Goal: Task Accomplishment & Management: Manage account settings

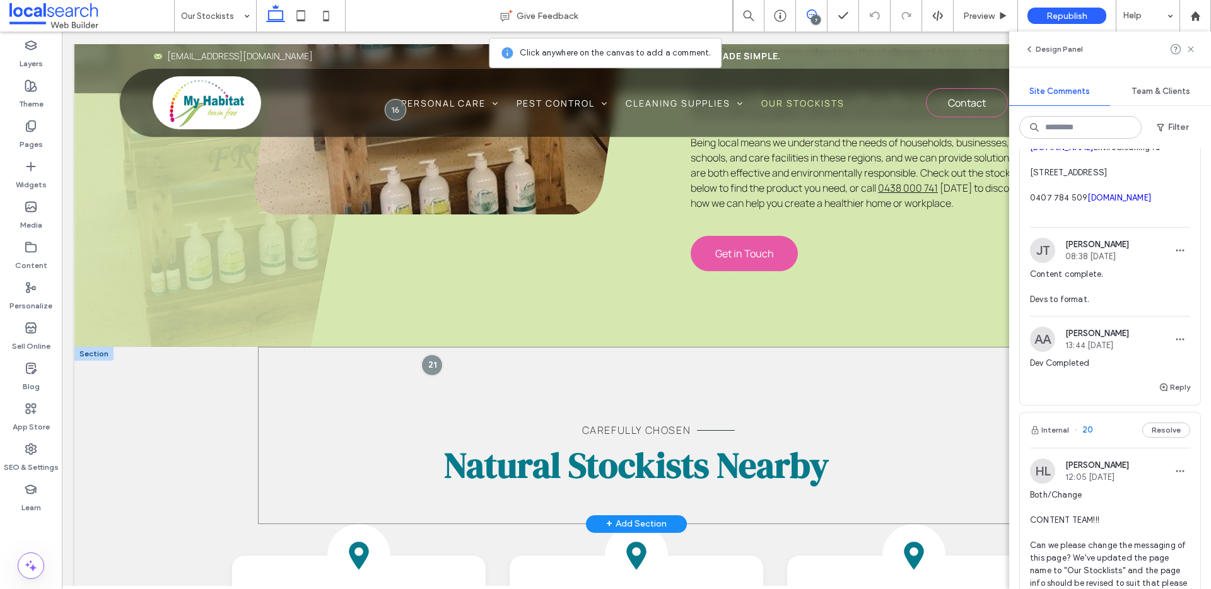
scroll to position [638, 0]
click at [782, 346] on div "Carefully Chosen Natural Stockists Nearby" at bounding box center [636, 434] width 757 height 177
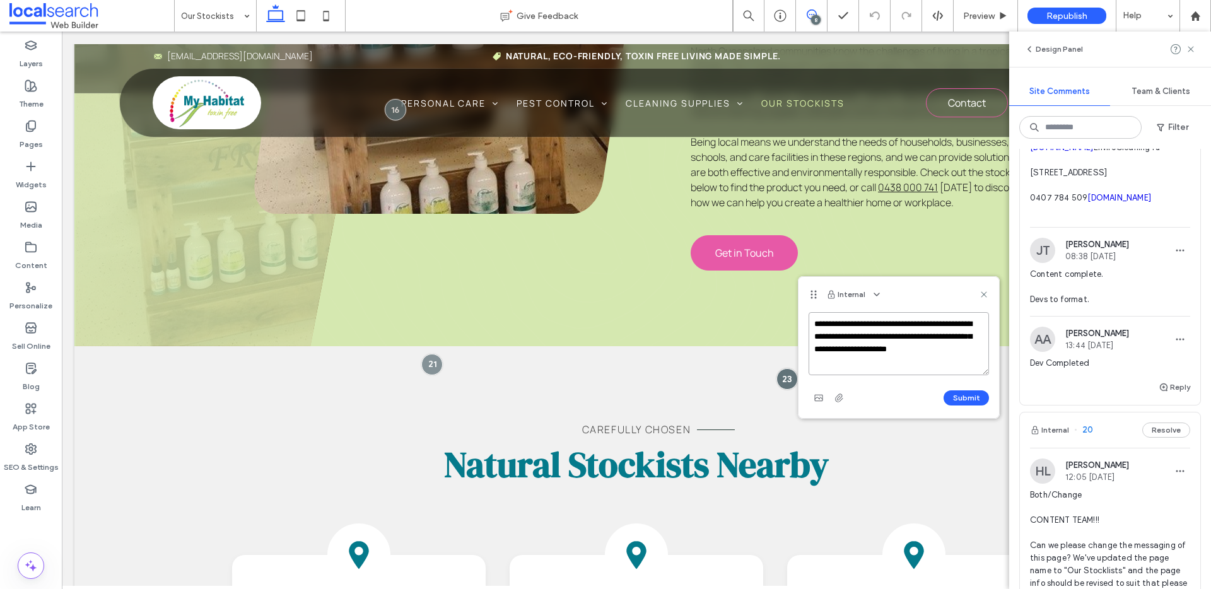
click at [856, 363] on textarea "**********" at bounding box center [899, 343] width 180 height 63
type textarea "**********"
click at [837, 401] on icon "button" at bounding box center [839, 398] width 10 height 10
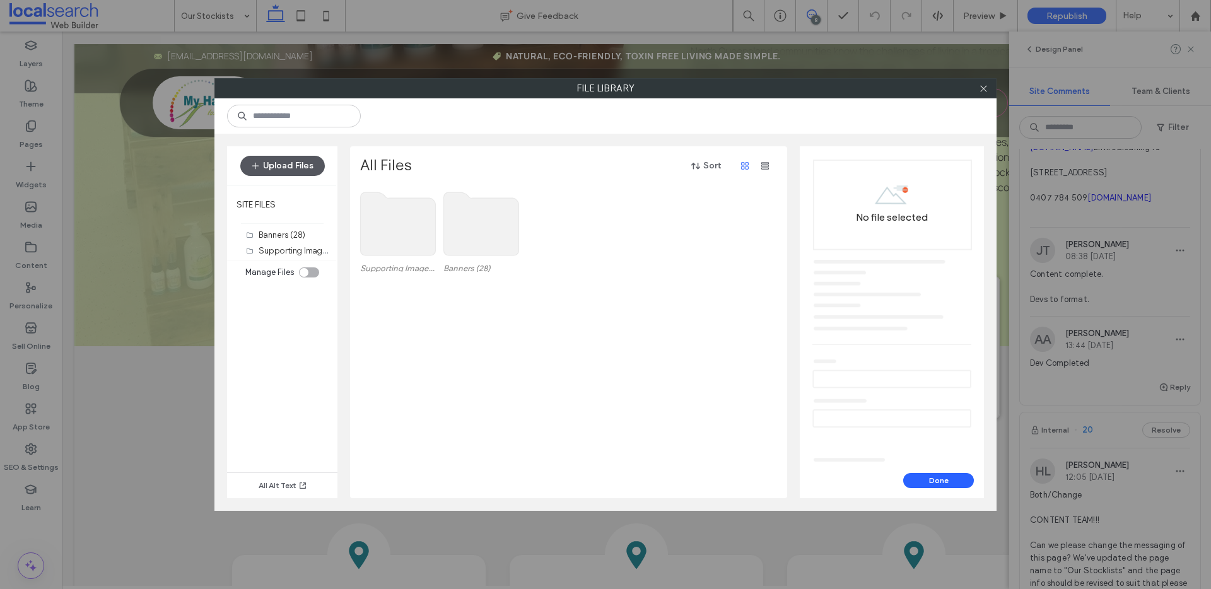
click at [290, 170] on button "Upload Files" at bounding box center [282, 166] width 85 height 20
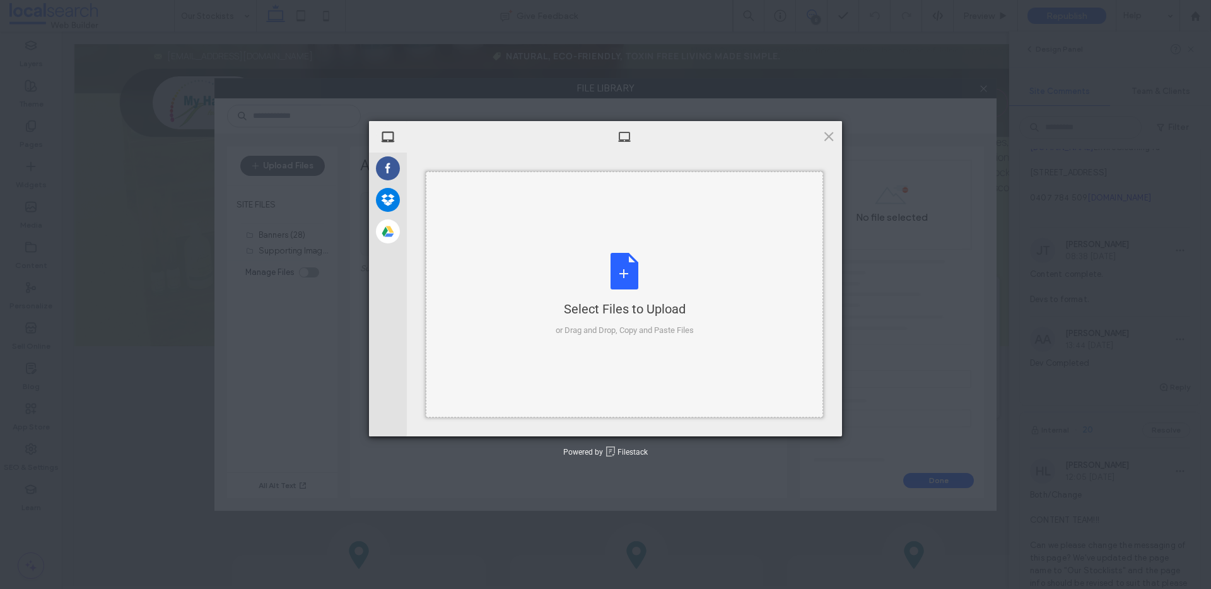
click at [612, 271] on div "Select Files to Upload or Drag and Drop, Copy and Paste Files" at bounding box center [625, 295] width 138 height 84
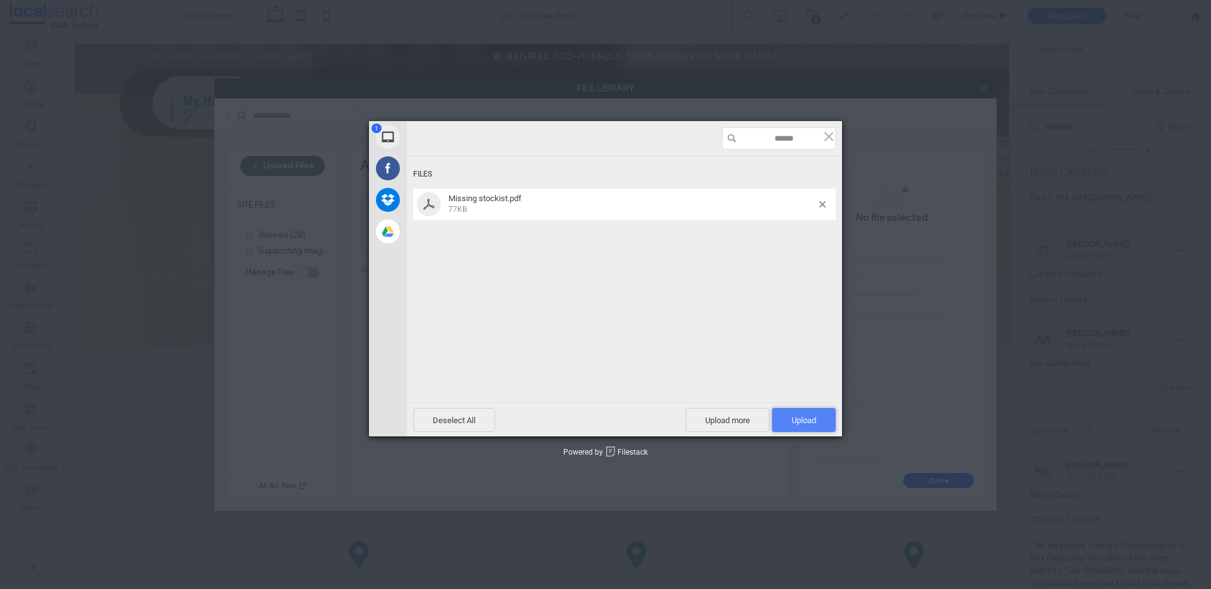
click at [816, 420] on span "Upload 1" at bounding box center [804, 420] width 25 height 9
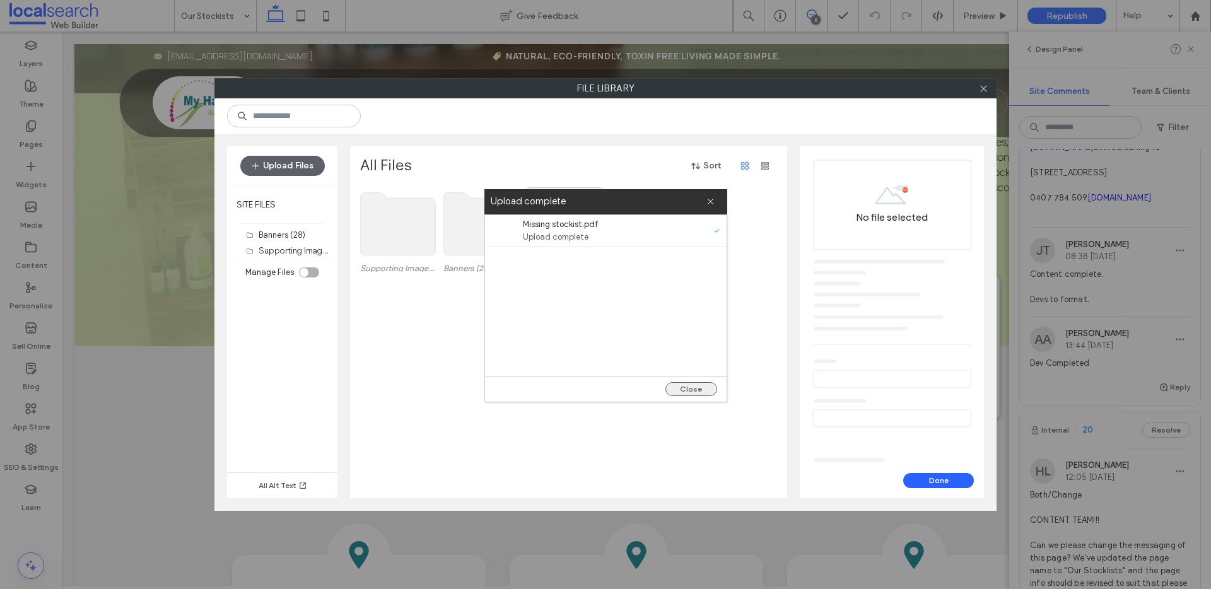
click at [680, 389] on button "Close" at bounding box center [692, 389] width 52 height 14
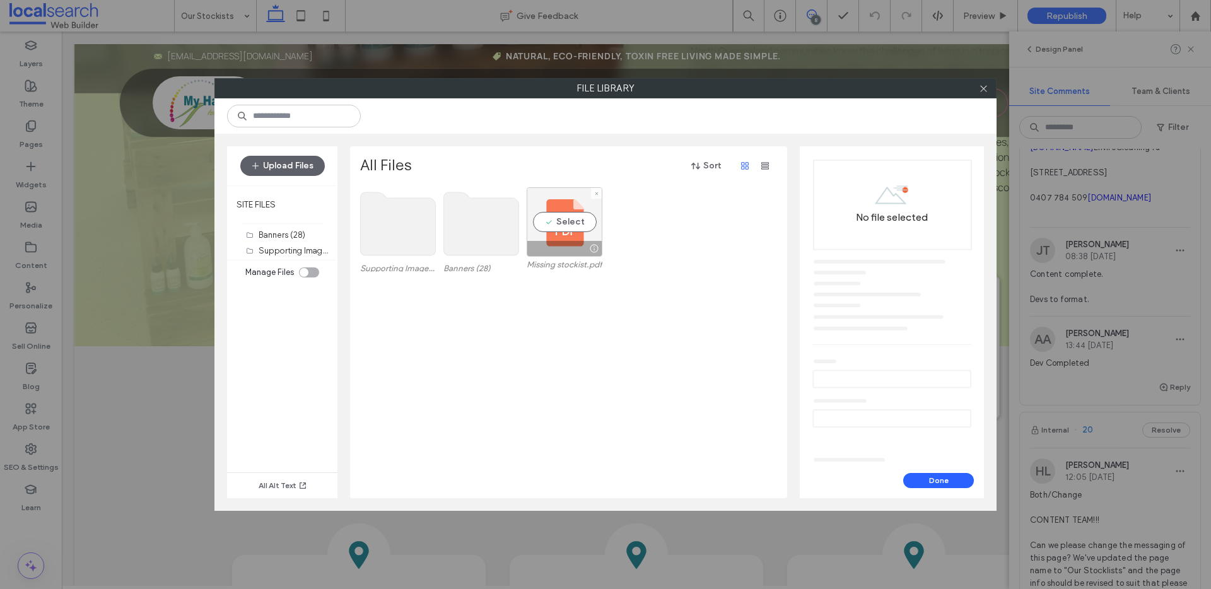
click at [565, 225] on div "Select" at bounding box center [565, 221] width 76 height 69
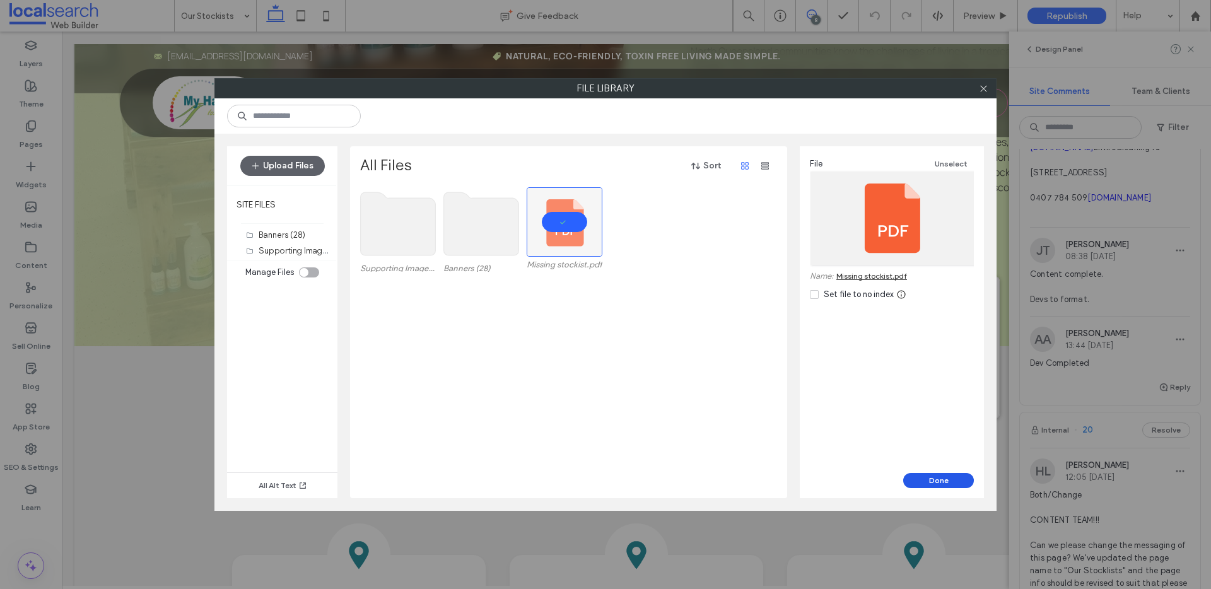
click at [936, 483] on button "Done" at bounding box center [938, 480] width 71 height 15
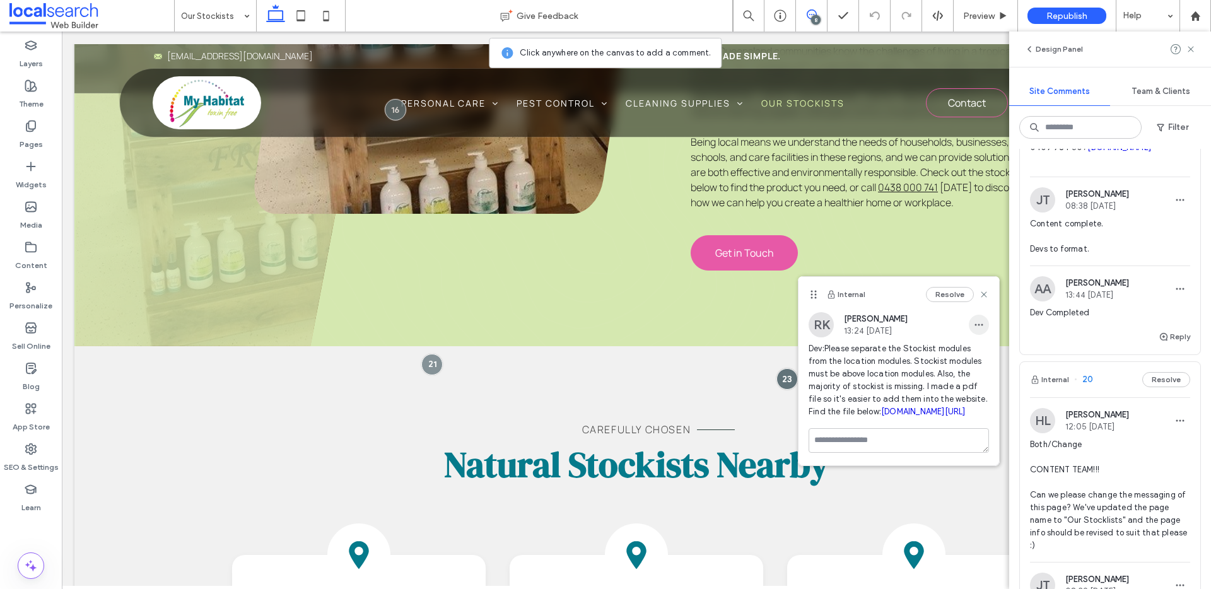
click at [973, 323] on span "button" at bounding box center [979, 325] width 20 height 20
click at [991, 353] on span "Edit" at bounding box center [988, 357] width 16 height 13
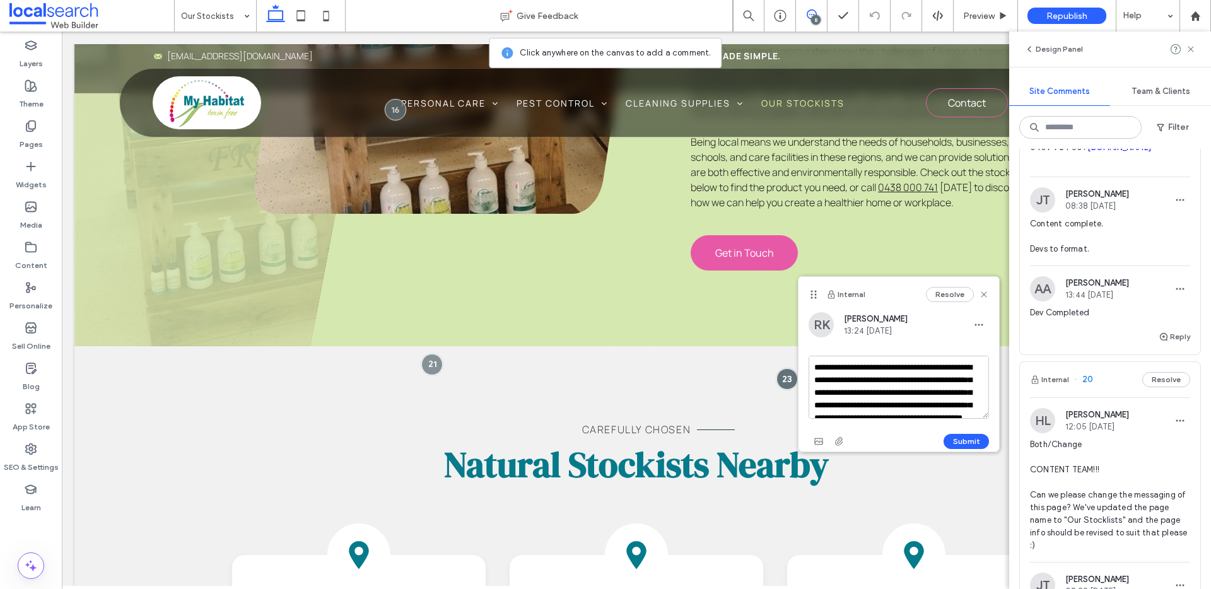
click at [893, 368] on textarea "**********" at bounding box center [899, 387] width 180 height 63
click at [908, 369] on textarea "**********" at bounding box center [899, 387] width 180 height 63
click at [848, 379] on textarea "**********" at bounding box center [899, 387] width 180 height 63
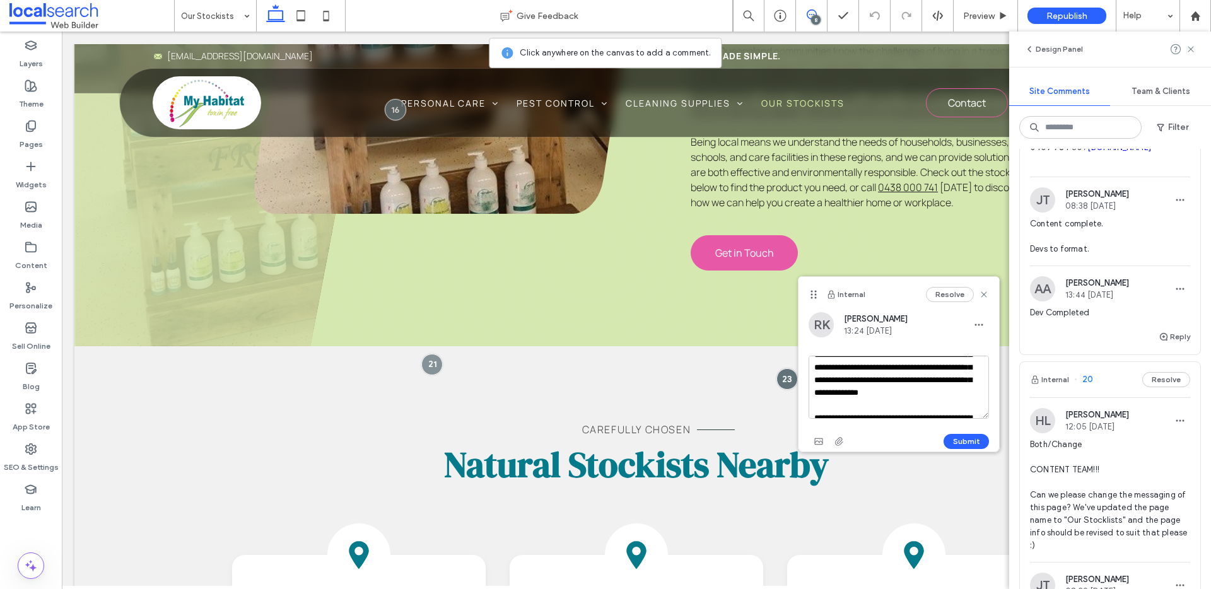
click at [963, 405] on textarea "**********" at bounding box center [899, 387] width 180 height 63
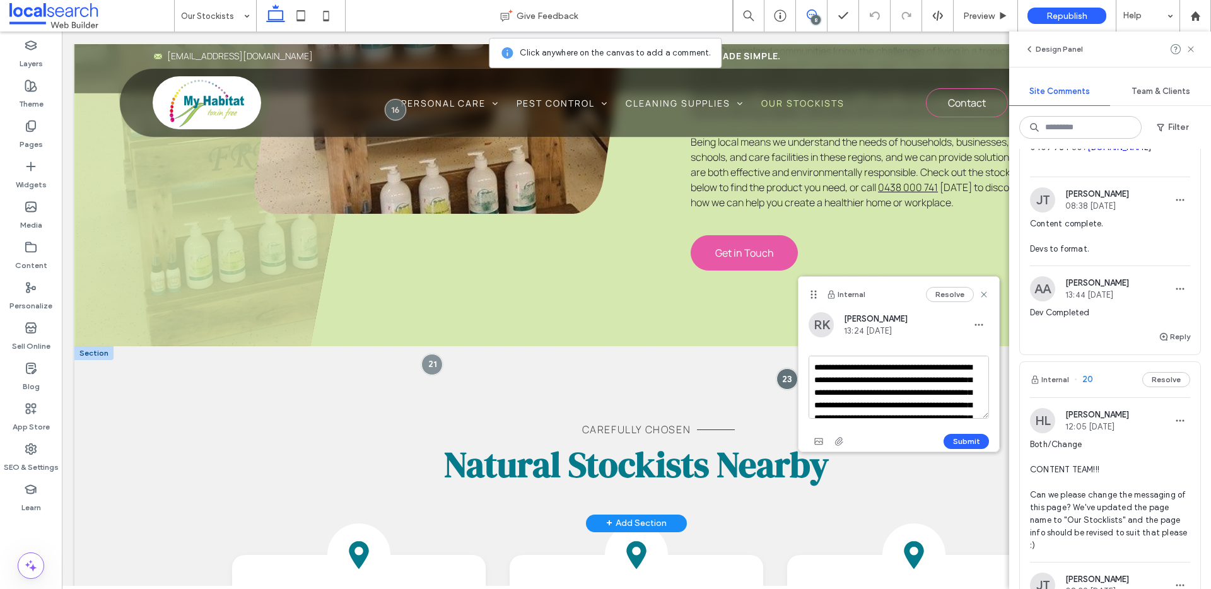
drag, startPoint x: 1025, startPoint y: 391, endPoint x: 789, endPoint y: 317, distance: 247.2
paste textarea "**********"
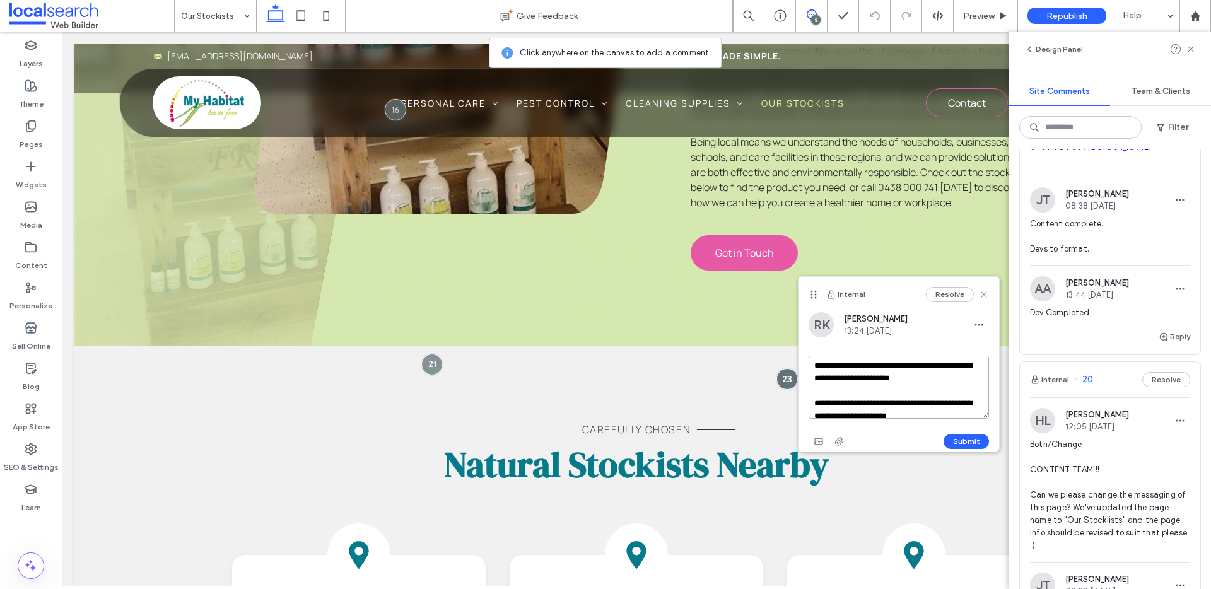
scroll to position [90, 0]
click at [949, 377] on textarea "**********" at bounding box center [899, 387] width 180 height 63
type textarea "**********"
click at [968, 440] on button "Submit" at bounding box center [966, 441] width 45 height 15
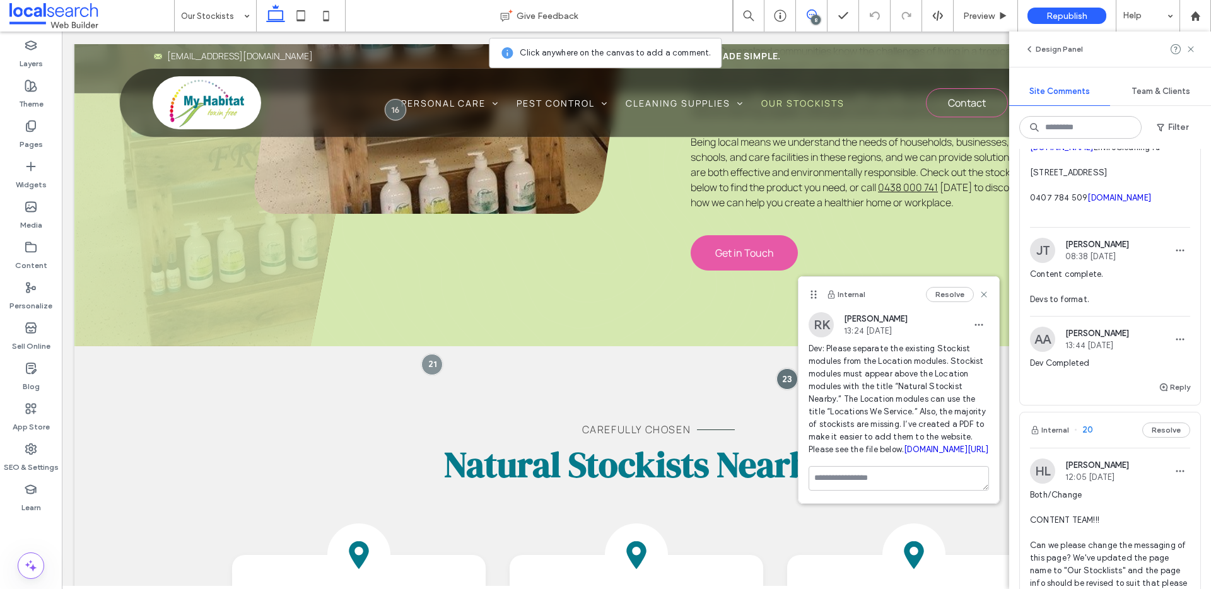
scroll to position [3354, 0]
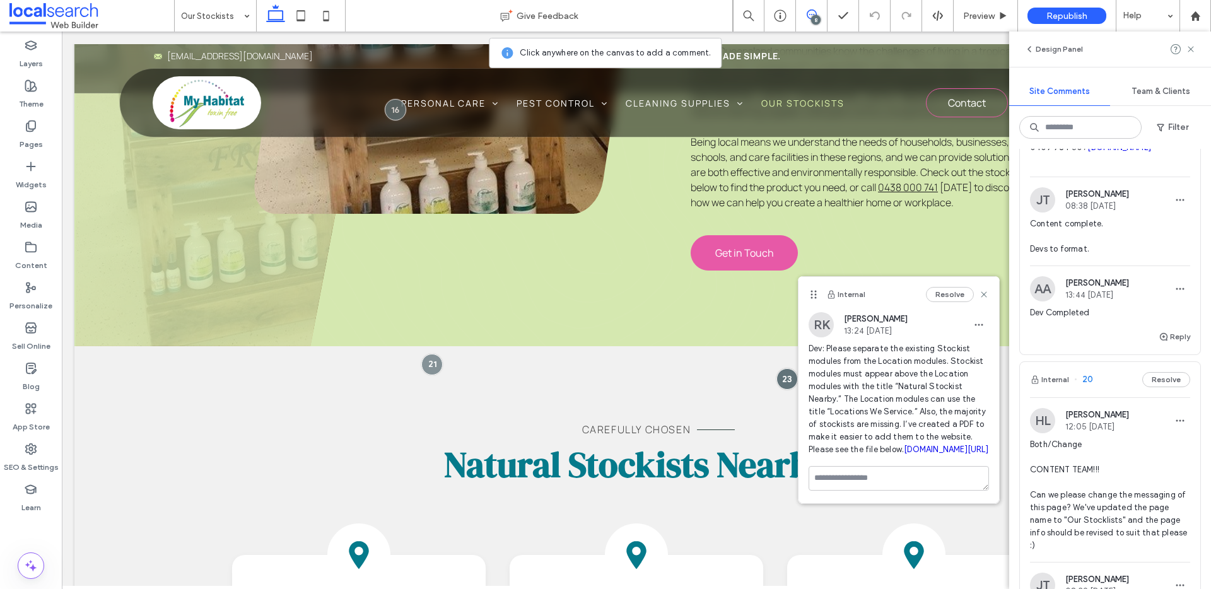
click at [904, 454] on link "irp.cdn-website.com/9e62a7c1/files/uploaded/Missing+stockist.pdf" at bounding box center [946, 449] width 85 height 9
click at [988, 293] on icon at bounding box center [984, 295] width 10 height 10
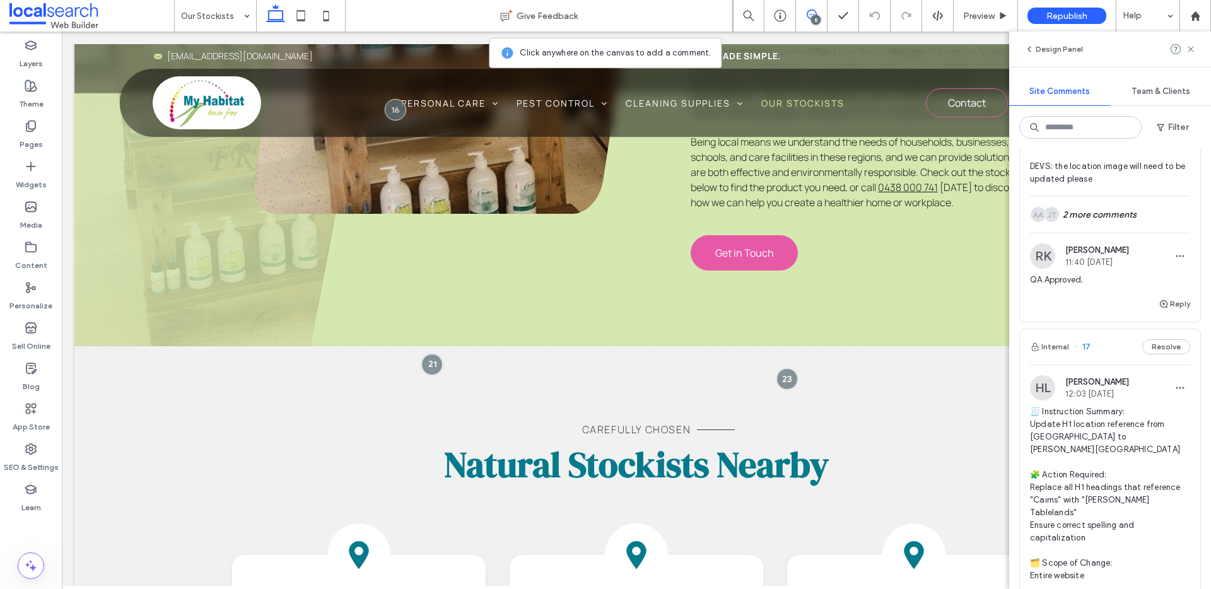
scroll to position [4352, 0]
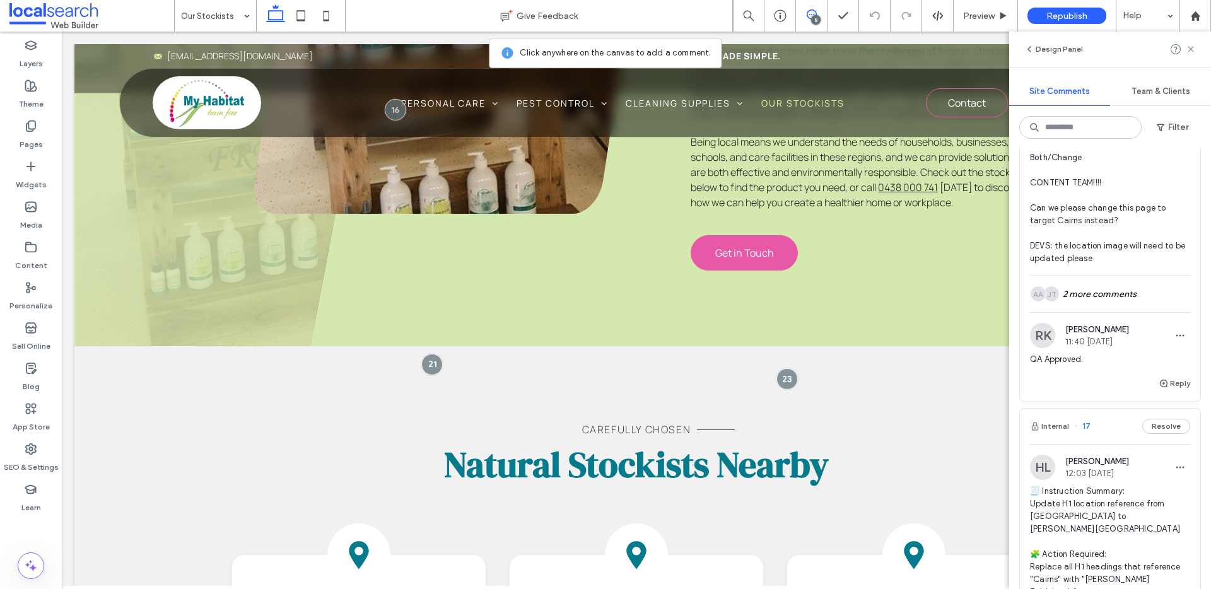
type textarea "*"
type textarea "**********"
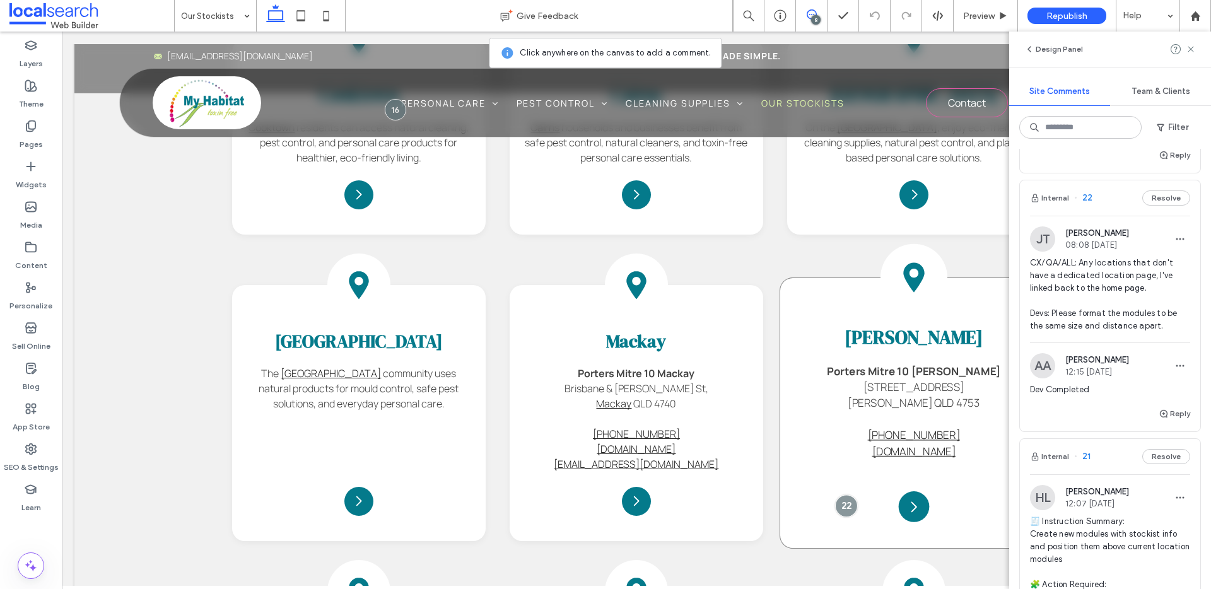
scroll to position [1168, 0]
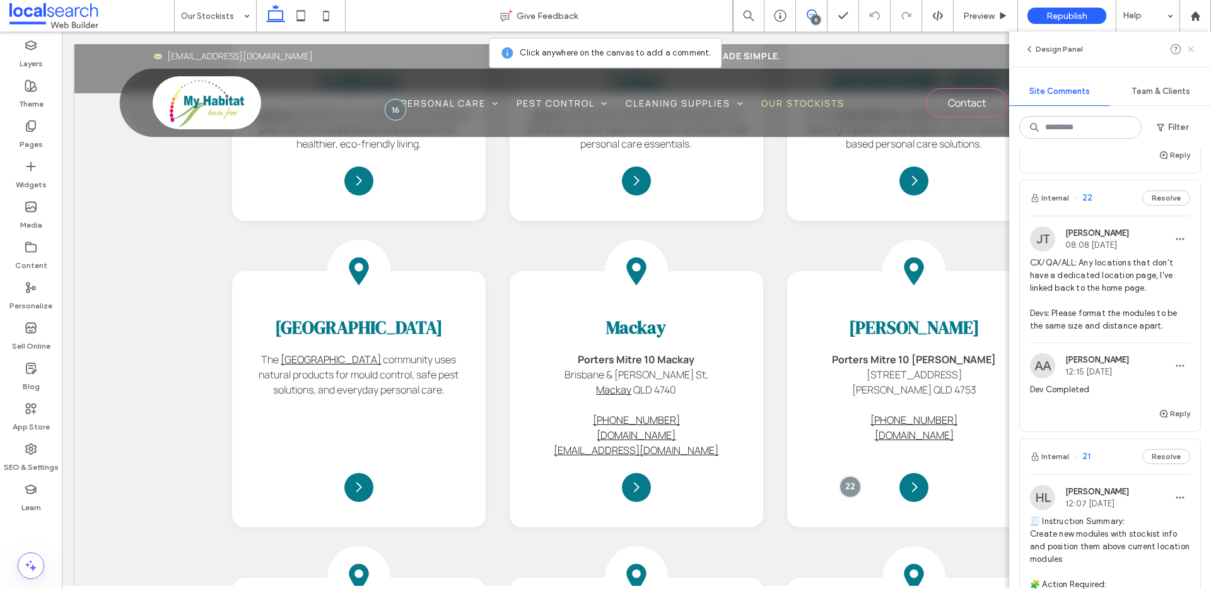
click at [1194, 49] on icon at bounding box center [1191, 49] width 10 height 10
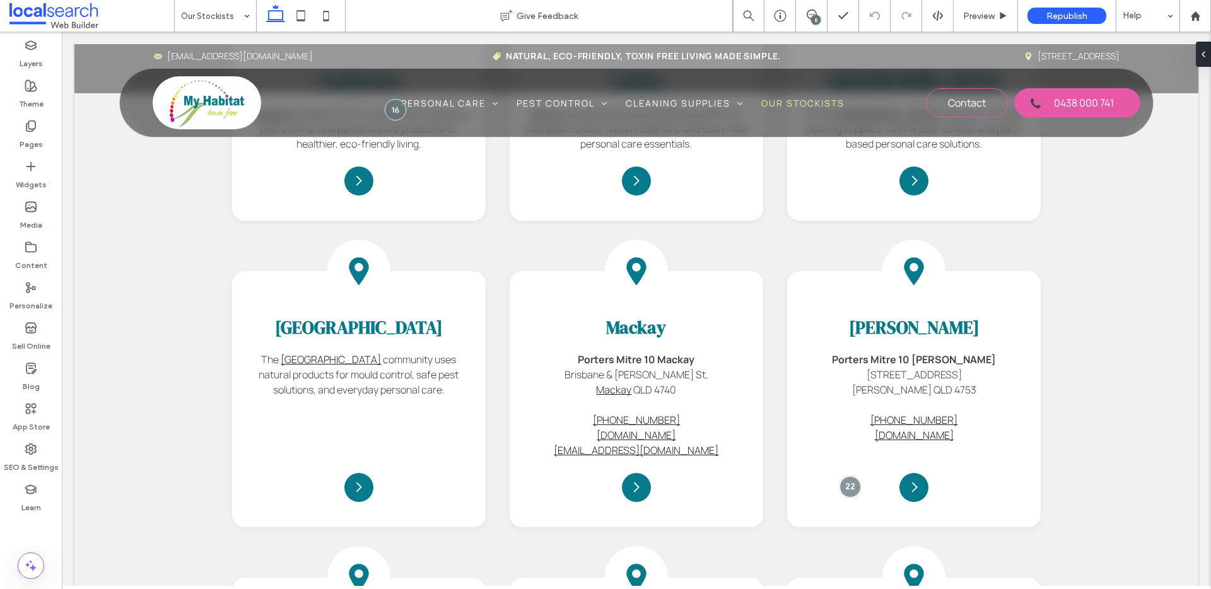
scroll to position [0, 0]
click at [646, 478] on div "Arrow Icon" at bounding box center [636, 493] width 31 height 31
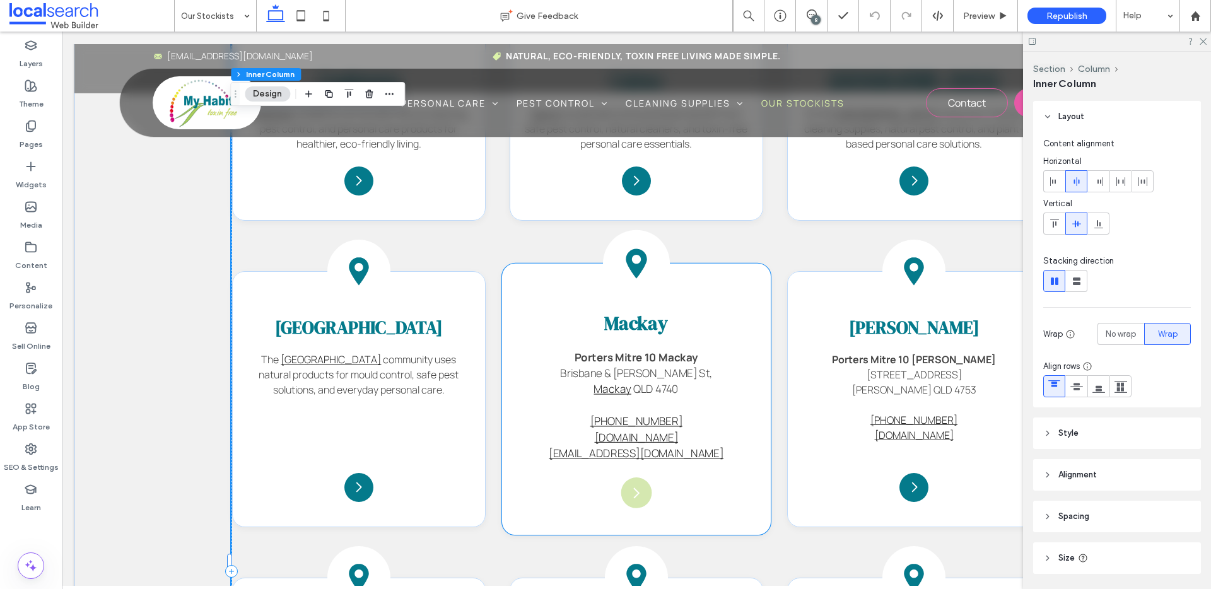
click at [632, 485] on icon "Arrow Icon" at bounding box center [636, 492] width 15 height 15
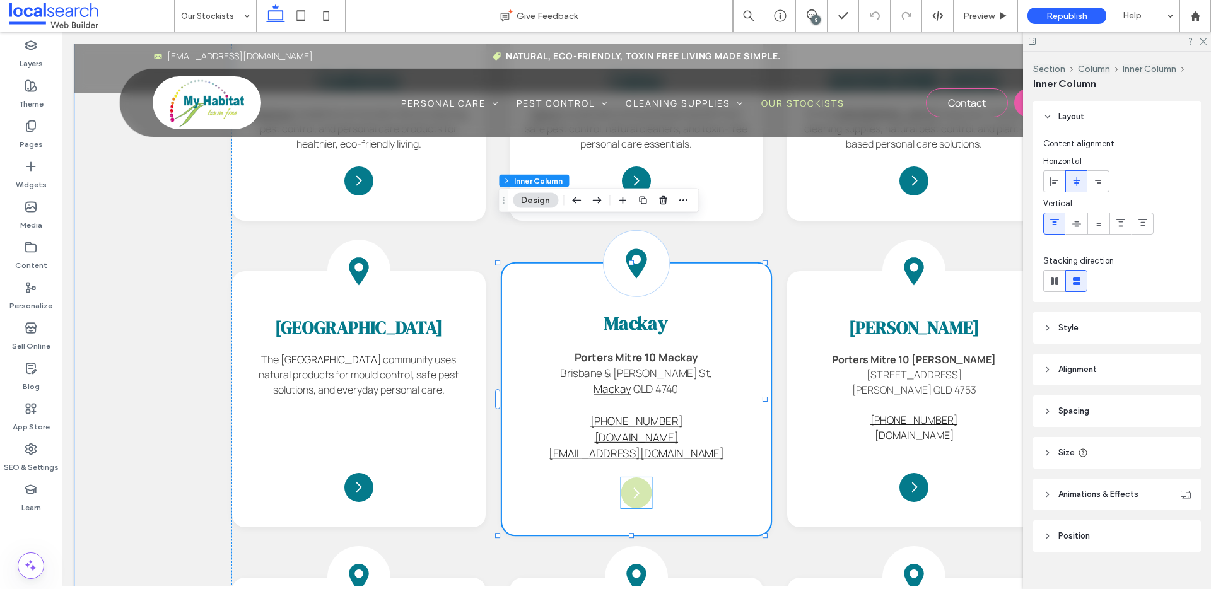
click at [634, 488] on icon at bounding box center [637, 493] width 6 height 11
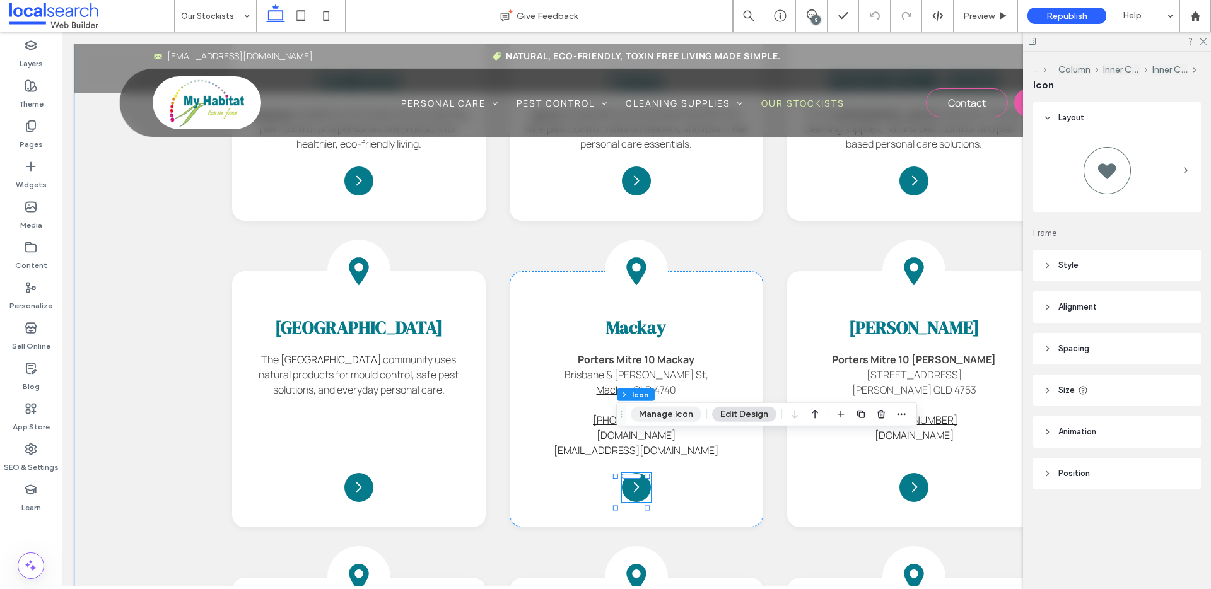
click at [684, 413] on button "Manage Icon" at bounding box center [666, 414] width 71 height 15
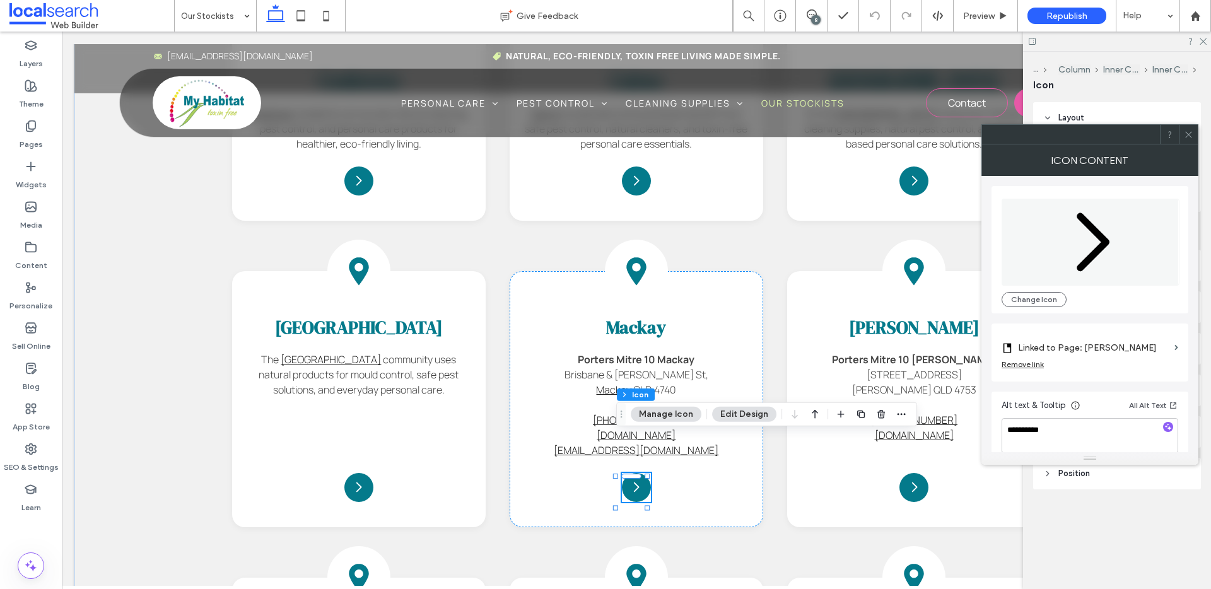
click at [1194, 127] on div at bounding box center [1188, 134] width 19 height 19
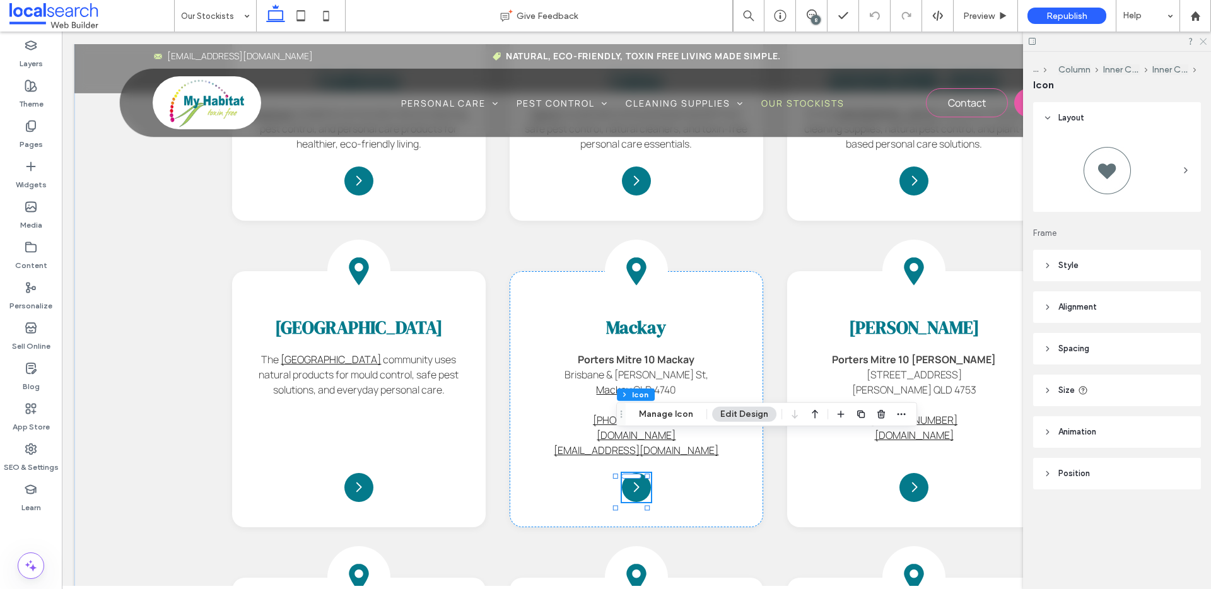
click at [1203, 38] on icon at bounding box center [1203, 41] width 8 height 8
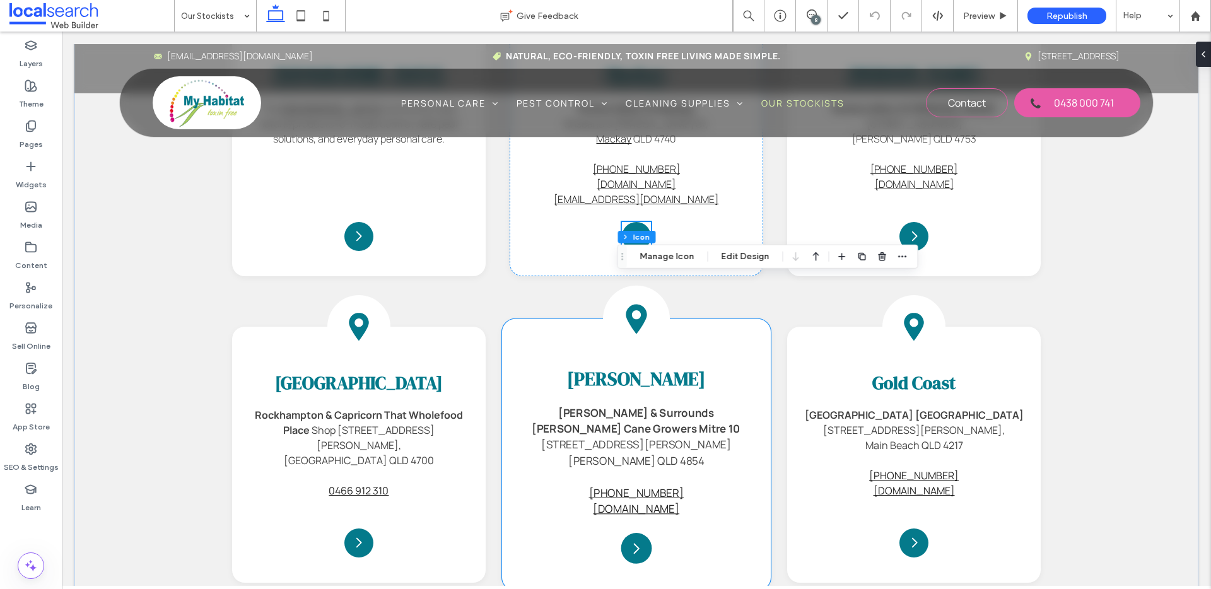
scroll to position [1421, 0]
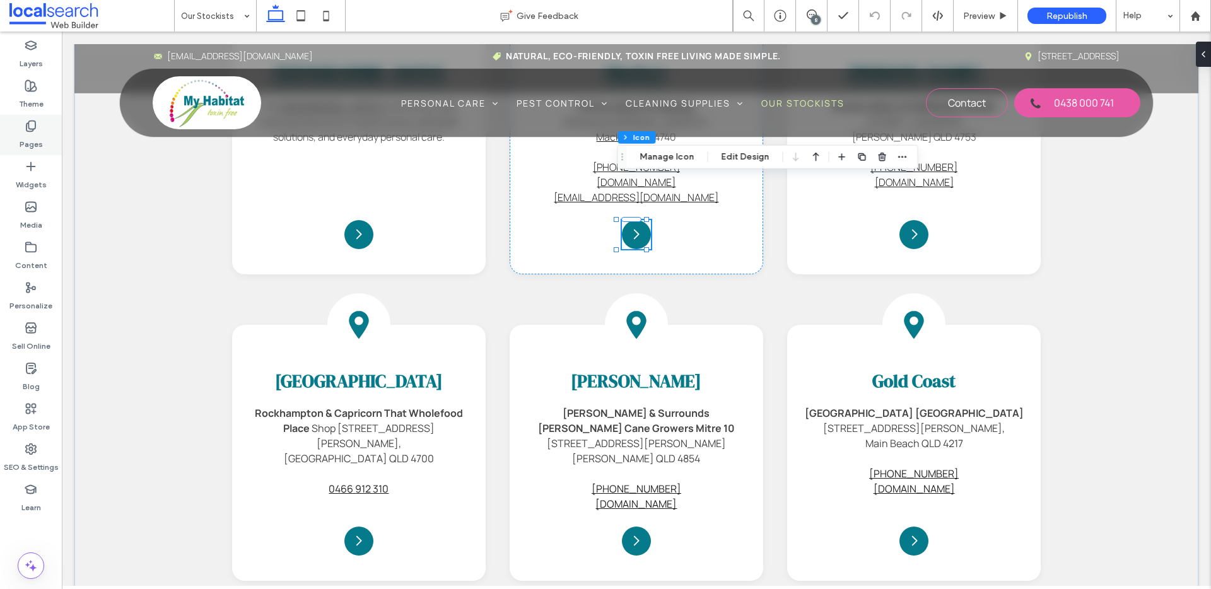
click at [28, 130] on icon at bounding box center [31, 126] width 13 height 13
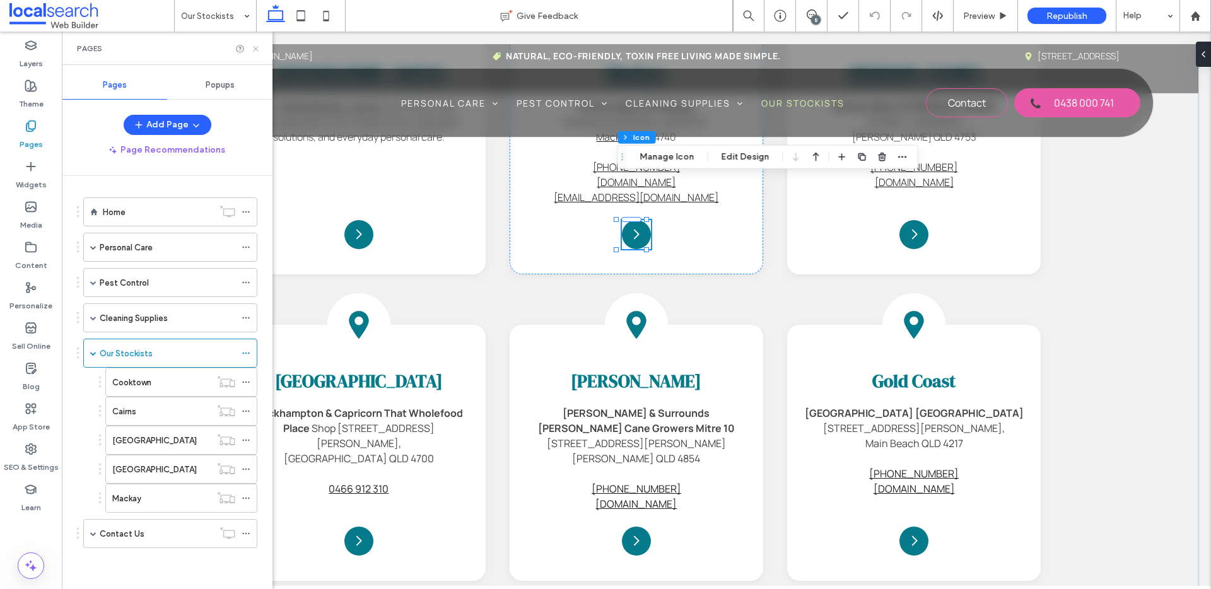
click at [257, 49] on icon at bounding box center [255, 48] width 9 height 9
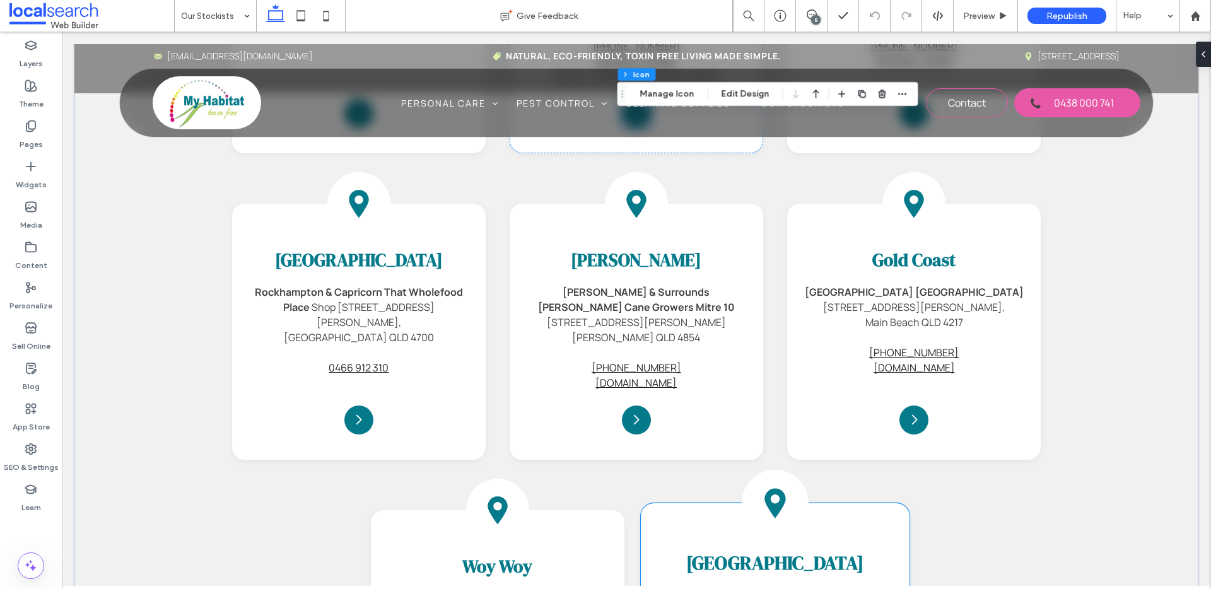
scroll to position [1556, 0]
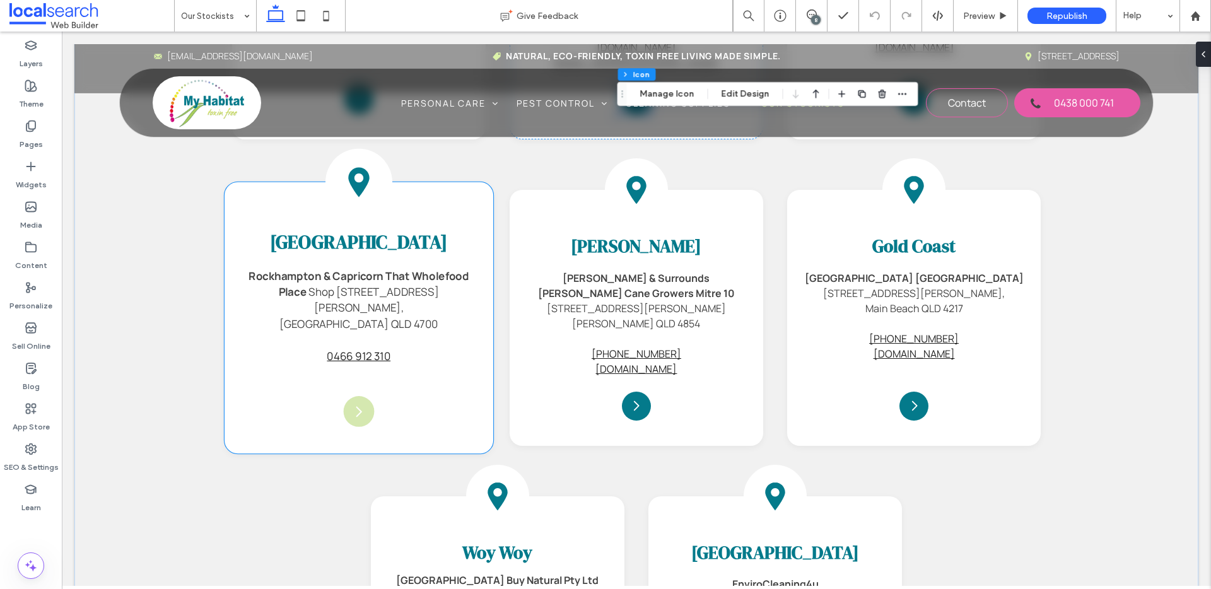
click at [358, 404] on icon "Arrow Icon" at bounding box center [358, 411] width 15 height 15
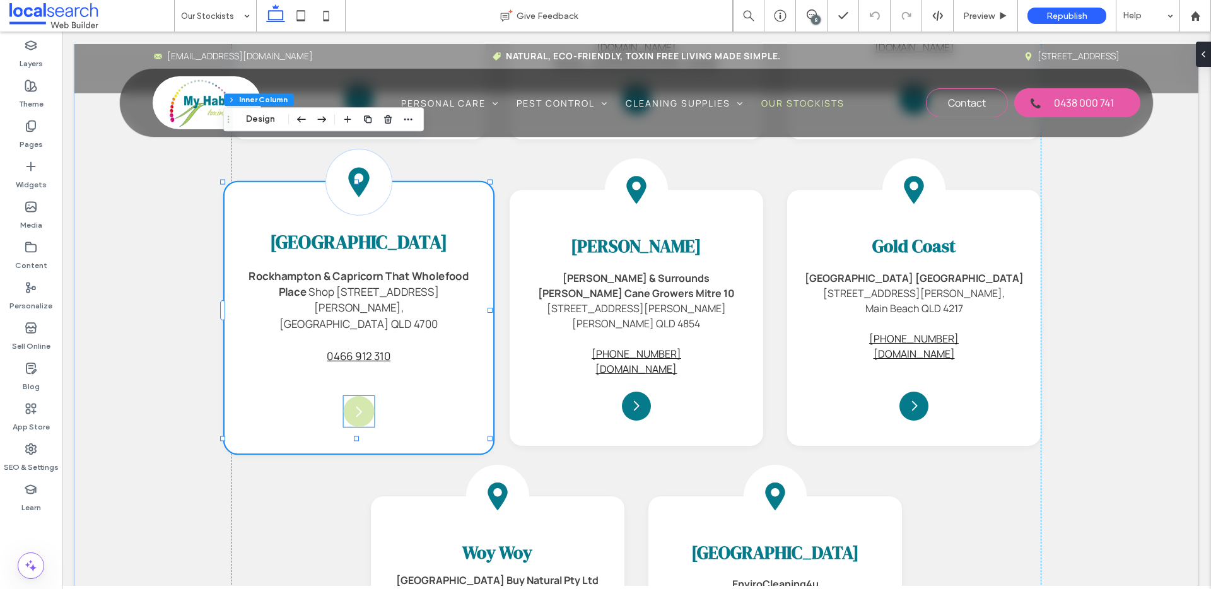
click at [351, 404] on icon "Arrow Icon" at bounding box center [358, 411] width 15 height 15
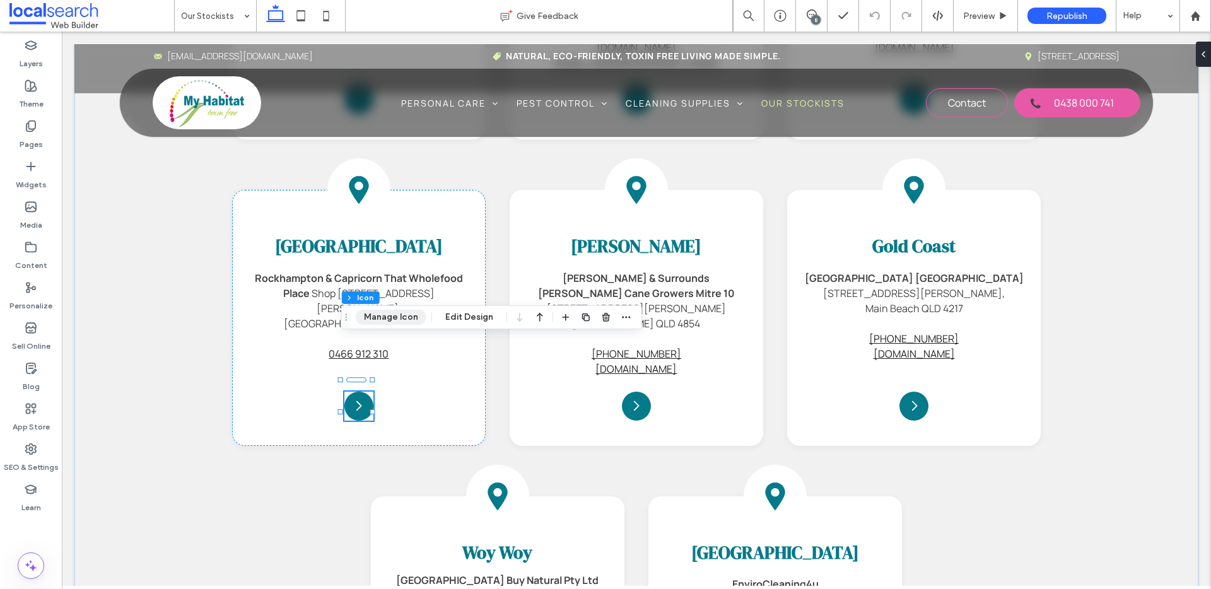
click at [404, 317] on button "Manage Icon" at bounding box center [391, 317] width 71 height 15
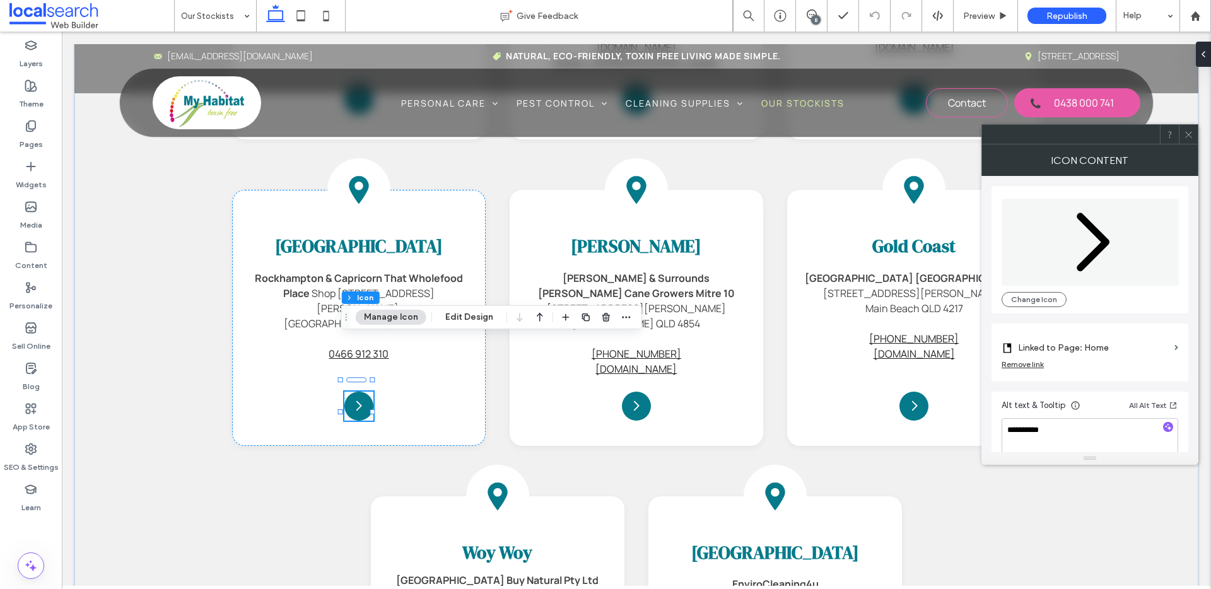
click at [1186, 136] on icon at bounding box center [1188, 134] width 9 height 9
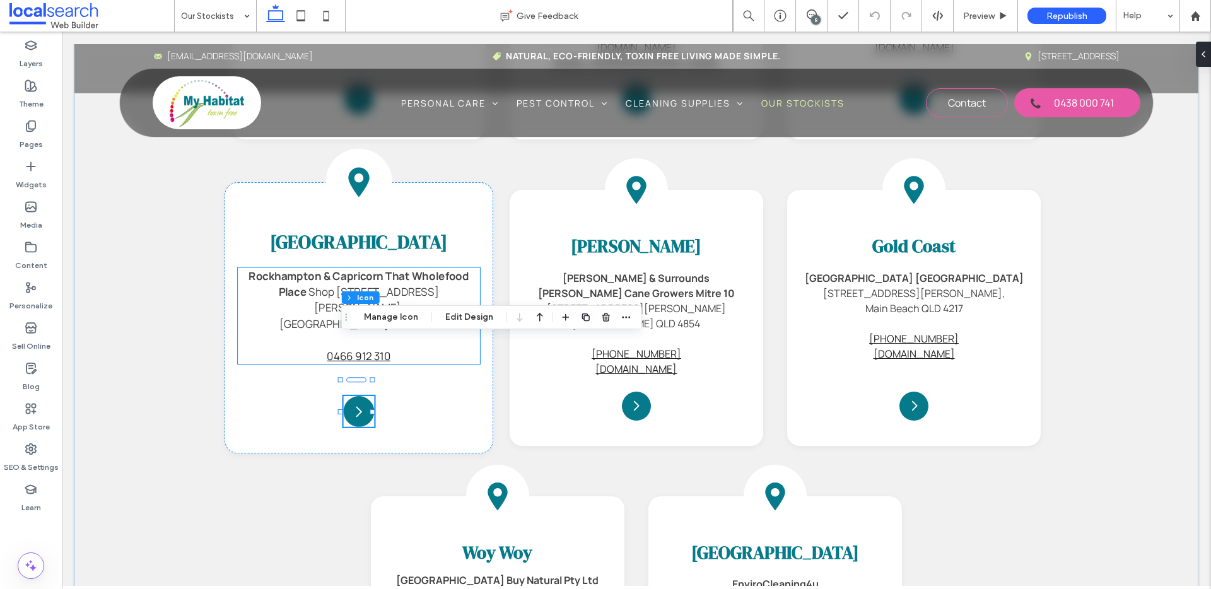
click at [392, 268] on strong "Rockhampton & Capricorn That Wholefood Place" at bounding box center [359, 283] width 221 height 31
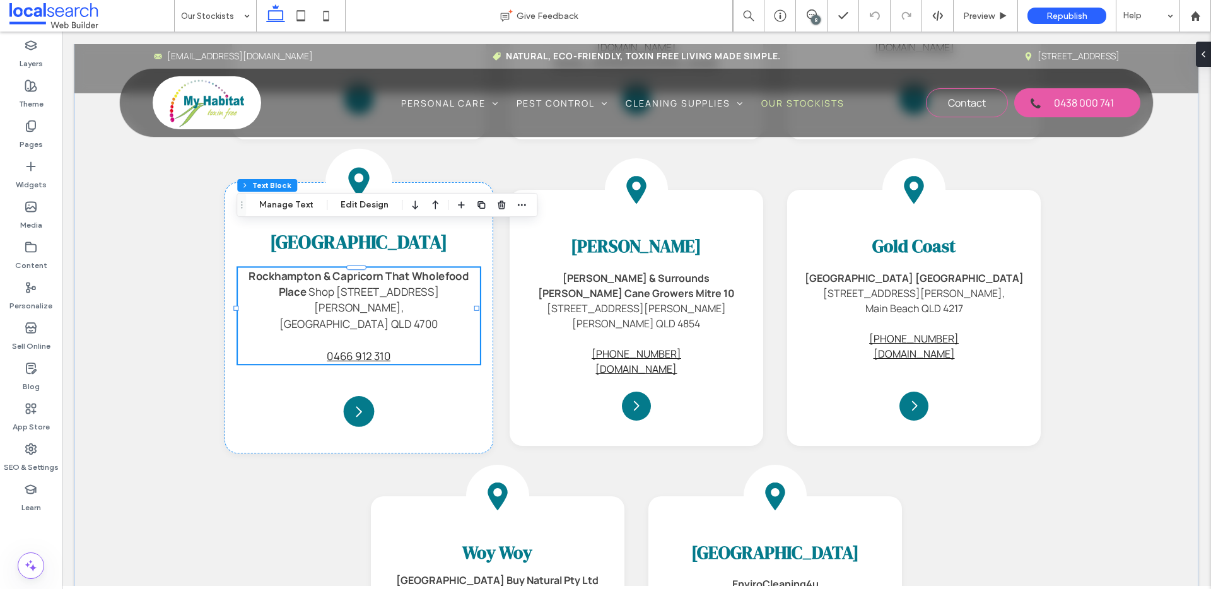
click at [406, 285] on span "Shop [STREET_ADDRESS][PERSON_NAME]," at bounding box center [374, 300] width 131 height 31
click at [345, 285] on span "Shop [STREET_ADDRESS][PERSON_NAME]," at bounding box center [374, 300] width 131 height 31
click at [324, 285] on span "Shop [STREET_ADDRESS][PERSON_NAME]," at bounding box center [374, 300] width 131 height 31
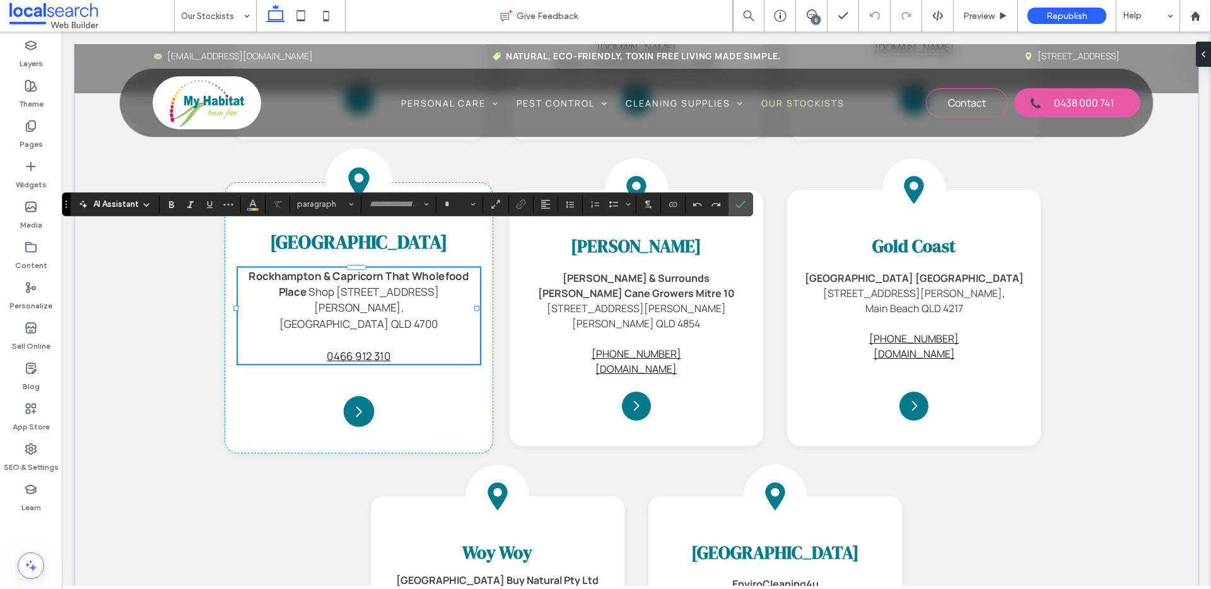
type input "*******"
type input "**"
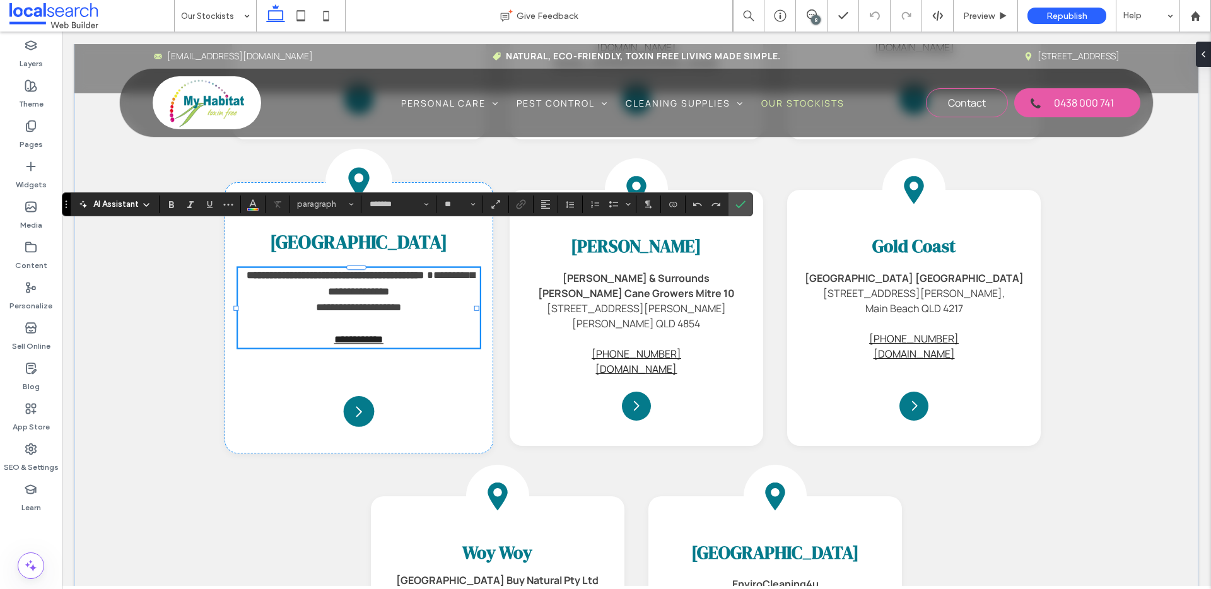
click at [328, 271] on span "**********" at bounding box center [401, 284] width 147 height 26
click at [743, 211] on span "Confirm" at bounding box center [741, 204] width 10 height 21
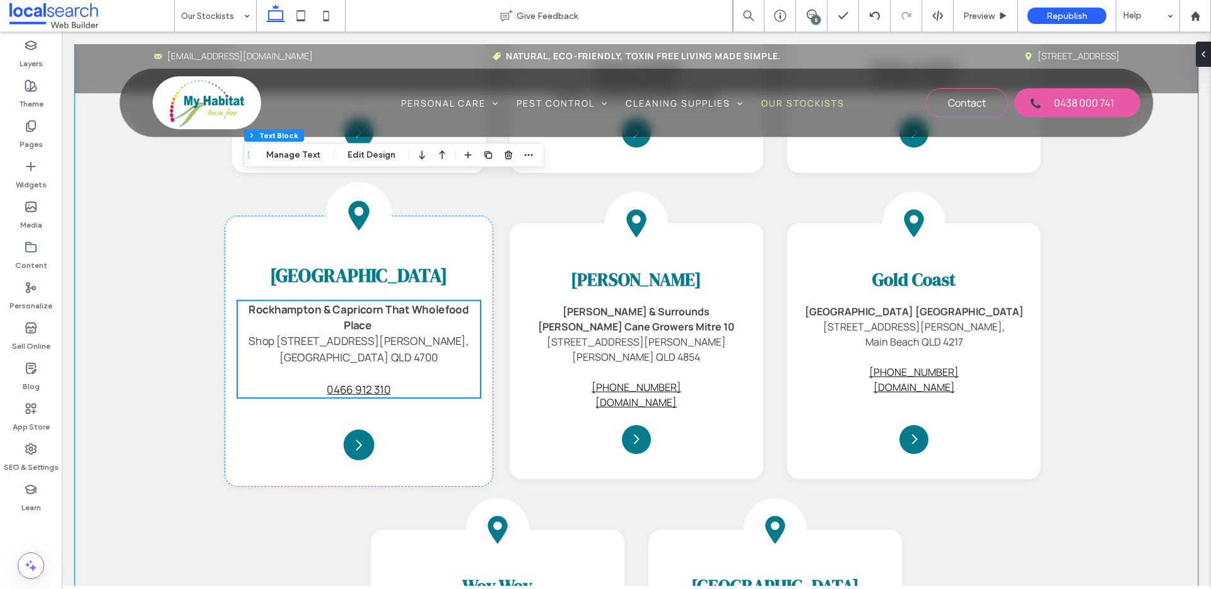
scroll to position [1521, 0]
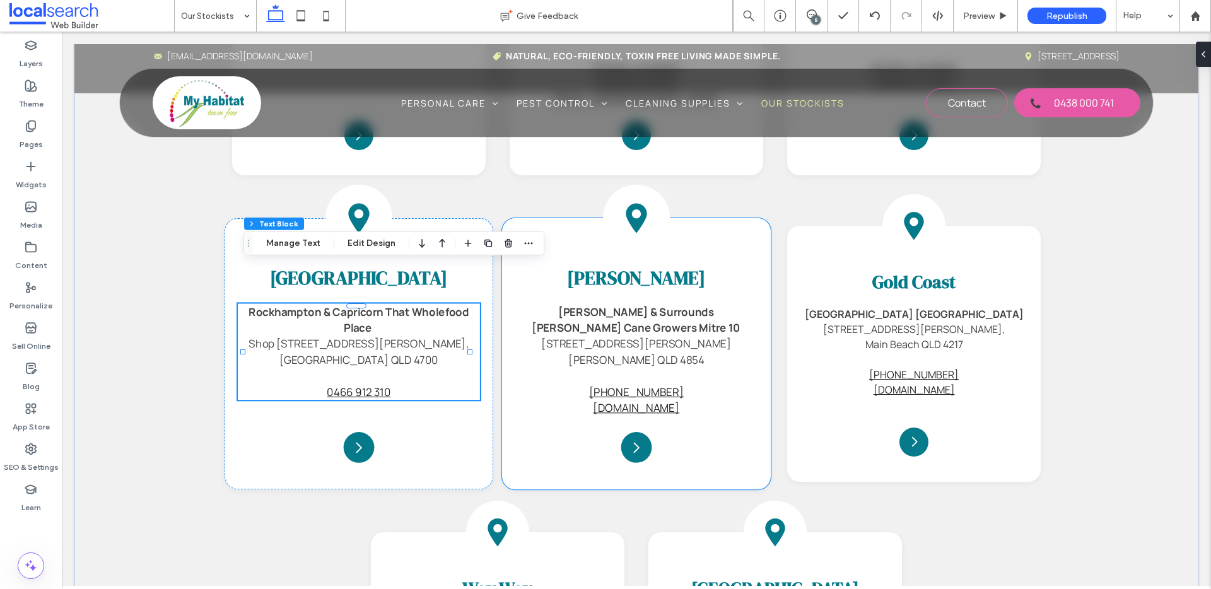
click at [607, 304] on strong "Tully & Surrounds Tully Cane Growers Mitre 10" at bounding box center [636, 319] width 209 height 31
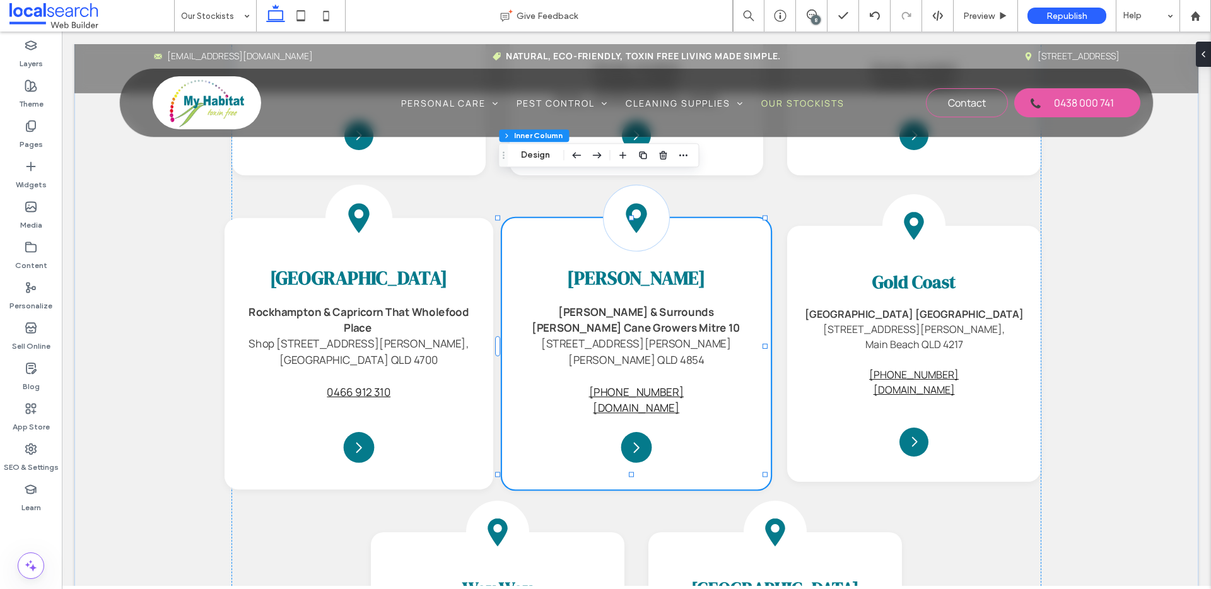
click at [606, 304] on strong "Tully & Surrounds Tully Cane Growers Mitre 10" at bounding box center [636, 319] width 209 height 31
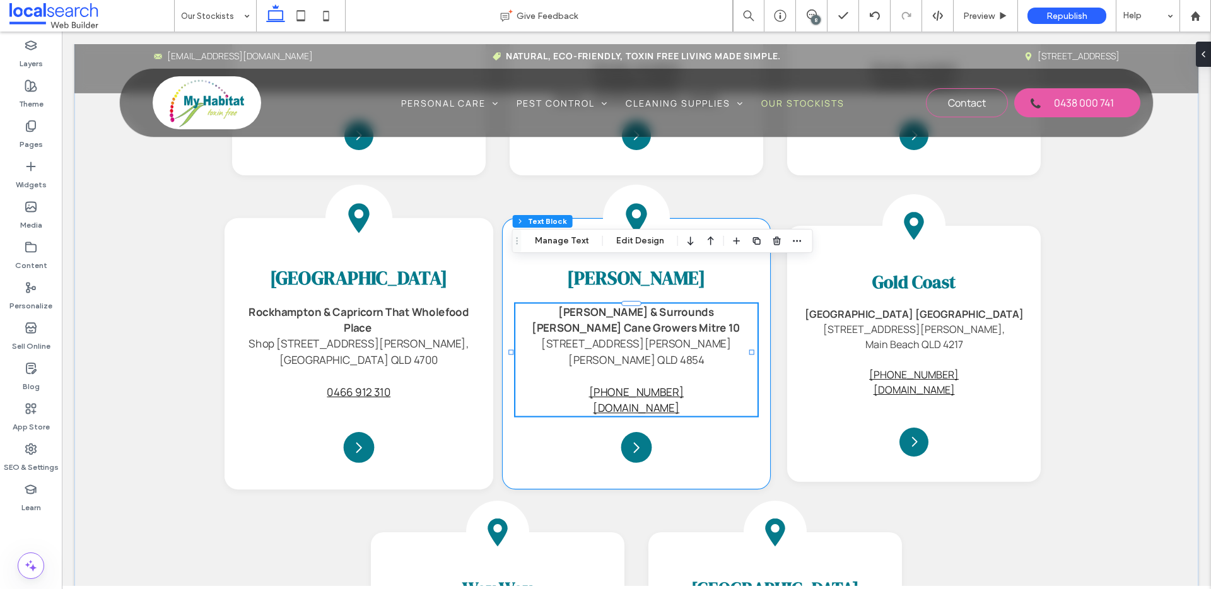
click at [607, 304] on strong "Tully & Surrounds Tully Cane Growers Mitre 10" at bounding box center [636, 319] width 209 height 31
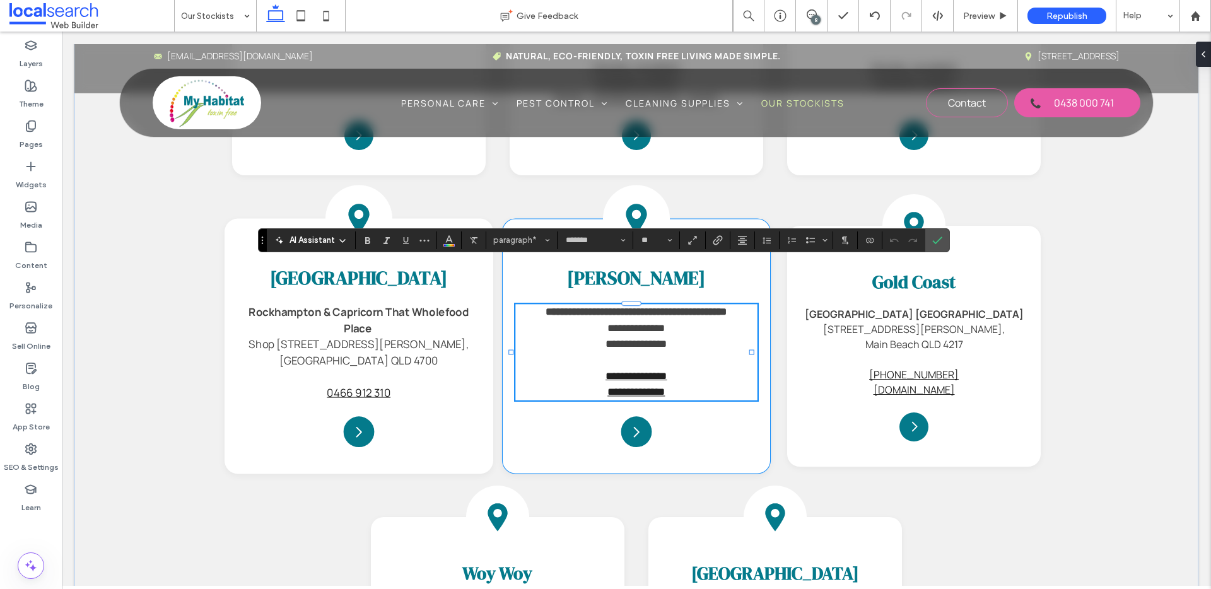
click at [607, 307] on strong "**********" at bounding box center [637, 312] width 182 height 10
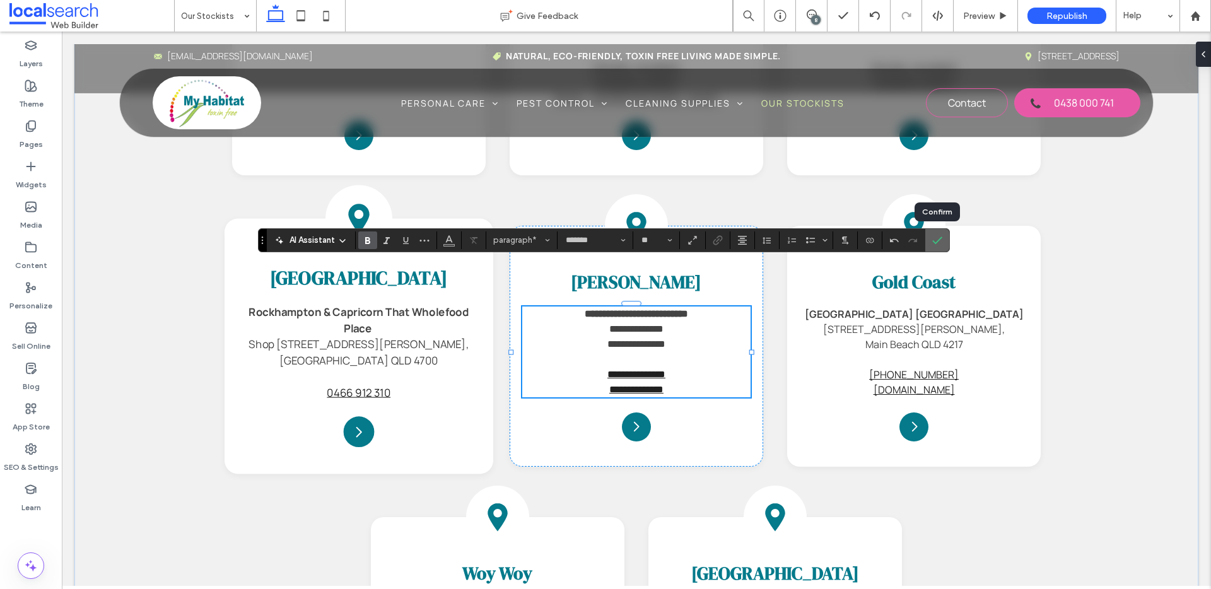
click at [941, 235] on icon "Confirm" at bounding box center [938, 240] width 10 height 10
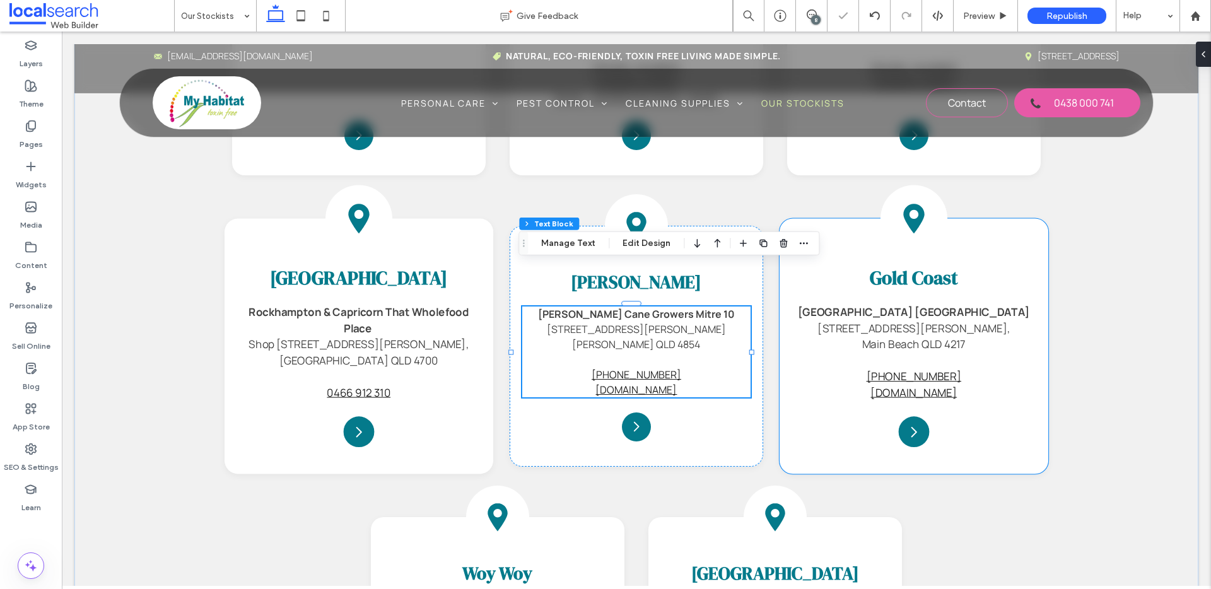
click at [903, 305] on strong "[GEOGRAPHIC_DATA] [GEOGRAPHIC_DATA]" at bounding box center [914, 312] width 232 height 15
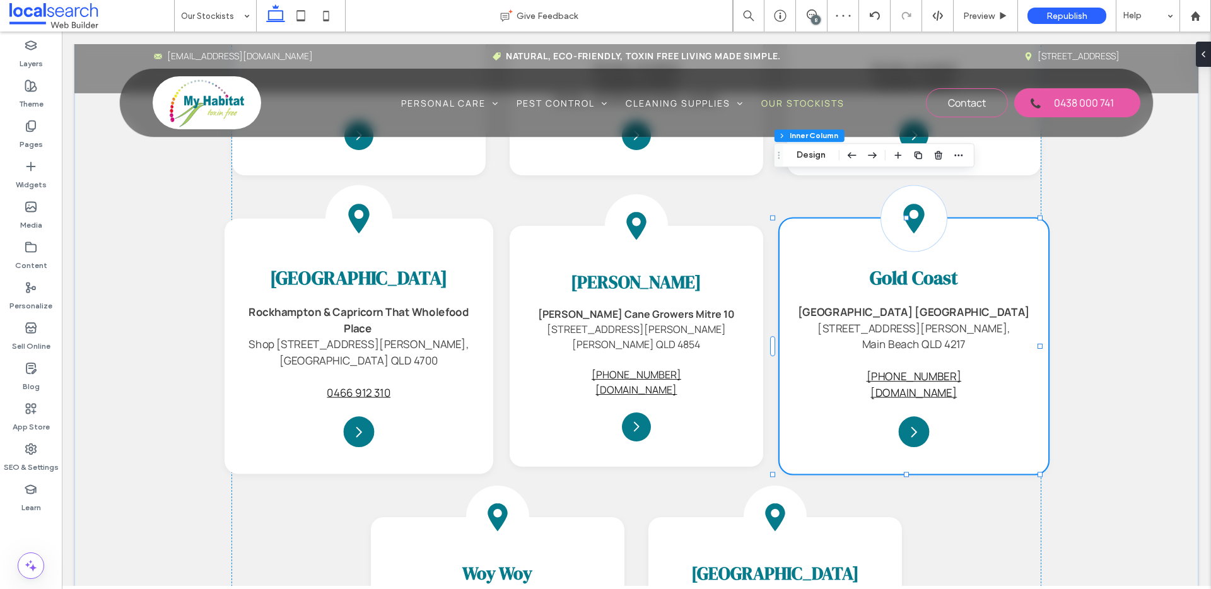
click at [885, 305] on strong "[GEOGRAPHIC_DATA] [GEOGRAPHIC_DATA]" at bounding box center [914, 312] width 232 height 15
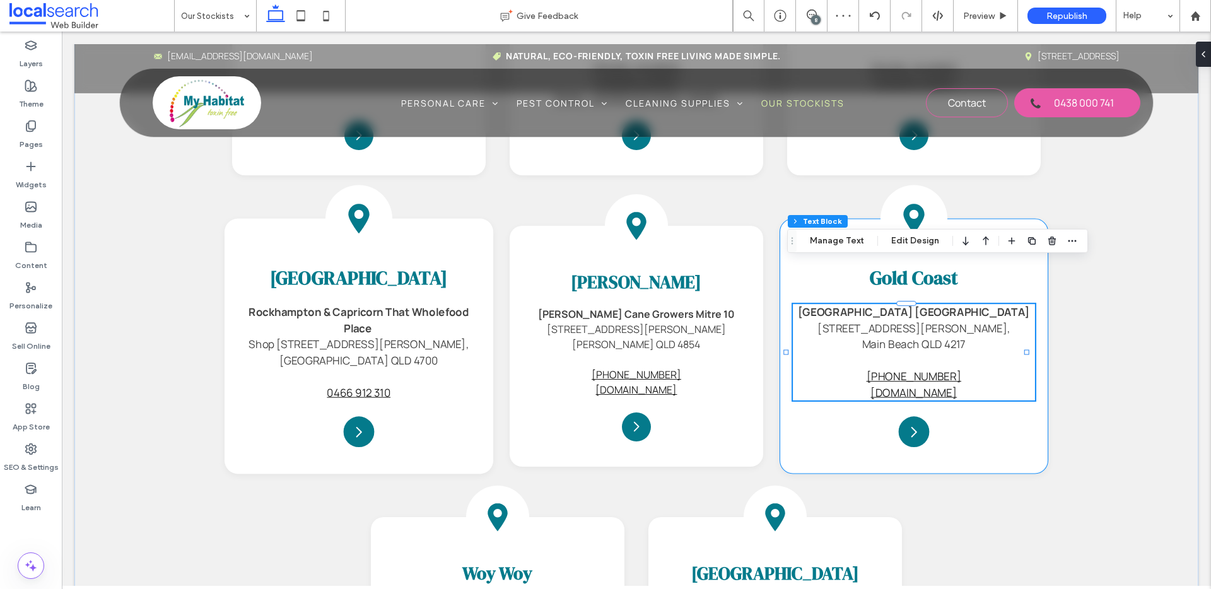
click at [876, 305] on strong "[GEOGRAPHIC_DATA] [GEOGRAPHIC_DATA]" at bounding box center [914, 312] width 232 height 15
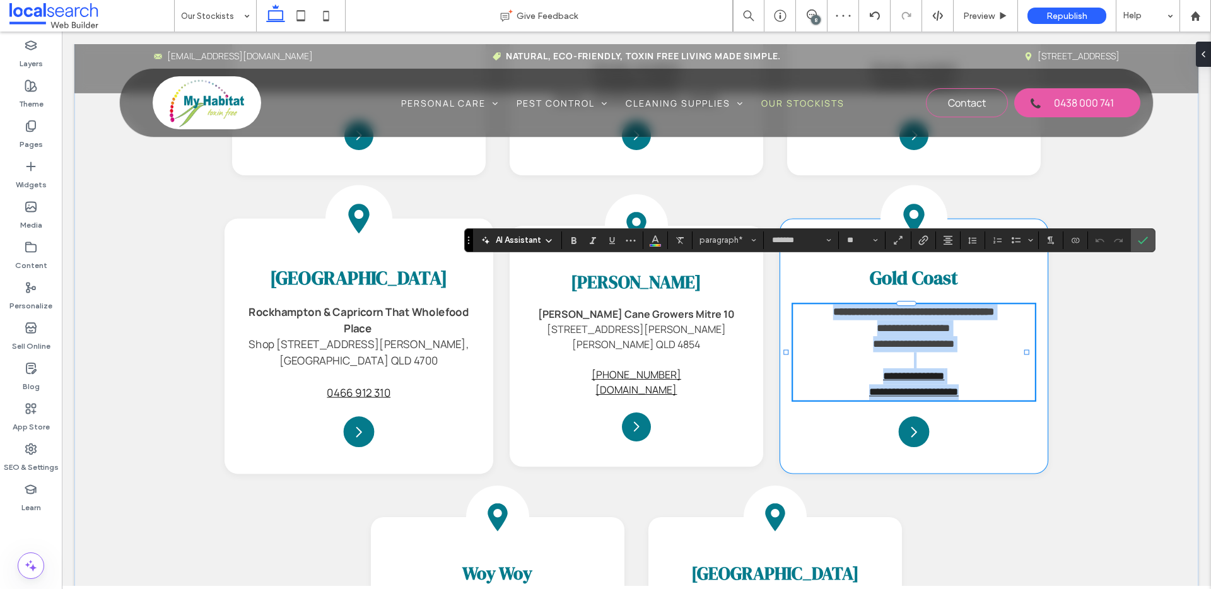
click at [881, 307] on strong "**********" at bounding box center [914, 312] width 162 height 10
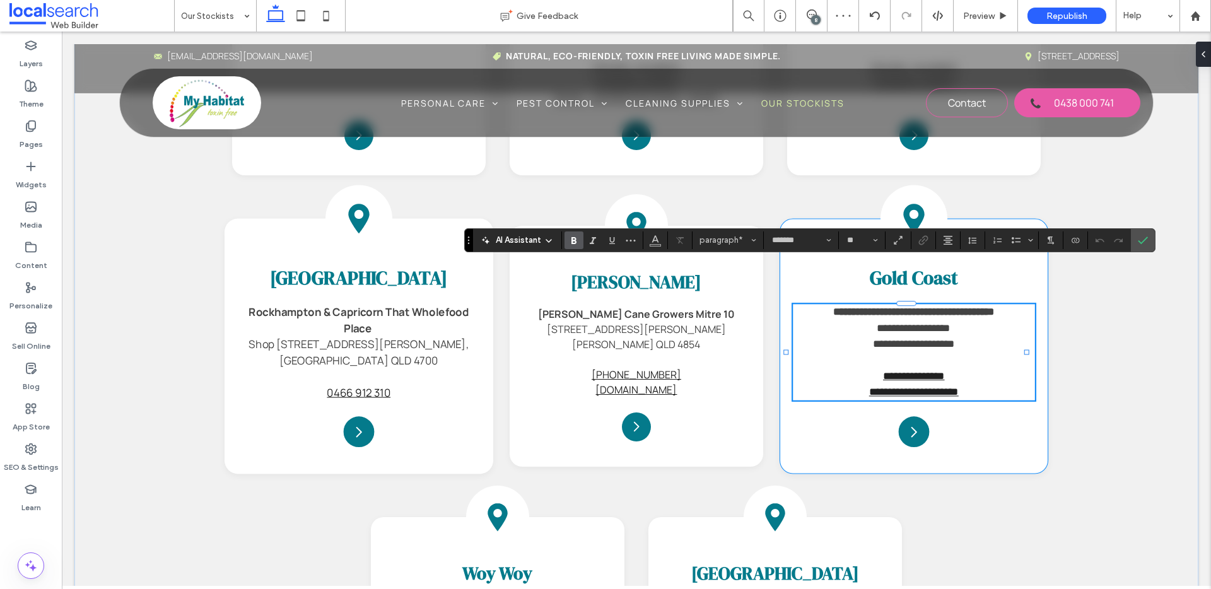
click at [924, 307] on strong "**********" at bounding box center [914, 312] width 162 height 10
drag, startPoint x: 964, startPoint y: 273, endPoint x: 1016, endPoint y: 271, distance: 52.4
click at [996, 307] on strong "**********" at bounding box center [914, 312] width 162 height 10
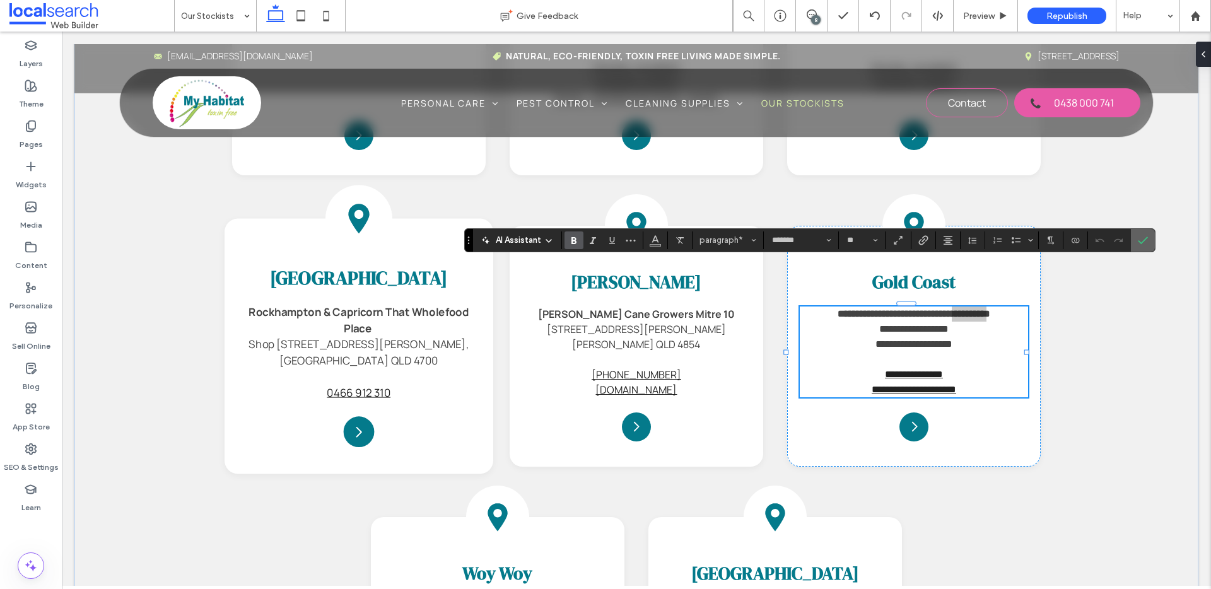
click at [1146, 242] on icon "Confirm" at bounding box center [1143, 240] width 10 height 10
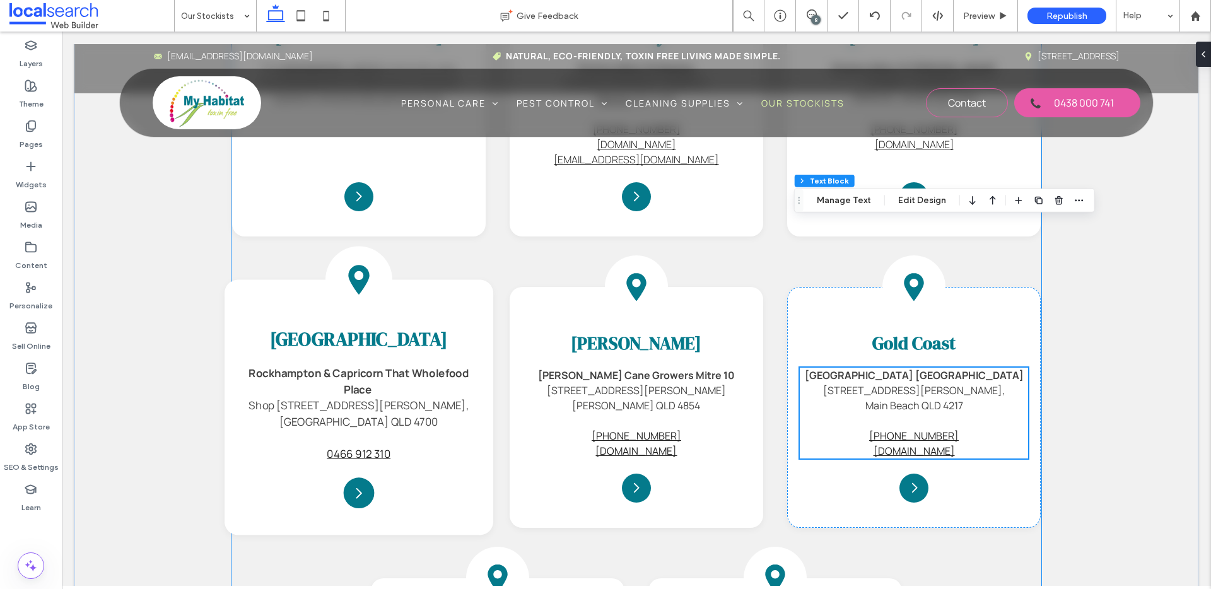
scroll to position [1458, 0]
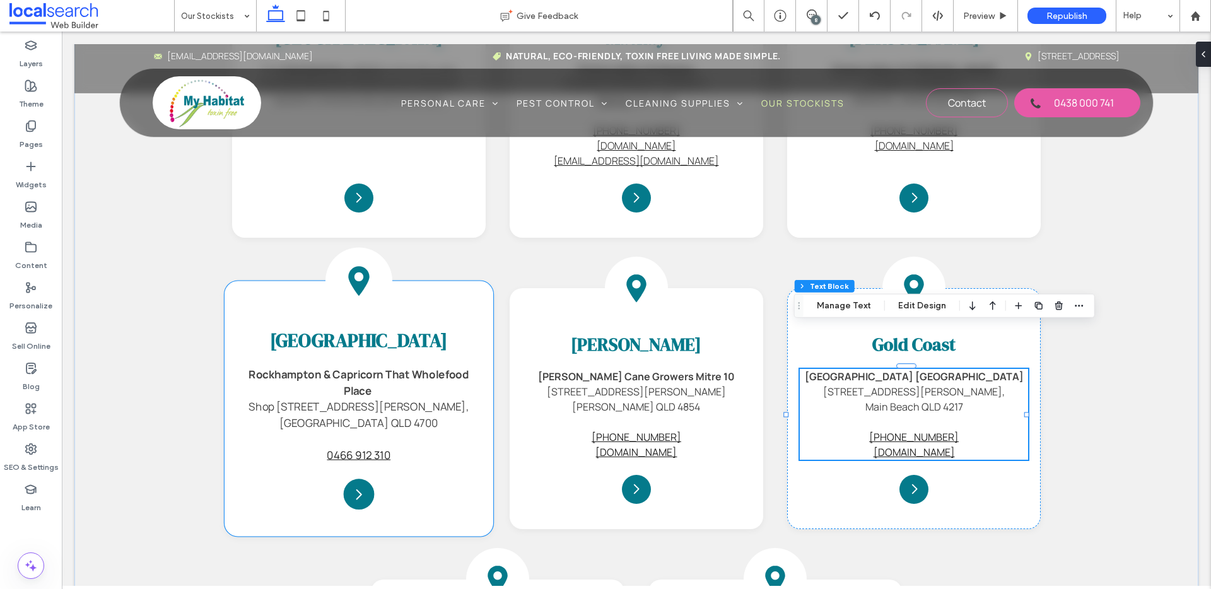
click at [387, 367] on strong "Rockhampton & Capricorn That Wholefood Place" at bounding box center [359, 382] width 221 height 31
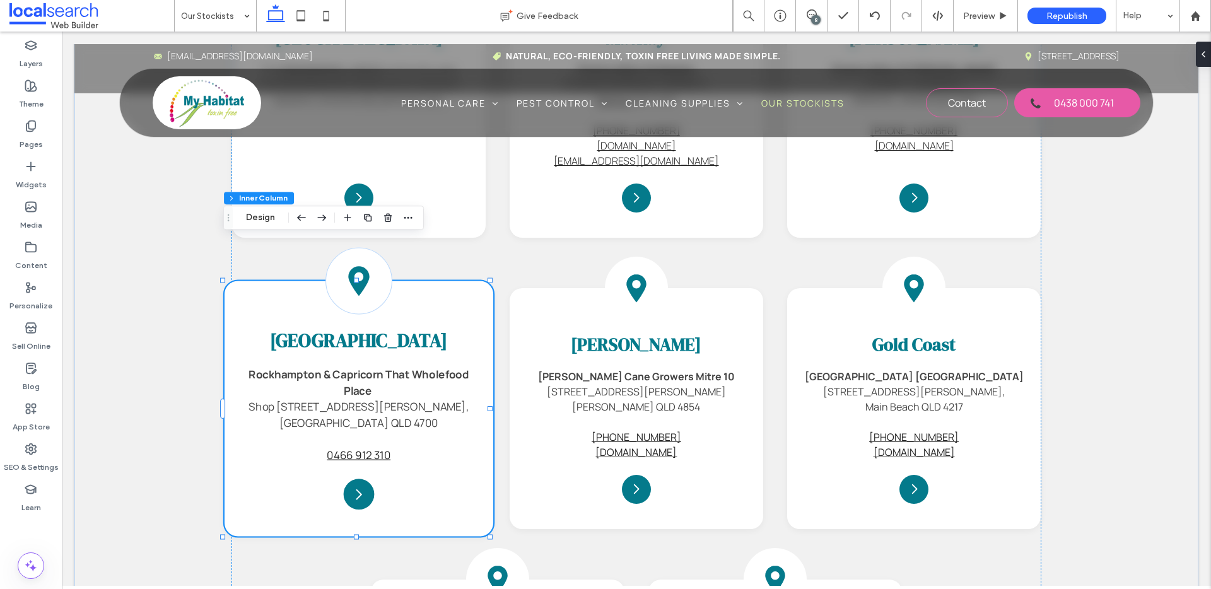
click at [372, 367] on strong "Rockhampton & Capricorn That Wholefood Place" at bounding box center [359, 382] width 221 height 31
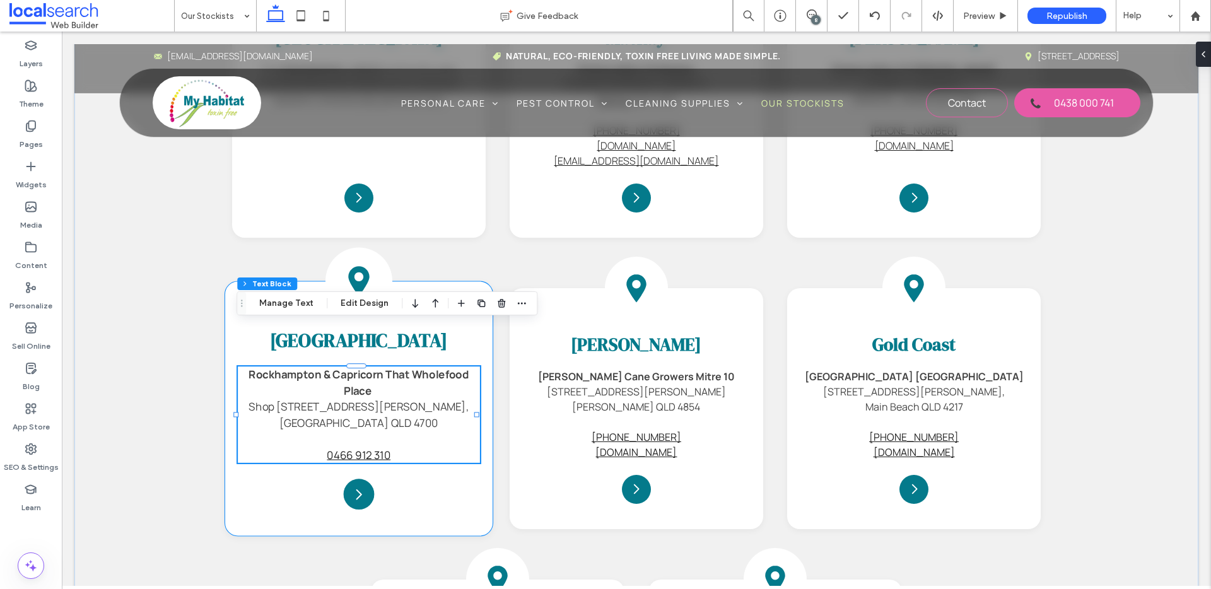
click at [371, 367] on strong "Rockhampton & Capricorn That Wholefood Place" at bounding box center [359, 382] width 221 height 31
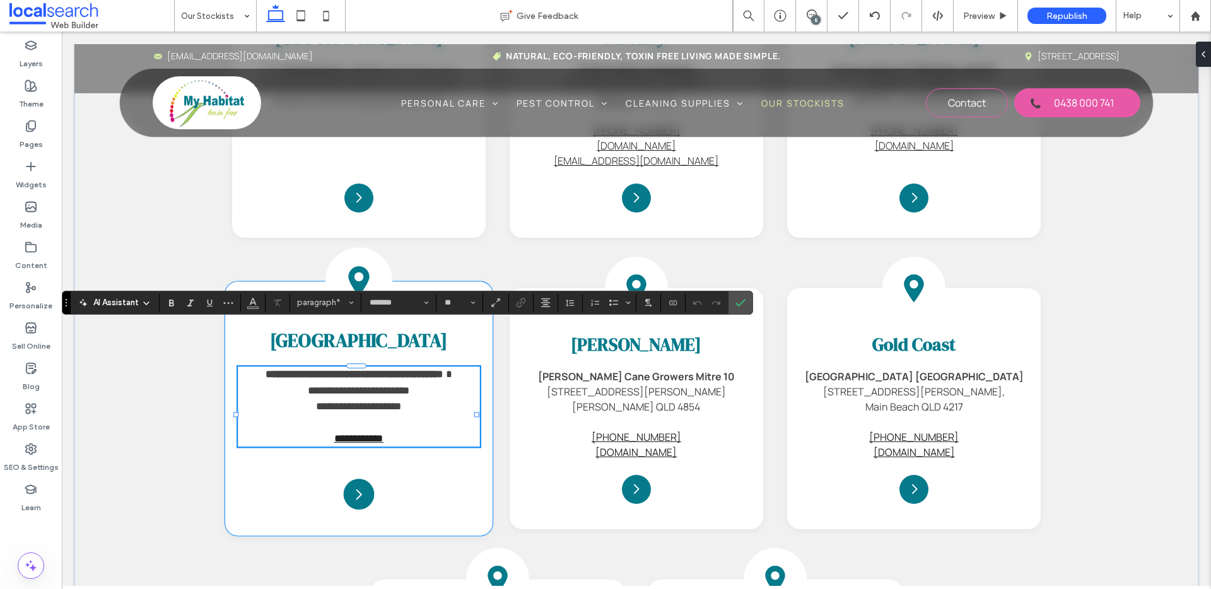
click at [380, 369] on strong "**********" at bounding box center [355, 374] width 178 height 10
drag, startPoint x: 382, startPoint y: 333, endPoint x: 249, endPoint y: 334, distance: 133.8
click at [266, 369] on strong "**********" at bounding box center [355, 374] width 178 height 10
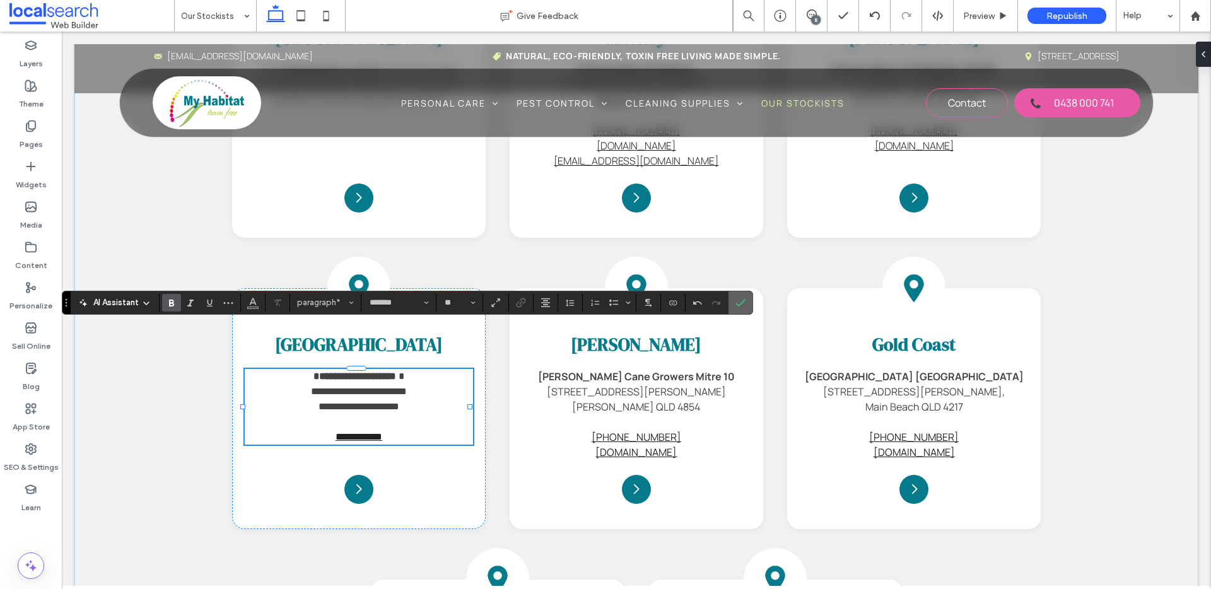
click at [736, 309] on span "Confirm" at bounding box center [739, 302] width 6 height 23
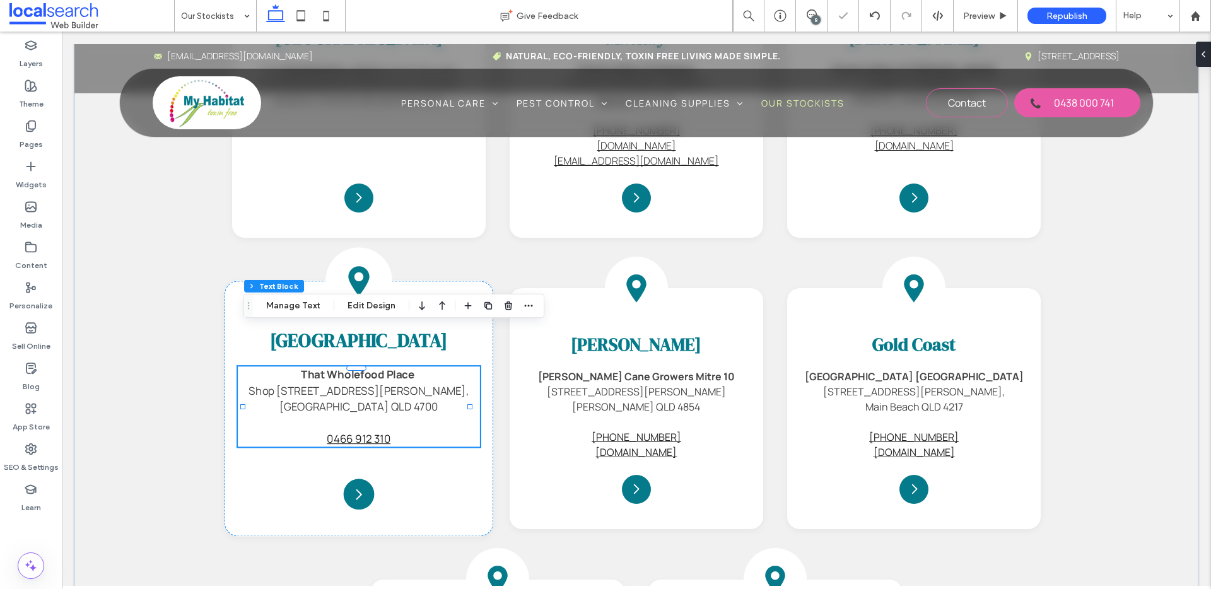
click at [301, 383] on p "Shop [STREET_ADDRESS][PERSON_NAME]," at bounding box center [359, 391] width 242 height 16
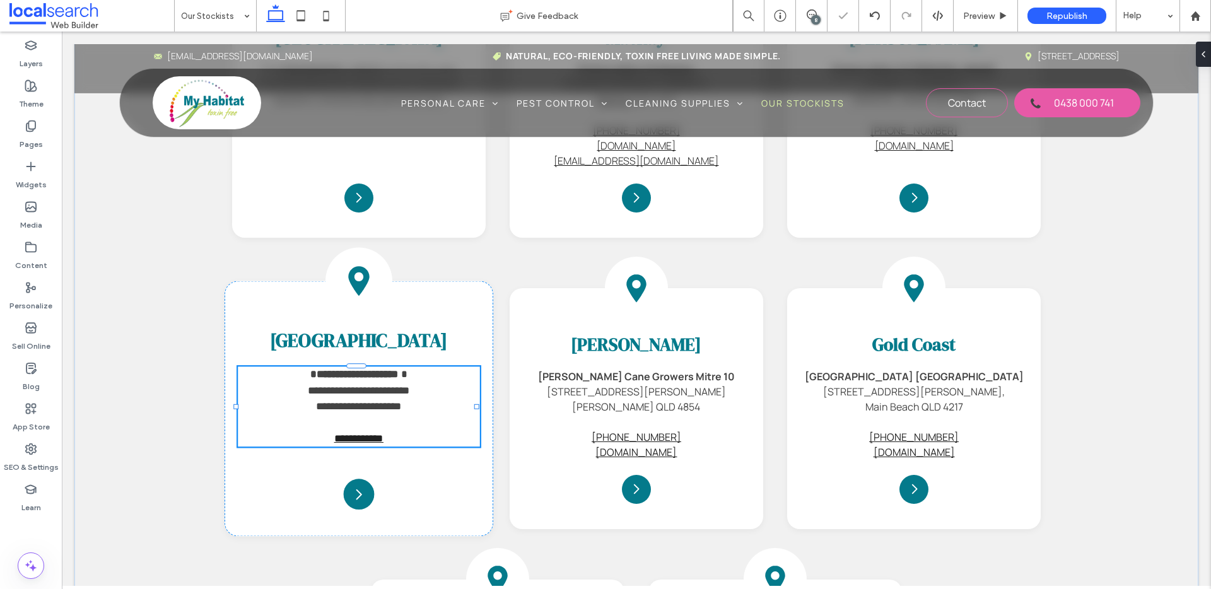
type input "*******"
type input "**"
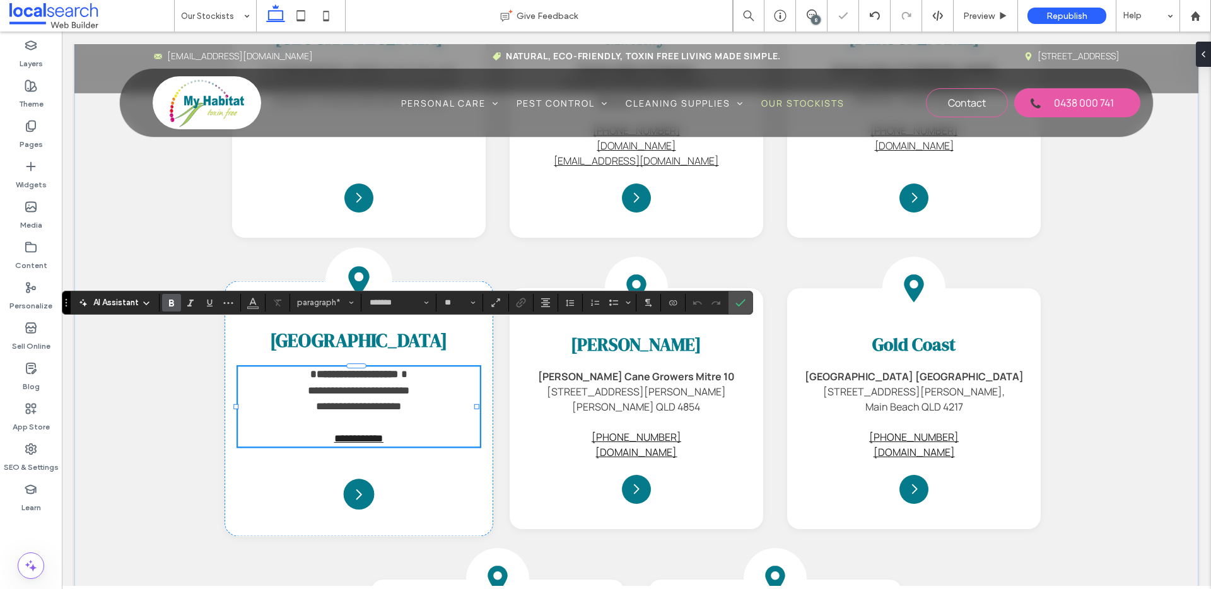
click at [311, 369] on strong "**********" at bounding box center [355, 374] width 88 height 10
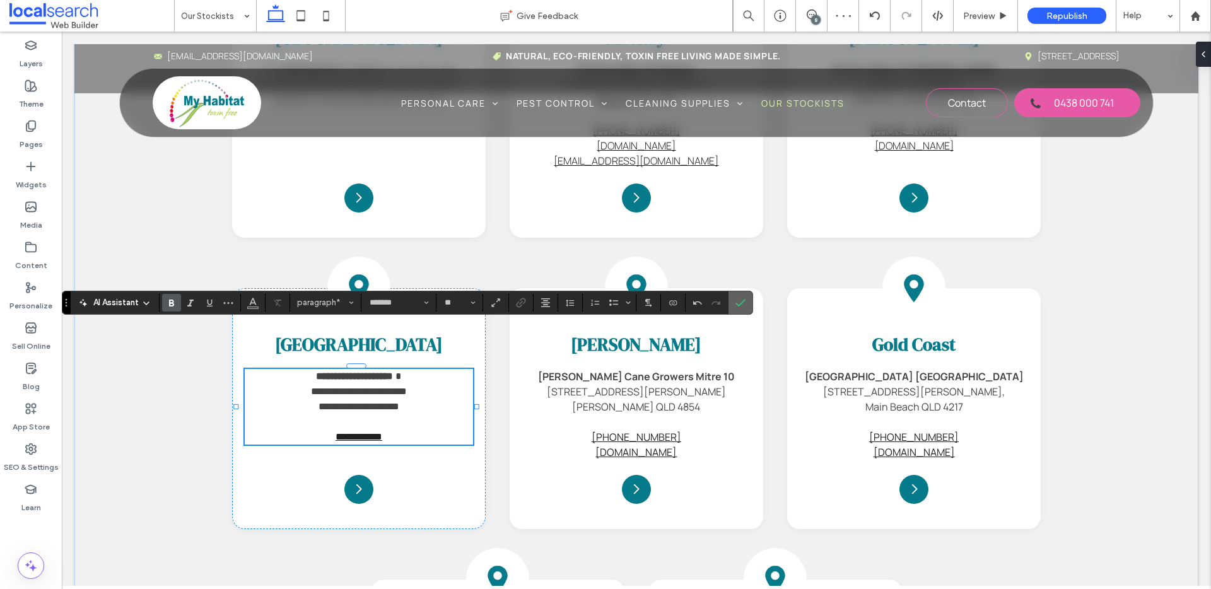
click at [730, 306] on section at bounding box center [741, 302] width 24 height 23
click at [740, 310] on span "Confirm" at bounding box center [739, 302] width 6 height 23
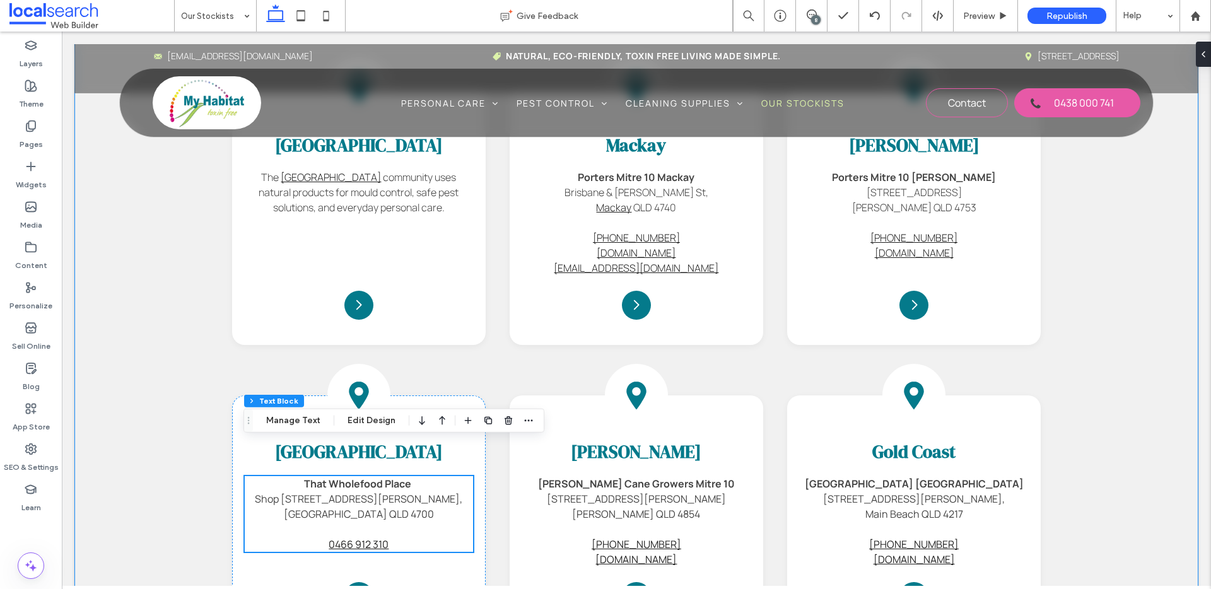
scroll to position [1343, 0]
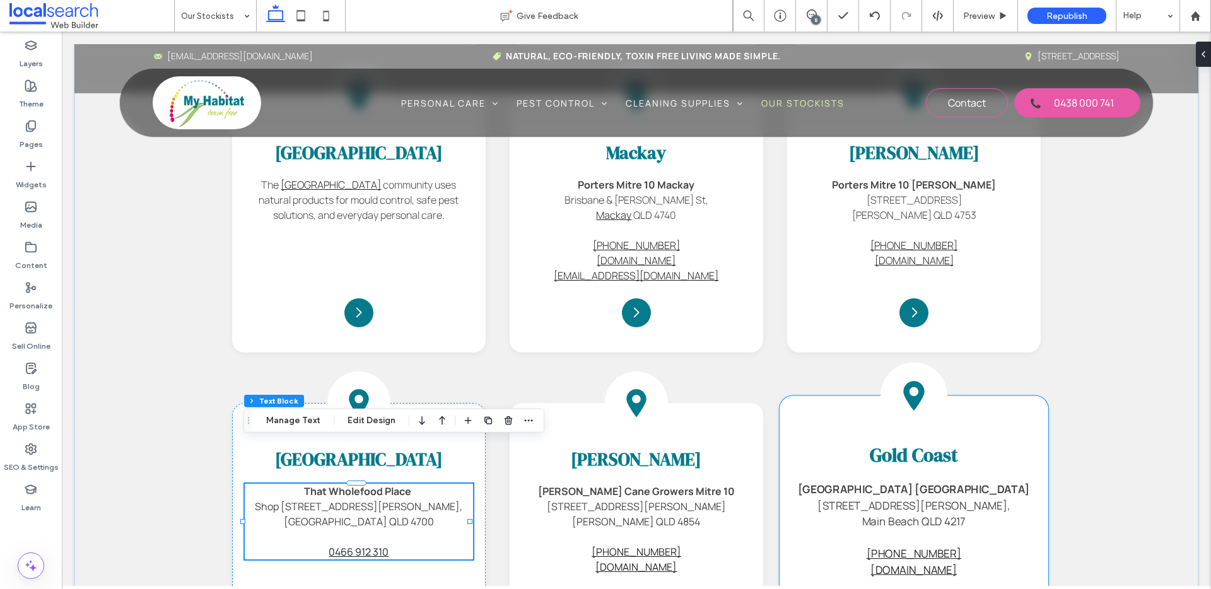
click at [836, 396] on div "Location Icon Gold Coast South East Queensland Calanna Gold Coast 13 Tedder Ave…" at bounding box center [914, 524] width 269 height 256
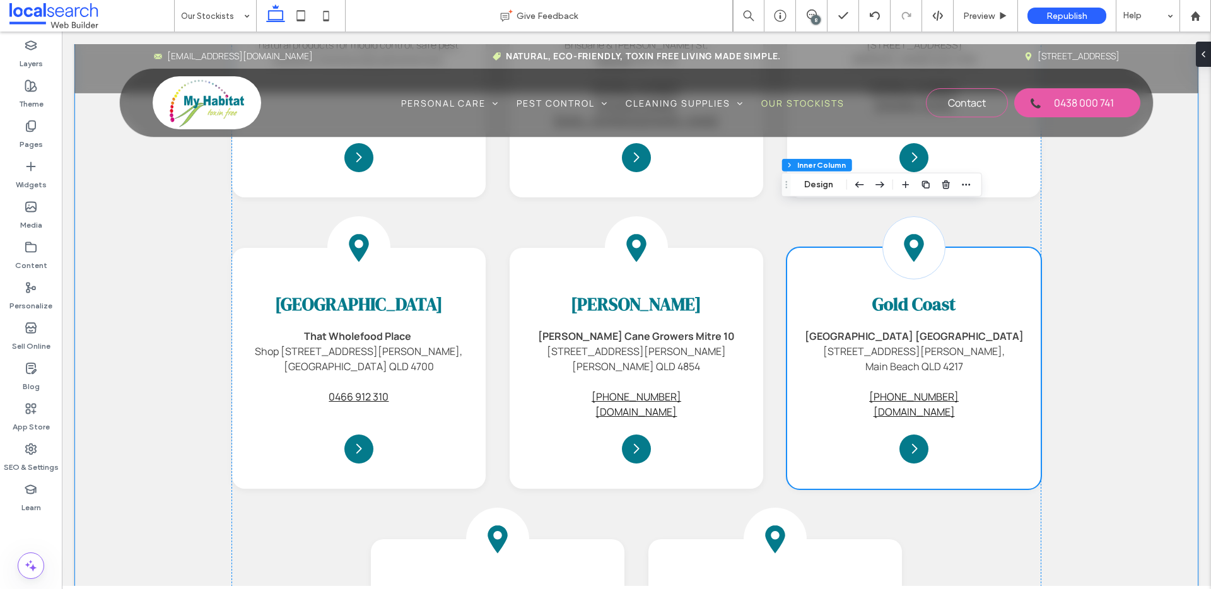
scroll to position [1496, 0]
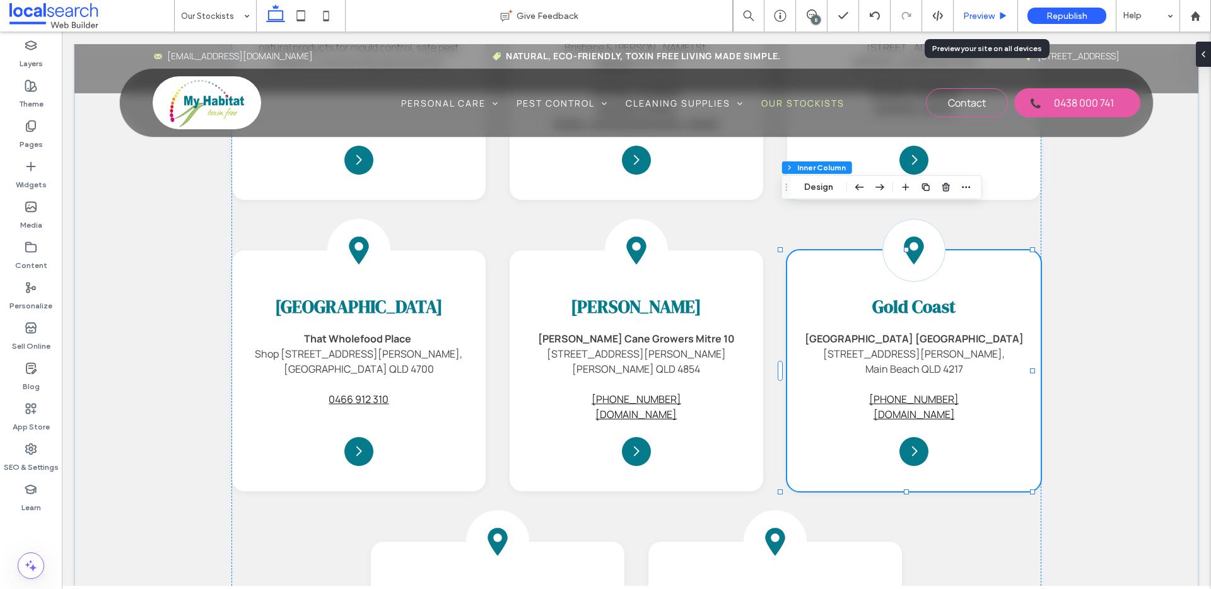
click at [982, 18] on span "Preview" at bounding box center [979, 16] width 32 height 11
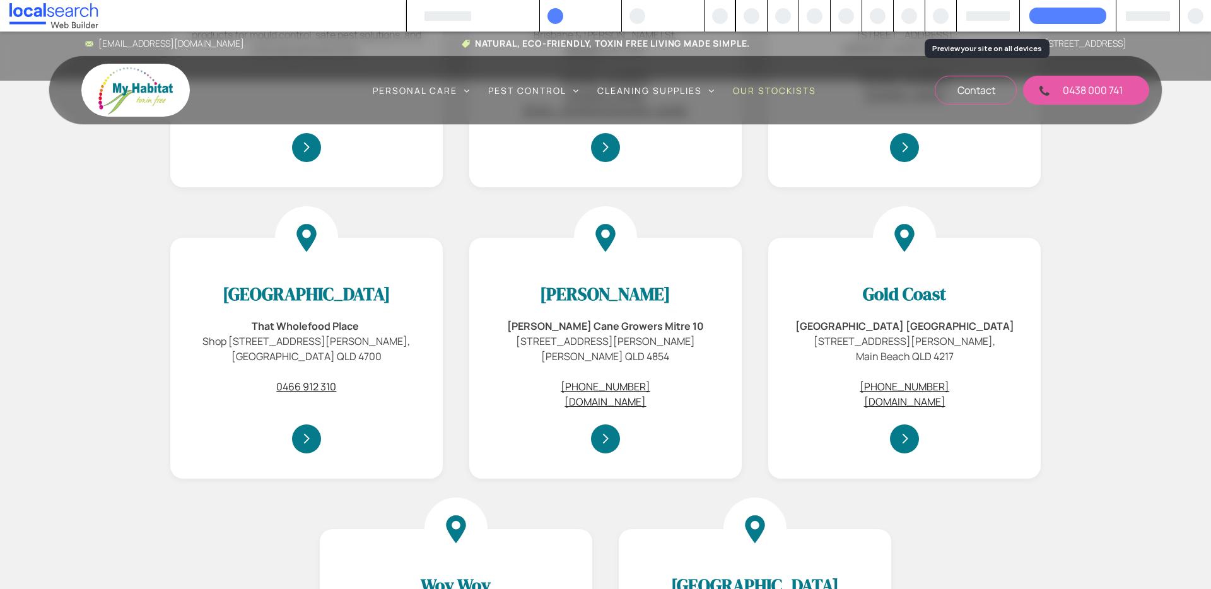
scroll to position [1483, 0]
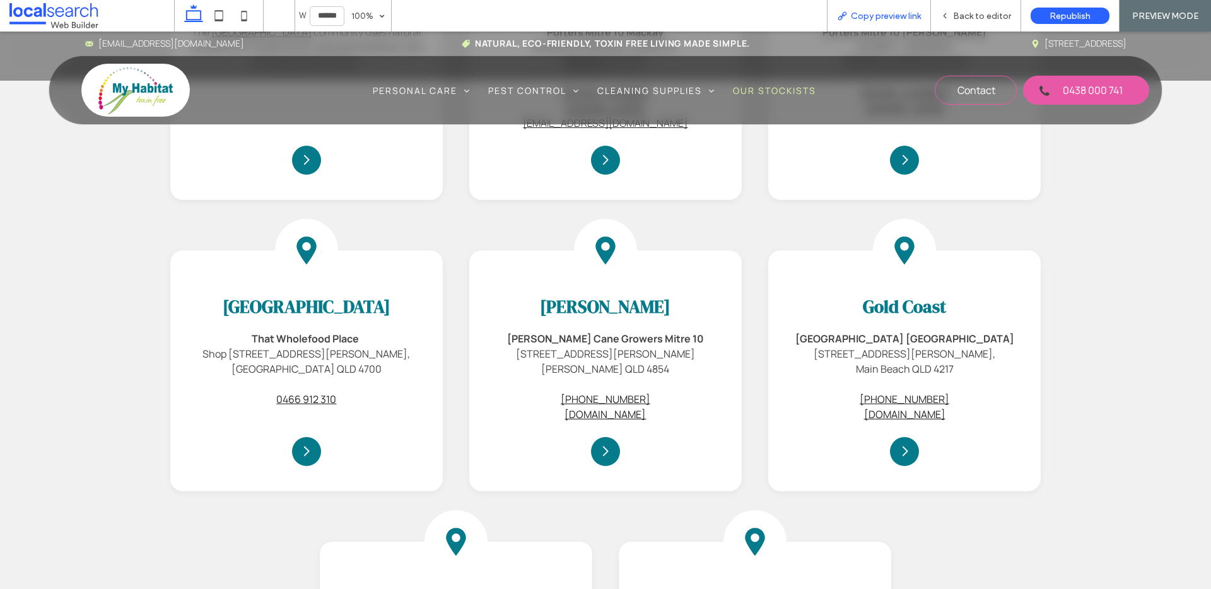
click at [900, 11] on span "Copy preview link" at bounding box center [886, 16] width 70 height 11
click at [958, 11] on span "Back to editor" at bounding box center [982, 16] width 58 height 11
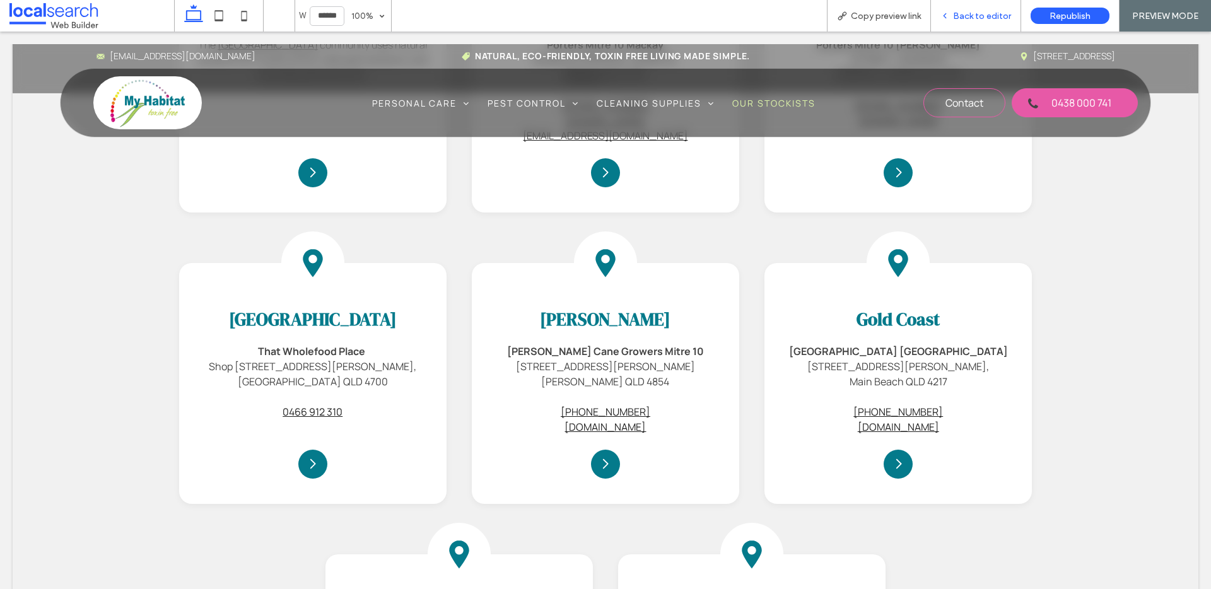
scroll to position [1496, 0]
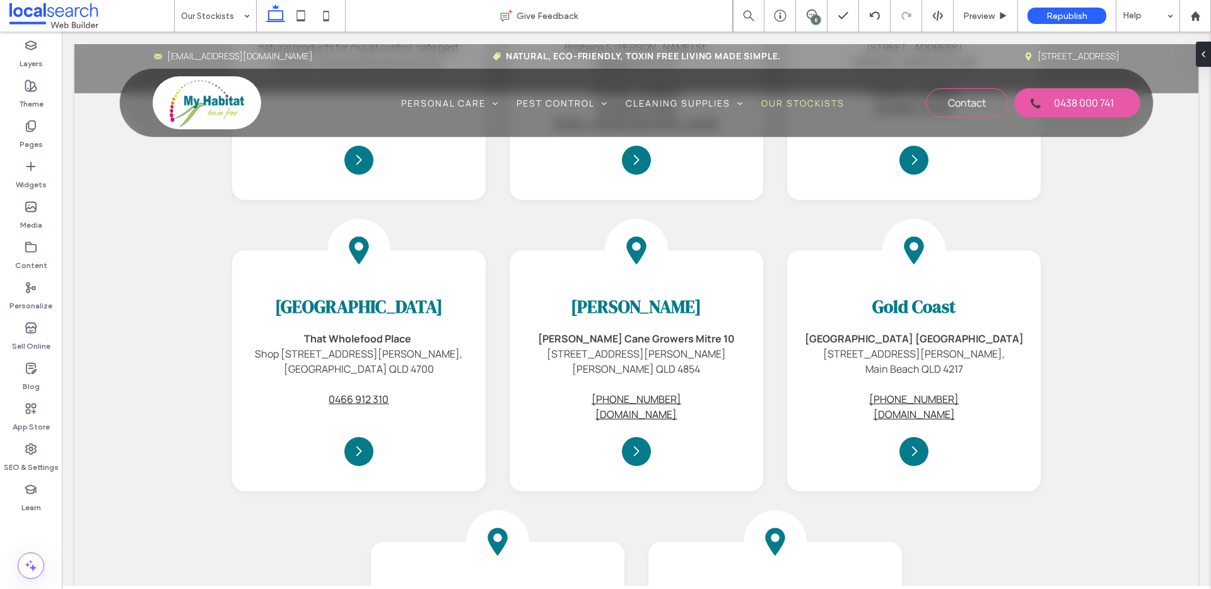
click at [812, 16] on div "8" at bounding box center [815, 19] width 9 height 9
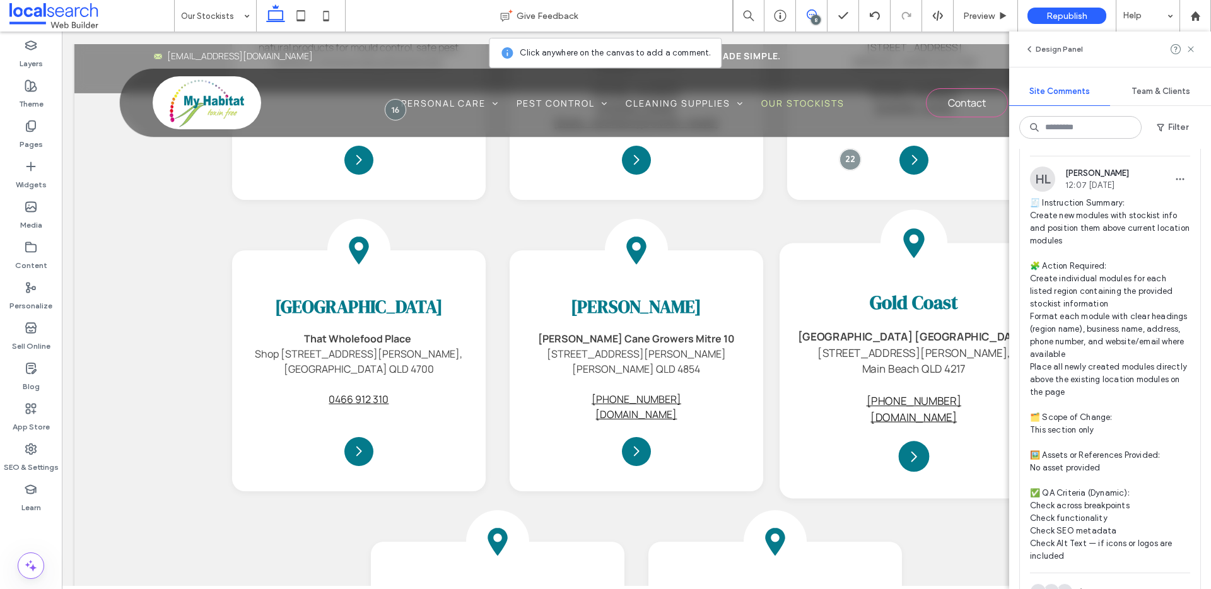
scroll to position [540, 0]
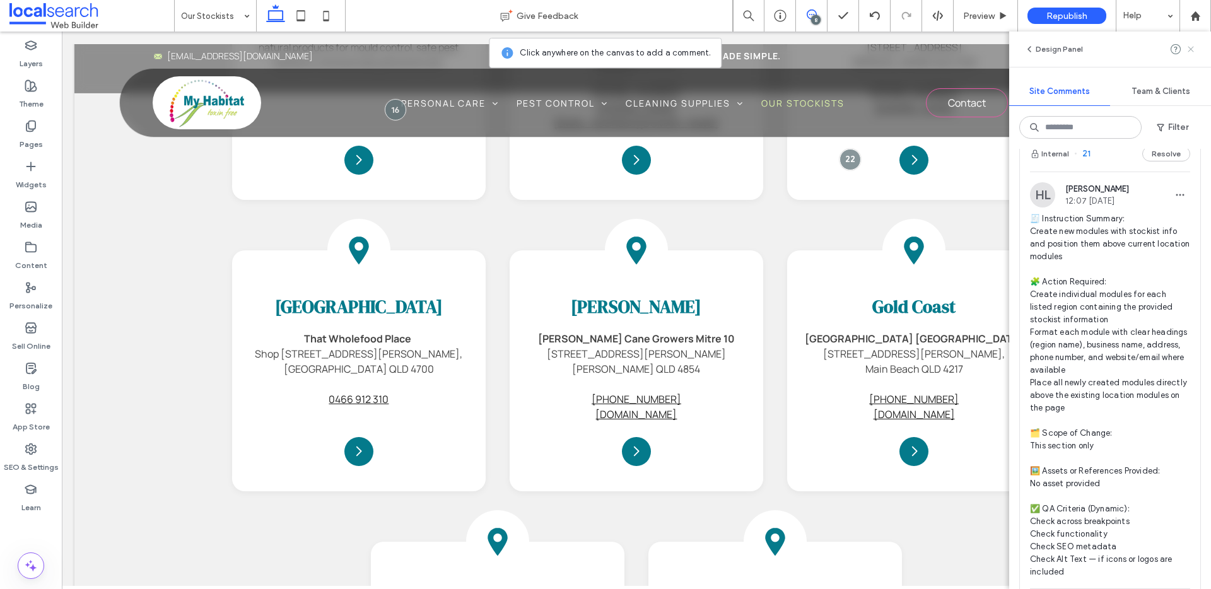
click at [1192, 52] on icon at bounding box center [1191, 49] width 10 height 10
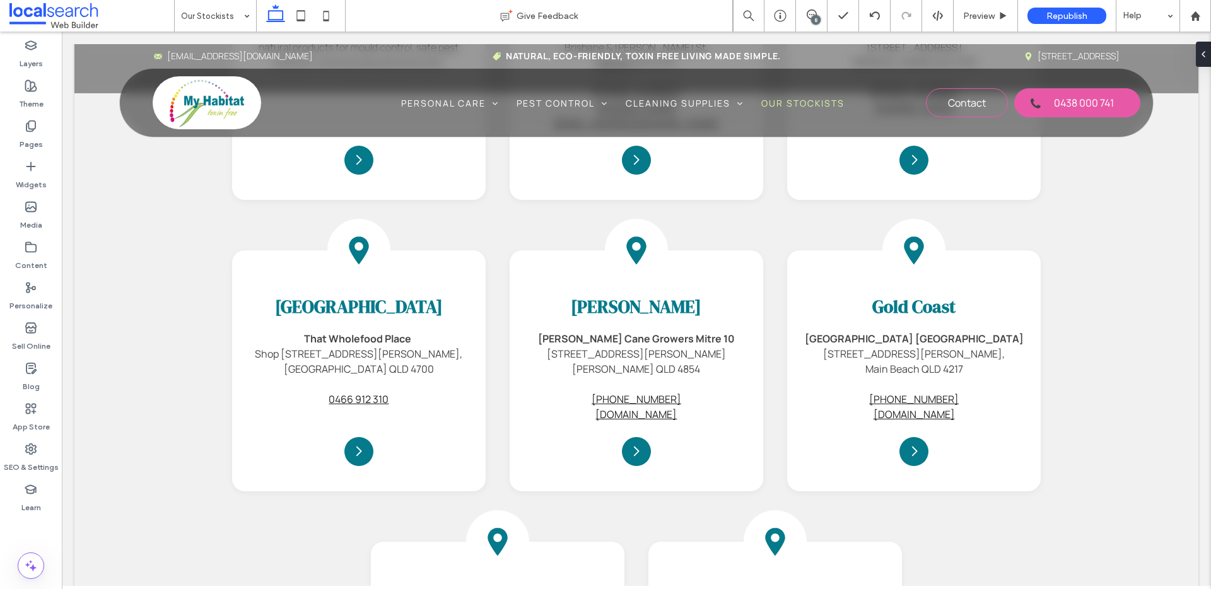
scroll to position [0, 0]
click at [28, 459] on label "SEO & Settings" at bounding box center [31, 465] width 55 height 18
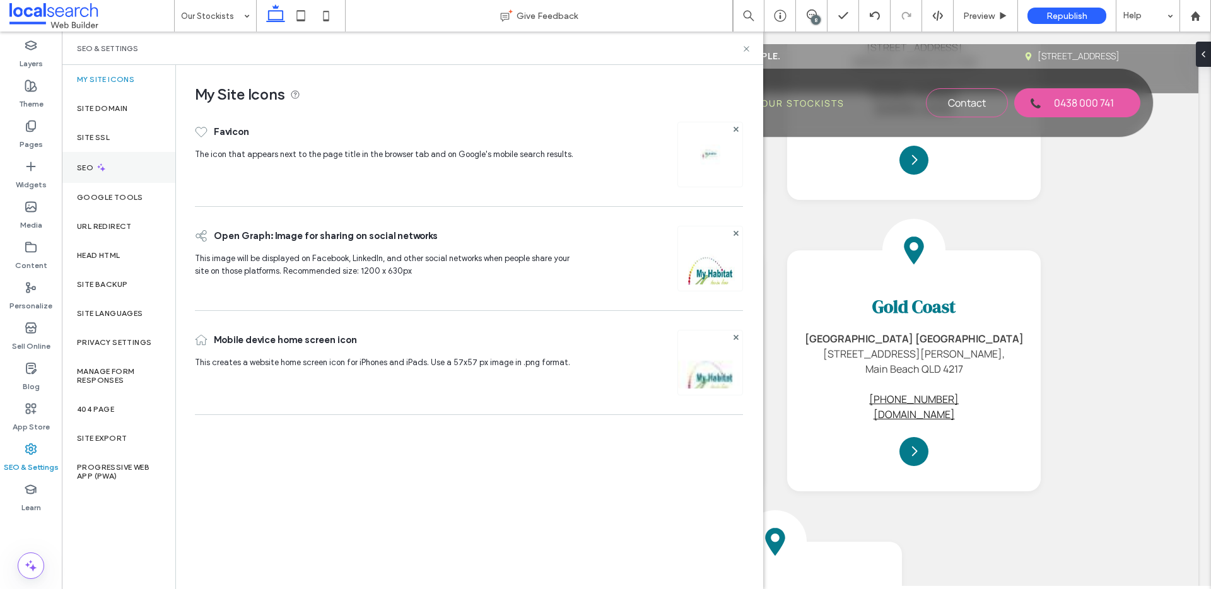
click at [110, 168] on div "SEO" at bounding box center [119, 167] width 114 height 31
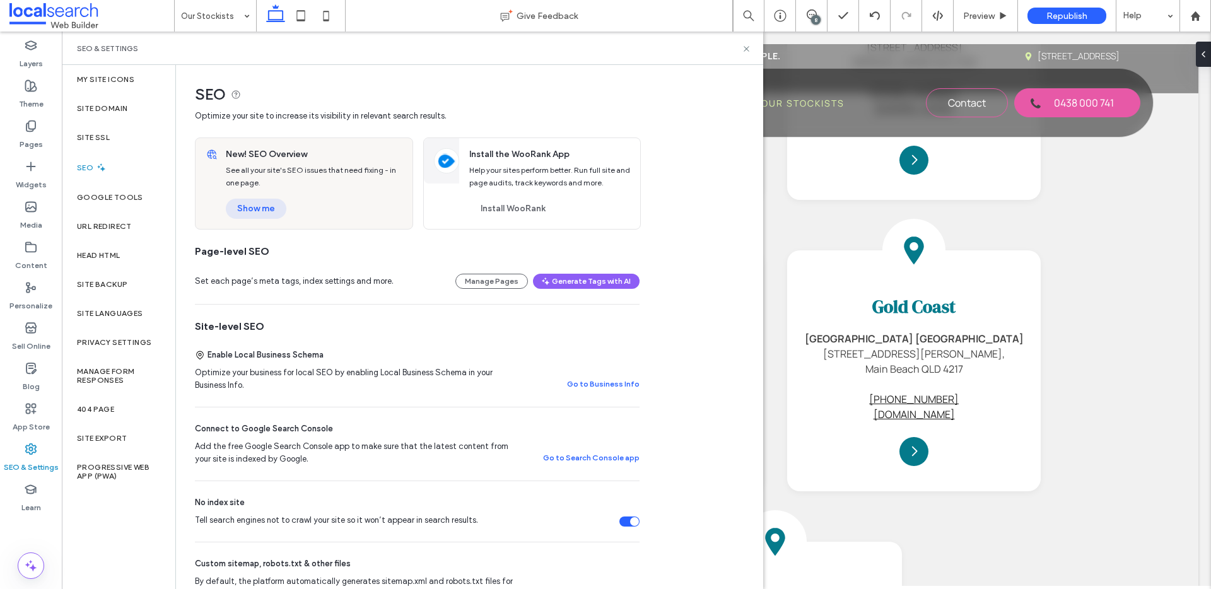
click at [266, 211] on button "Show me" at bounding box center [256, 209] width 61 height 20
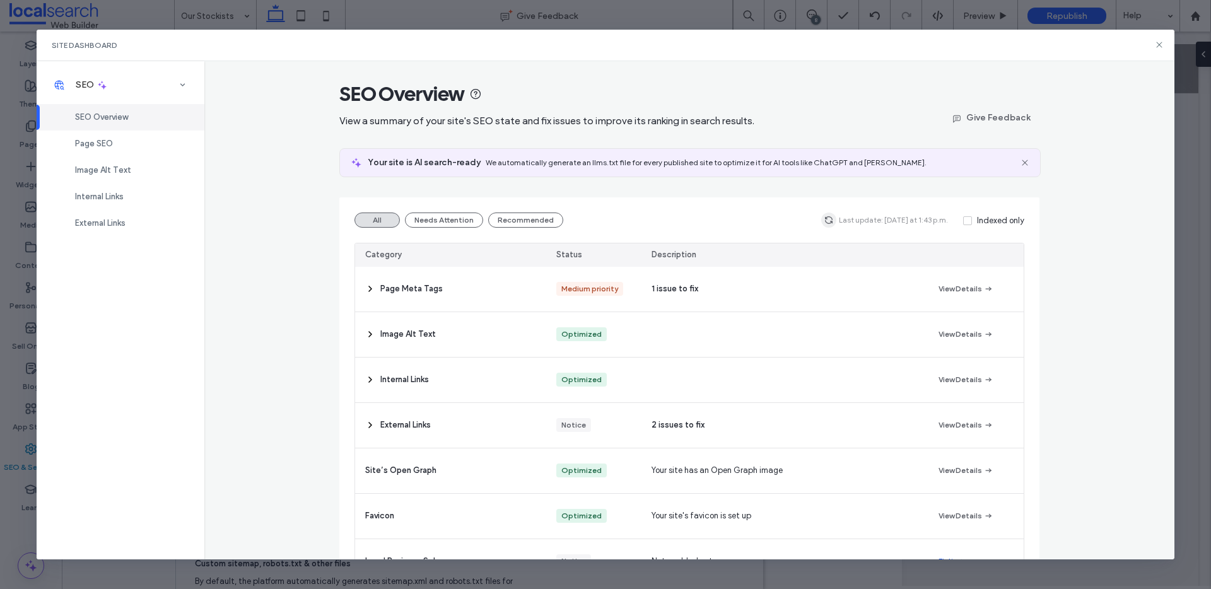
click at [832, 223] on icon "button" at bounding box center [829, 220] width 10 height 10
click at [1163, 42] on icon at bounding box center [1160, 45] width 10 height 10
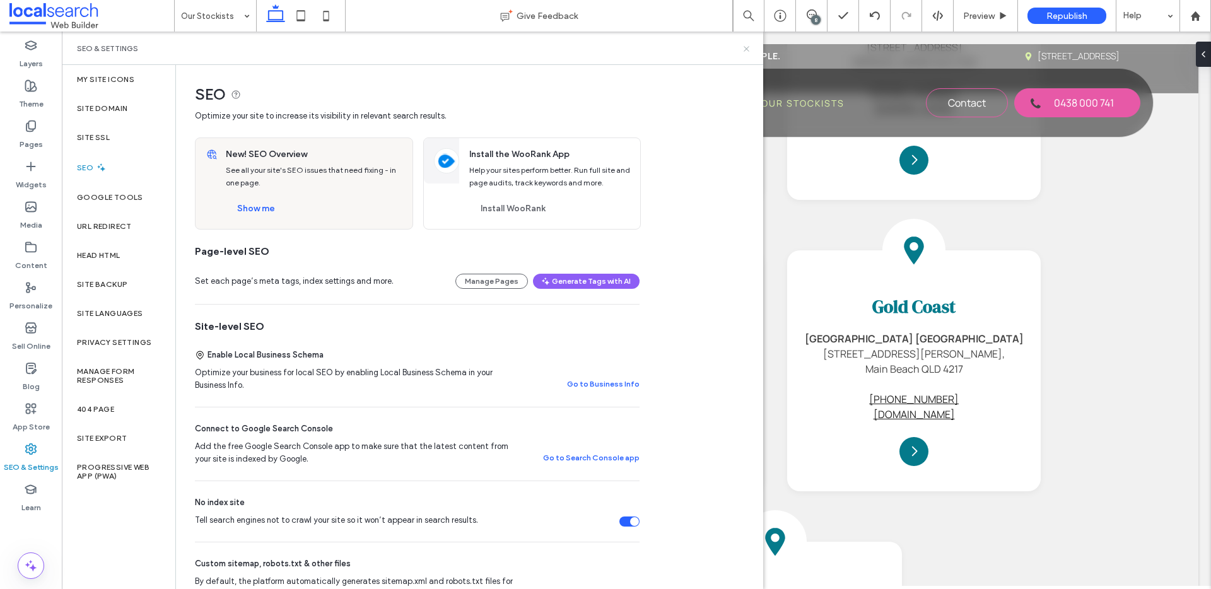
click at [743, 44] on icon at bounding box center [746, 48] width 9 height 9
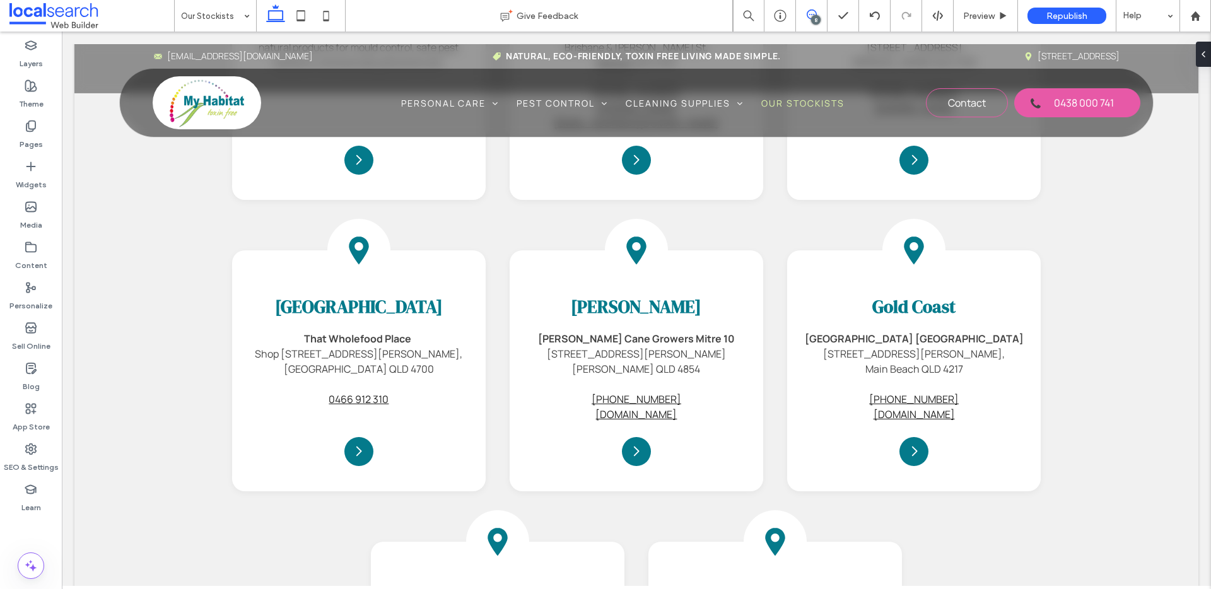
click at [809, 13] on icon at bounding box center [812, 14] width 10 height 10
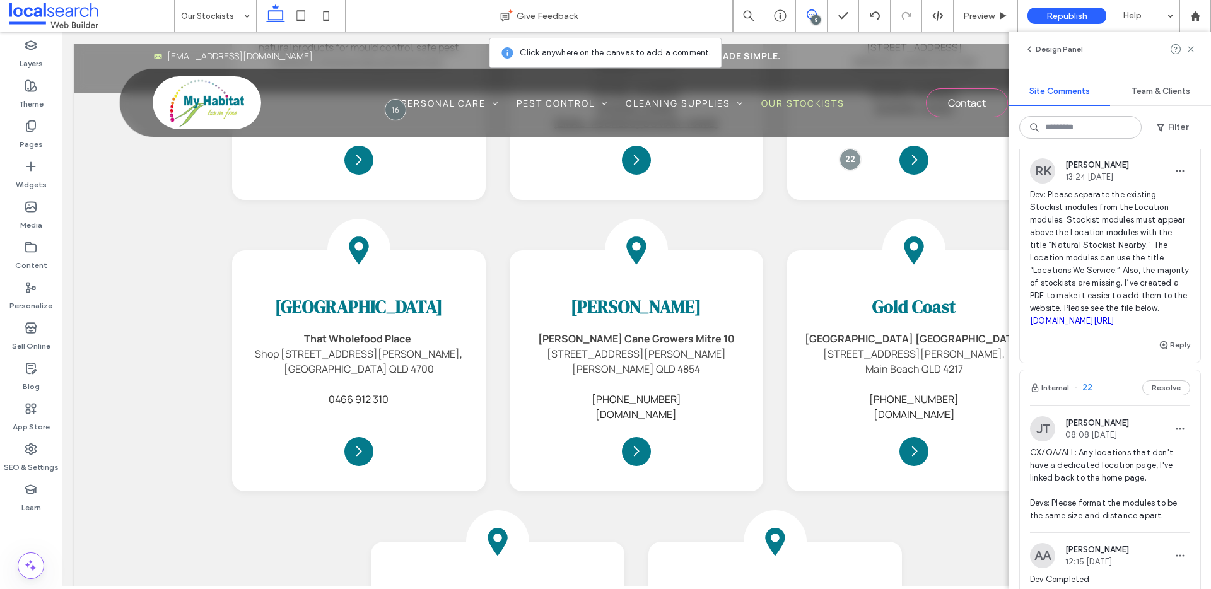
scroll to position [256, 0]
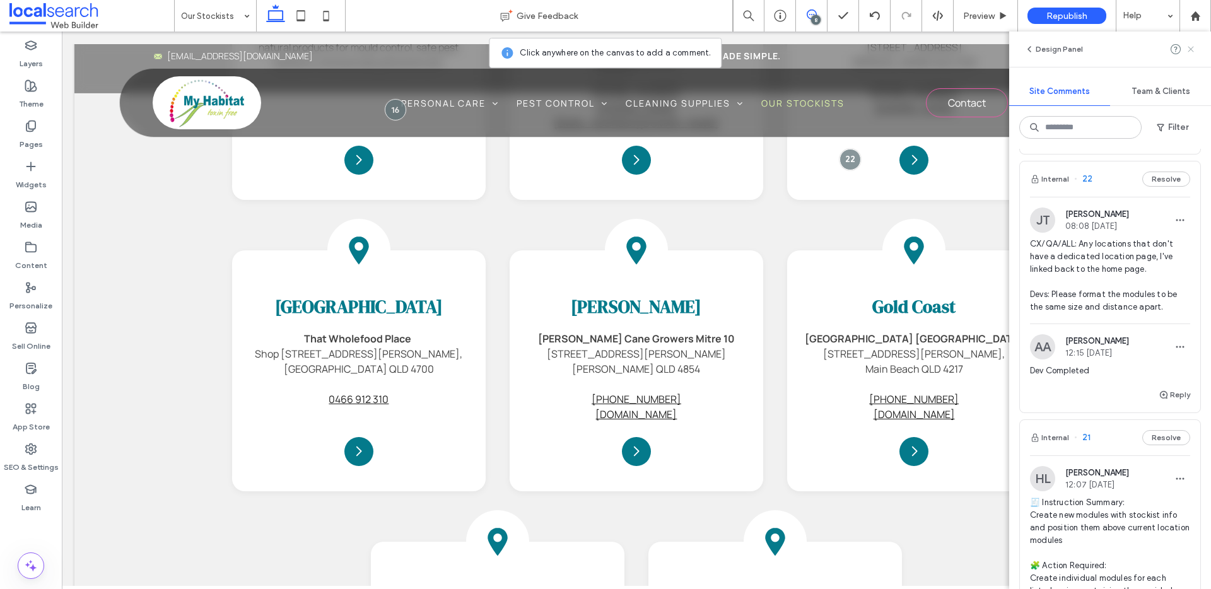
click at [1194, 48] on icon at bounding box center [1191, 49] width 10 height 10
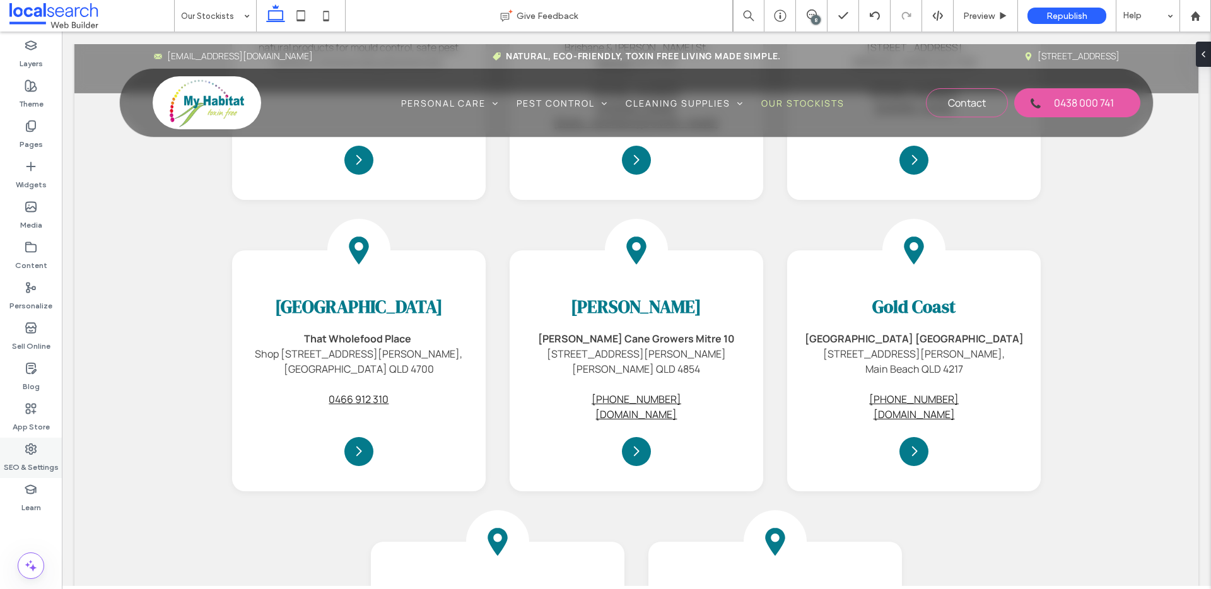
click at [26, 444] on icon at bounding box center [31, 449] width 13 height 13
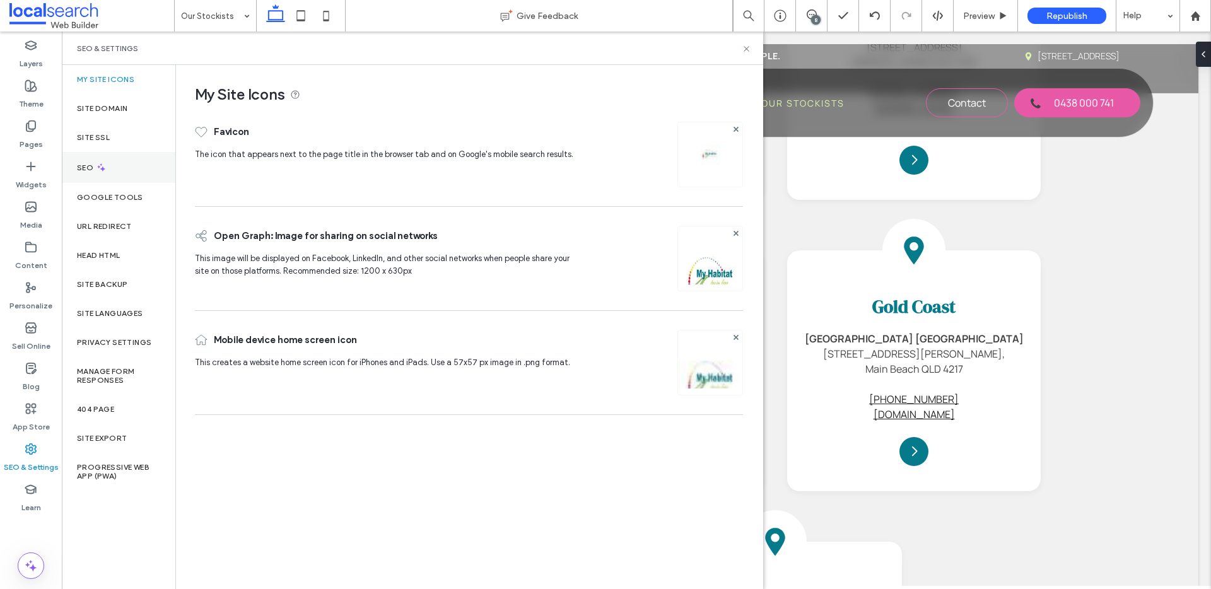
click at [113, 167] on div "SEO" at bounding box center [119, 167] width 114 height 31
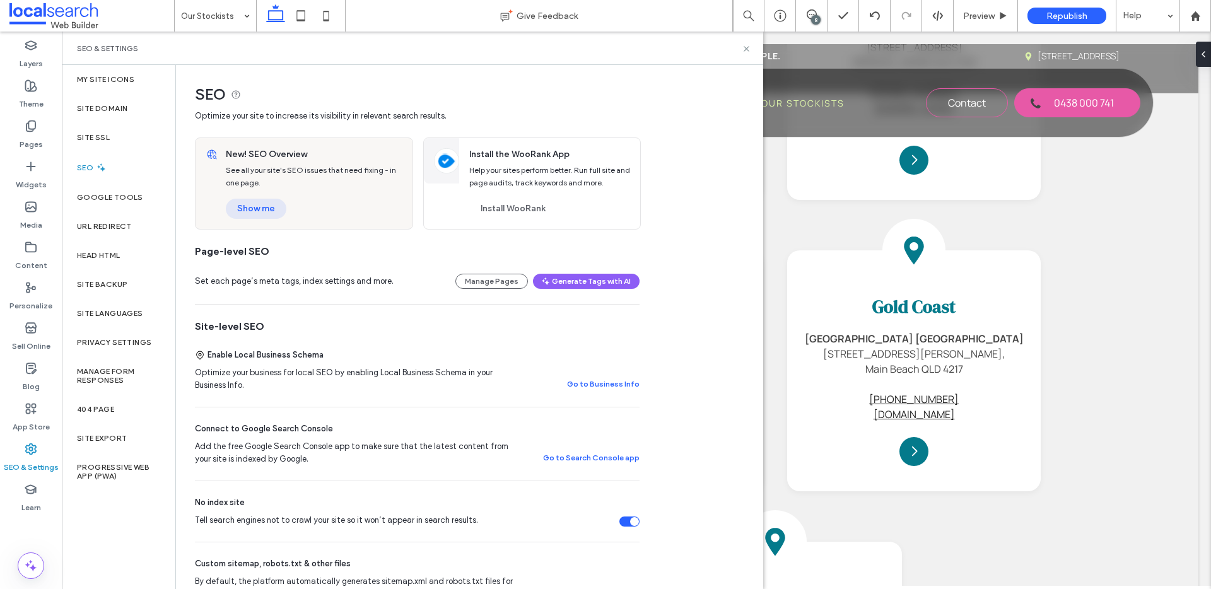
click at [252, 208] on button "Show me" at bounding box center [256, 209] width 61 height 20
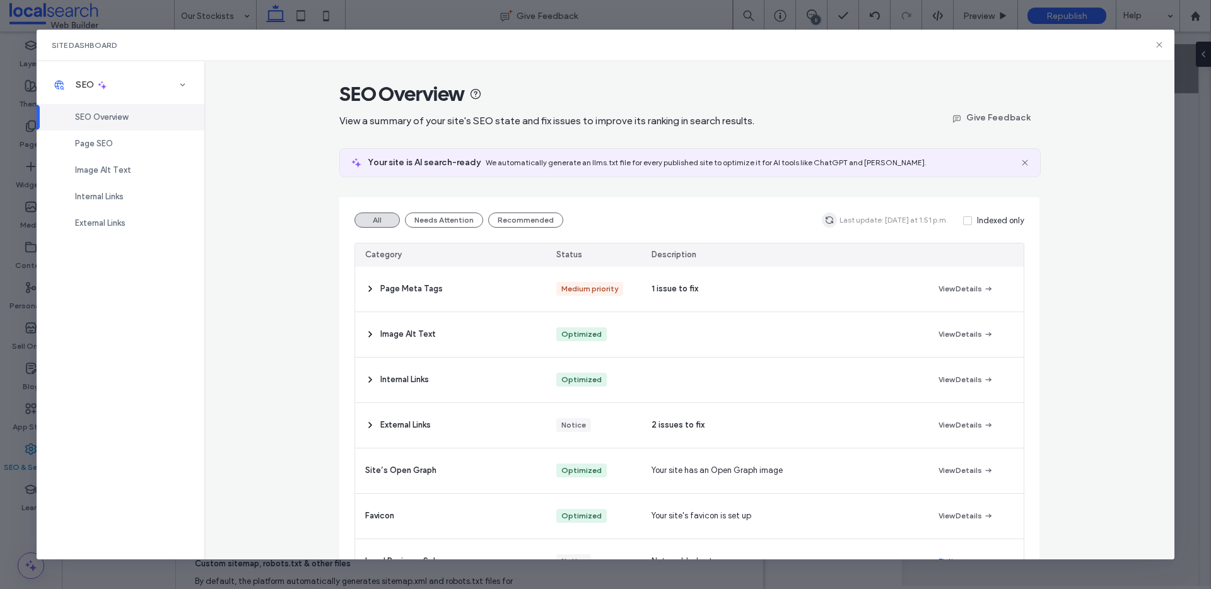
click at [832, 222] on use "button" at bounding box center [830, 220] width 8 height 8
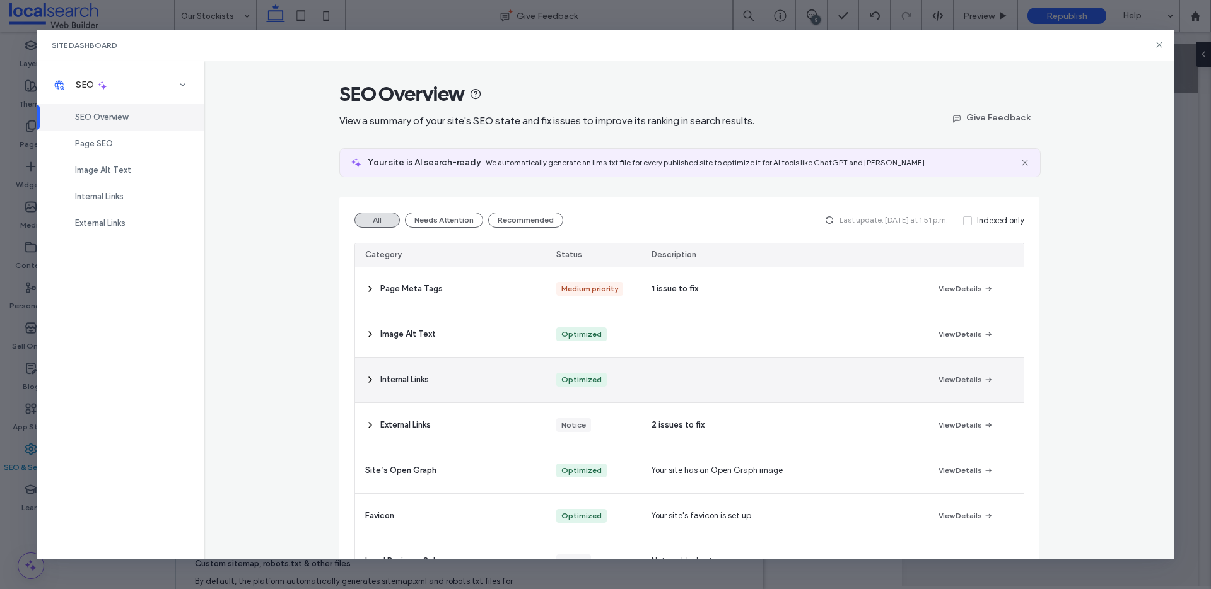
click at [488, 381] on div "Internal Links" at bounding box center [450, 380] width 191 height 45
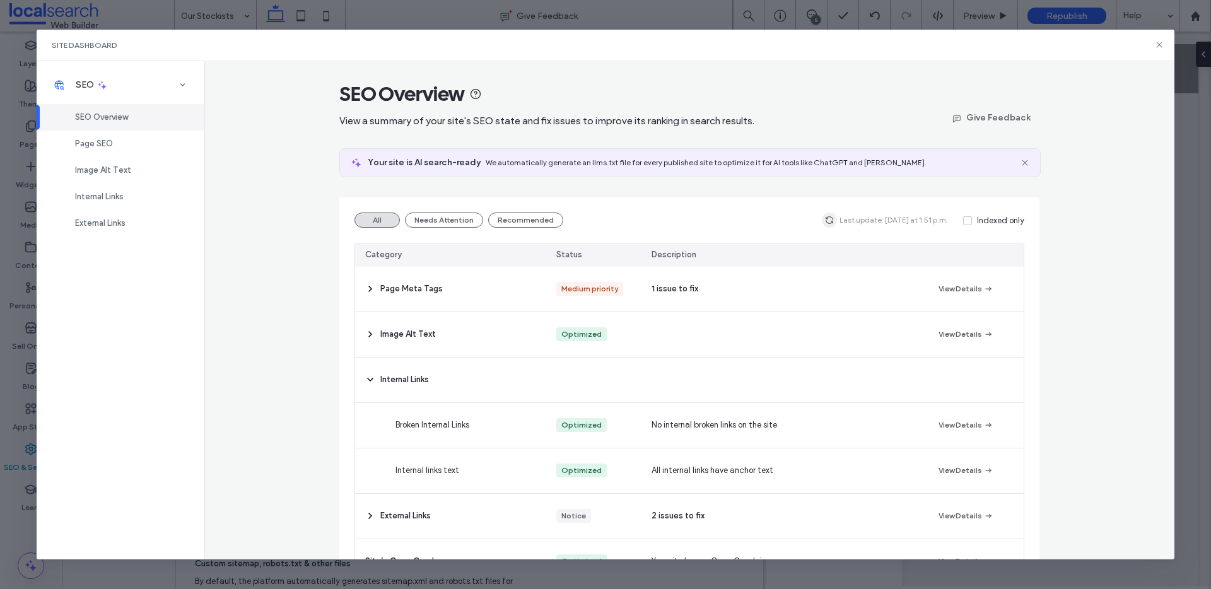
click at [825, 226] on span "button" at bounding box center [829, 220] width 15 height 15
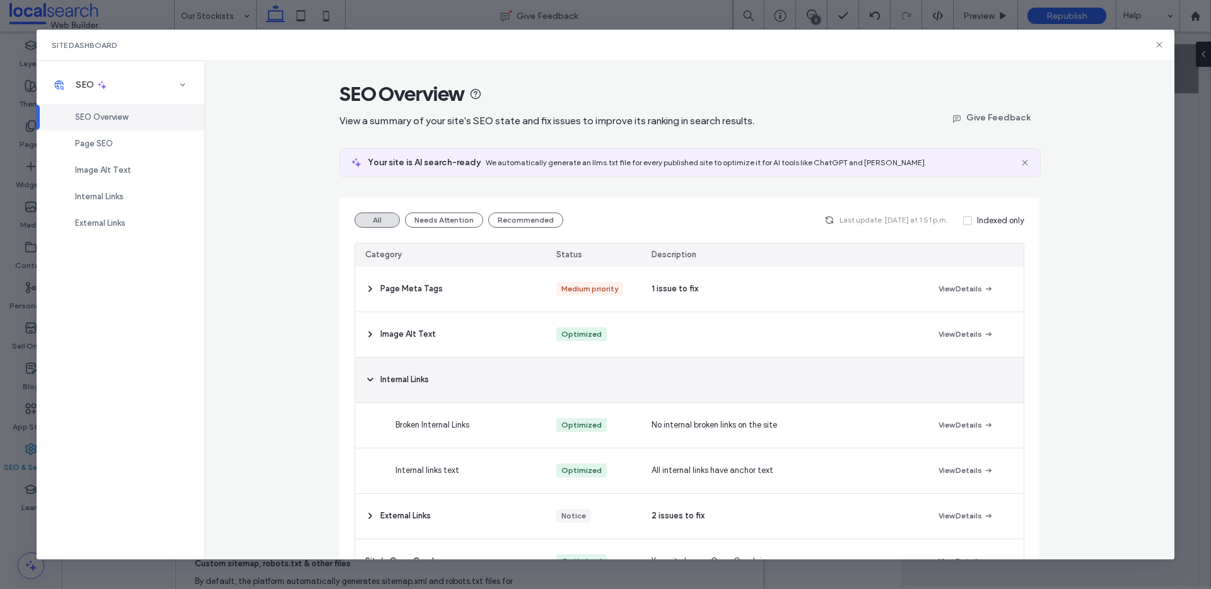
click at [365, 387] on span at bounding box center [370, 380] width 10 height 45
click at [397, 394] on div "Internal Links" at bounding box center [450, 380] width 191 height 45
click at [409, 384] on span "Internal Links" at bounding box center [404, 380] width 49 height 13
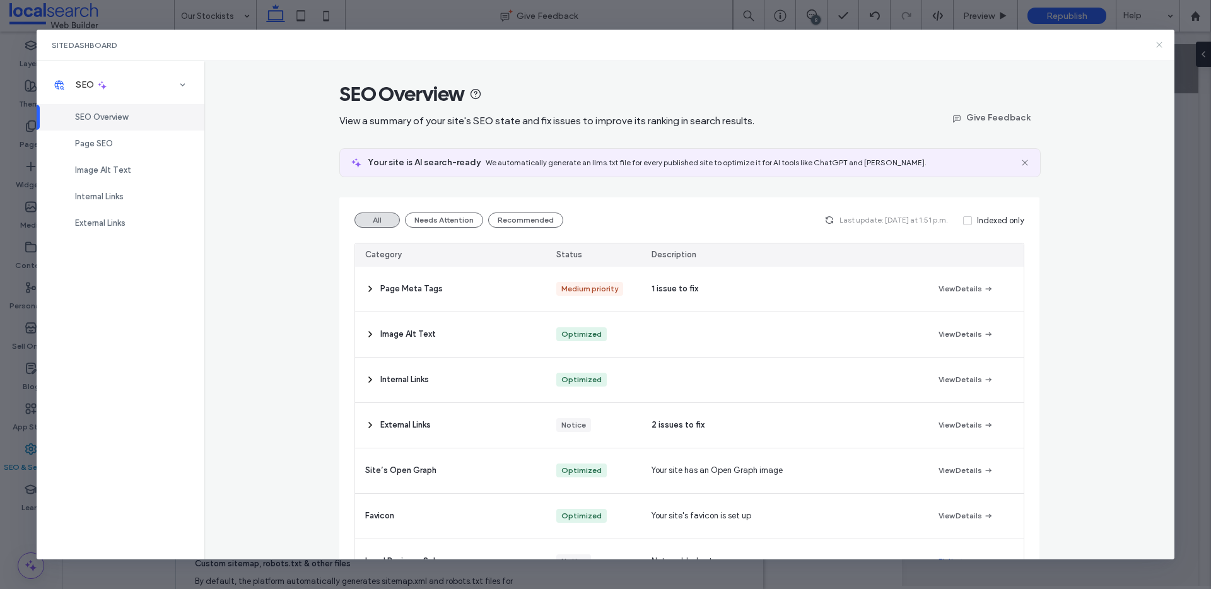
click at [1160, 45] on use at bounding box center [1160, 45] width 6 height 6
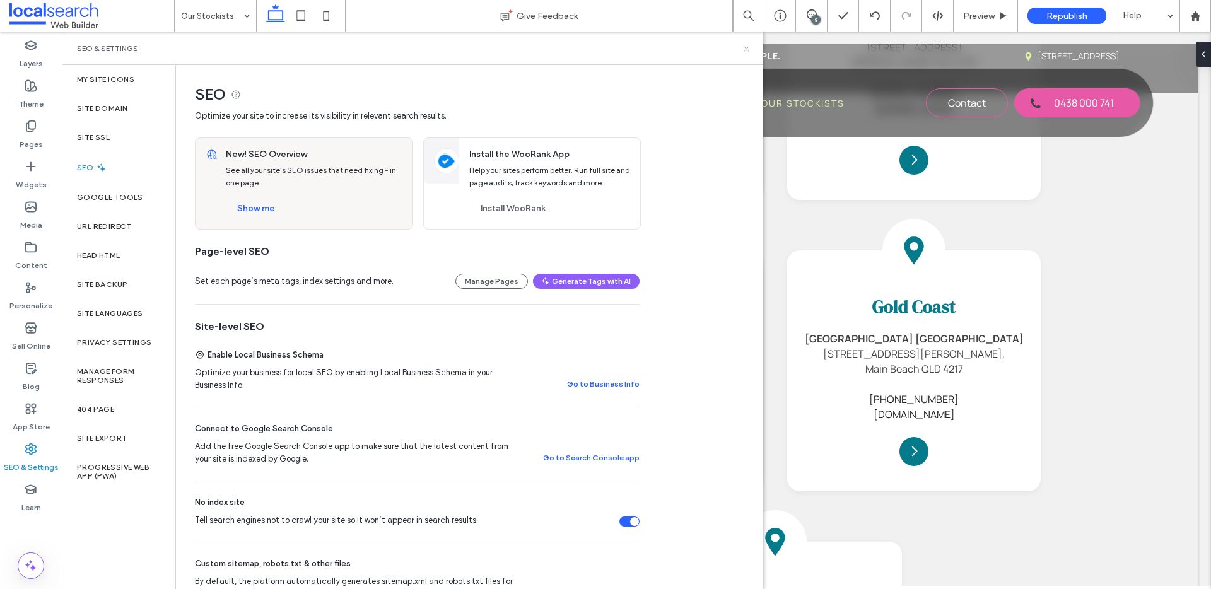
click at [748, 45] on icon at bounding box center [746, 48] width 9 height 9
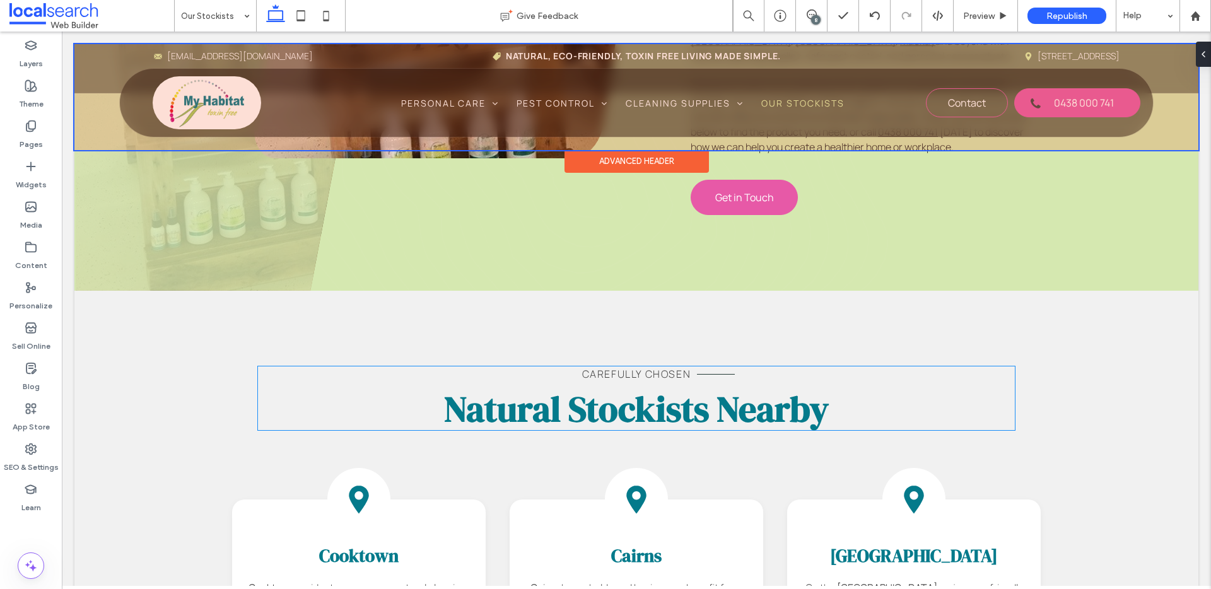
scroll to position [606, 0]
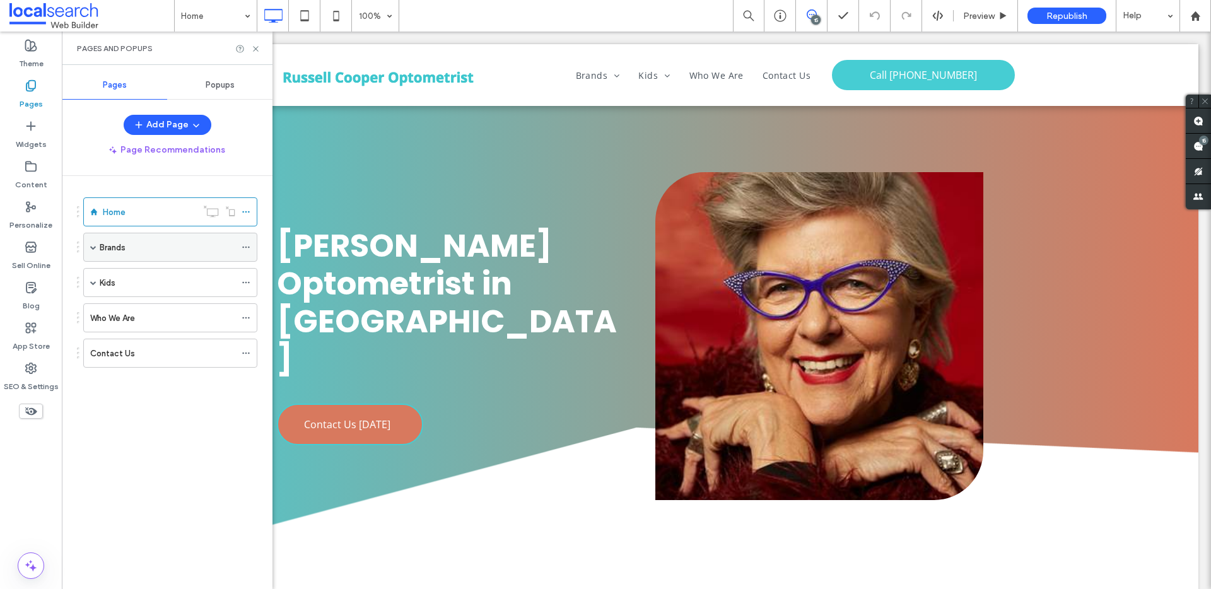
click at [93, 244] on span at bounding box center [93, 247] width 6 height 6
click at [94, 247] on span at bounding box center [93, 247] width 6 height 6
click at [95, 248] on span at bounding box center [93, 247] width 6 height 6
click at [1203, 148] on use at bounding box center [1199, 146] width 10 height 10
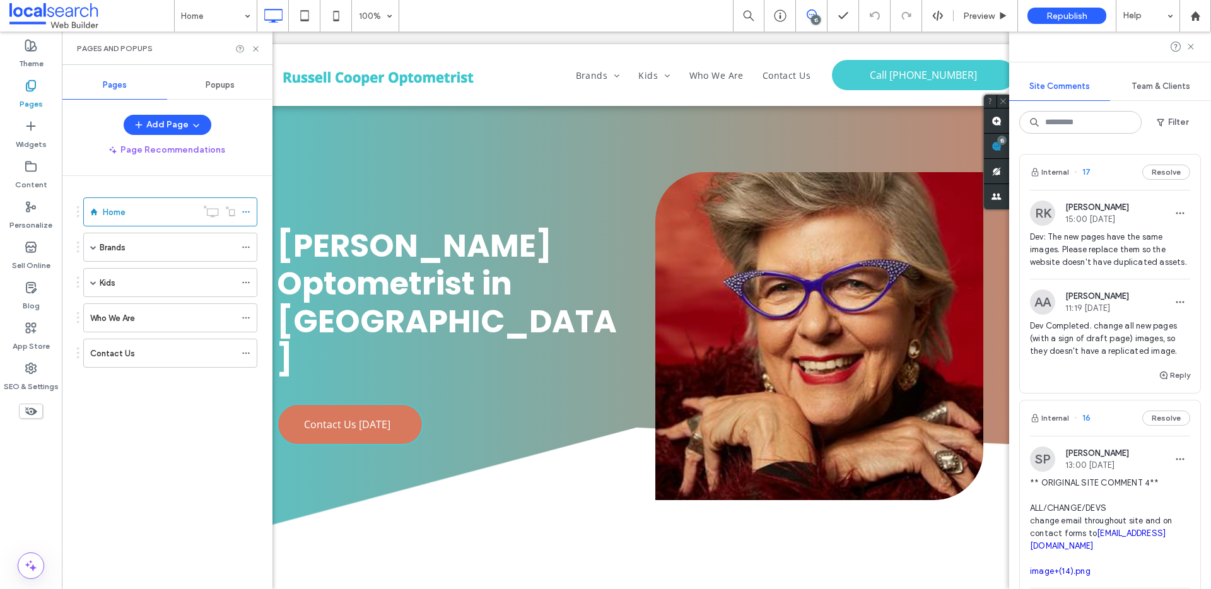
click at [1109, 176] on div "Internal 17 Resolve" at bounding box center [1110, 172] width 180 height 35
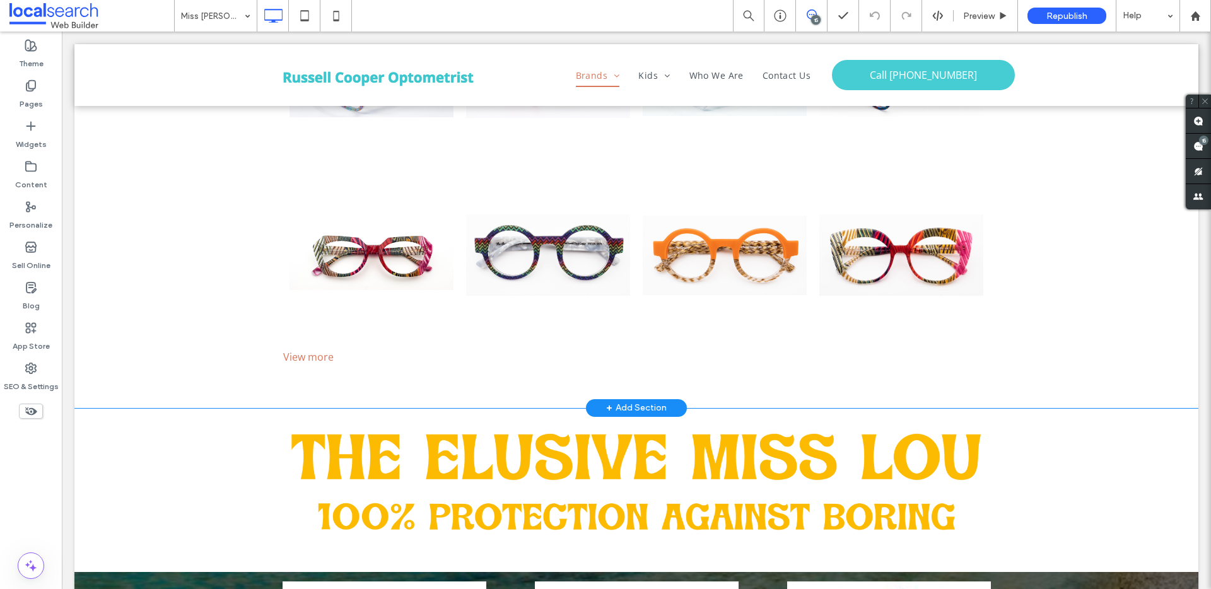
scroll to position [2088, 0]
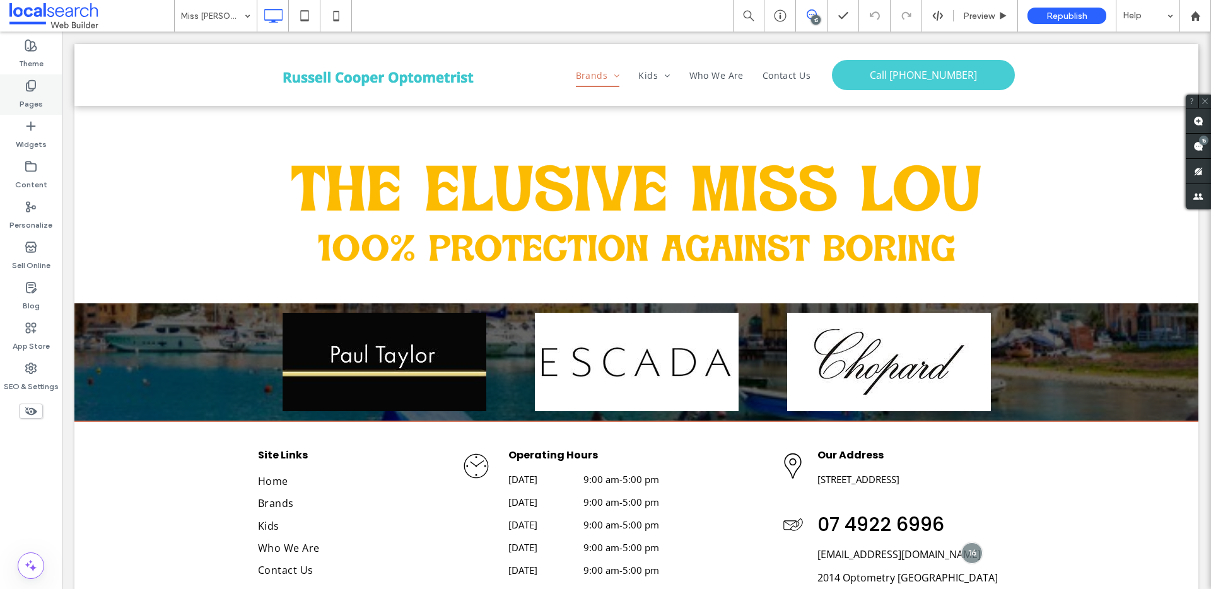
click at [34, 95] on label "Pages" at bounding box center [31, 101] width 23 height 18
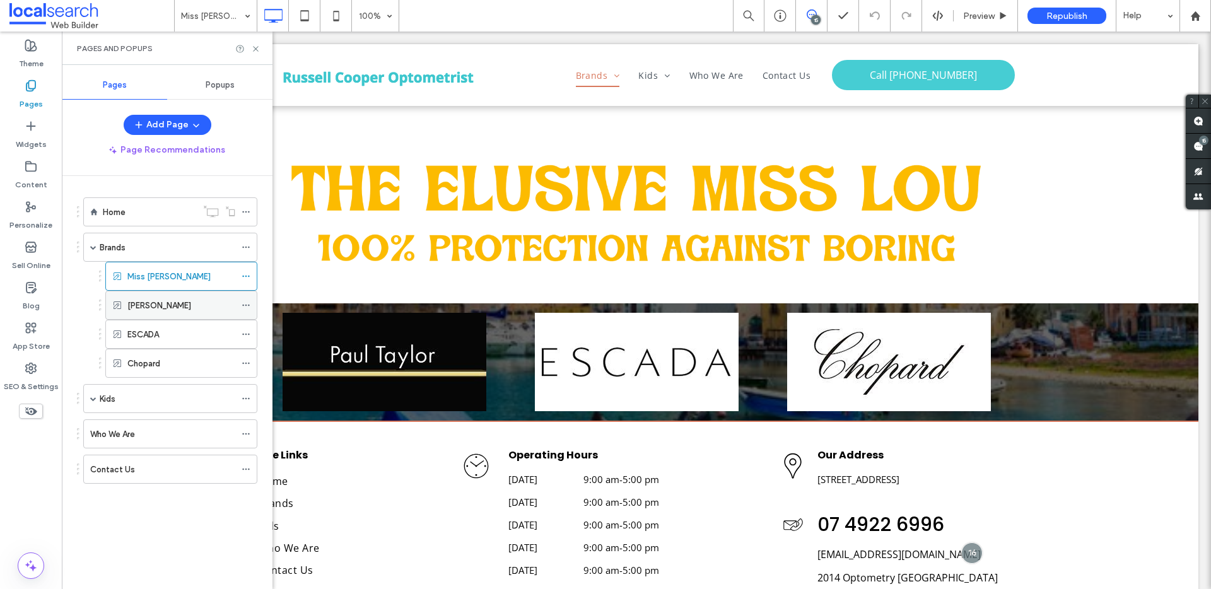
click at [137, 309] on label "Paul Taylor" at bounding box center [159, 306] width 64 height 22
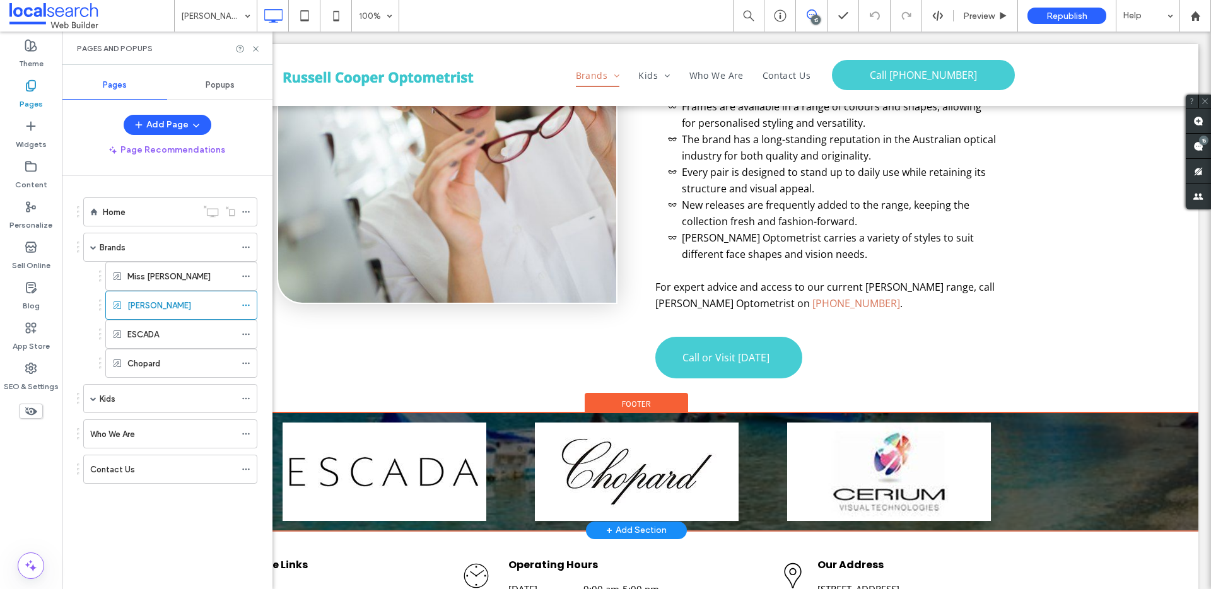
scroll to position [1276, 0]
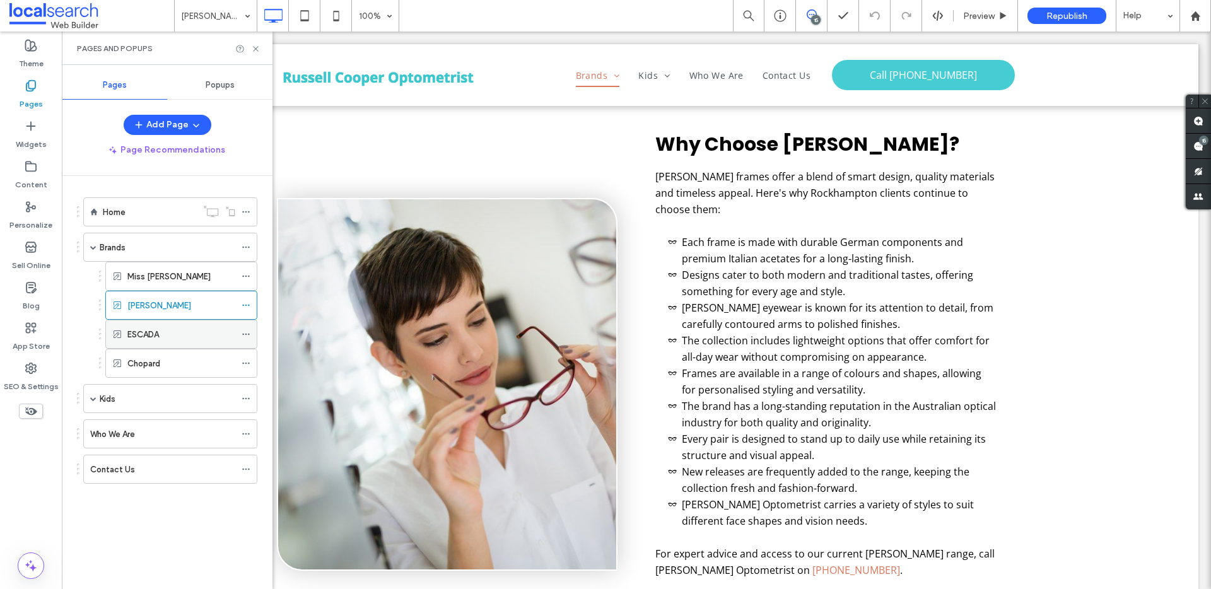
click at [170, 333] on div "ESCADA" at bounding box center [181, 334] width 108 height 13
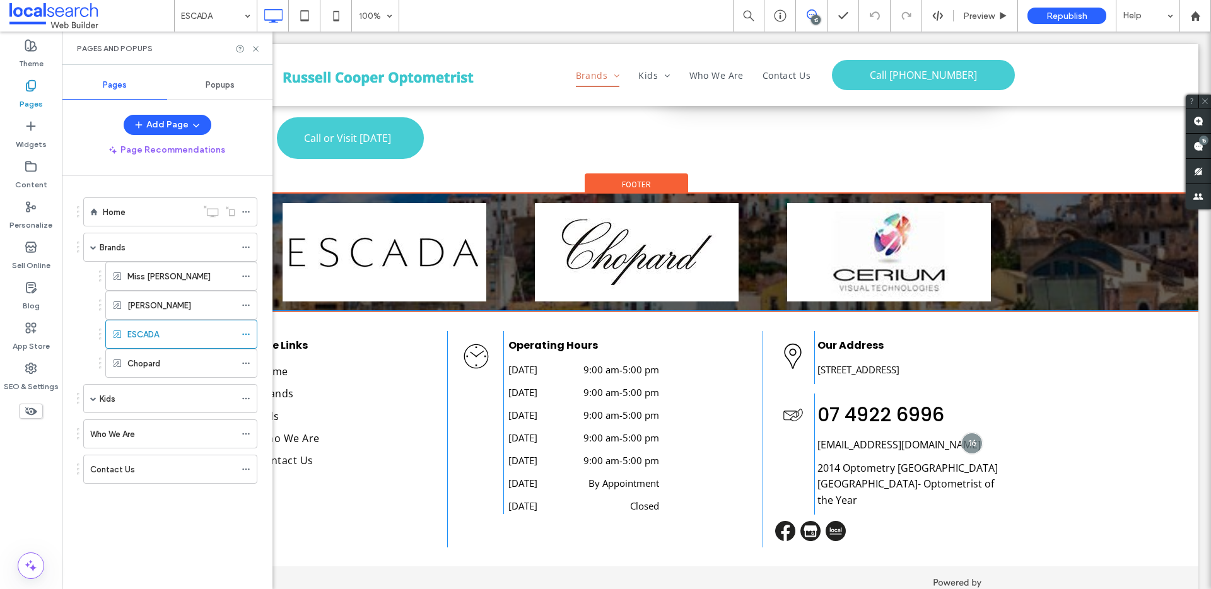
scroll to position [1712, 0]
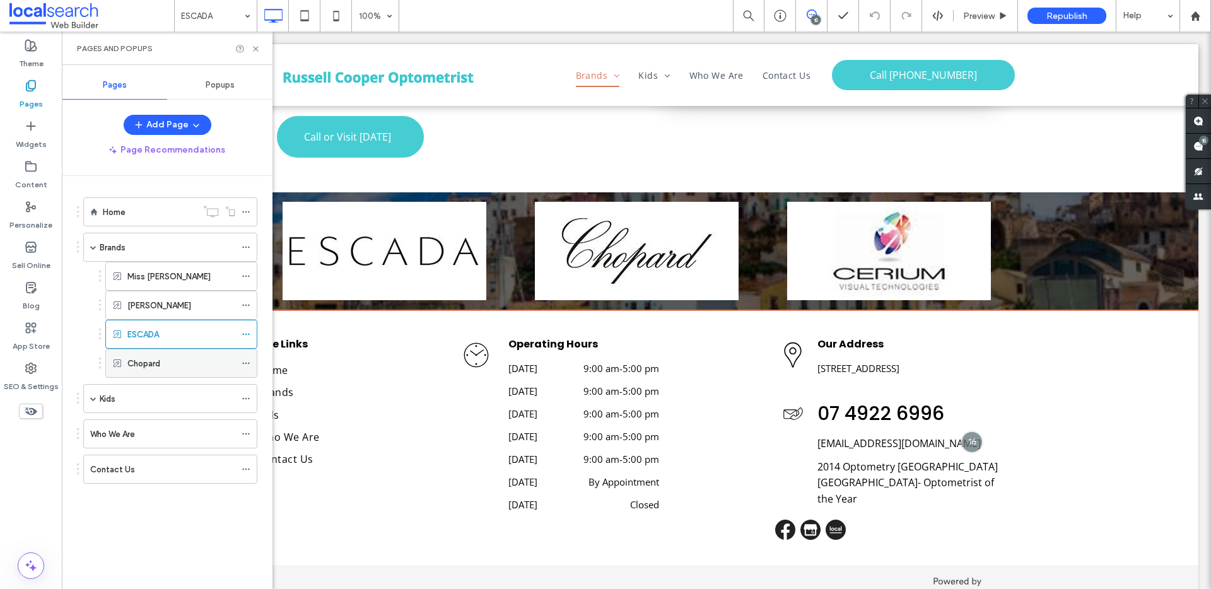
click at [183, 367] on div "Chopard" at bounding box center [181, 363] width 108 height 13
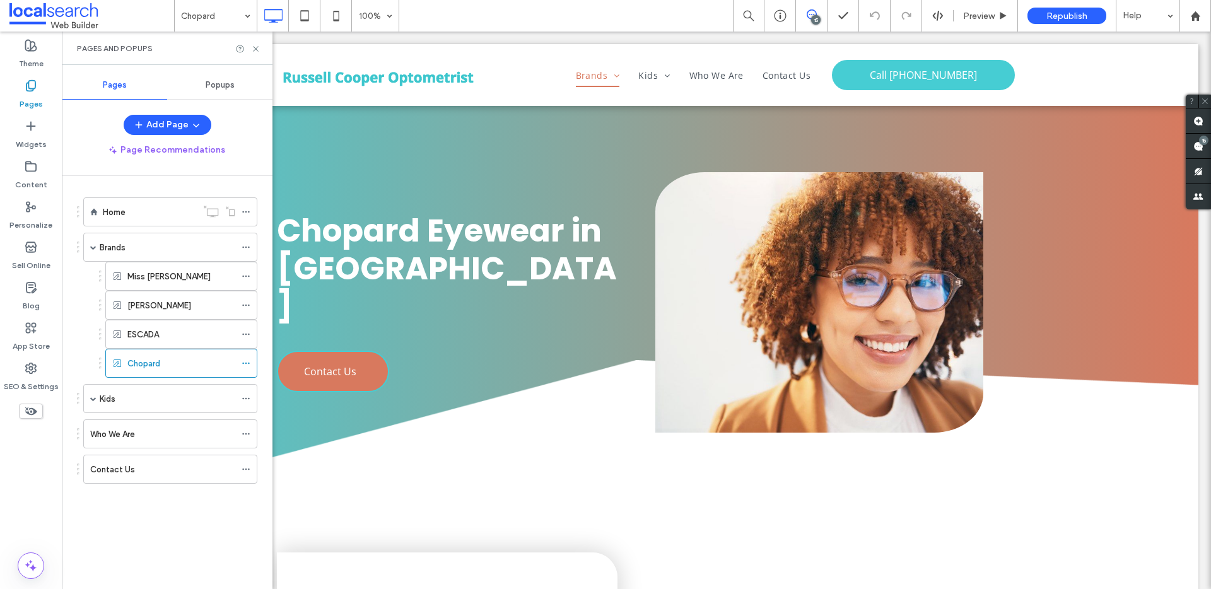
scroll to position [0, 0]
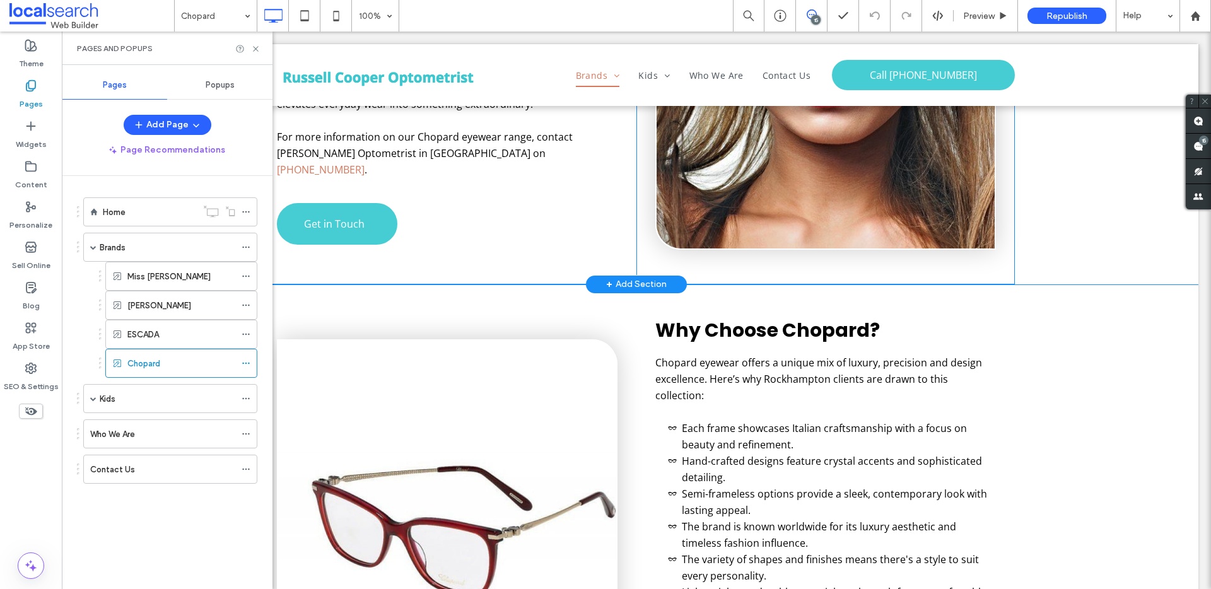
scroll to position [996, 0]
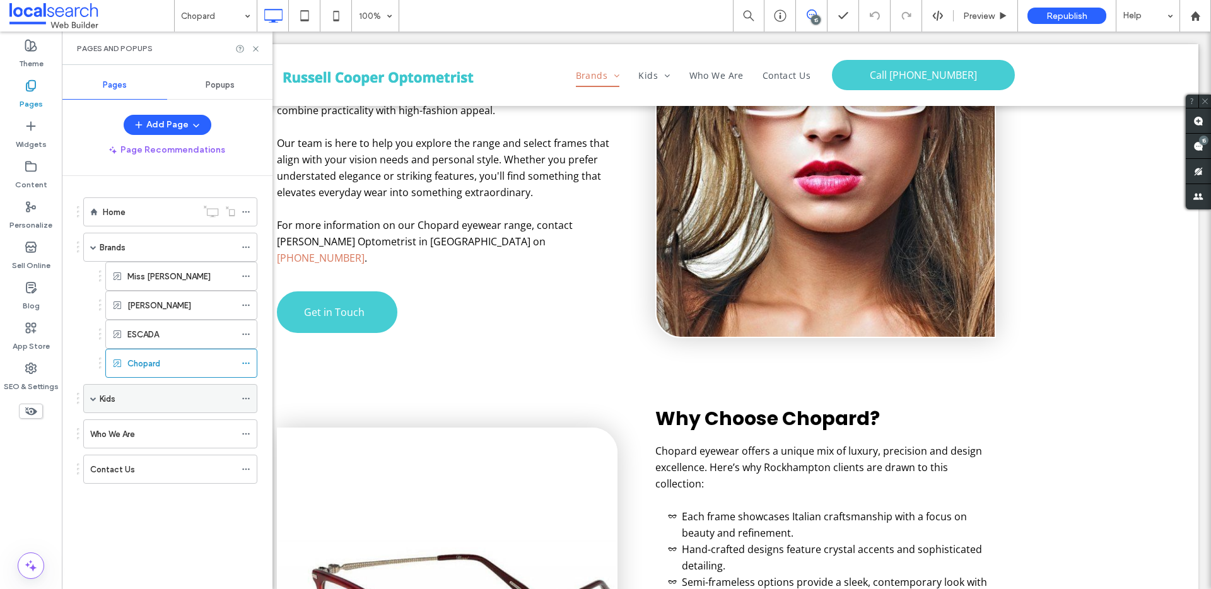
click at [91, 400] on span at bounding box center [93, 399] width 6 height 6
click at [156, 431] on label "Cerium Visual Technologies" at bounding box center [179, 428] width 105 height 22
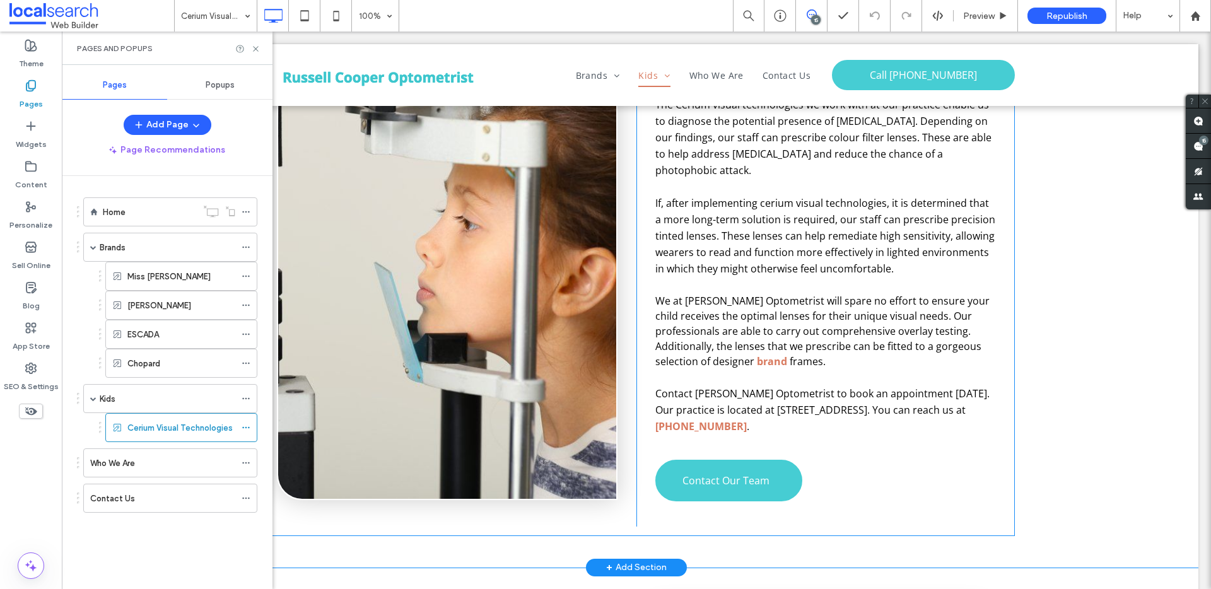
scroll to position [437, 0]
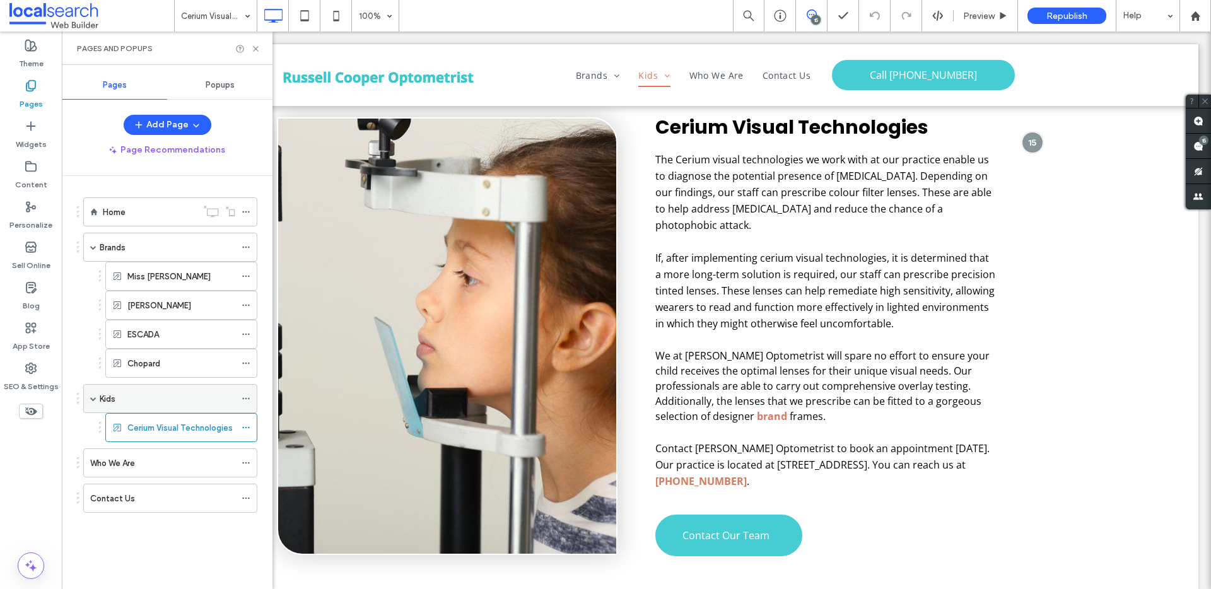
click at [140, 400] on div "Kids" at bounding box center [168, 398] width 136 height 13
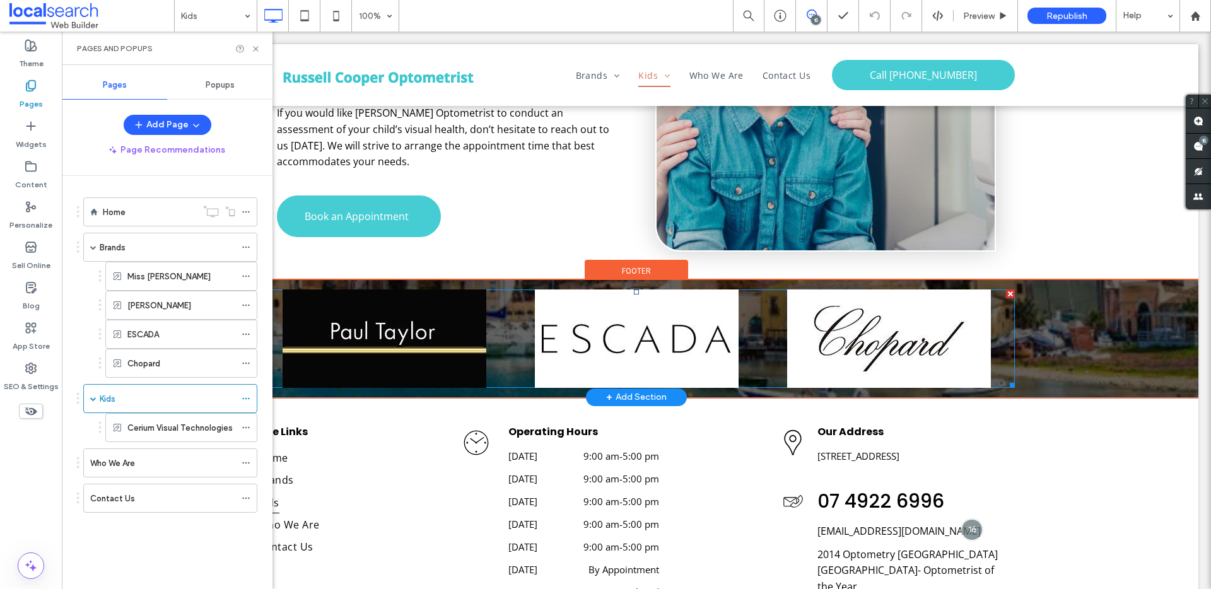
scroll to position [1328, 0]
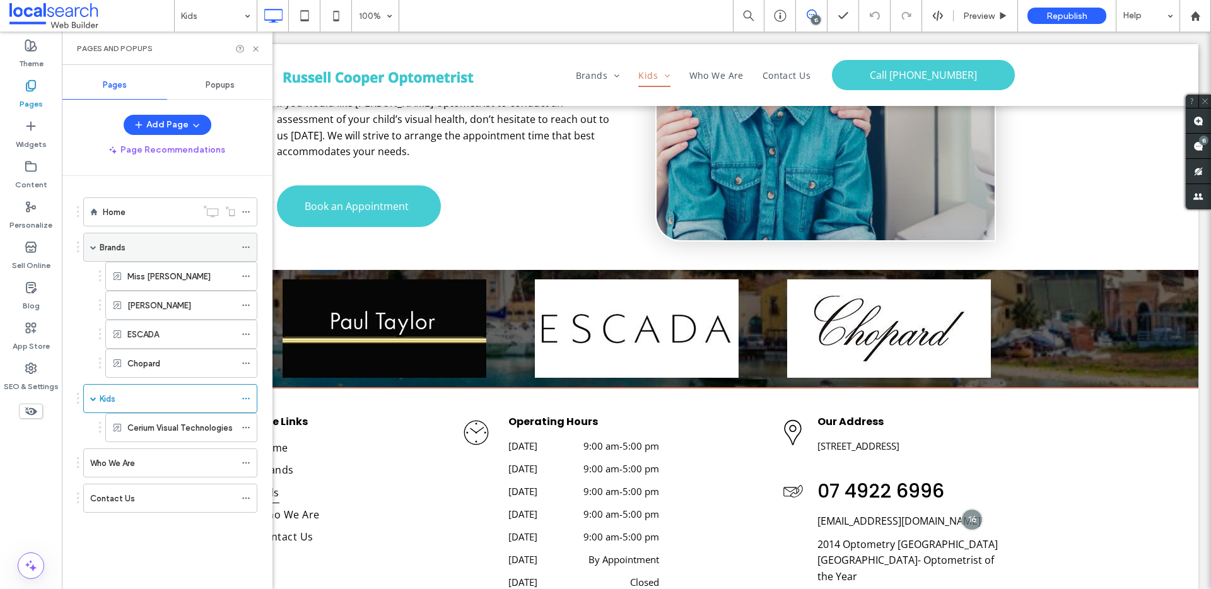
click at [162, 249] on div "Brands" at bounding box center [168, 247] width 136 height 13
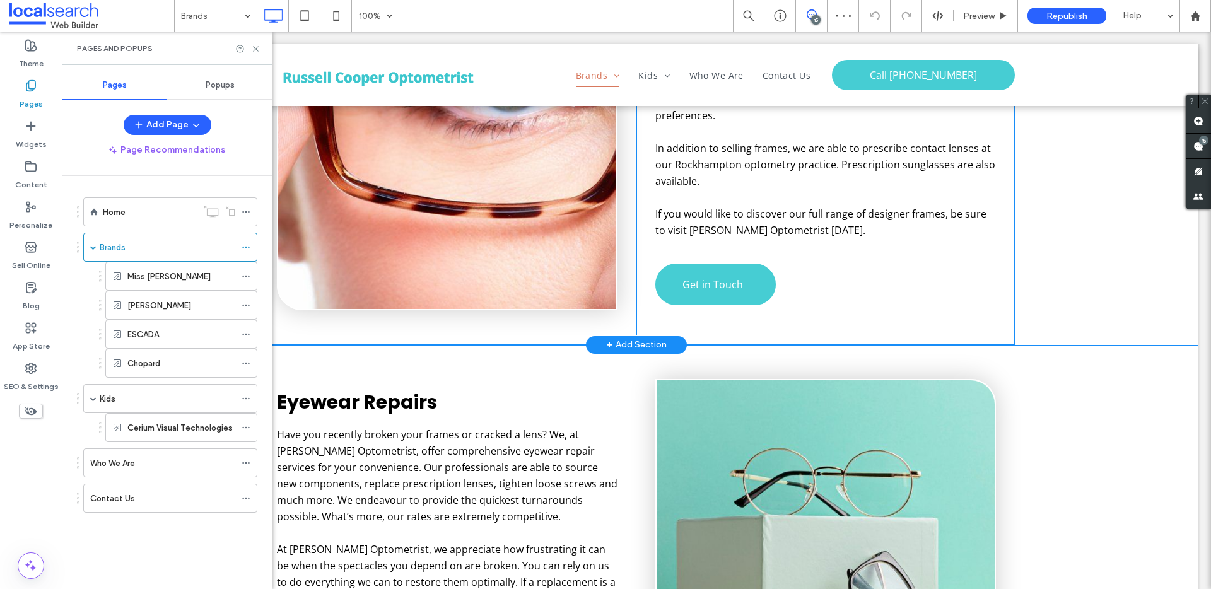
scroll to position [249, 0]
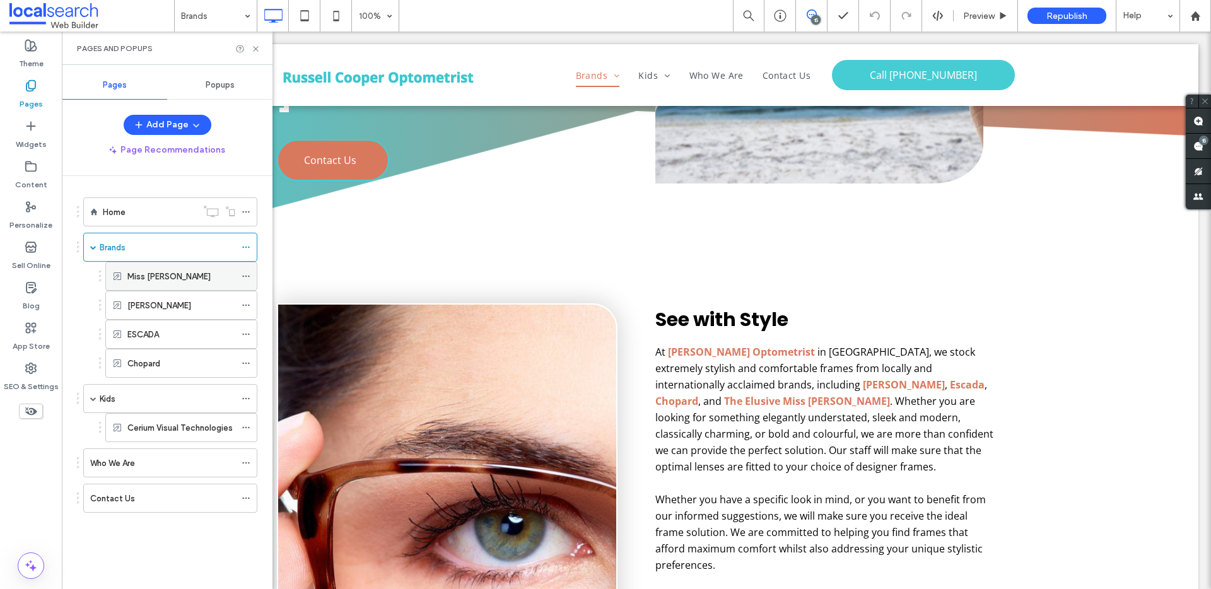
click at [152, 282] on label "Miss Lou" at bounding box center [168, 277] width 83 height 22
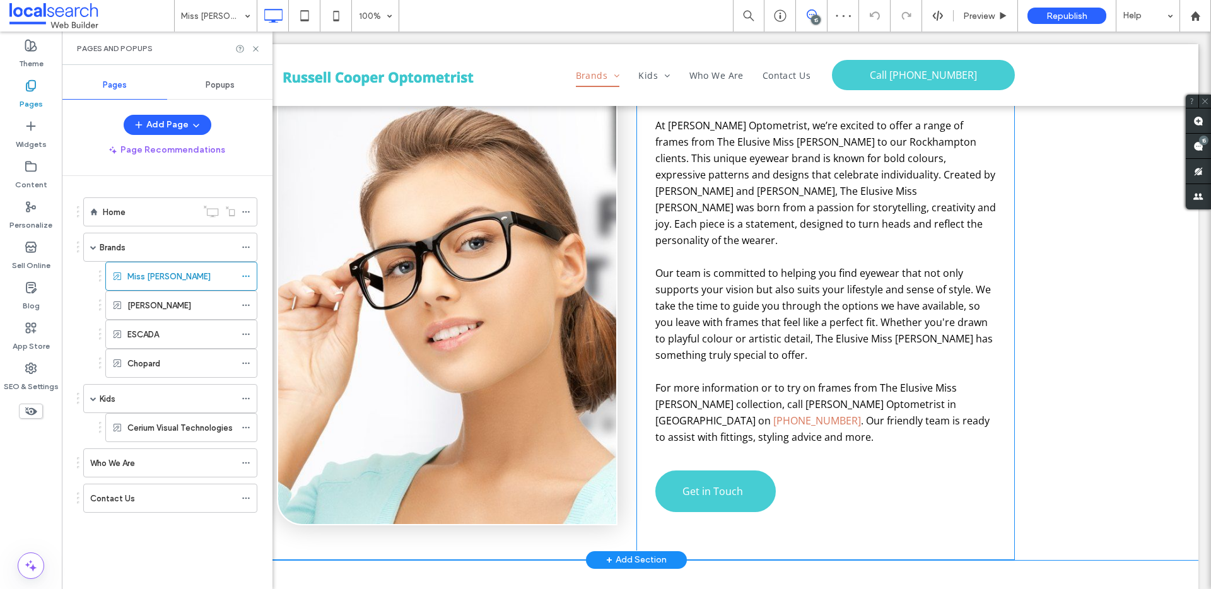
scroll to position [397, 0]
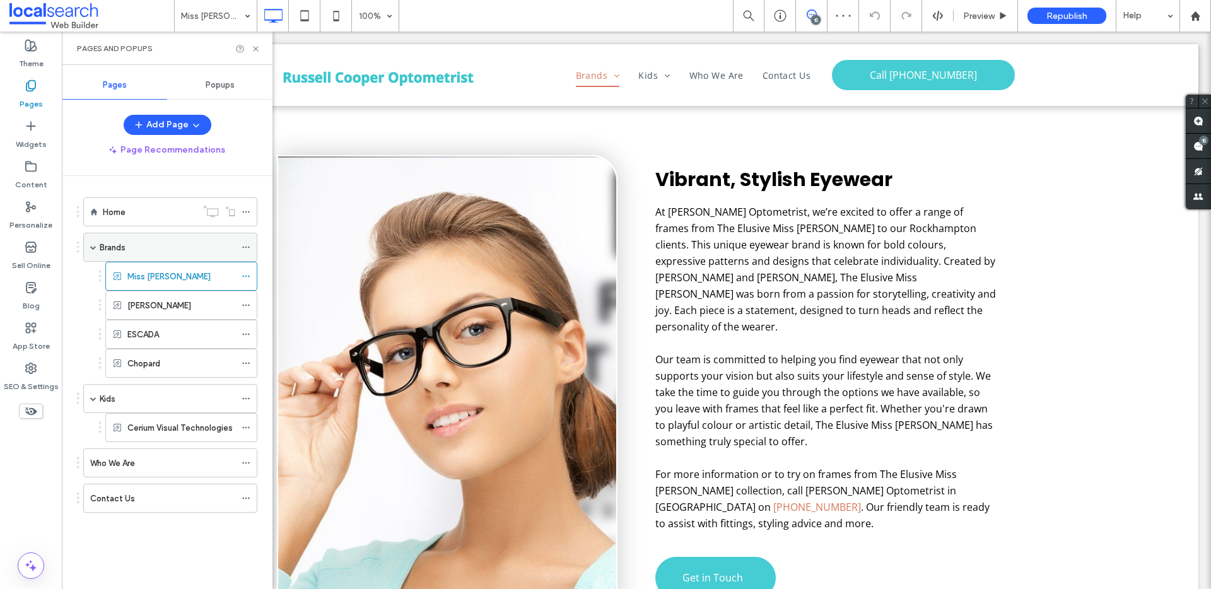
click at [124, 244] on label "Brands" at bounding box center [113, 248] width 26 height 22
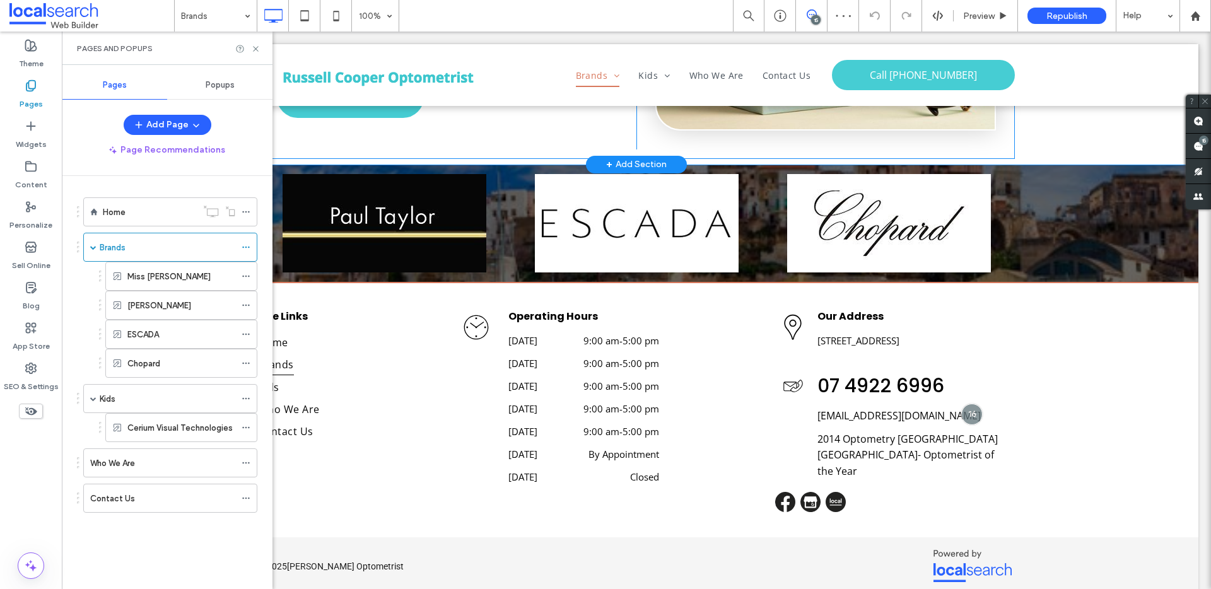
scroll to position [1339, 0]
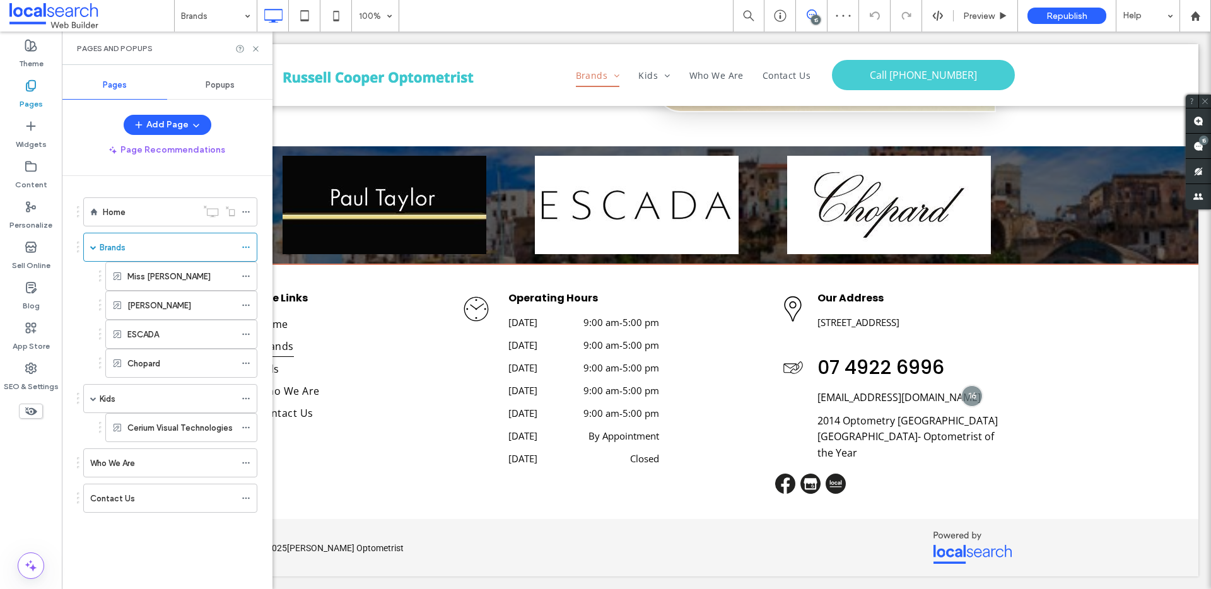
click at [174, 284] on div "Miss Lou" at bounding box center [181, 276] width 108 height 28
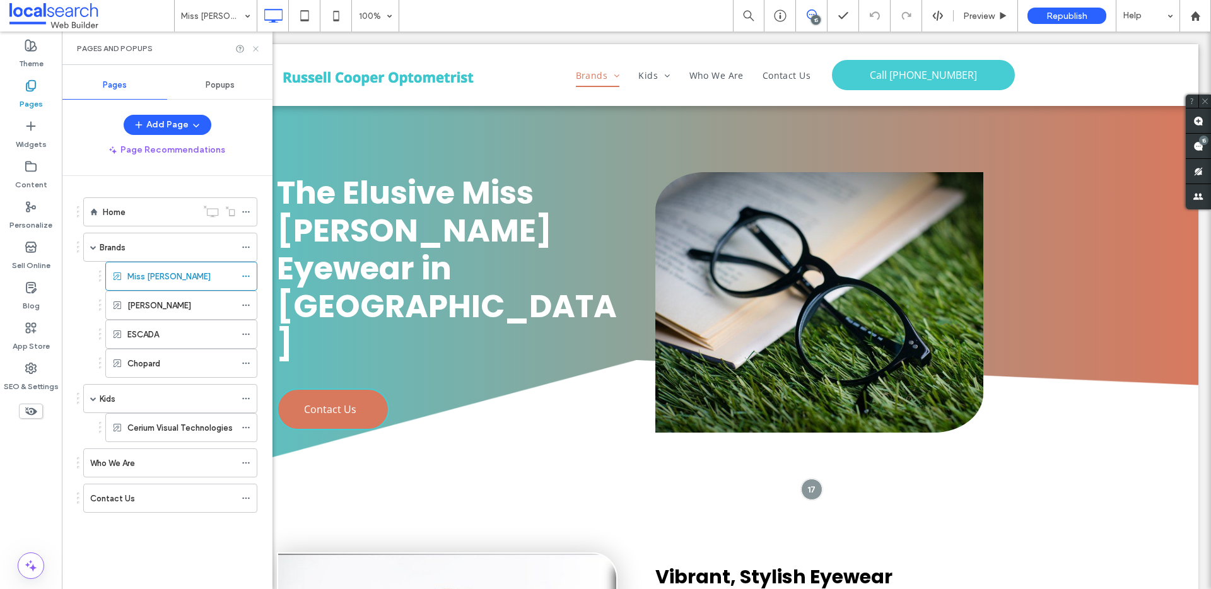
click at [253, 50] on use at bounding box center [255, 48] width 5 height 5
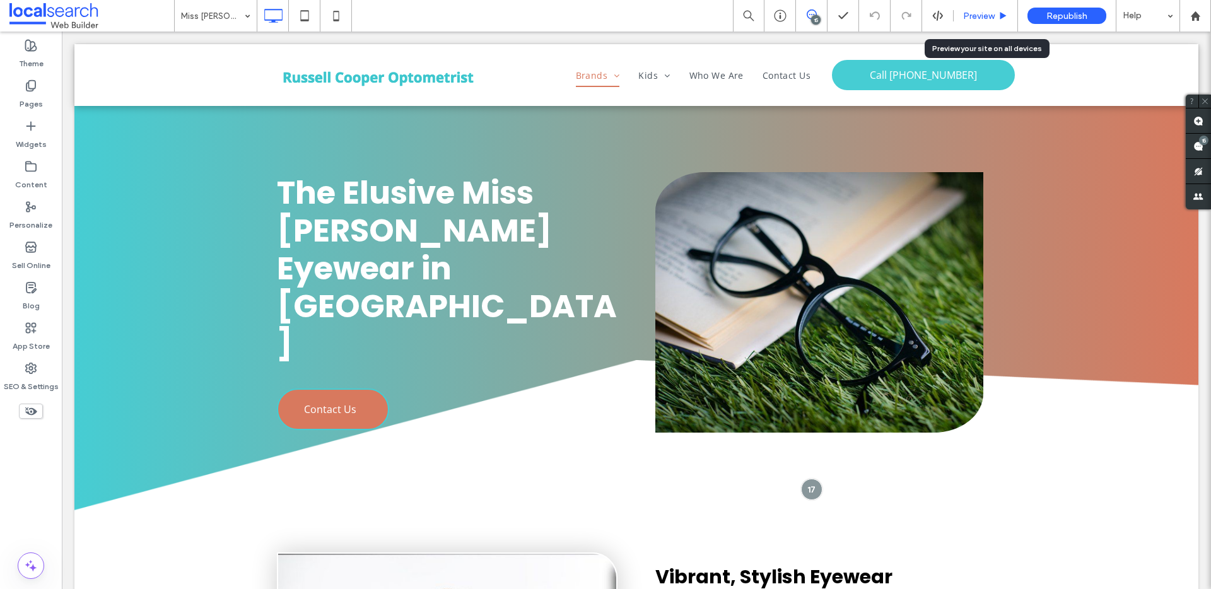
click at [976, 11] on span "Preview" at bounding box center [979, 16] width 32 height 11
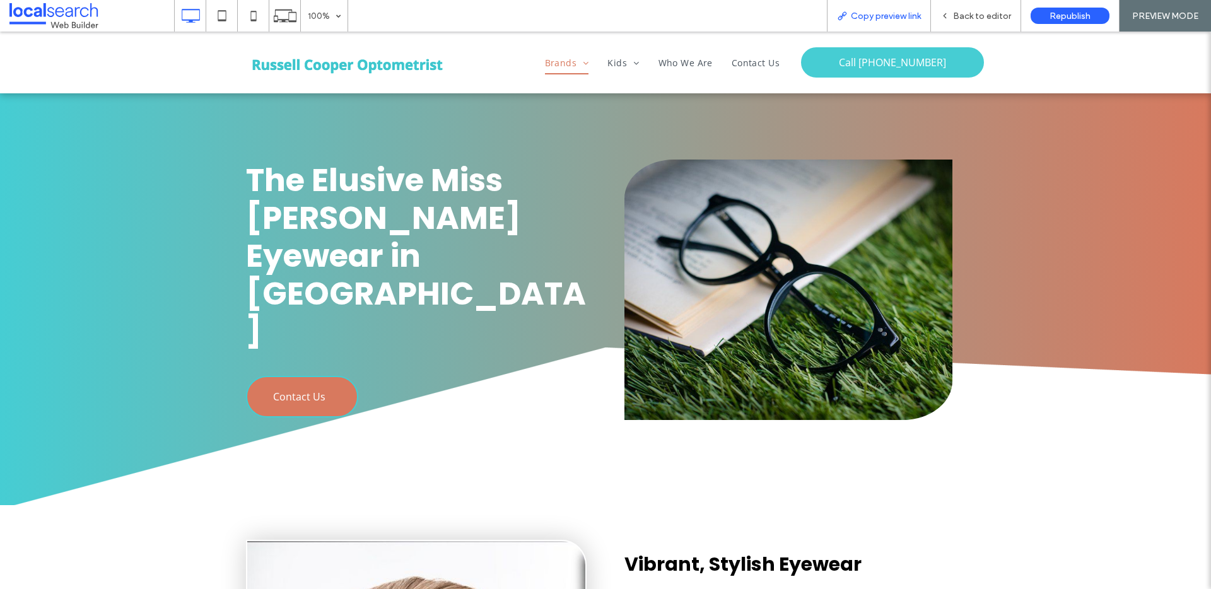
drag, startPoint x: 885, startPoint y: 18, endPoint x: 875, endPoint y: 13, distance: 11.6
click at [885, 18] on span "Copy preview link" at bounding box center [886, 16] width 70 height 11
click at [960, 11] on span "Back to editor" at bounding box center [982, 16] width 58 height 11
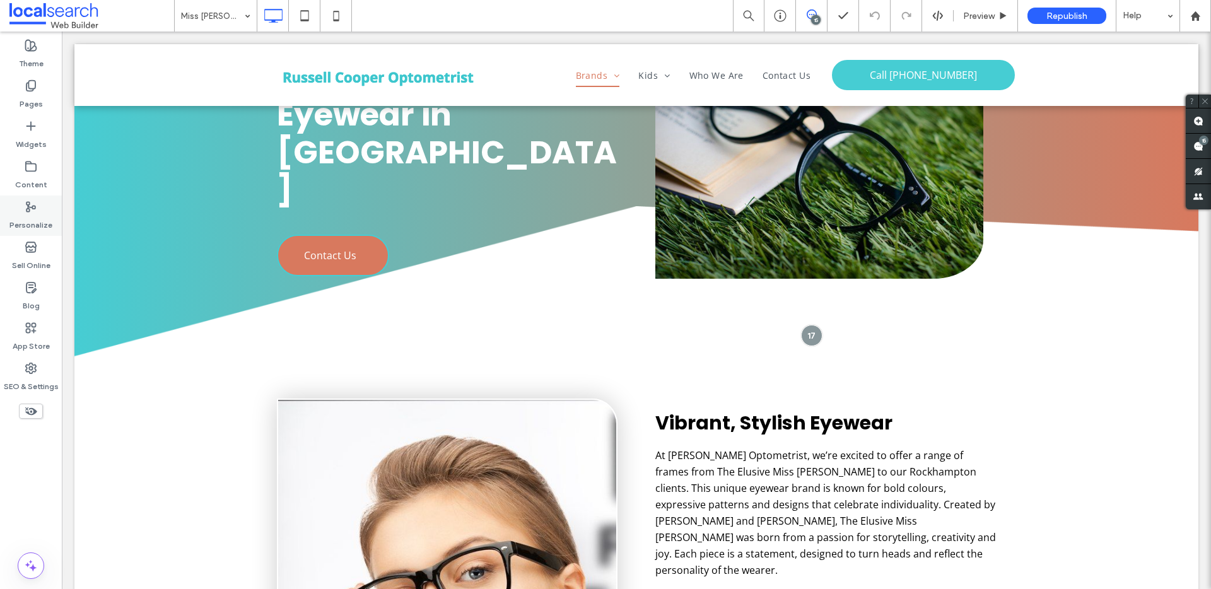
scroll to position [126, 0]
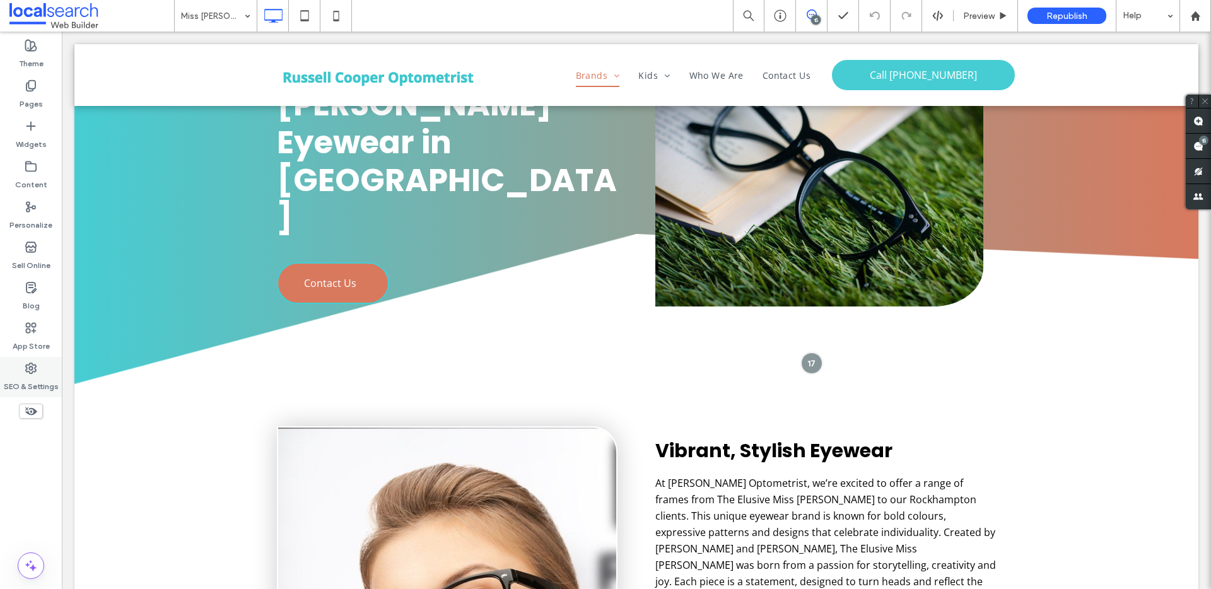
click at [25, 375] on label "SEO & Settings" at bounding box center [31, 384] width 55 height 18
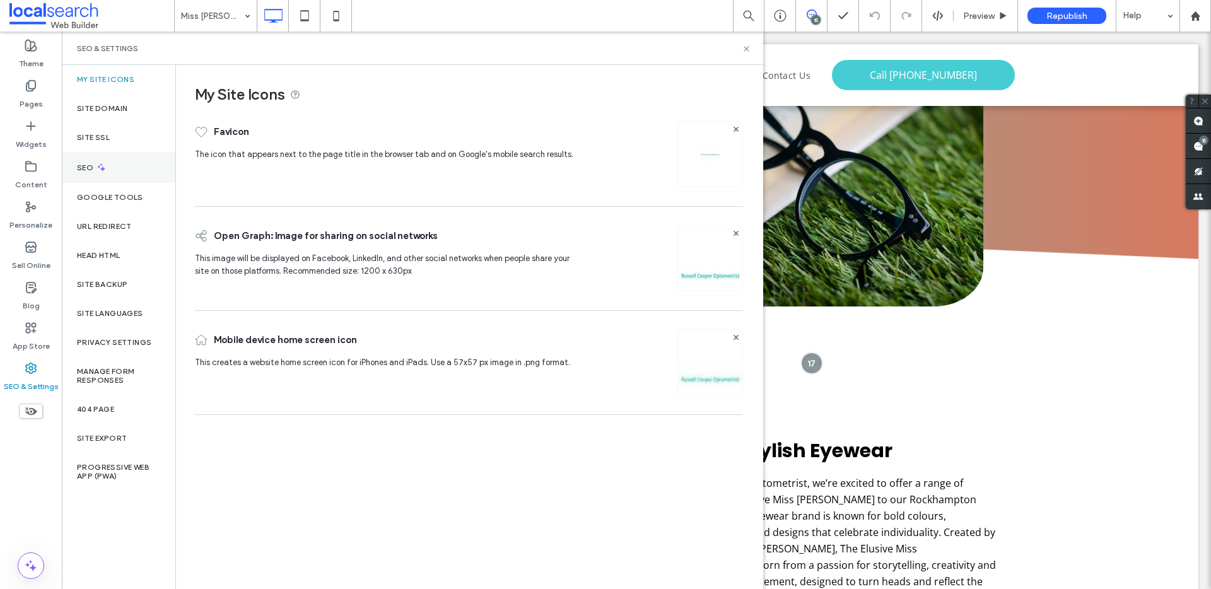
click at [124, 175] on div "SEO" at bounding box center [119, 167] width 114 height 31
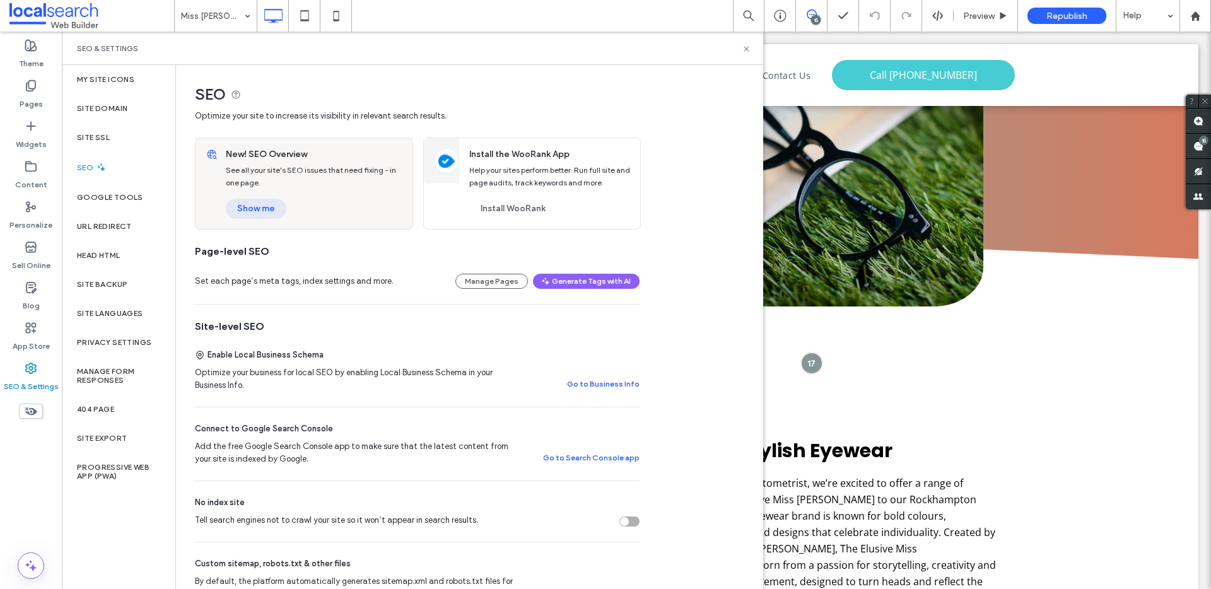
click at [259, 208] on button "Show me" at bounding box center [256, 209] width 61 height 20
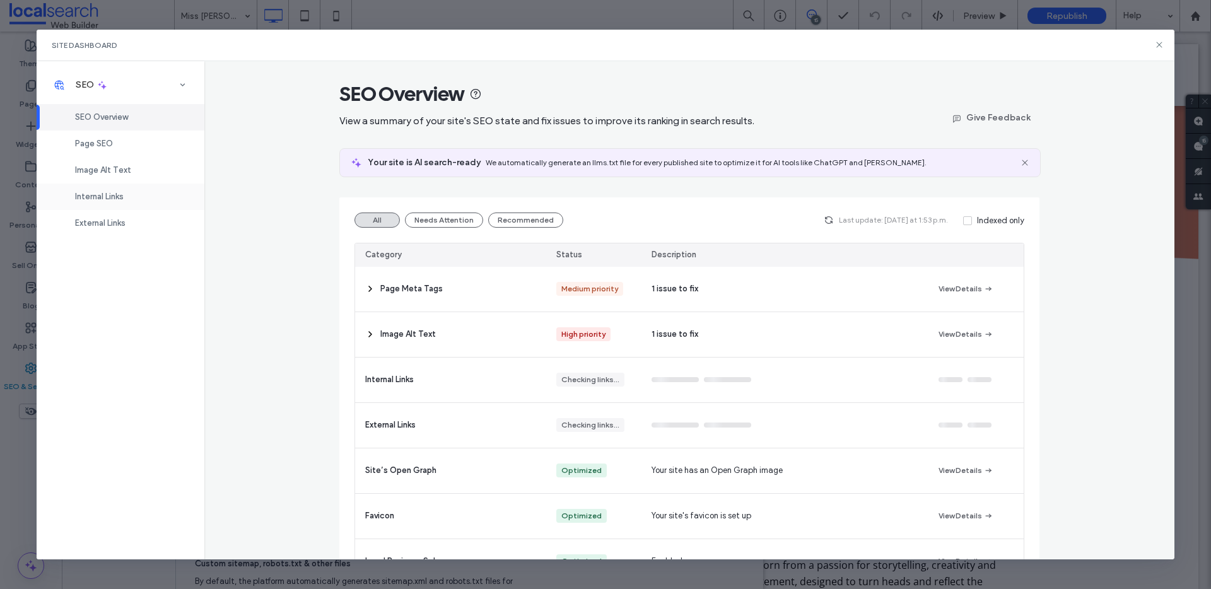
click at [122, 192] on span "Internal Links" at bounding box center [99, 196] width 49 height 9
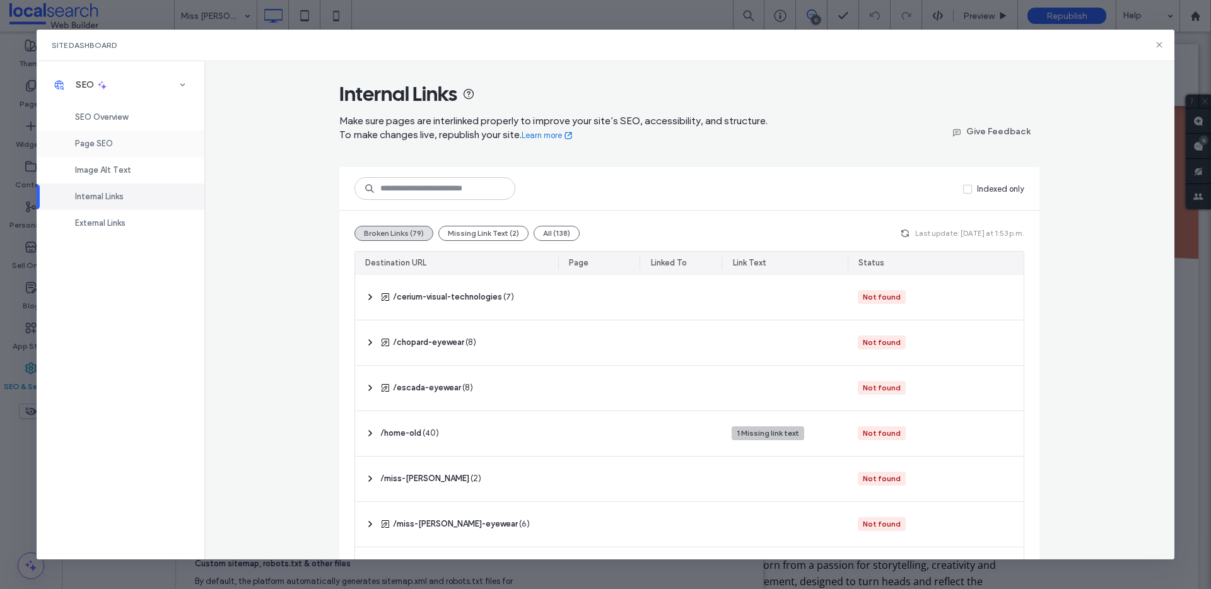
click at [102, 149] on div "Page SEO" at bounding box center [121, 144] width 168 height 26
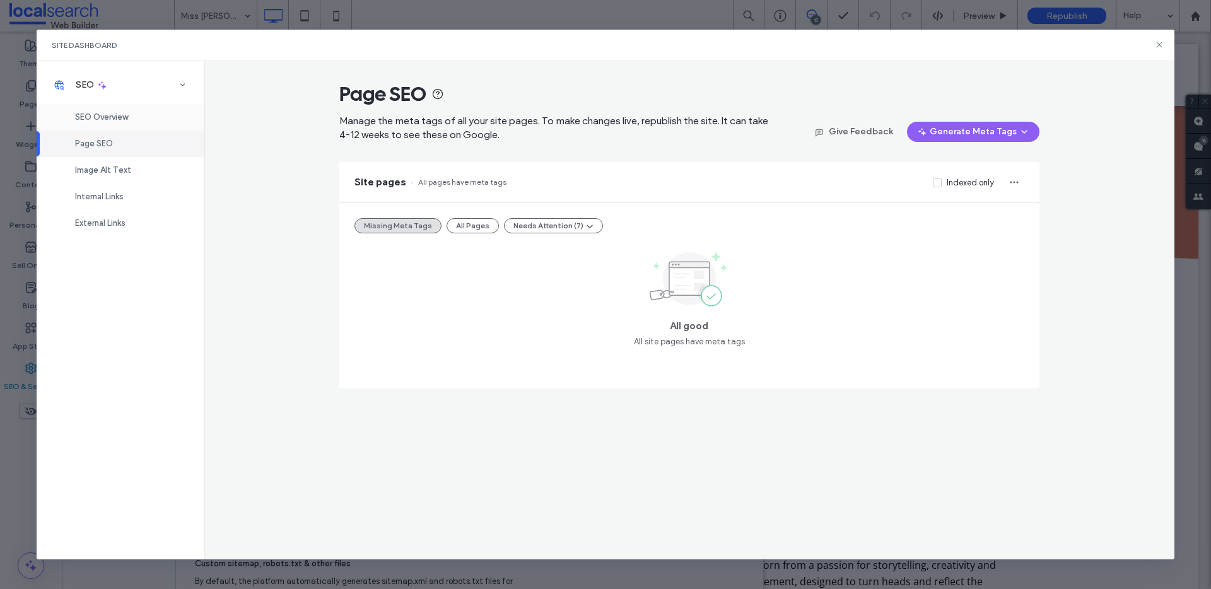
click at [105, 116] on span "SEO Overview" at bounding box center [101, 116] width 53 height 9
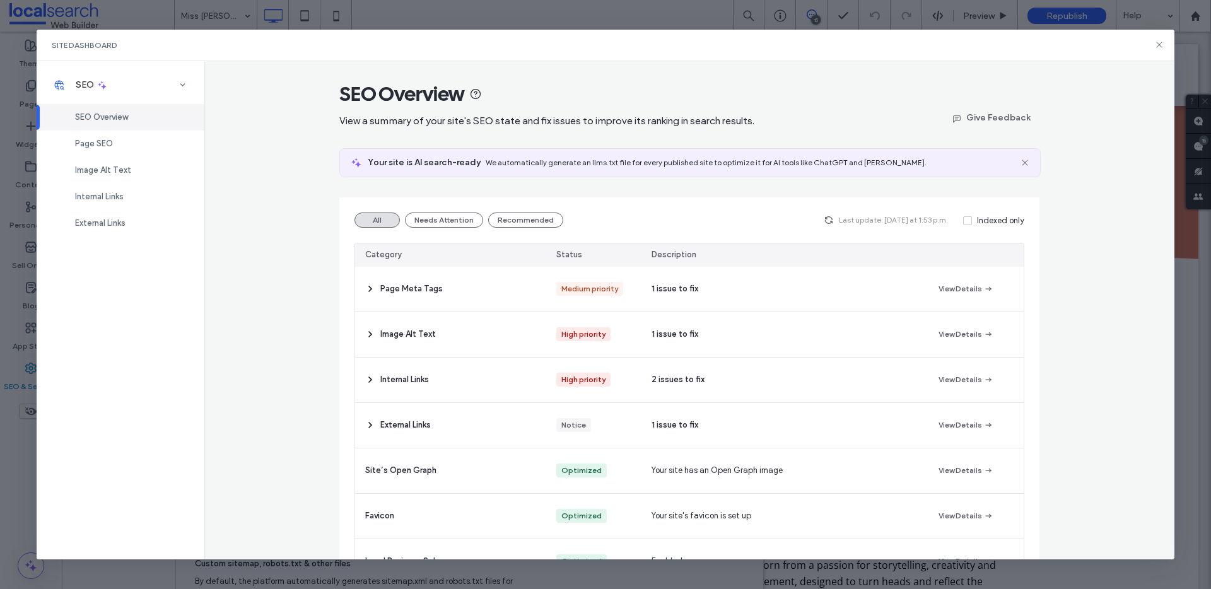
click at [839, 219] on span "Last update: Today at 1:53 p.m." at bounding box center [893, 220] width 109 height 11
click at [833, 220] on span "button" at bounding box center [828, 220] width 15 height 15
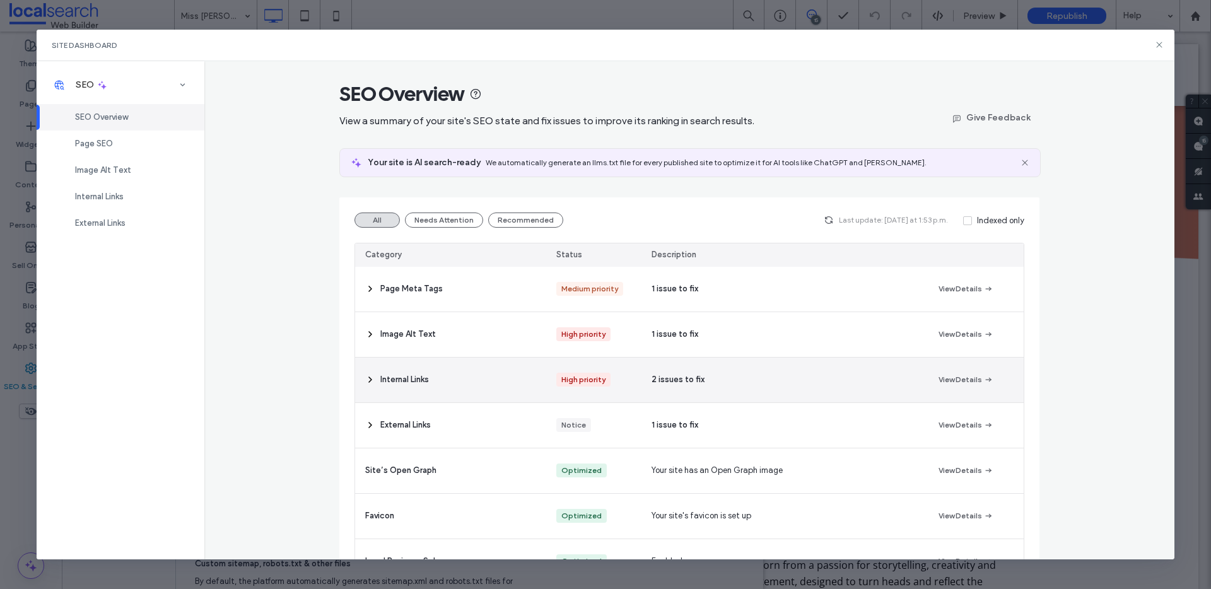
click at [755, 375] on div "2 issues to fix" at bounding box center [785, 380] width 286 height 45
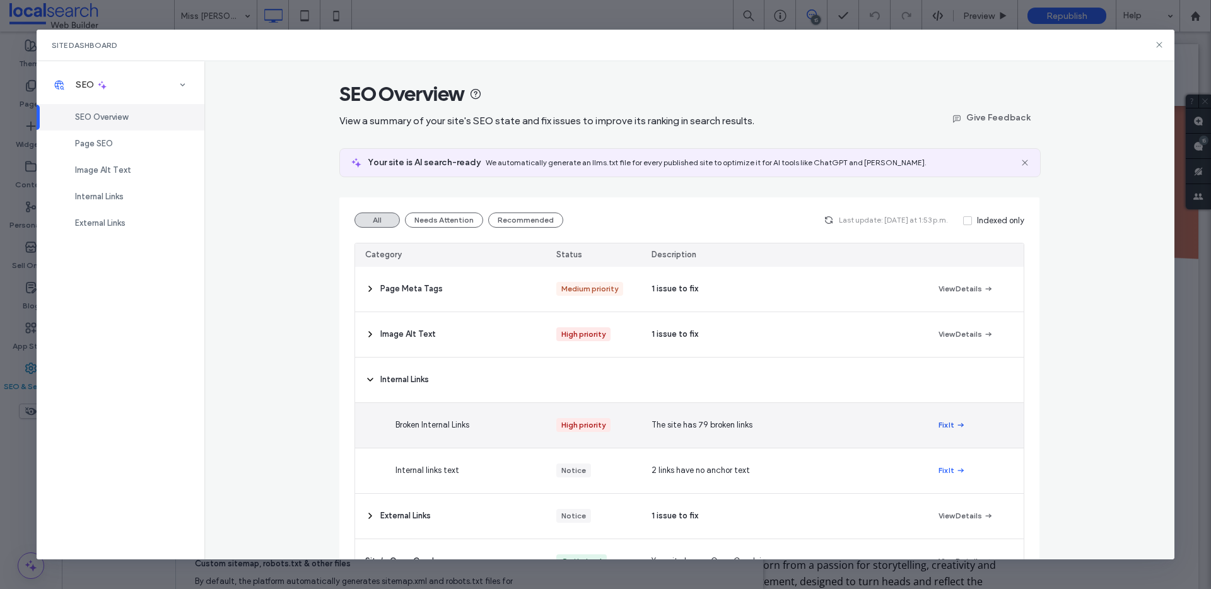
click at [939, 430] on button "Fix It" at bounding box center [952, 425] width 27 height 15
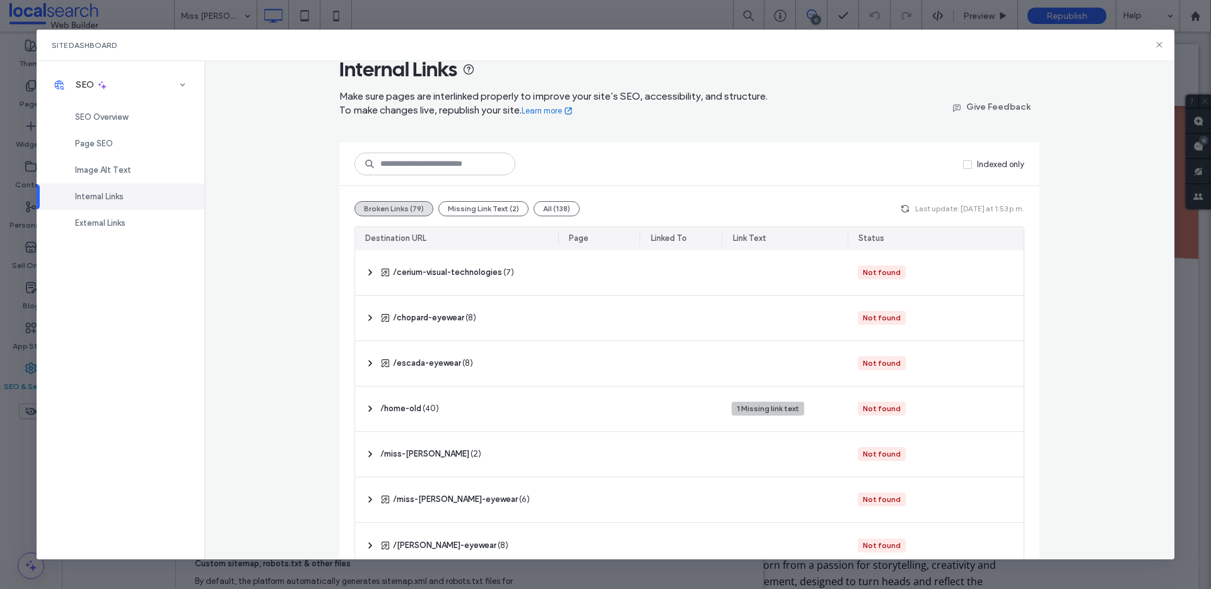
scroll to position [49, 0]
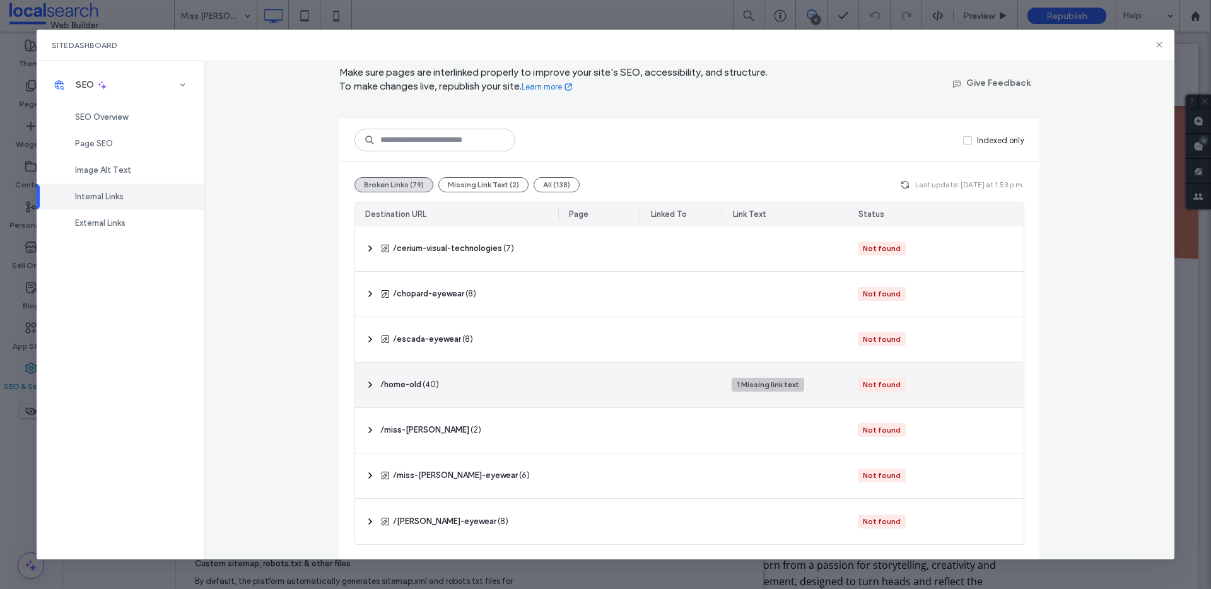
click at [367, 384] on icon at bounding box center [370, 385] width 10 height 10
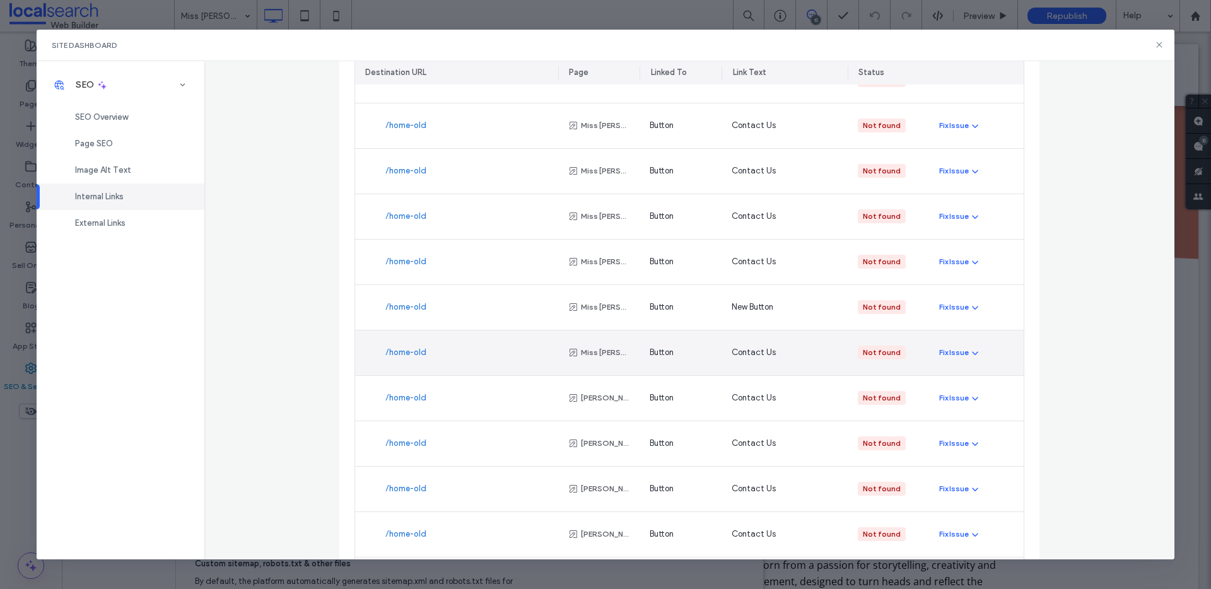
scroll to position [1866, 0]
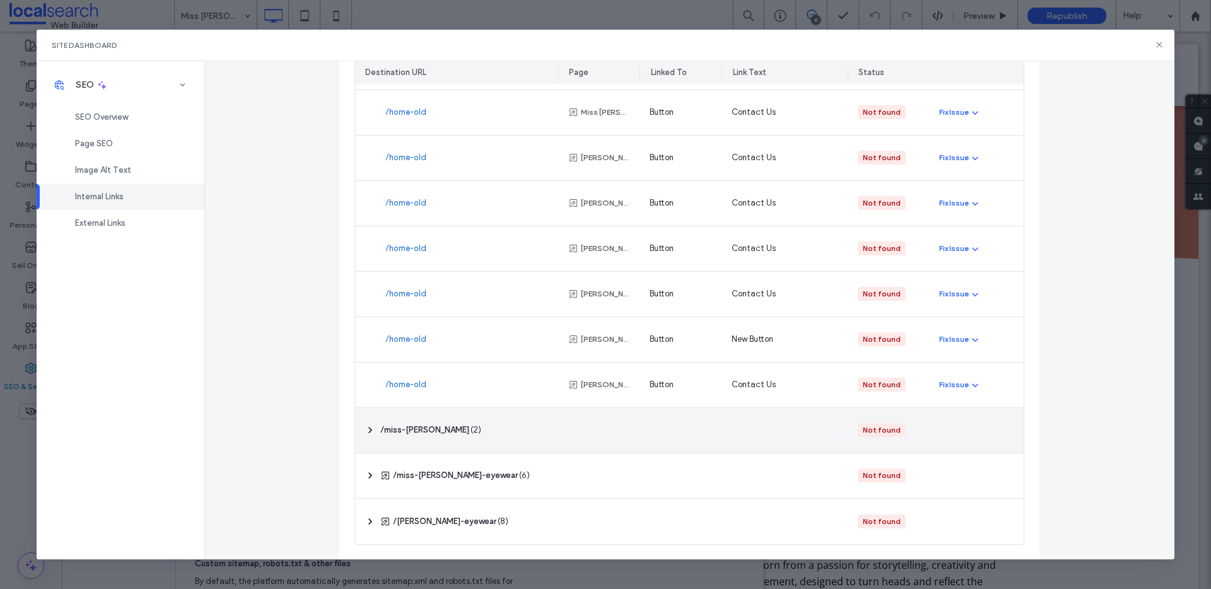
click at [365, 430] on icon at bounding box center [370, 430] width 10 height 10
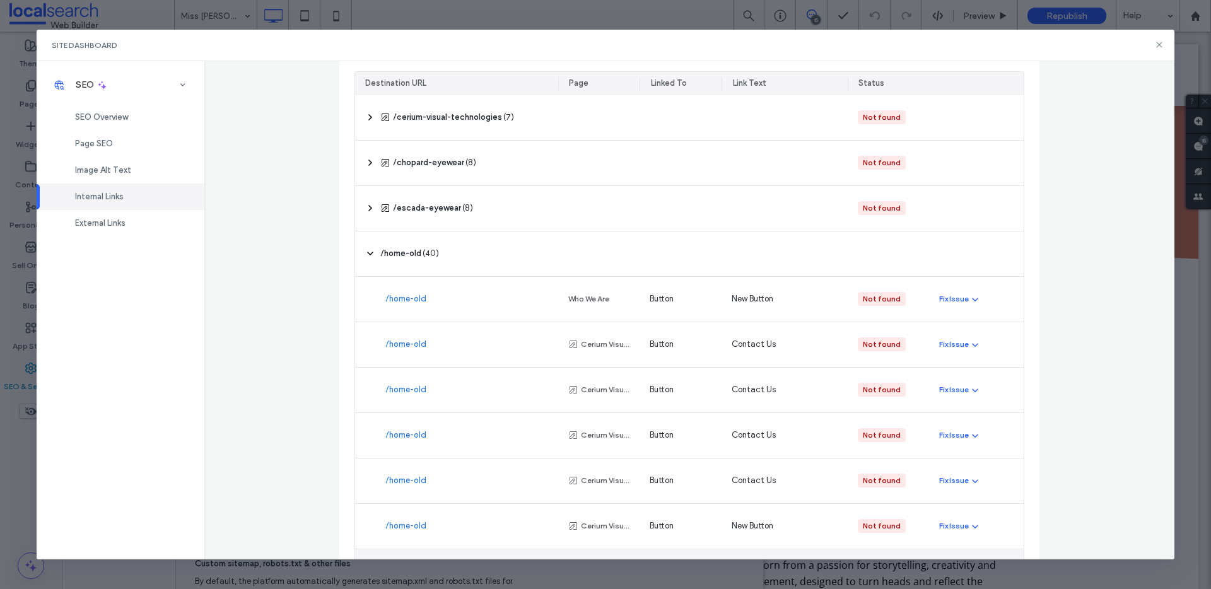
scroll to position [28, 0]
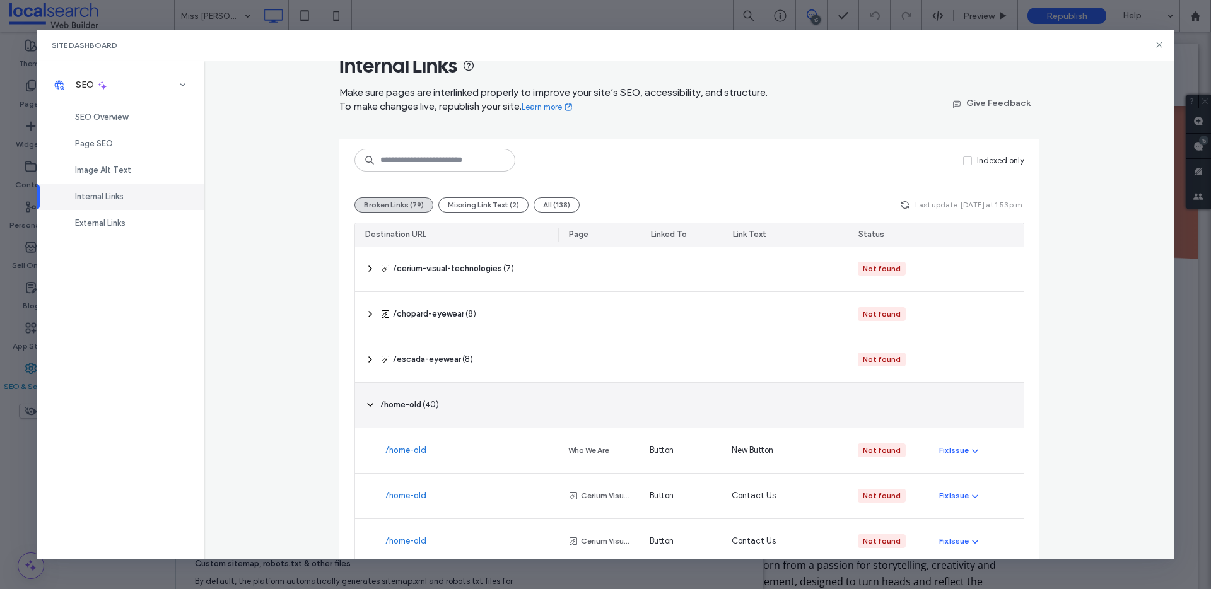
click at [365, 401] on icon at bounding box center [370, 405] width 10 height 10
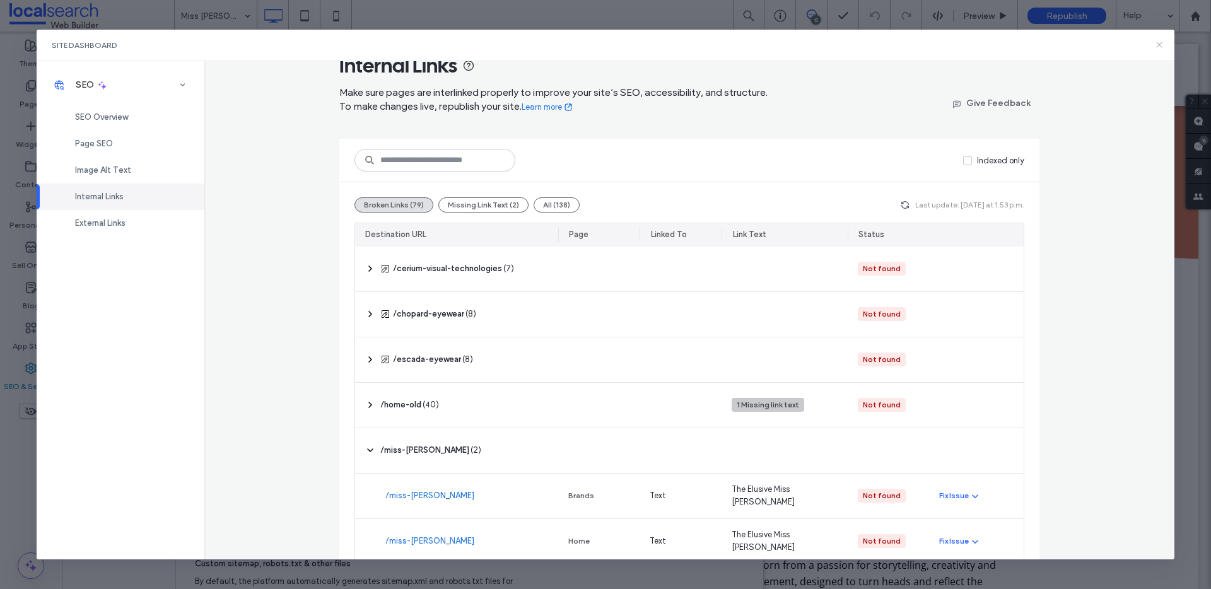
click at [1162, 42] on use at bounding box center [1160, 45] width 6 height 6
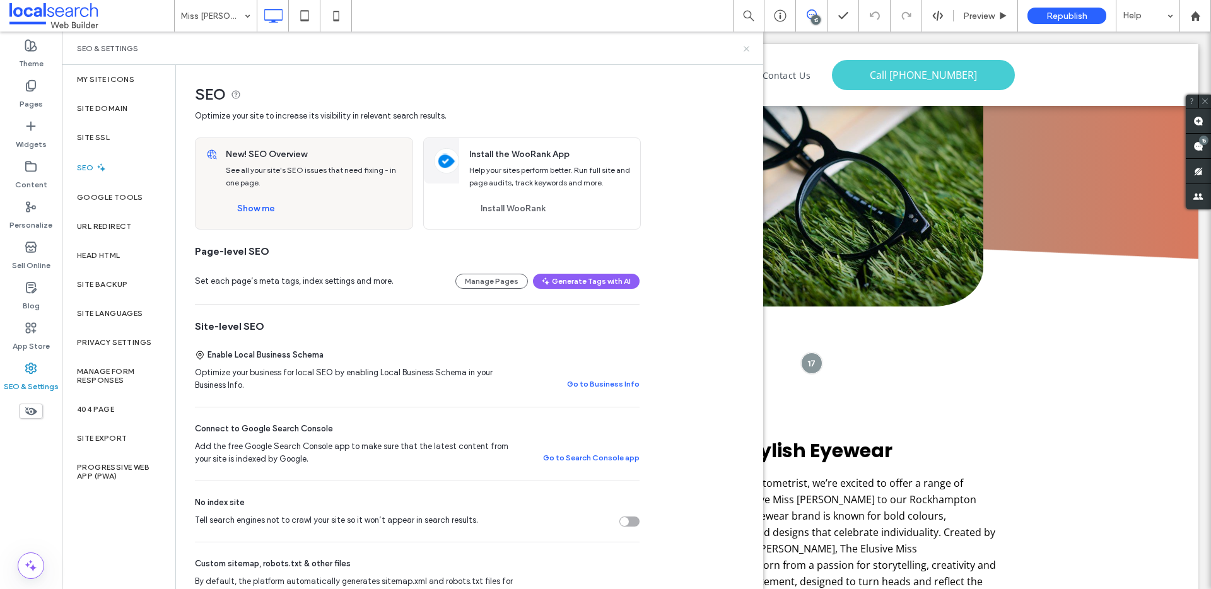
click at [749, 44] on icon at bounding box center [746, 48] width 9 height 9
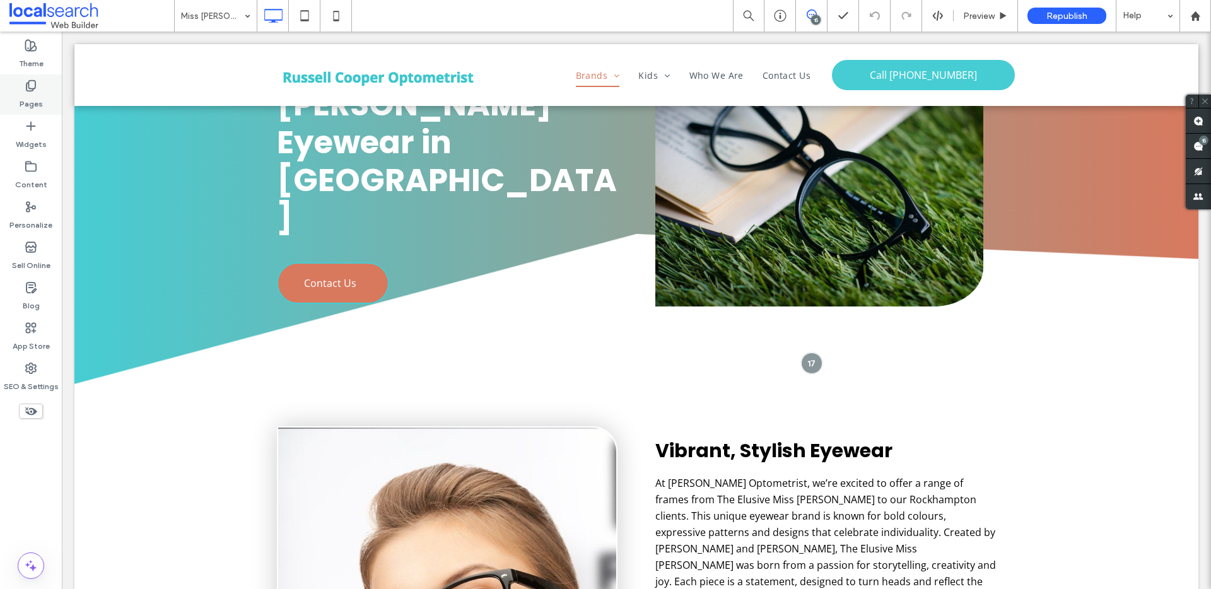
click at [33, 92] on label "Pages" at bounding box center [31, 101] width 23 height 18
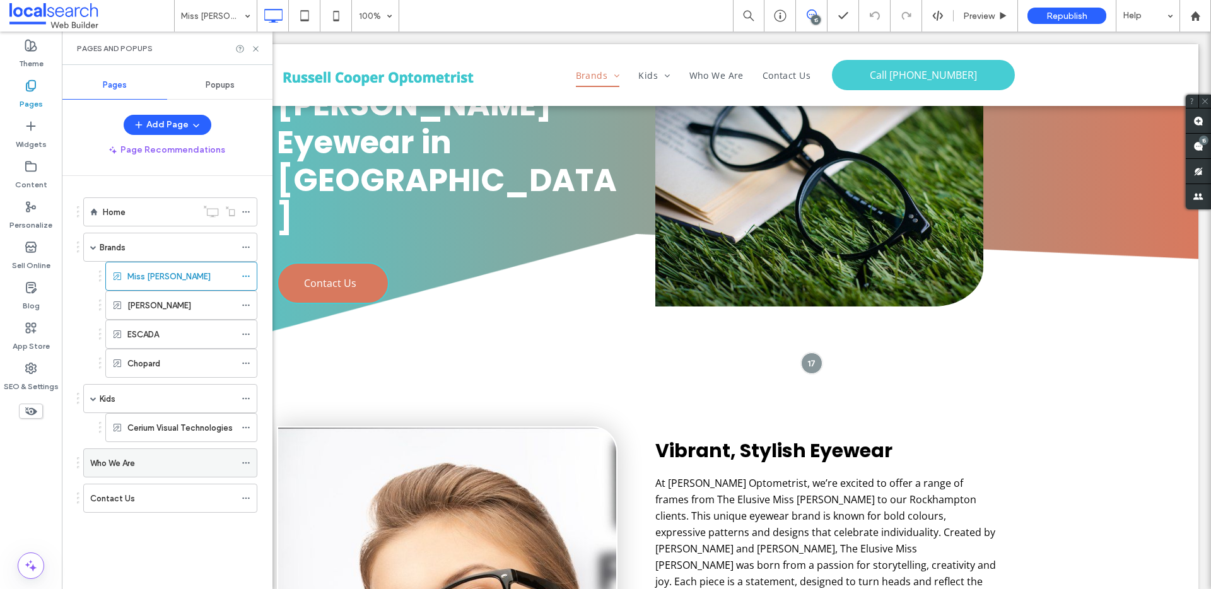
click at [125, 460] on label "Who We Are" at bounding box center [112, 463] width 45 height 22
click at [257, 49] on icon at bounding box center [255, 48] width 9 height 9
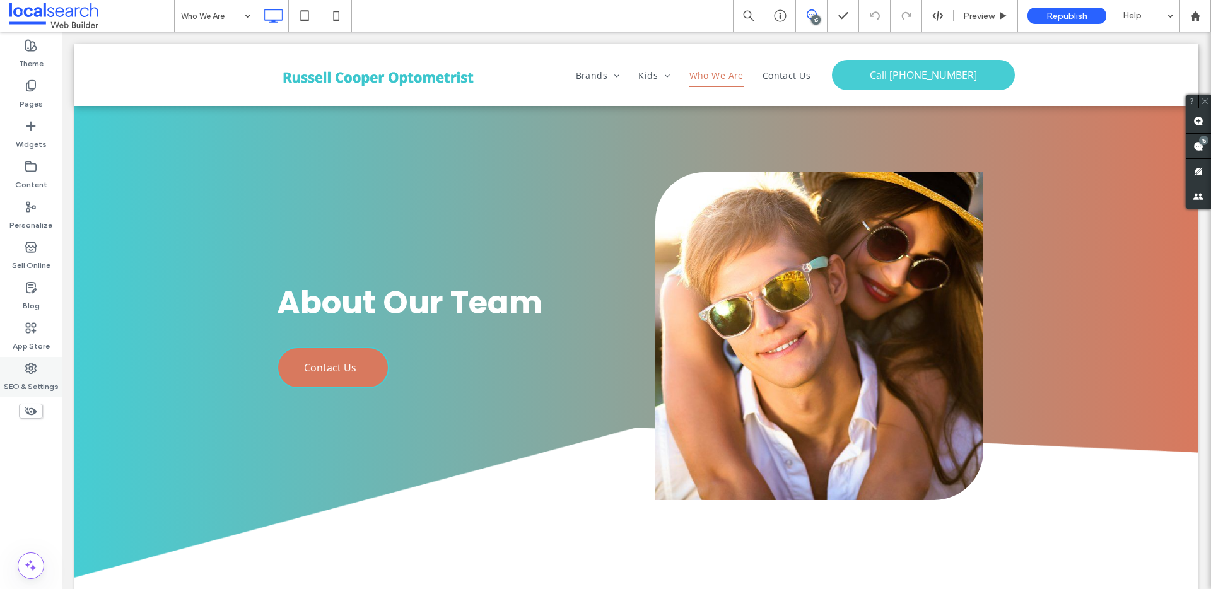
click at [18, 372] on div "SEO & Settings" at bounding box center [31, 377] width 62 height 40
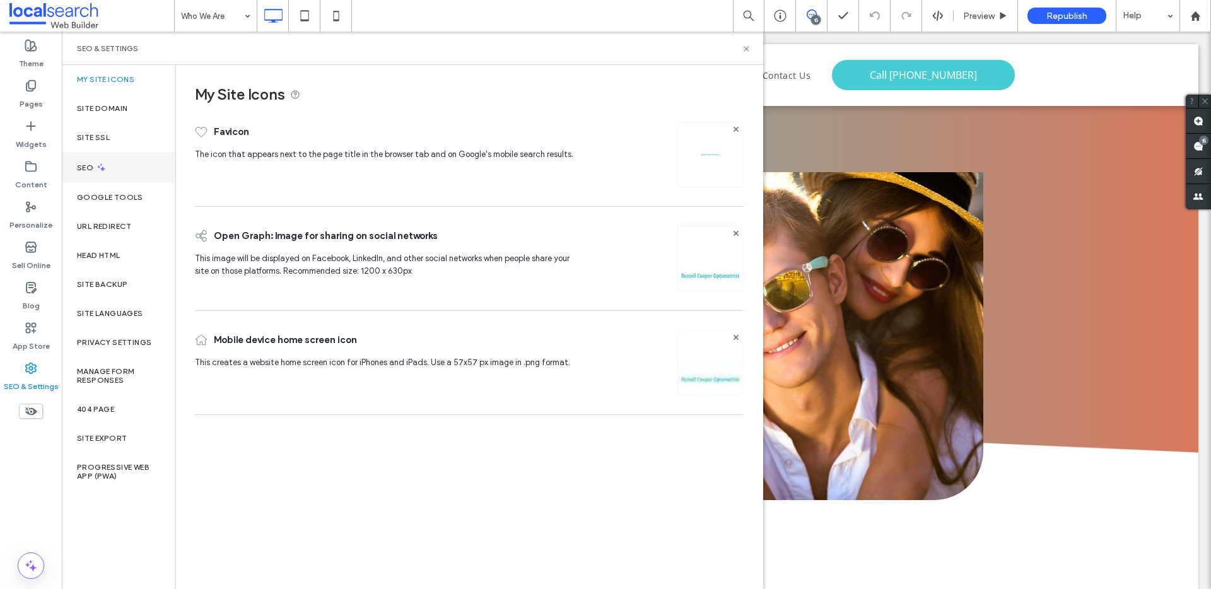
click at [131, 165] on div "SEO" at bounding box center [119, 167] width 114 height 31
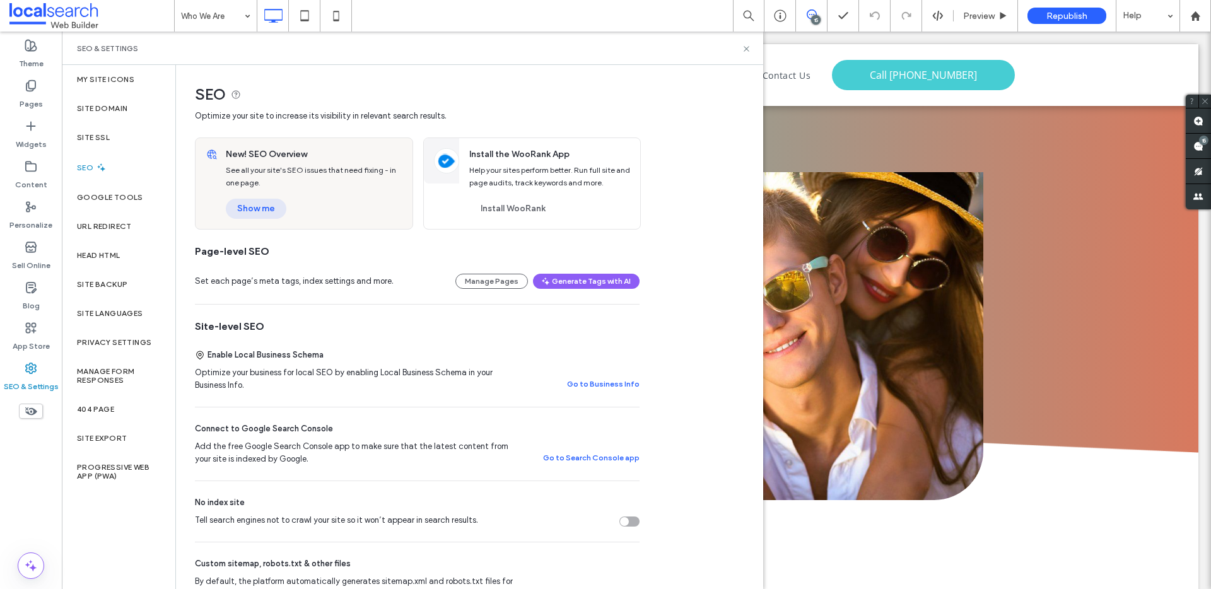
click at [249, 213] on button "Show me" at bounding box center [256, 209] width 61 height 20
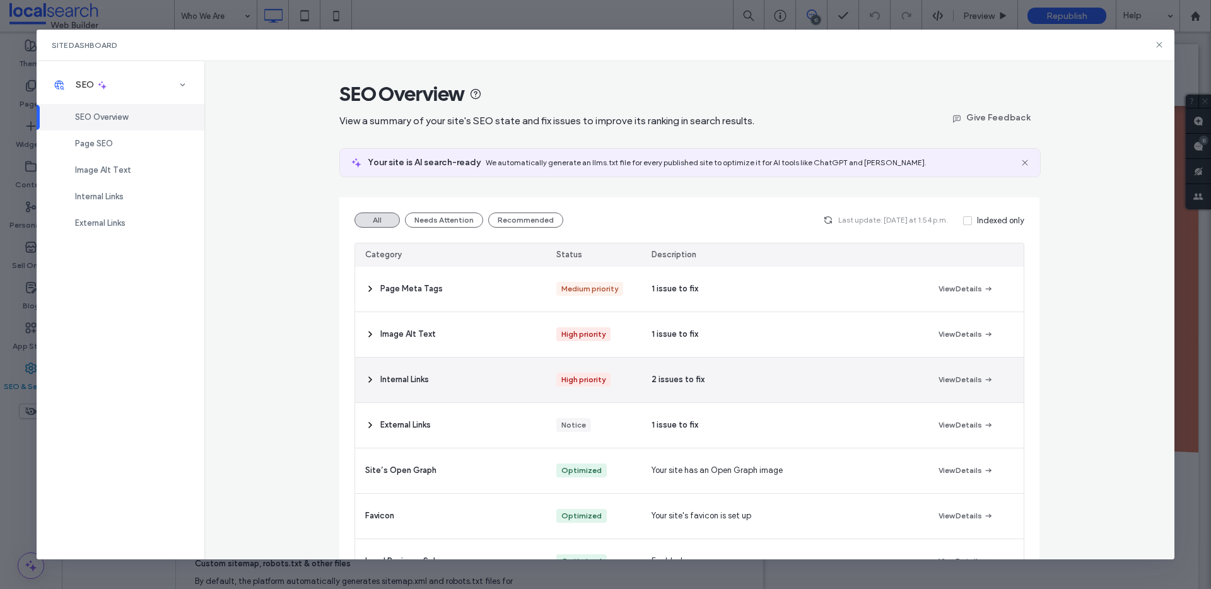
click at [703, 380] on div "2 issues to fix" at bounding box center [785, 380] width 286 height 45
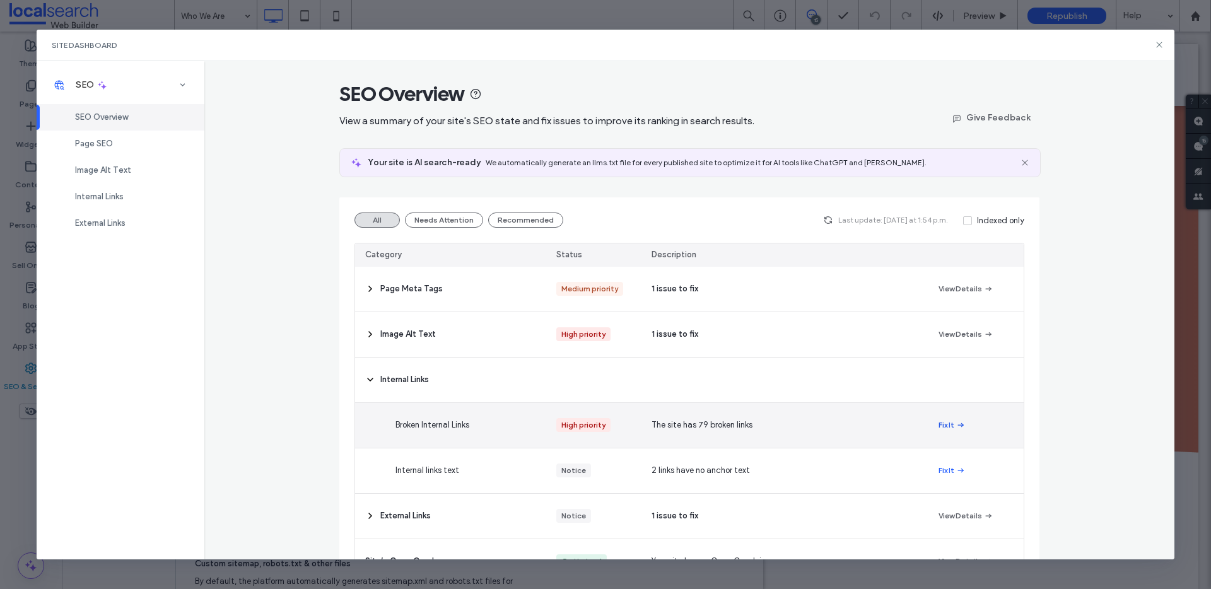
click at [939, 425] on button "Fix It" at bounding box center [952, 425] width 27 height 15
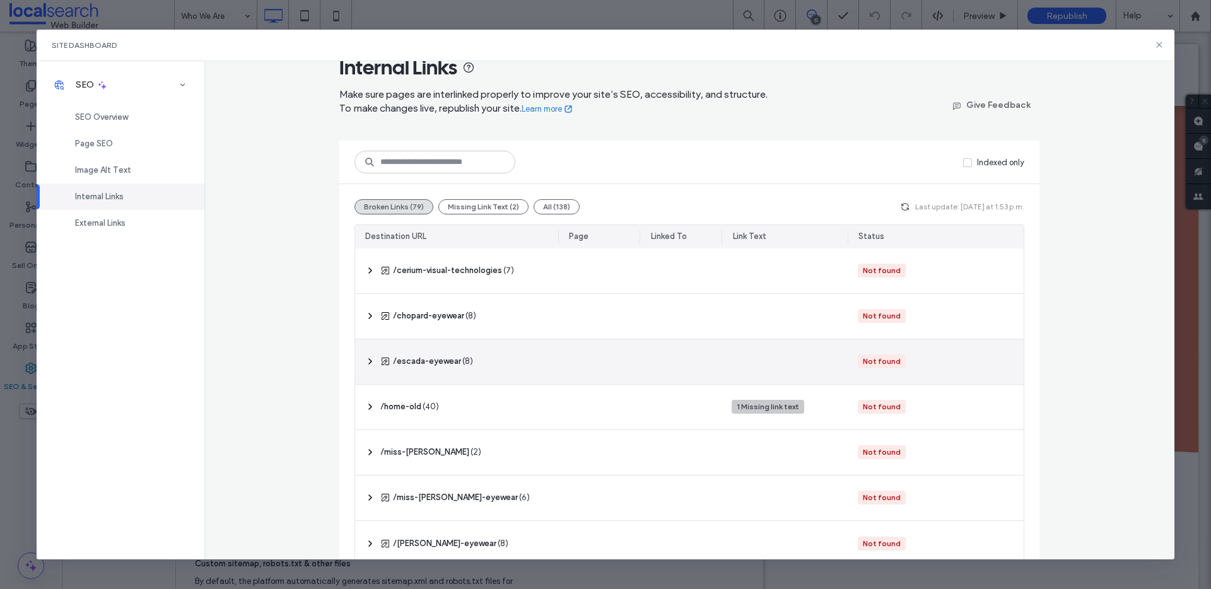
scroll to position [49, 0]
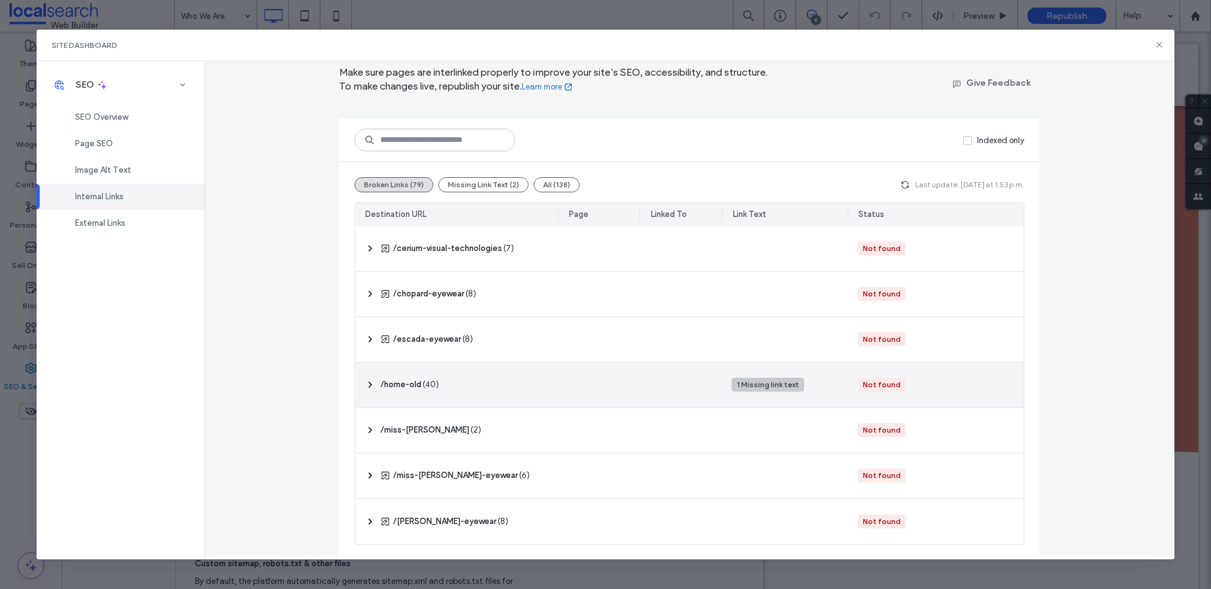
click at [480, 387] on div "‎ /home-old ‎ ( 40 )" at bounding box center [456, 385] width 203 height 45
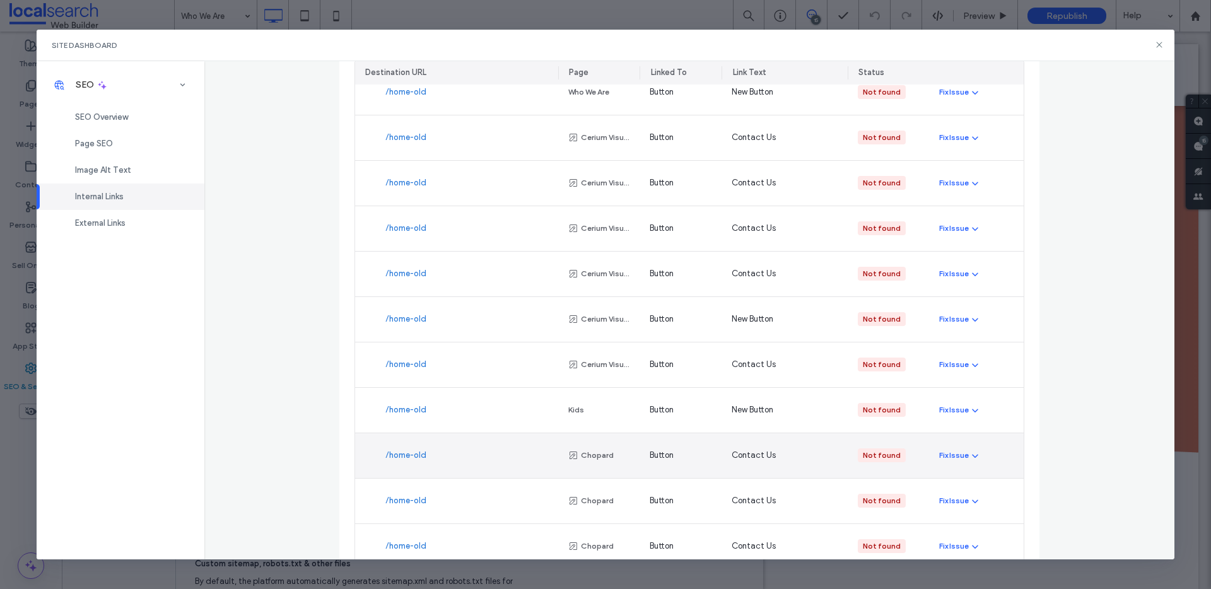
scroll to position [491, 0]
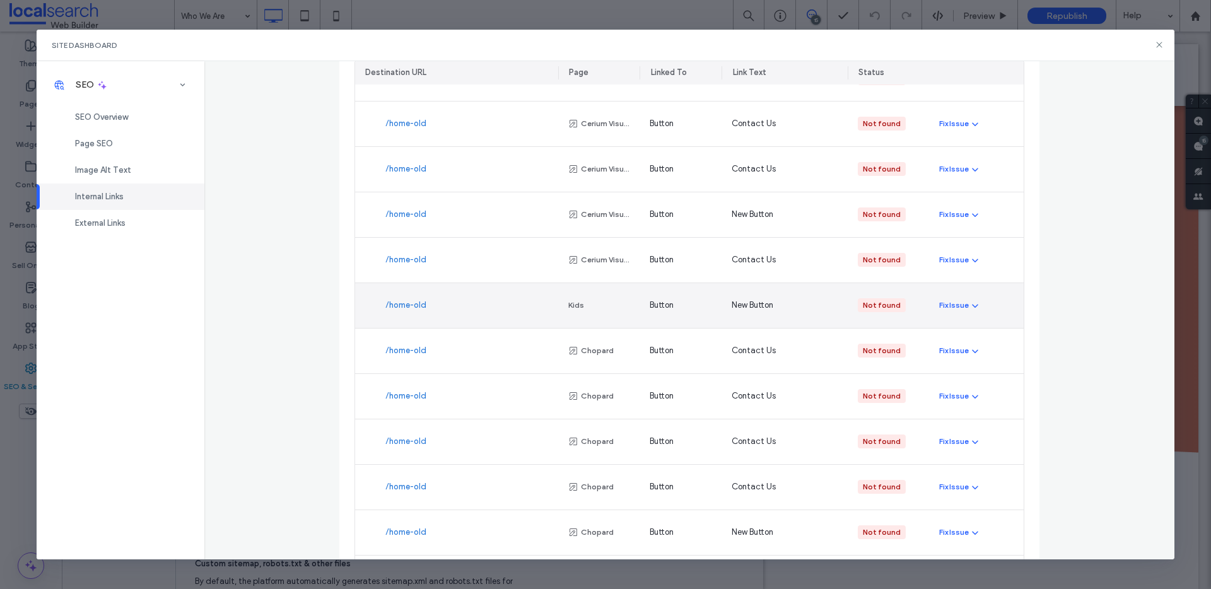
click at [406, 307] on link "/home-old" at bounding box center [405, 305] width 41 height 13
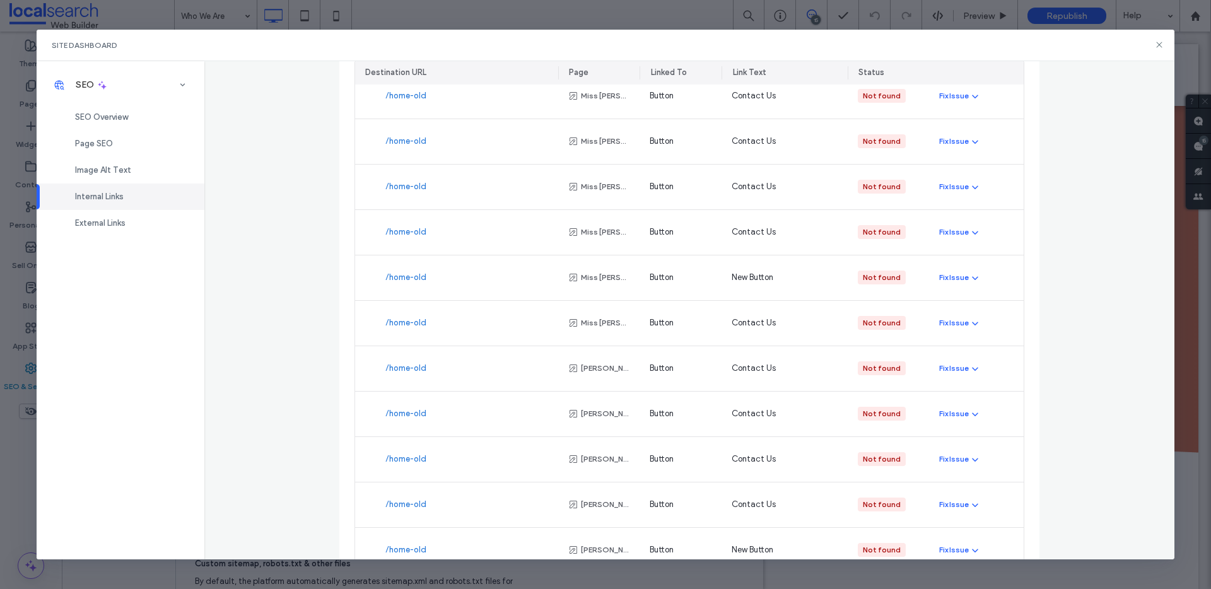
scroll to position [1866, 0]
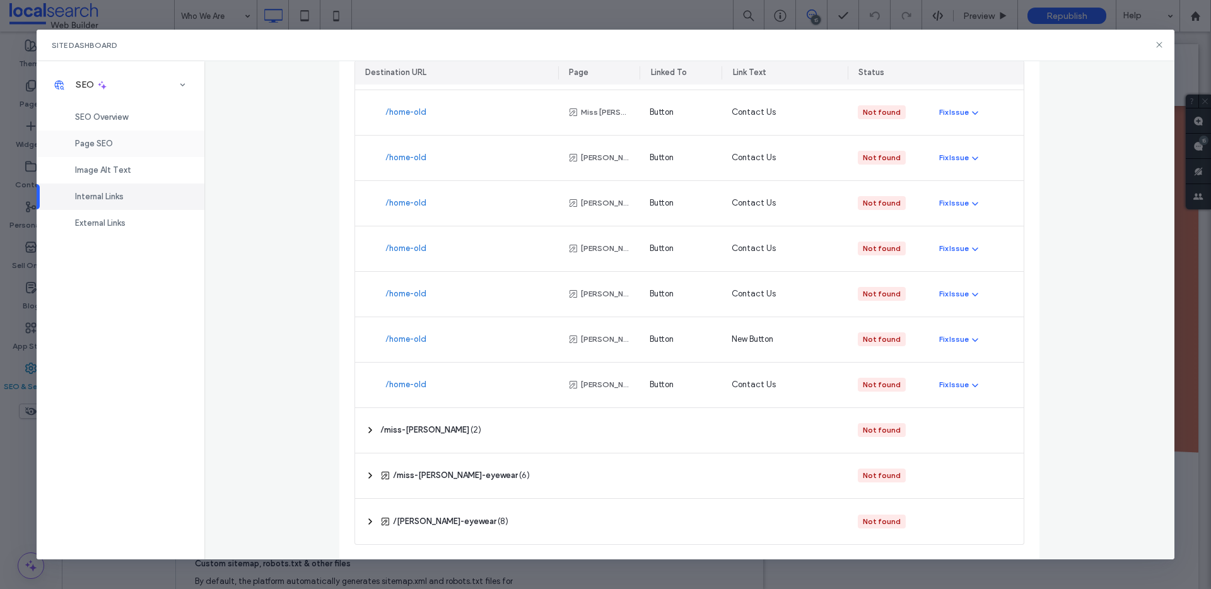
click at [102, 150] on div "Page SEO" at bounding box center [121, 144] width 168 height 26
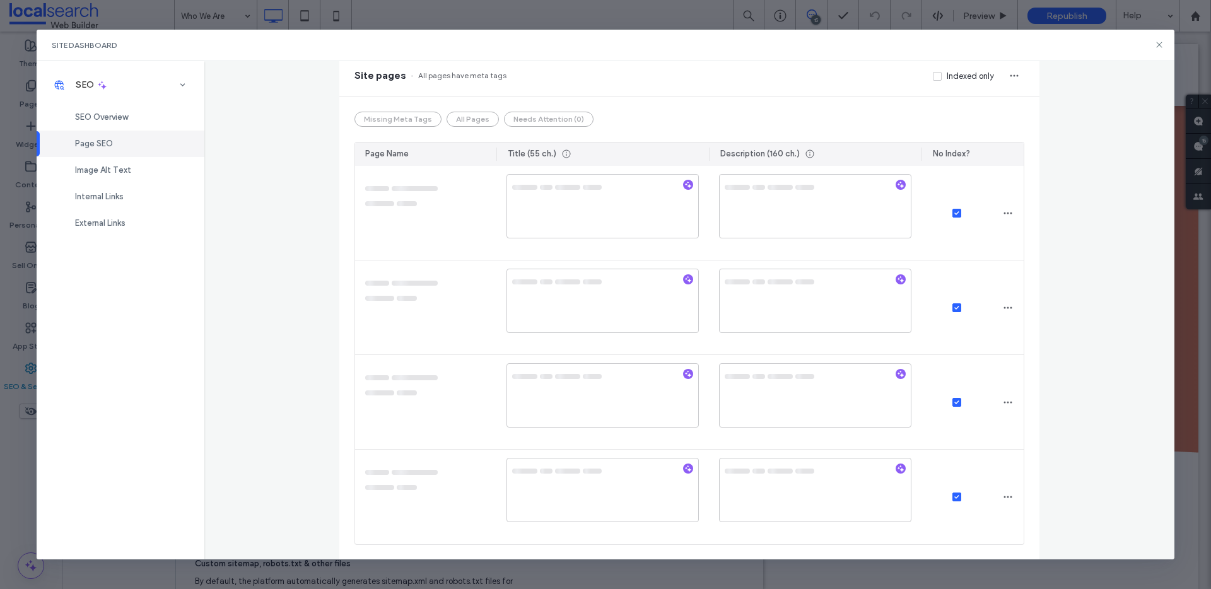
scroll to position [0, 0]
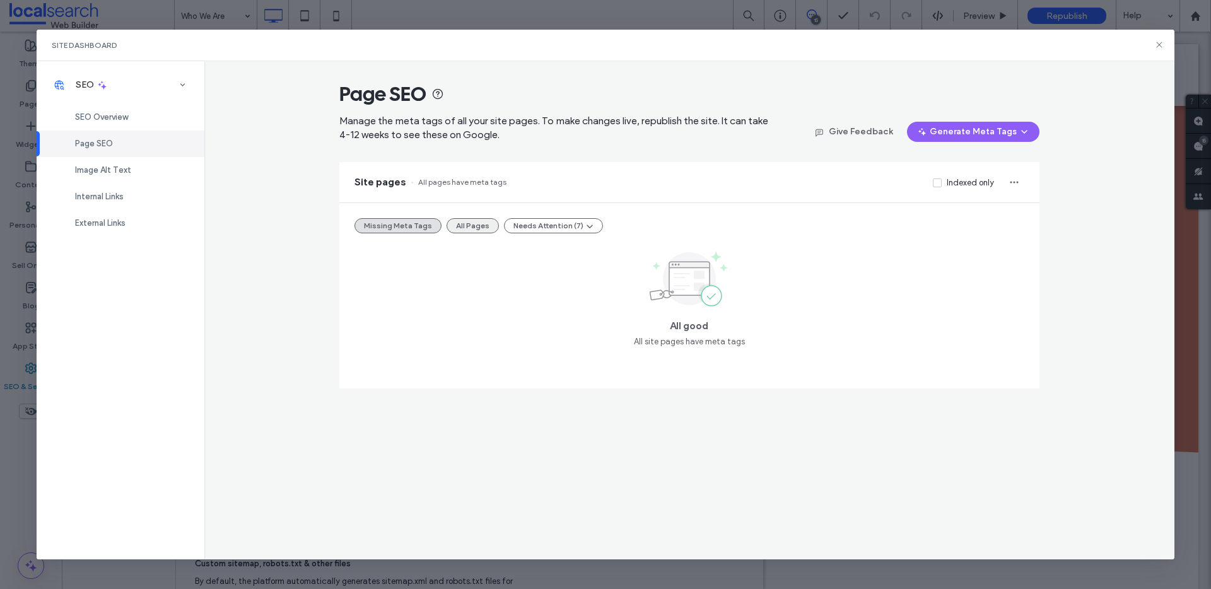
click at [483, 229] on button "All Pages" at bounding box center [473, 225] width 52 height 15
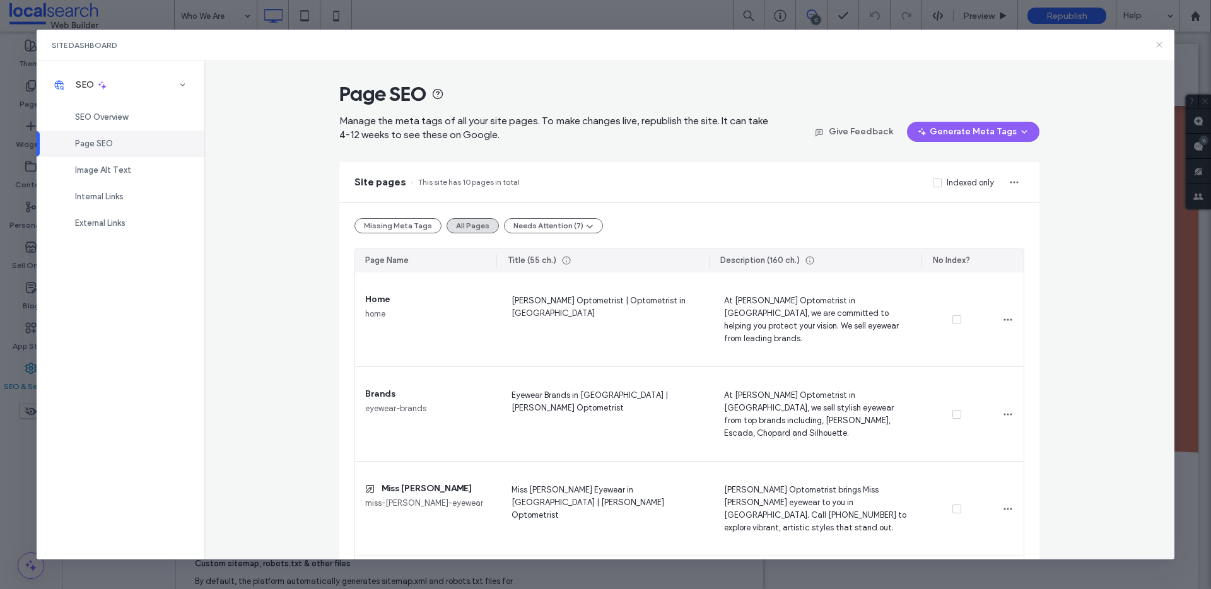
click at [1157, 44] on icon at bounding box center [1160, 45] width 10 height 10
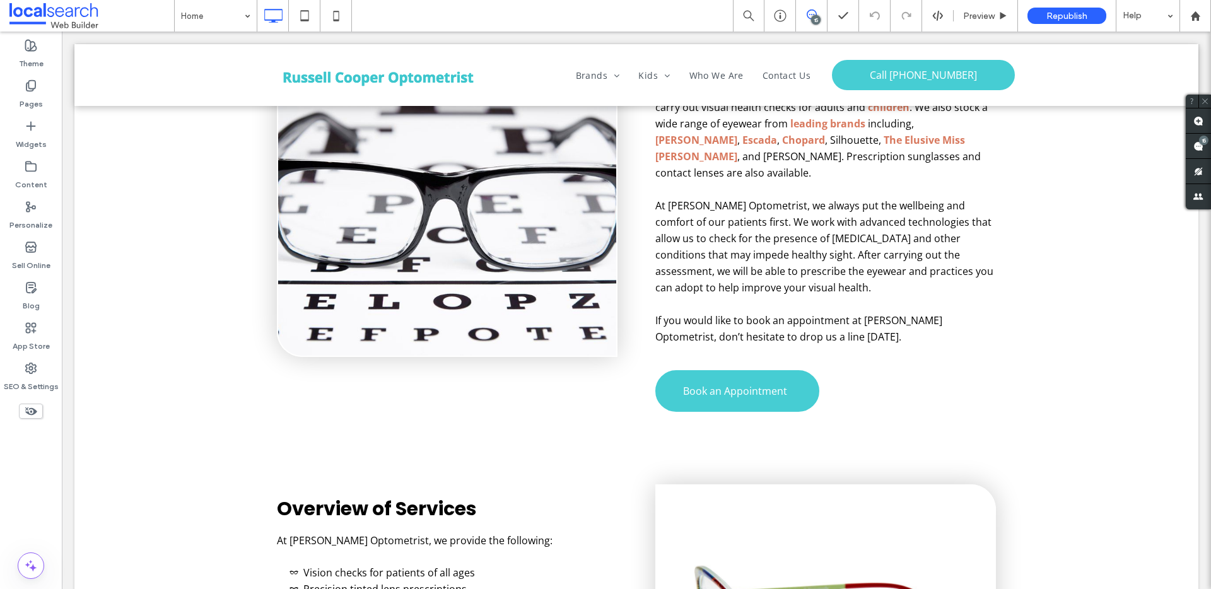
click at [937, 8] on div "15 Preview Republish Help" at bounding box center [972, 16] width 478 height 32
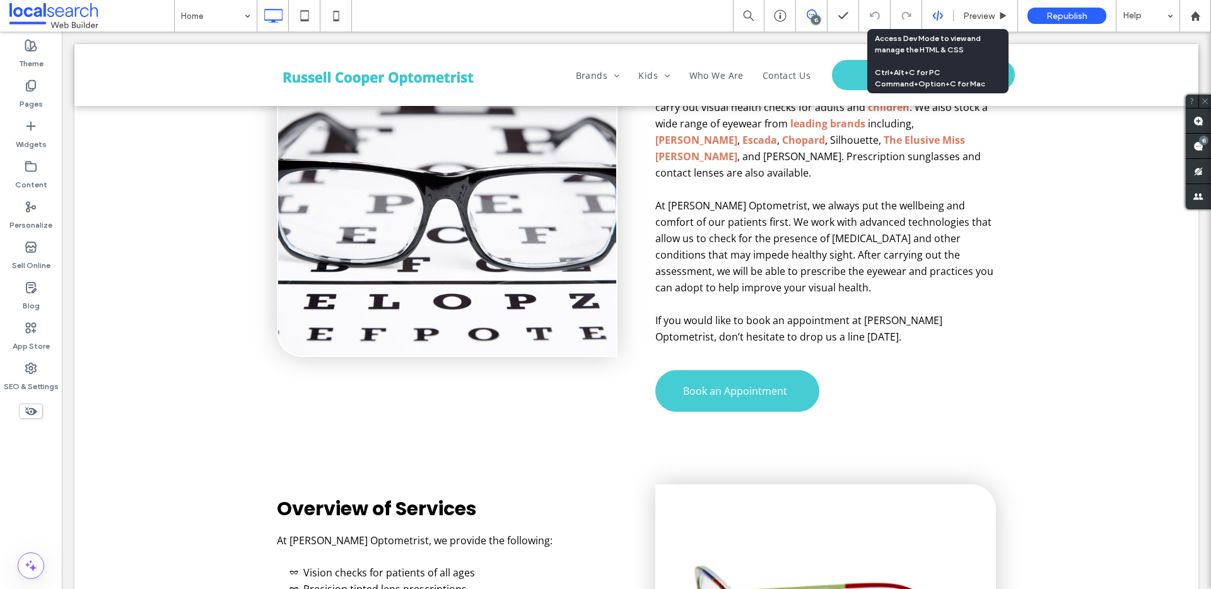
click at [937, 13] on use at bounding box center [938, 16] width 10 height 10
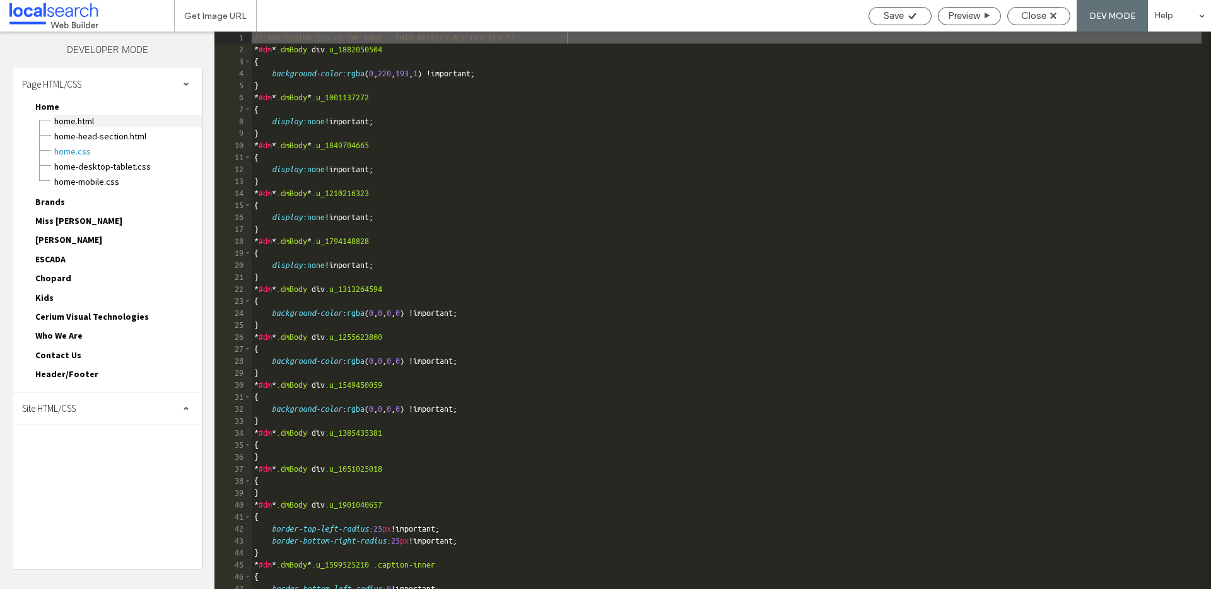
click at [79, 125] on span "Home.html" at bounding box center [128, 121] width 148 height 13
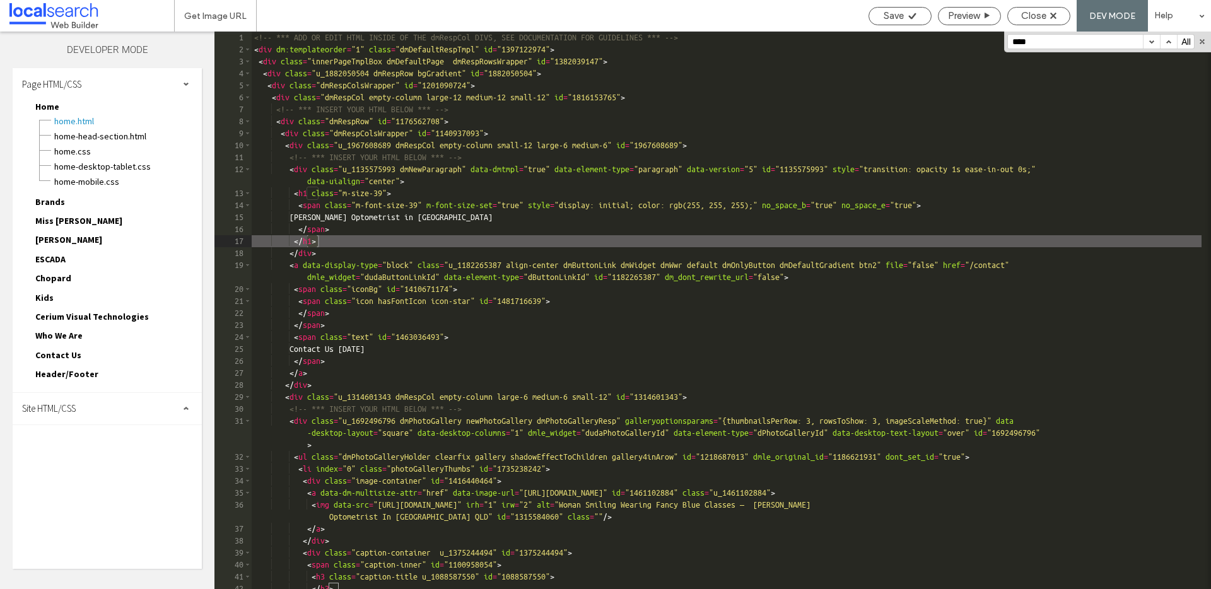
scroll to position [11765, 0]
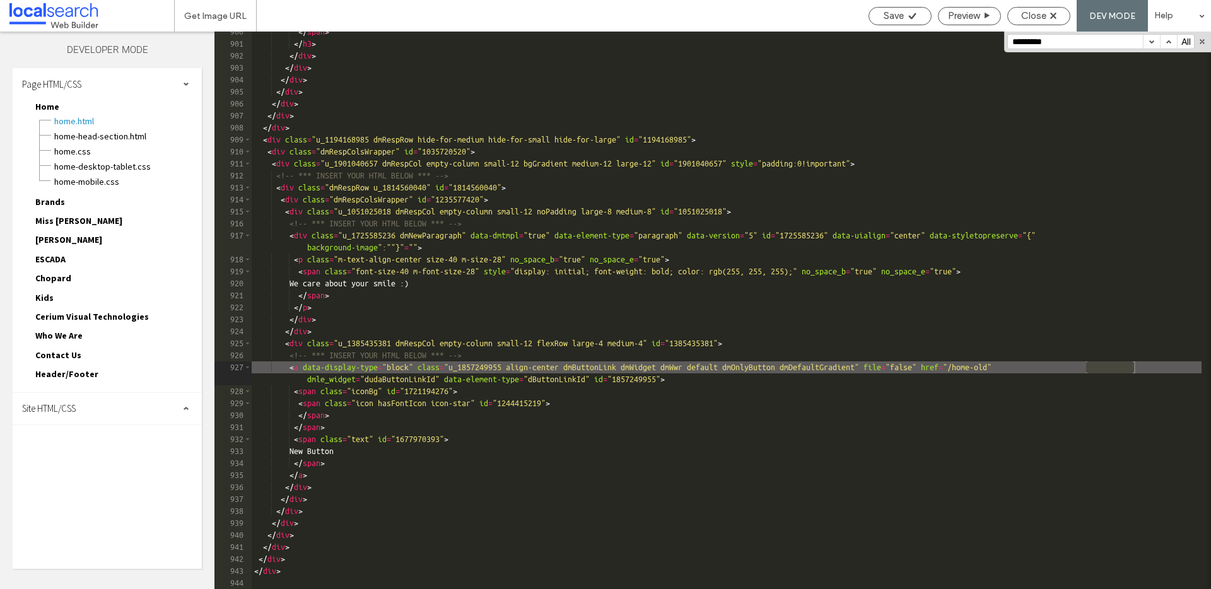
type input "*********"
click at [1035, 22] on div "Close" at bounding box center [1039, 16] width 63 height 18
click at [1027, 14] on span "Close" at bounding box center [1033, 15] width 25 height 11
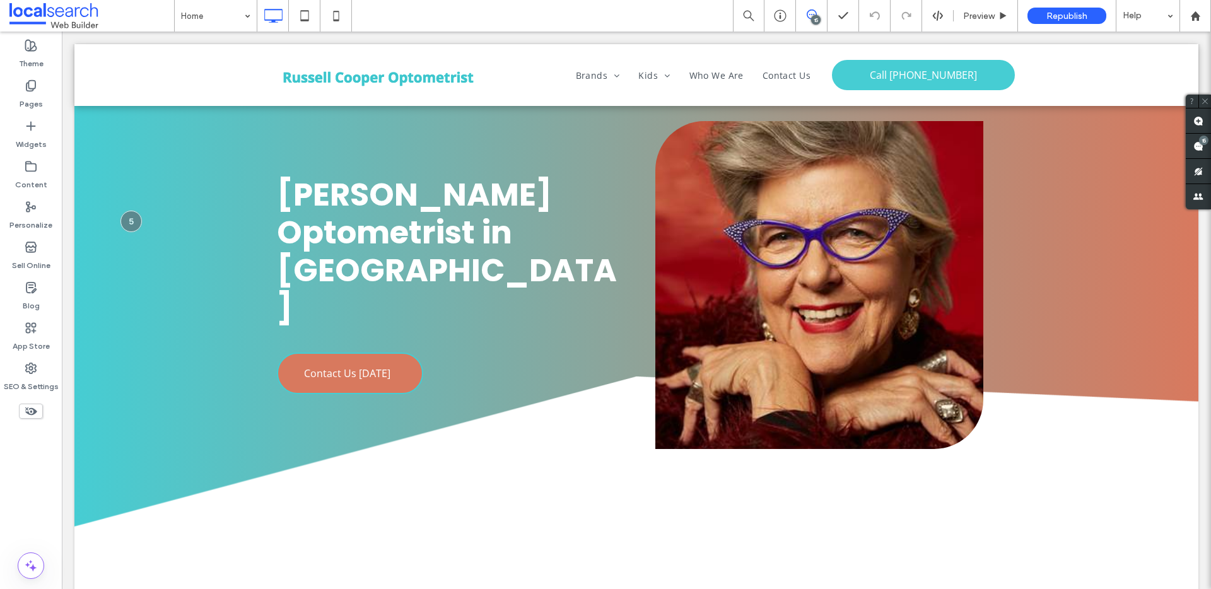
scroll to position [0, 0]
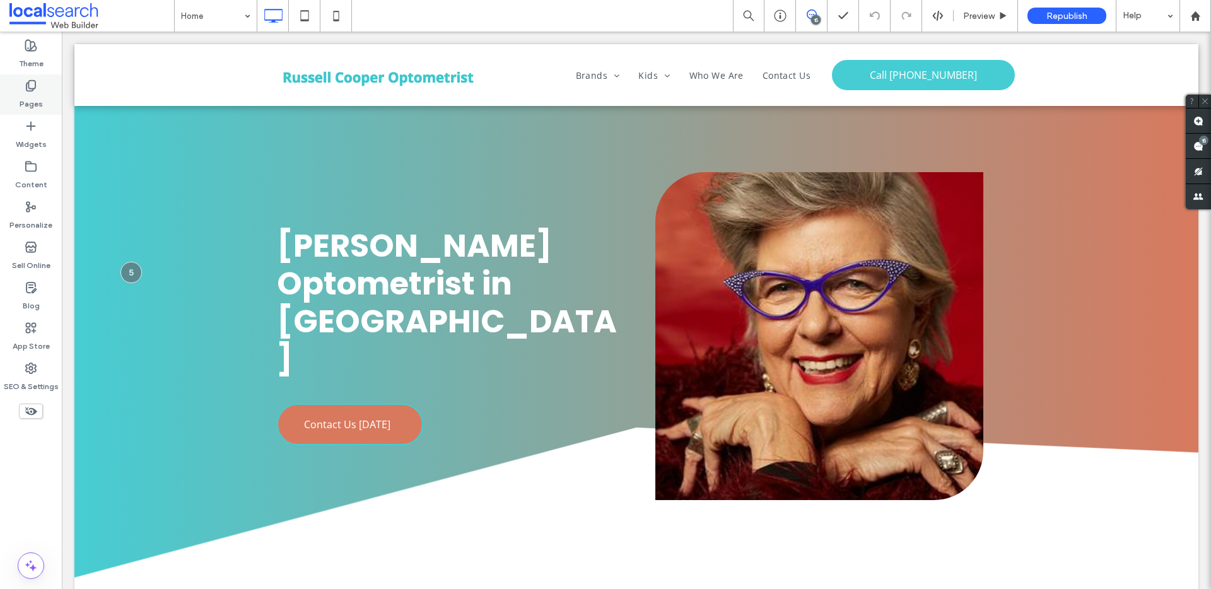
click at [35, 100] on label "Pages" at bounding box center [31, 101] width 23 height 18
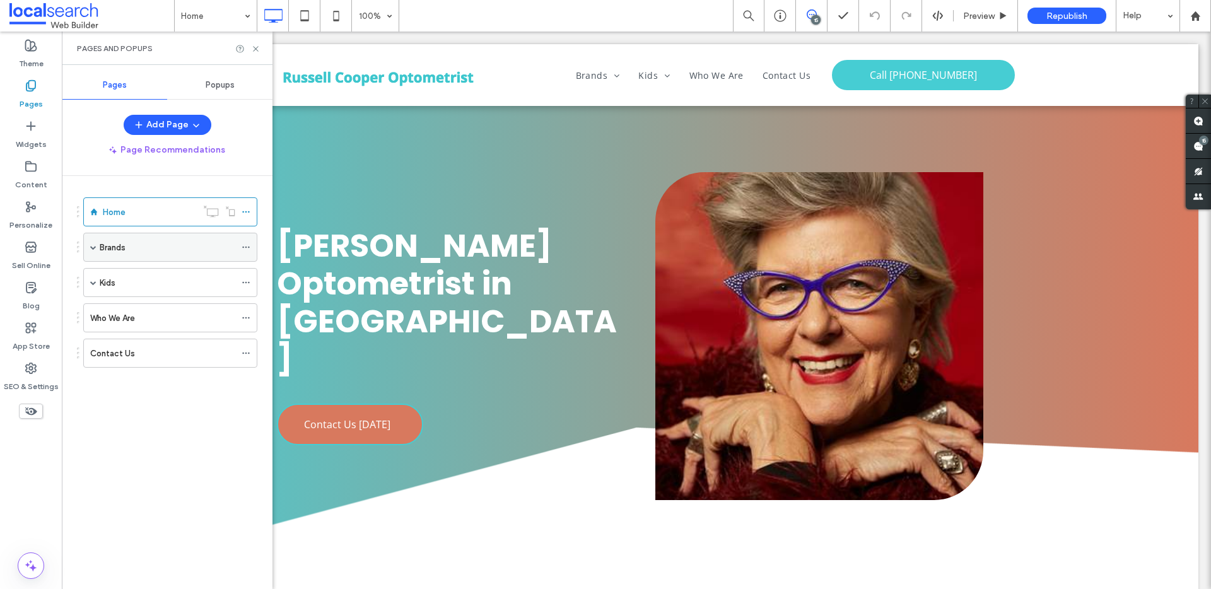
click at [129, 249] on div "Brands" at bounding box center [168, 247] width 136 height 13
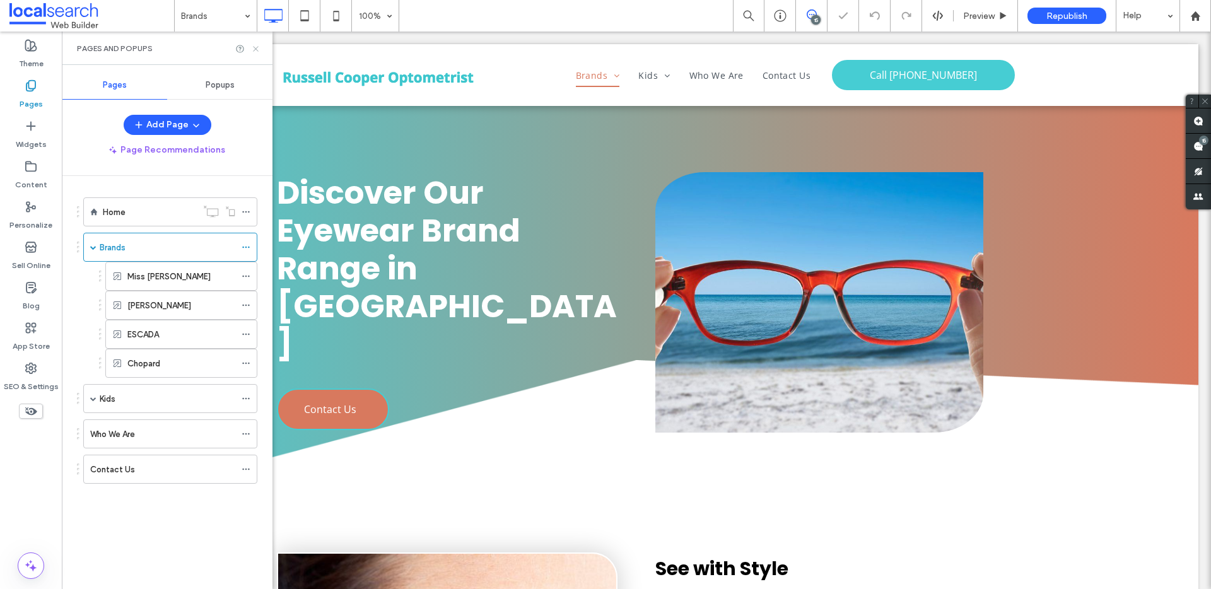
click at [255, 46] on icon at bounding box center [255, 48] width 9 height 9
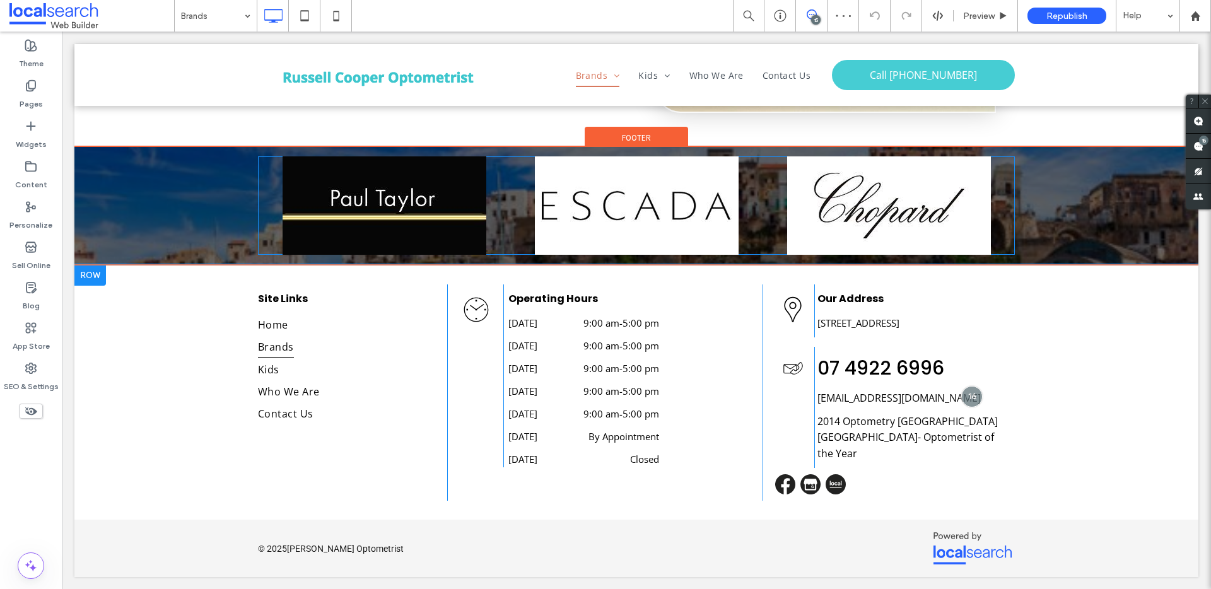
scroll to position [1339, 0]
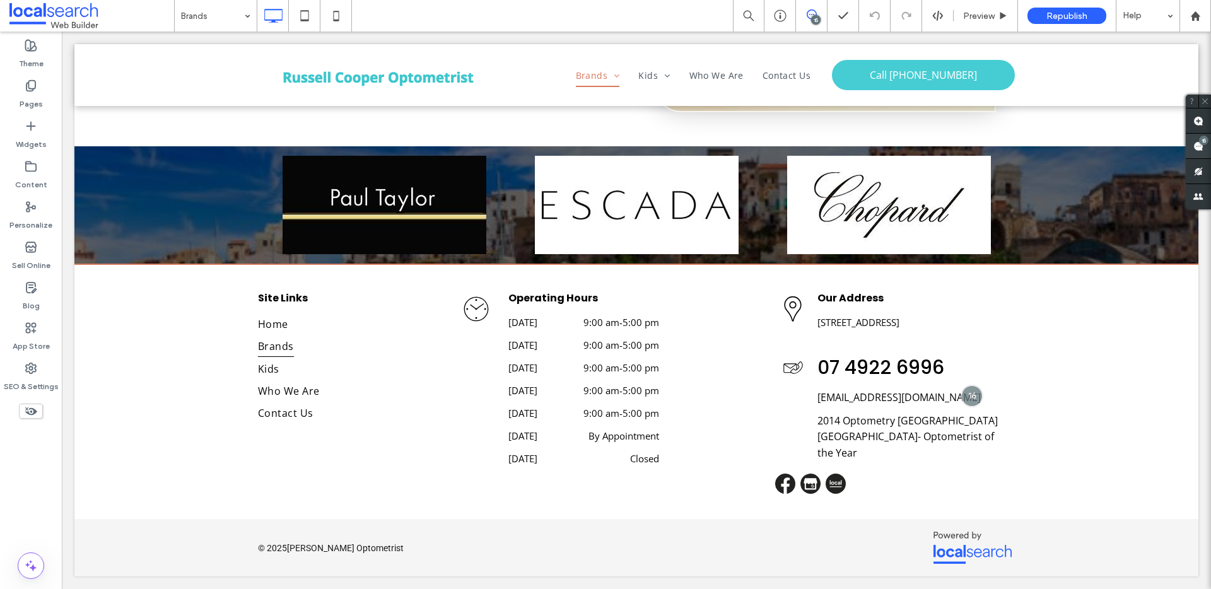
click at [1197, 146] on use at bounding box center [1199, 146] width 10 height 10
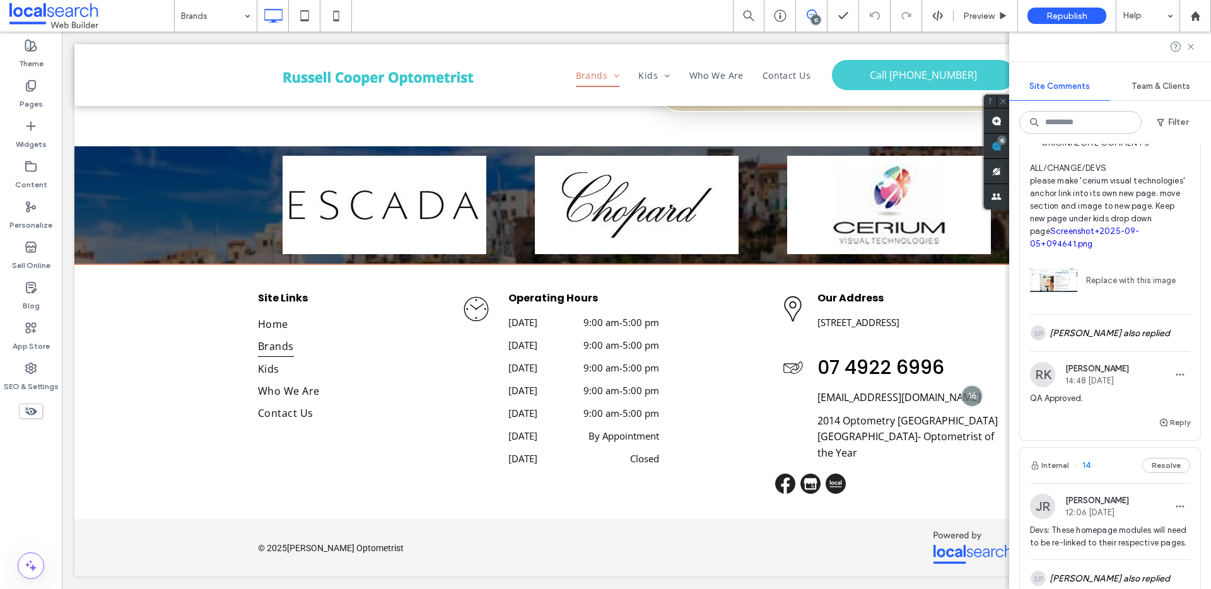
scroll to position [662, 0]
click at [1191, 49] on icon at bounding box center [1191, 47] width 10 height 10
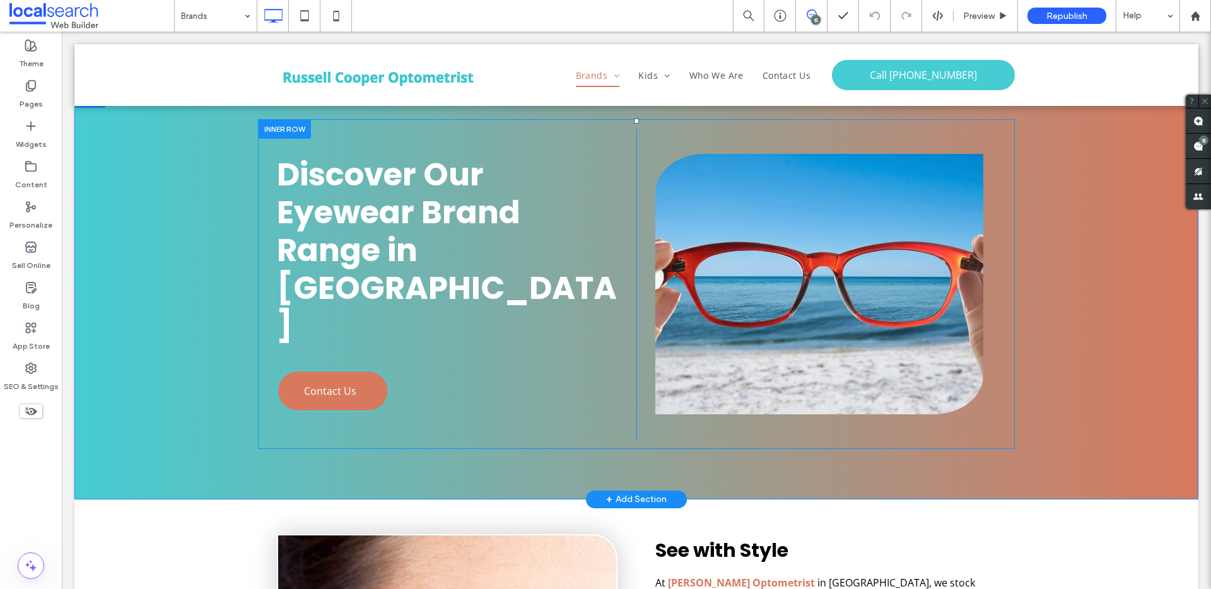
scroll to position [0, 0]
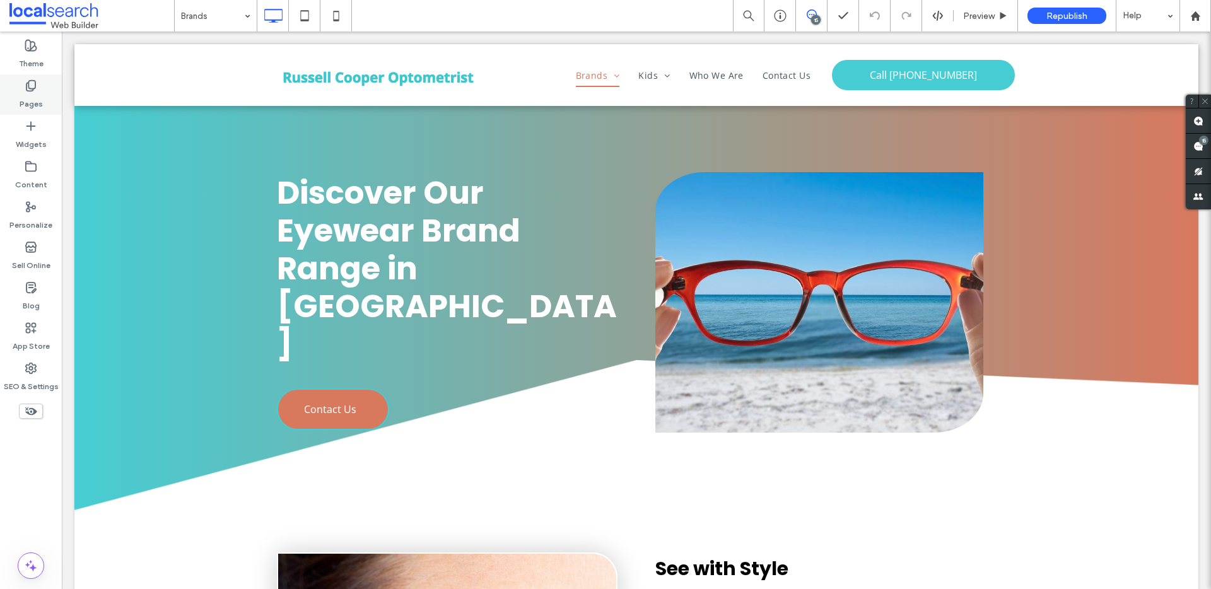
drag, startPoint x: 21, startPoint y: 88, endPoint x: 26, endPoint y: 93, distance: 7.1
click at [21, 89] on div "Pages" at bounding box center [31, 94] width 62 height 40
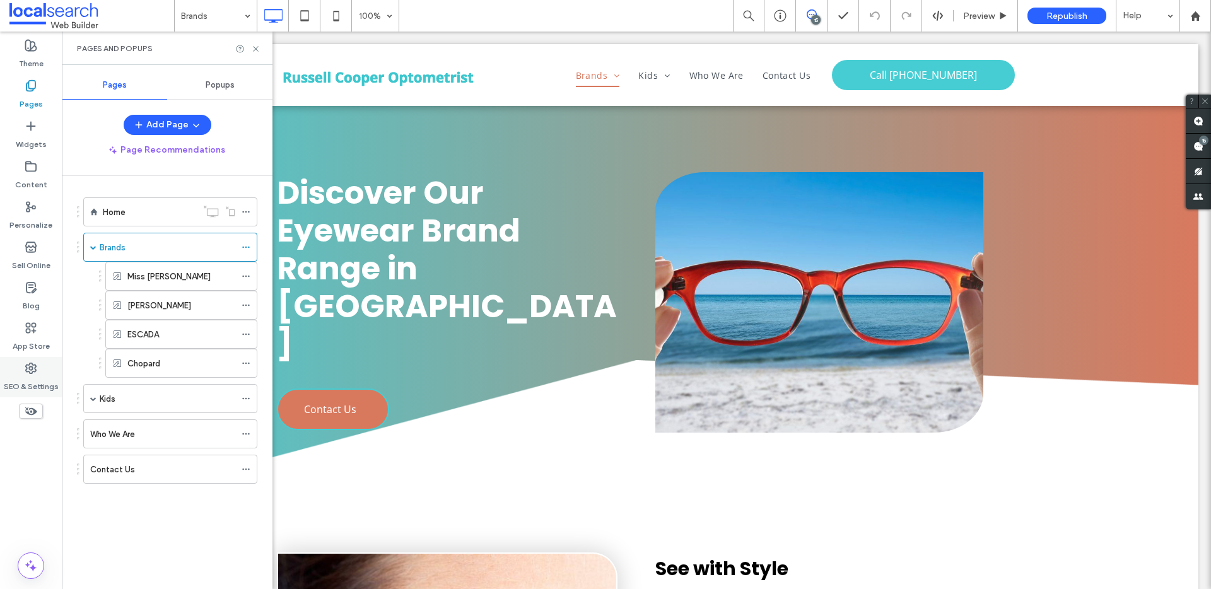
click at [36, 383] on label "SEO & Settings" at bounding box center [31, 384] width 55 height 18
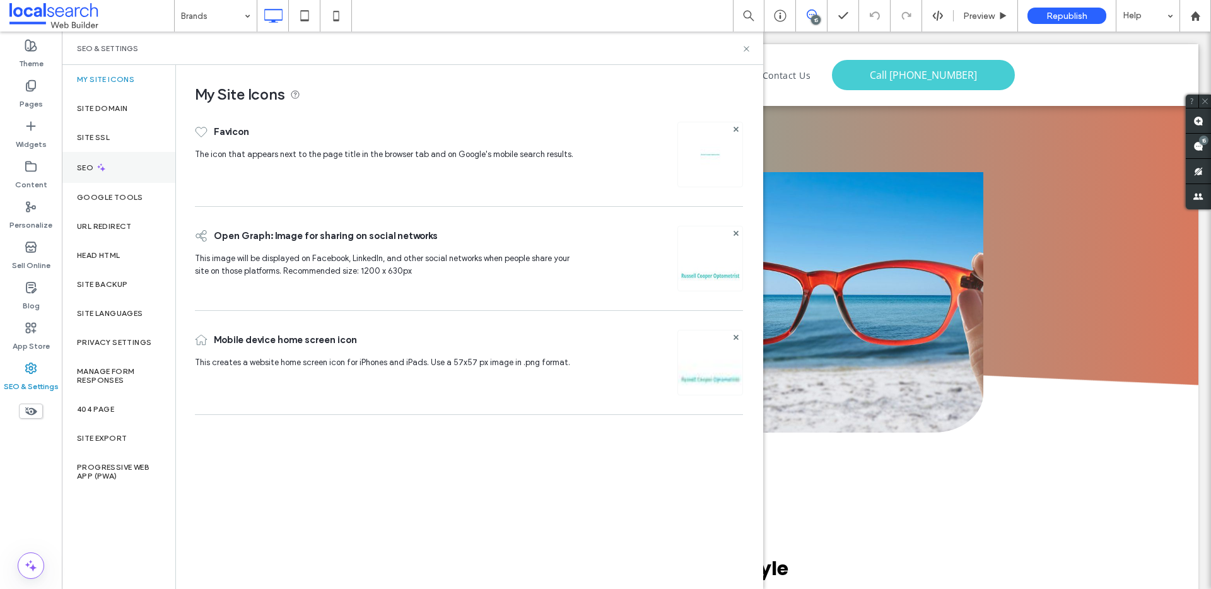
click at [95, 172] on div "SEO" at bounding box center [119, 167] width 114 height 31
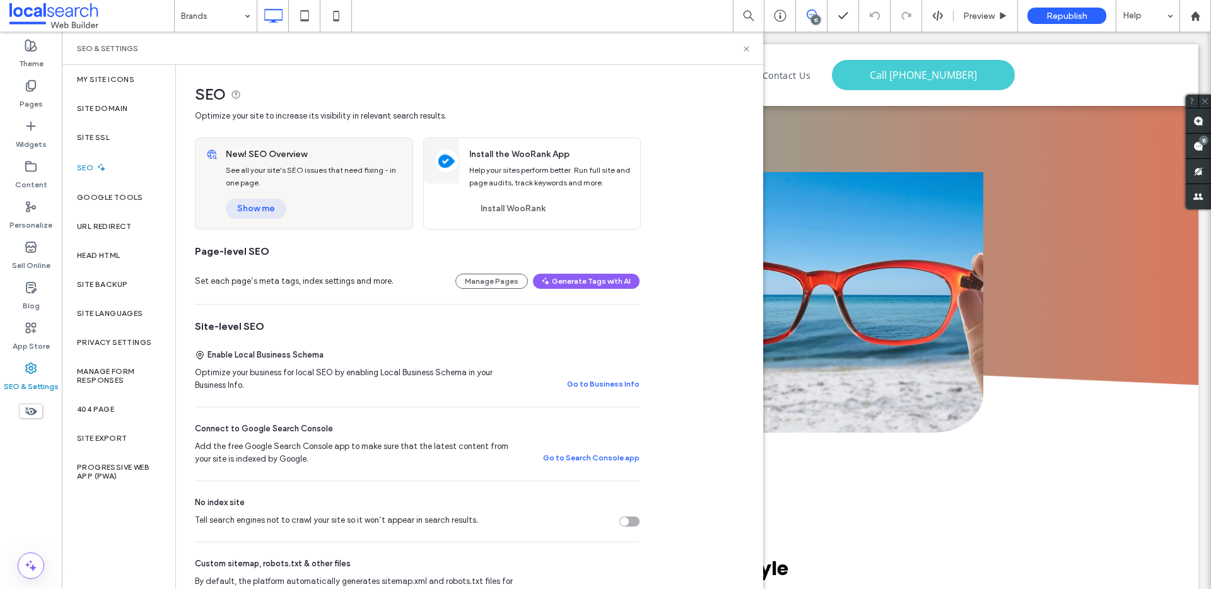
click at [250, 216] on button "Show me" at bounding box center [256, 209] width 61 height 20
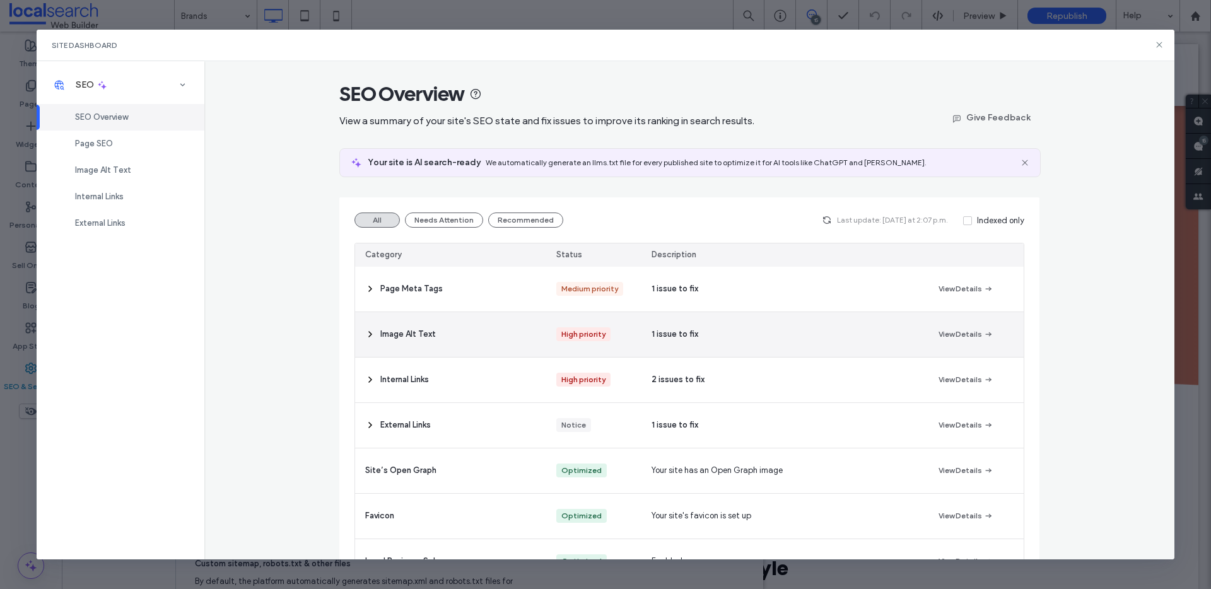
click at [452, 338] on div "Image Alt Text" at bounding box center [450, 334] width 191 height 45
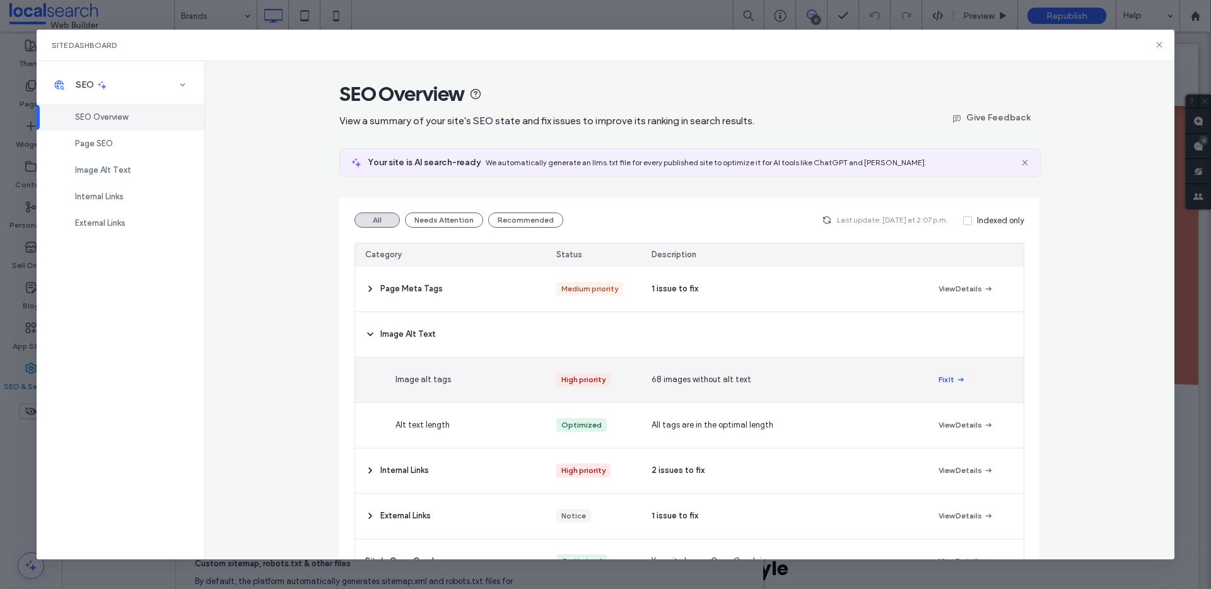
click at [939, 379] on button "Fix It" at bounding box center [952, 379] width 27 height 15
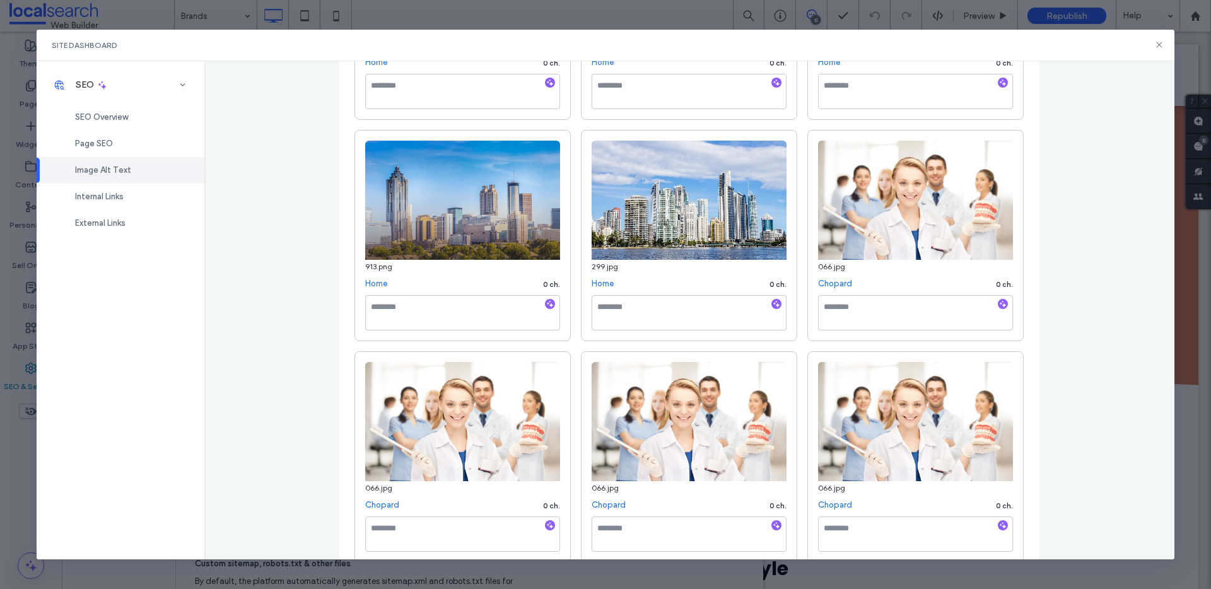
scroll to position [789, 0]
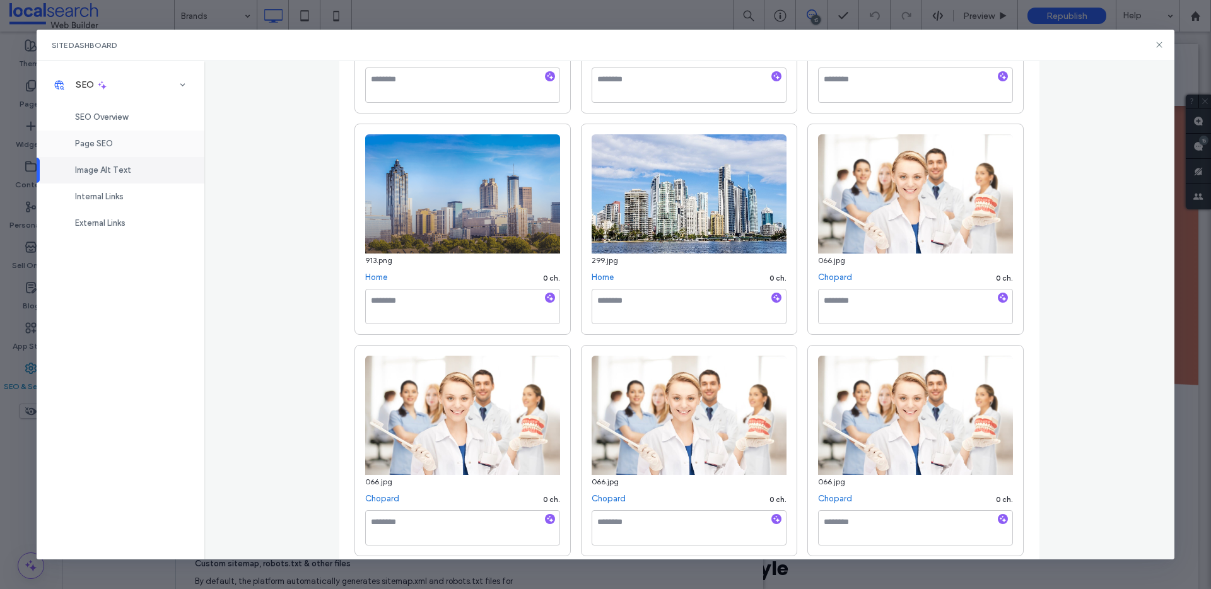
click at [127, 141] on div "Page SEO" at bounding box center [121, 144] width 168 height 26
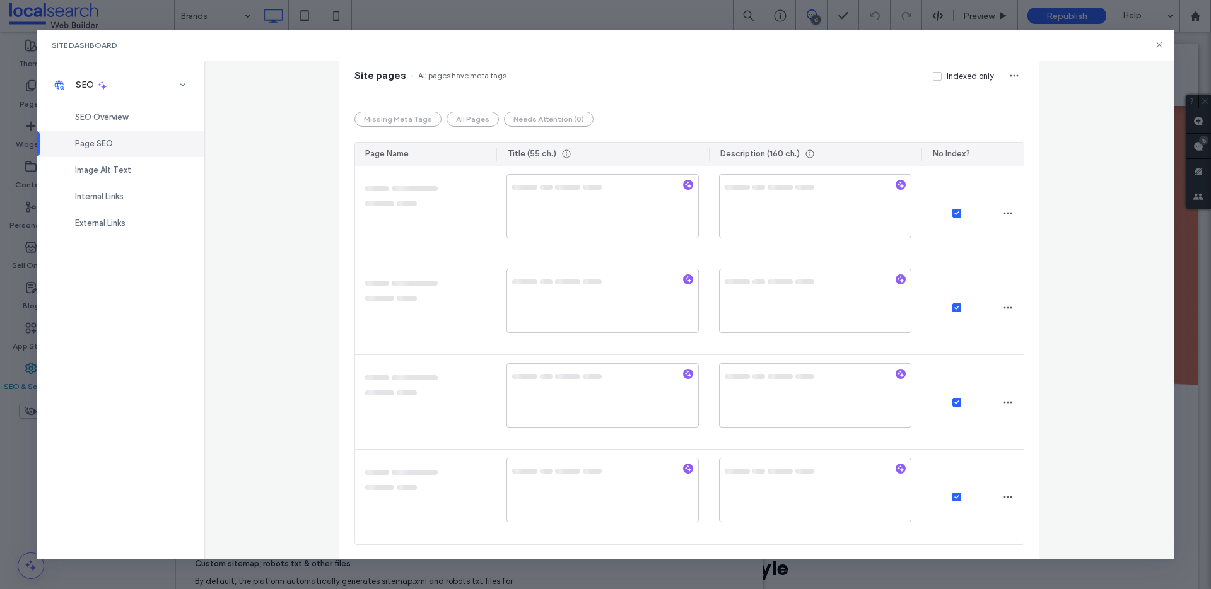
scroll to position [0, 0]
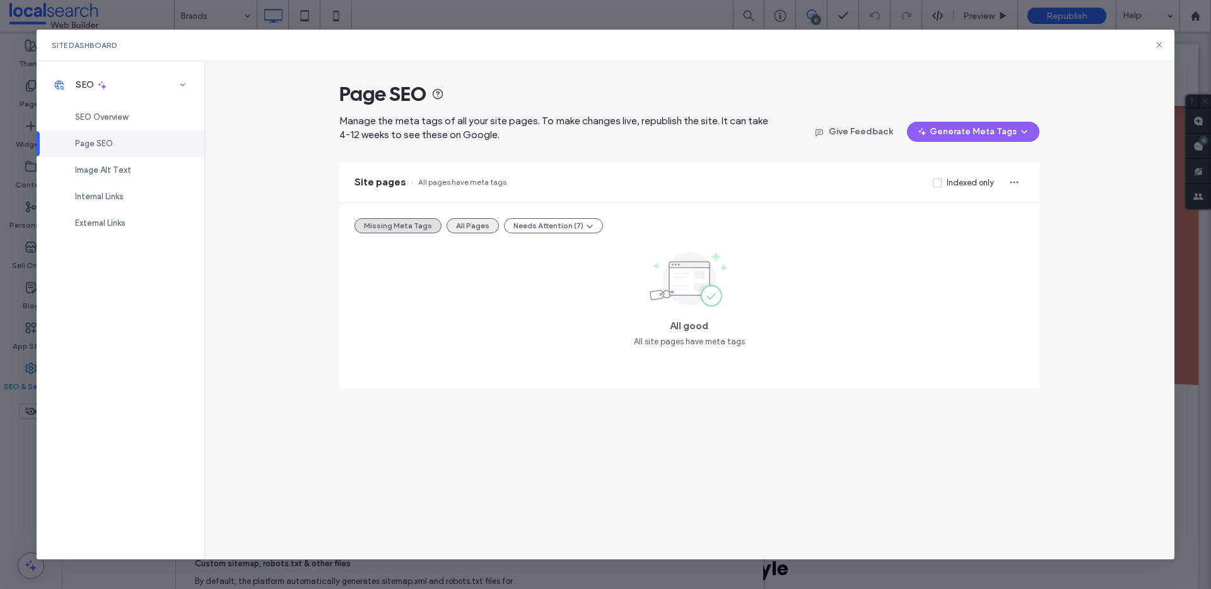
click at [458, 221] on button "All Pages" at bounding box center [473, 225] width 52 height 15
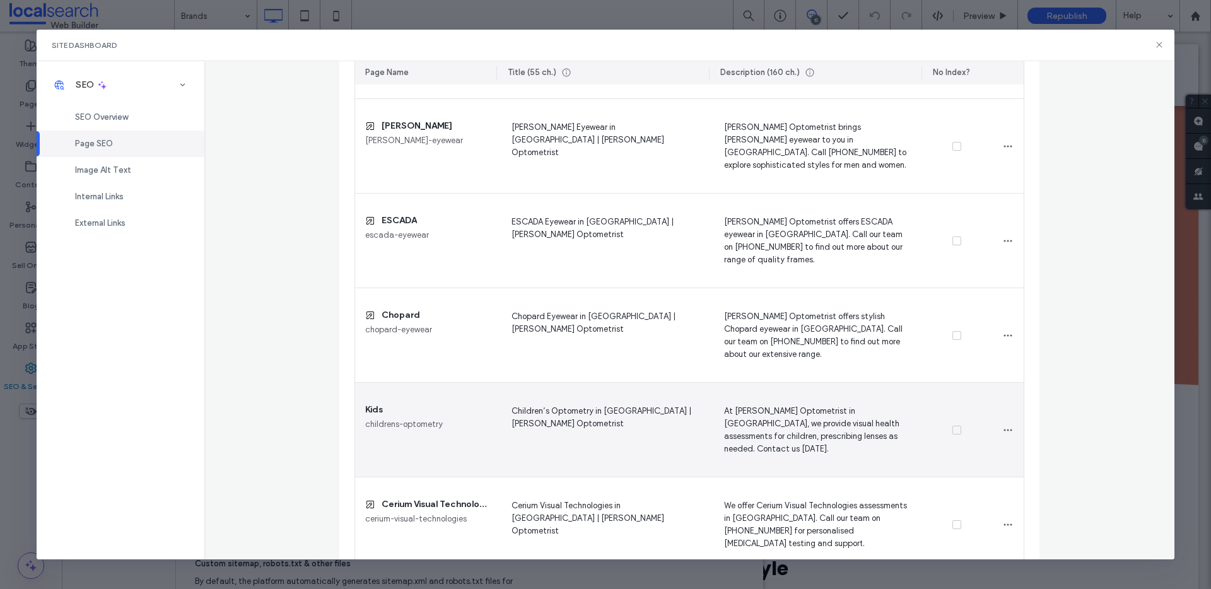
scroll to position [674, 0]
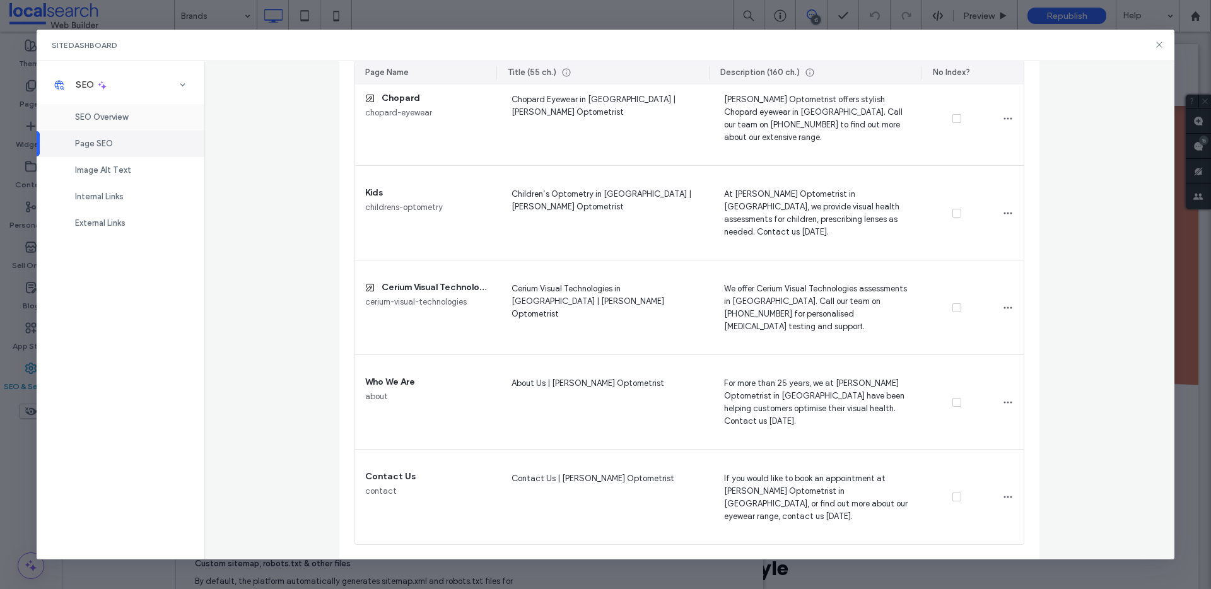
click at [94, 121] on span "SEO Overview" at bounding box center [101, 116] width 53 height 9
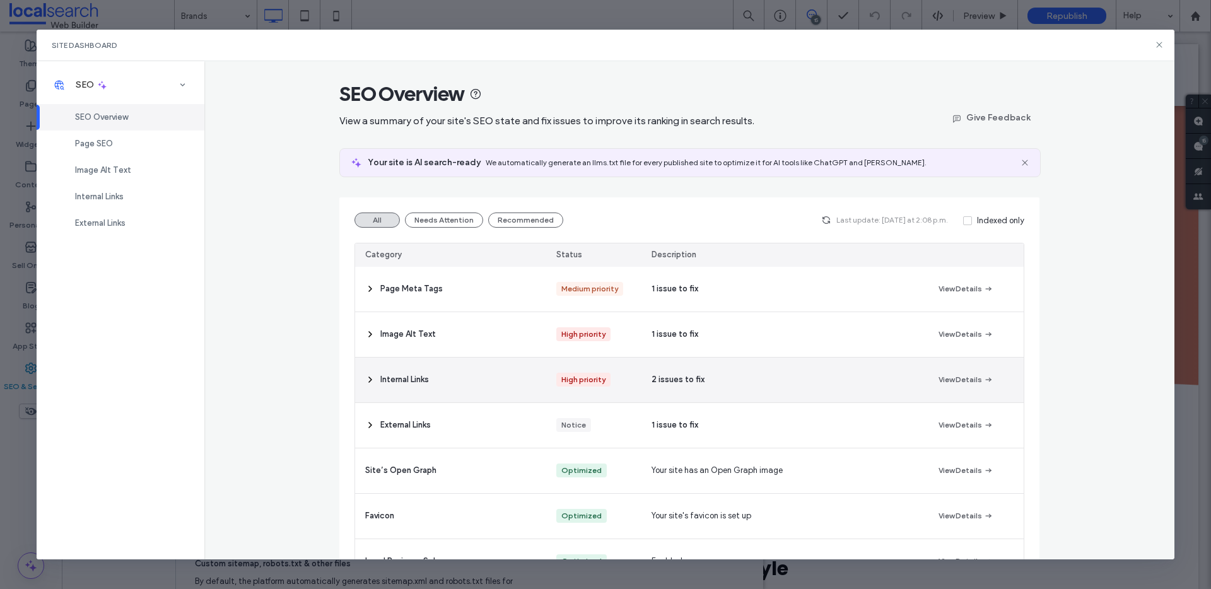
click at [497, 391] on div "Internal Links" at bounding box center [450, 380] width 191 height 45
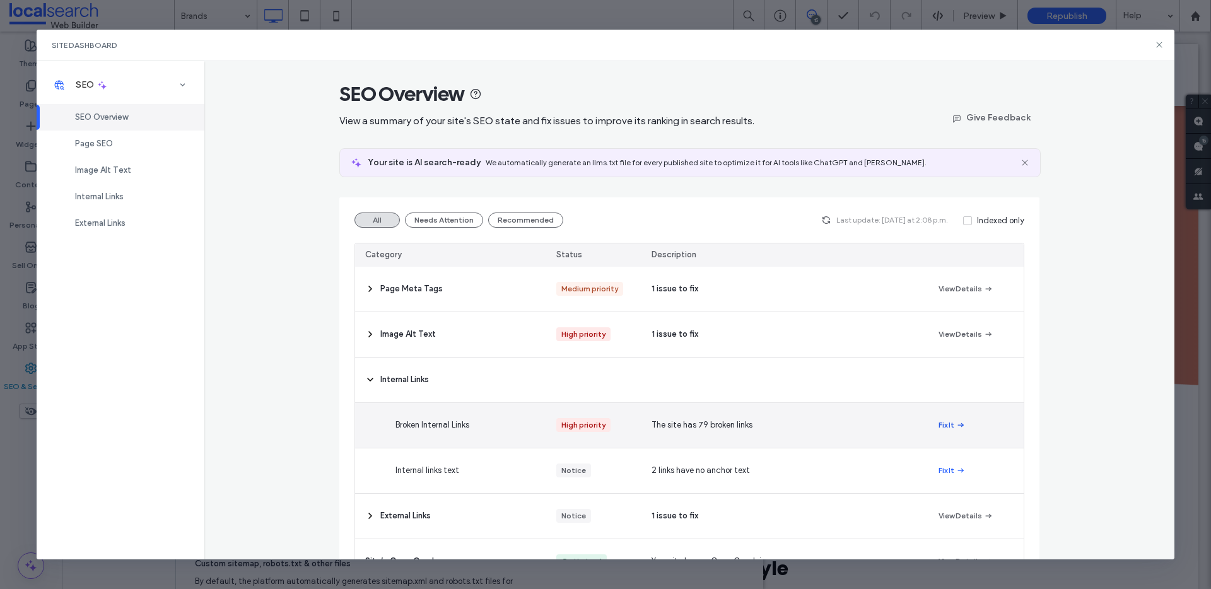
click at [949, 426] on button "Fix It" at bounding box center [952, 425] width 27 height 15
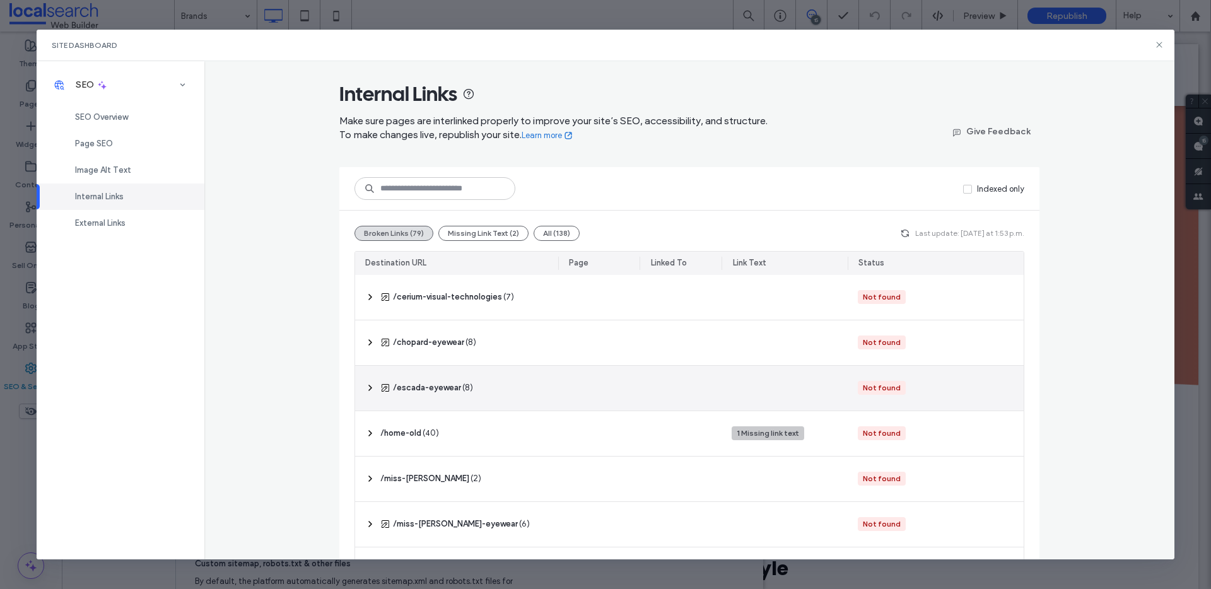
scroll to position [49, 0]
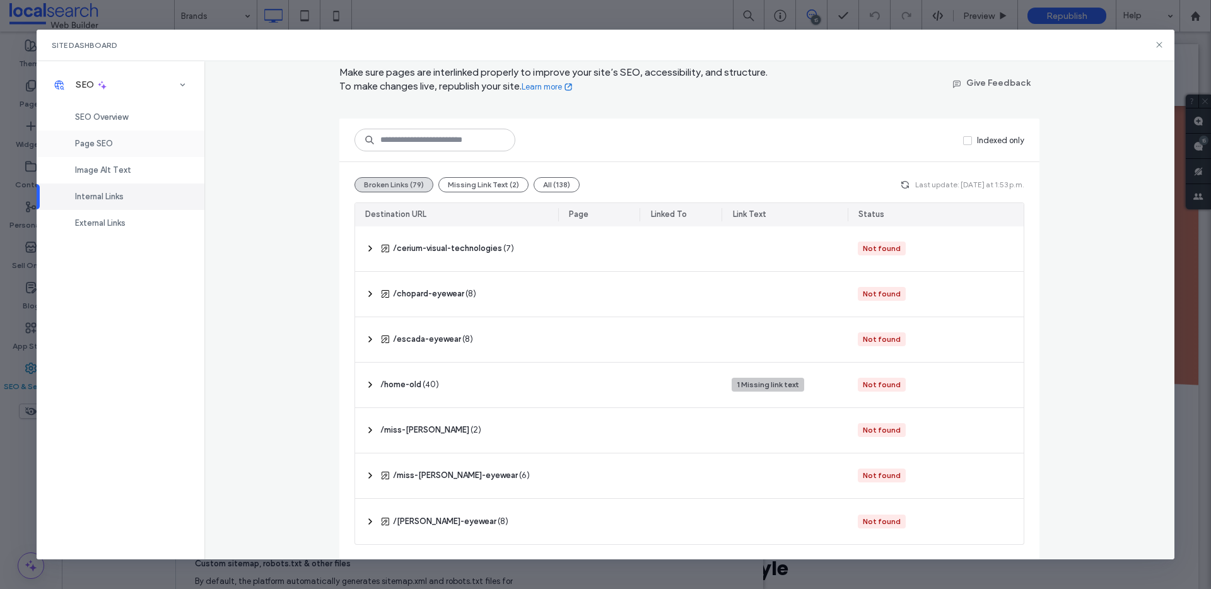
click at [123, 146] on div "Page SEO" at bounding box center [121, 144] width 168 height 26
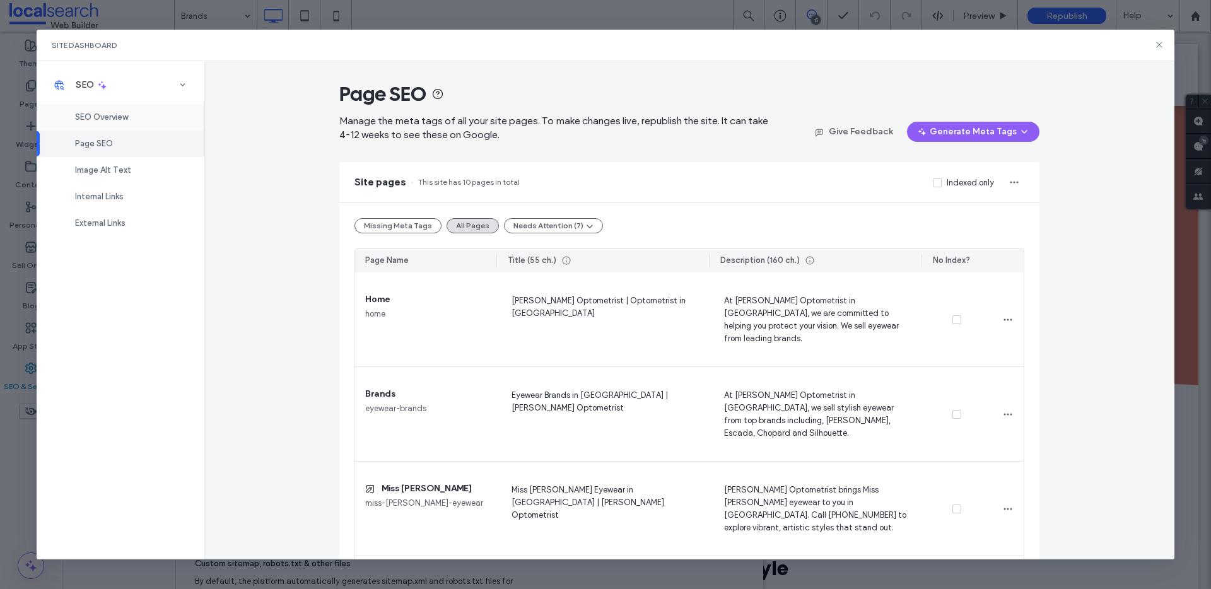
click at [130, 122] on div "SEO Overview" at bounding box center [121, 117] width 168 height 26
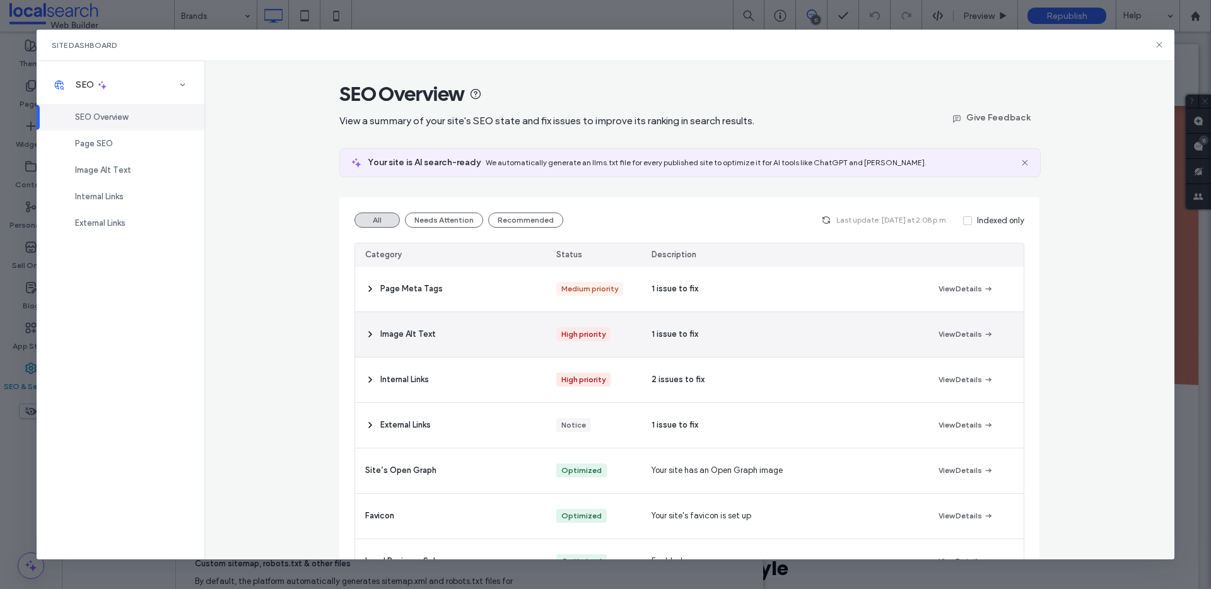
click at [702, 341] on div "1 issue to fix" at bounding box center [785, 334] width 286 height 45
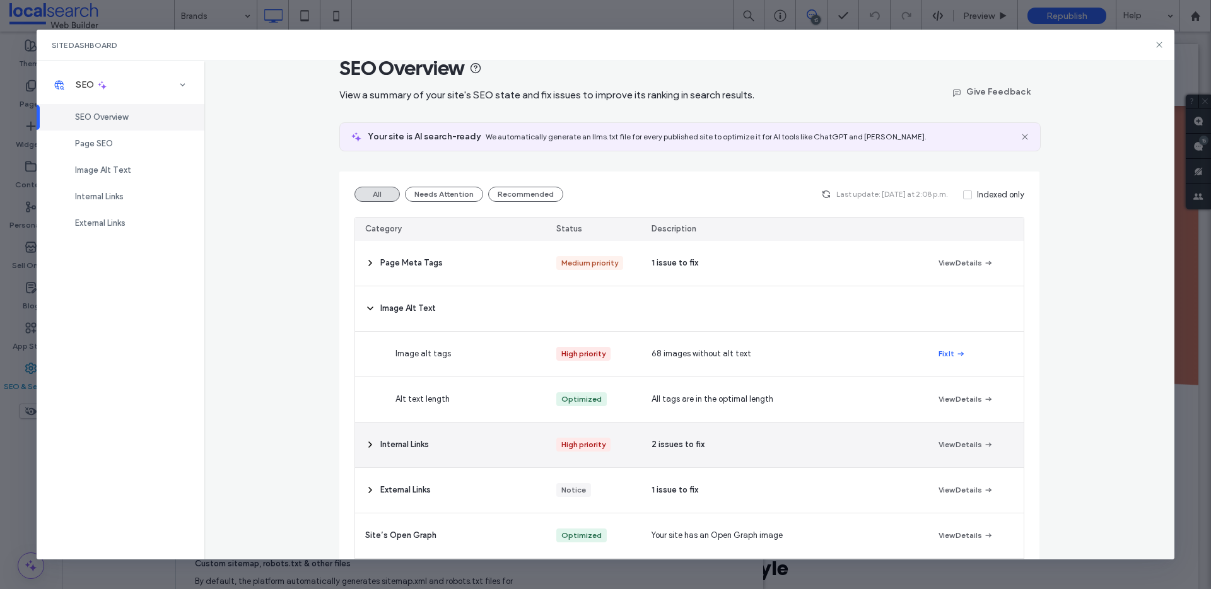
click at [704, 445] on div "2 issues to fix" at bounding box center [785, 445] width 286 height 45
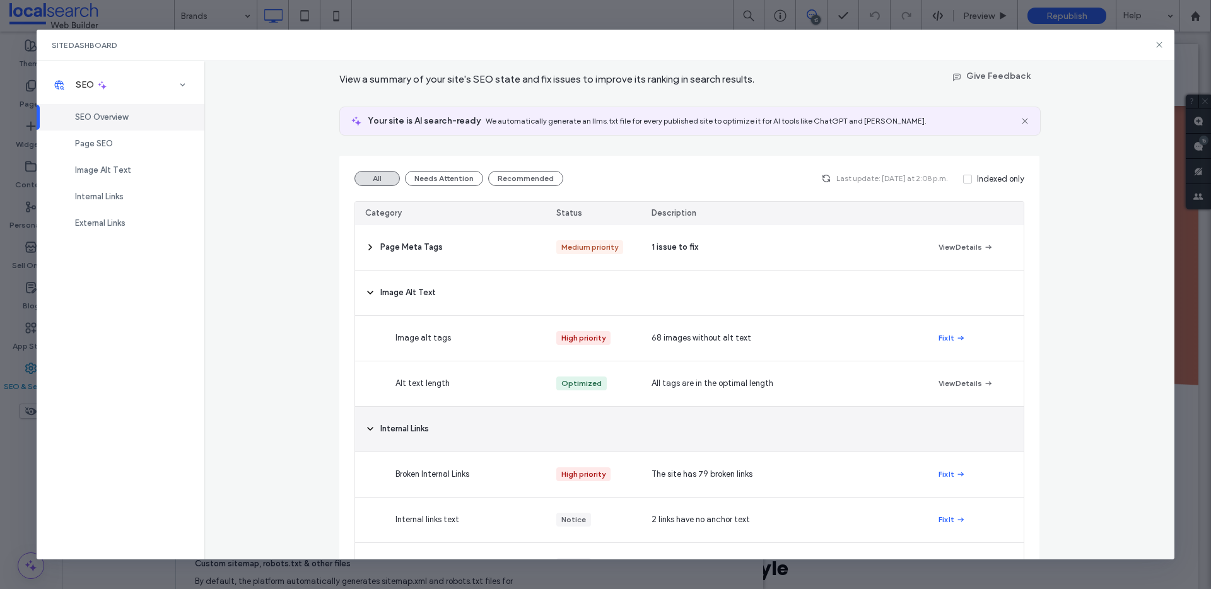
scroll to position [49, 0]
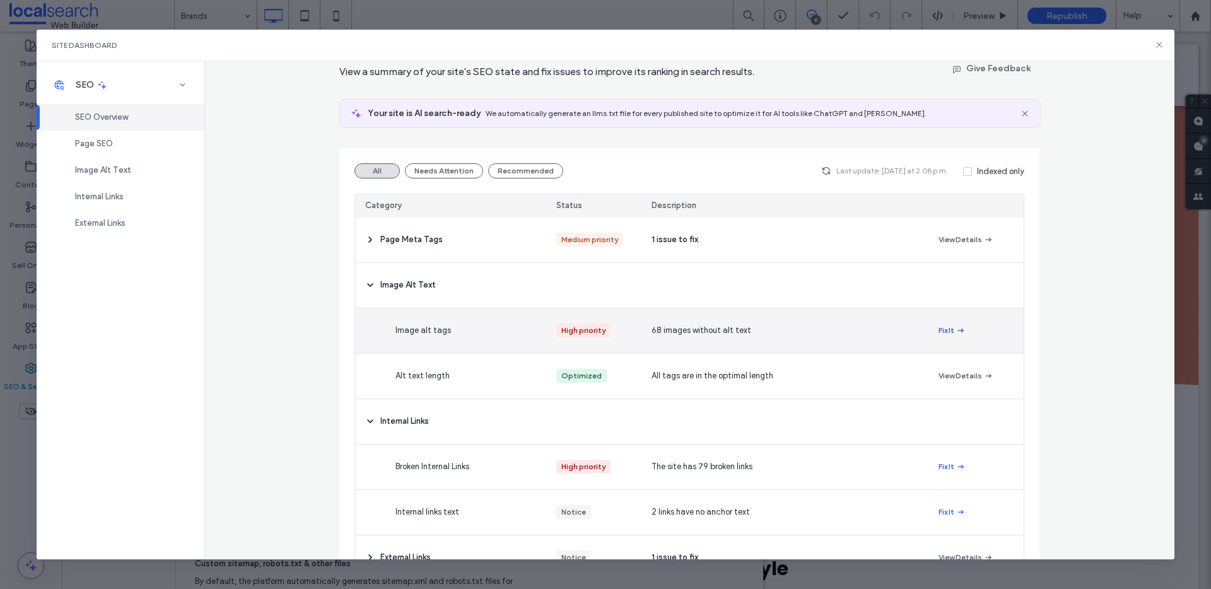
click at [956, 331] on icon "button" at bounding box center [961, 331] width 10 height 10
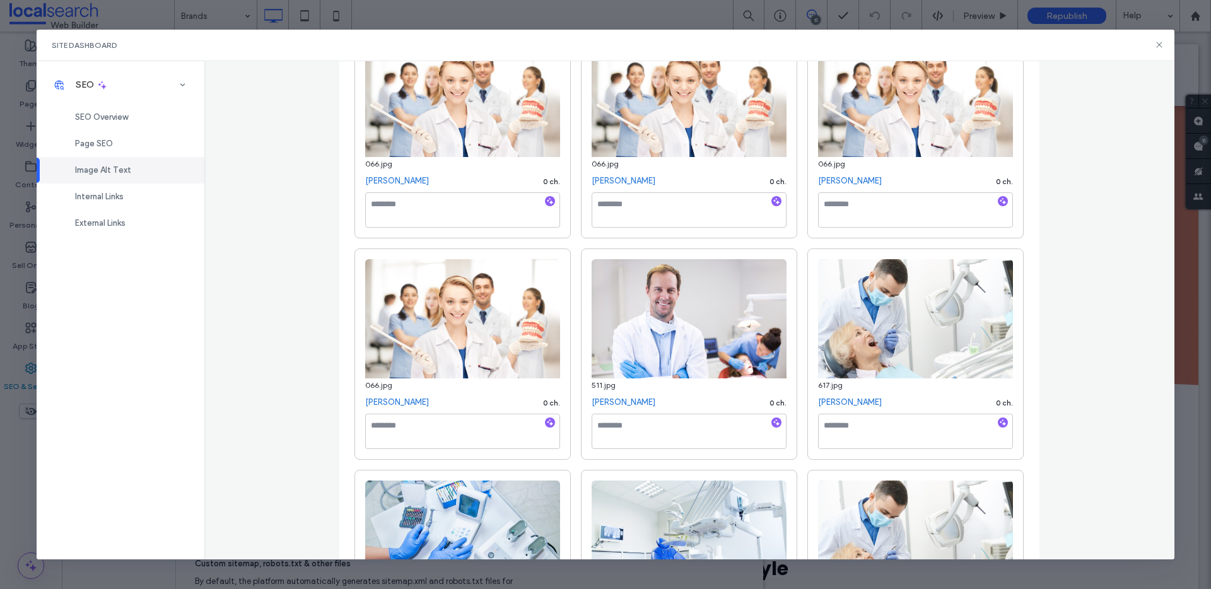
scroll to position [951, 0]
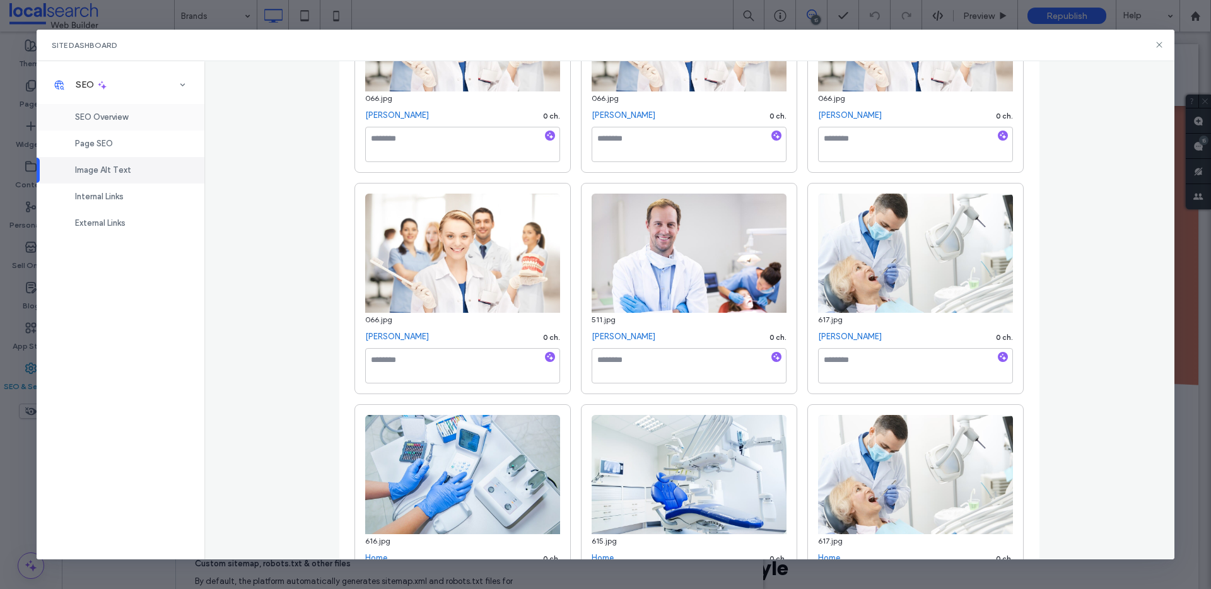
click at [110, 112] on span "SEO Overview" at bounding box center [101, 116] width 53 height 9
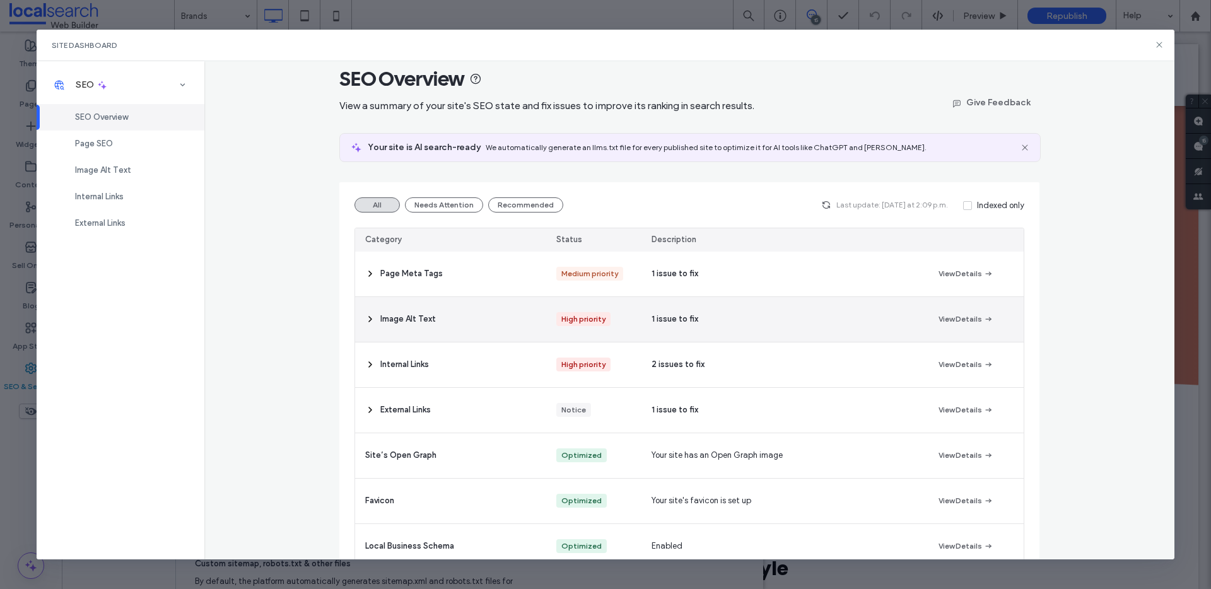
scroll to position [23, 0]
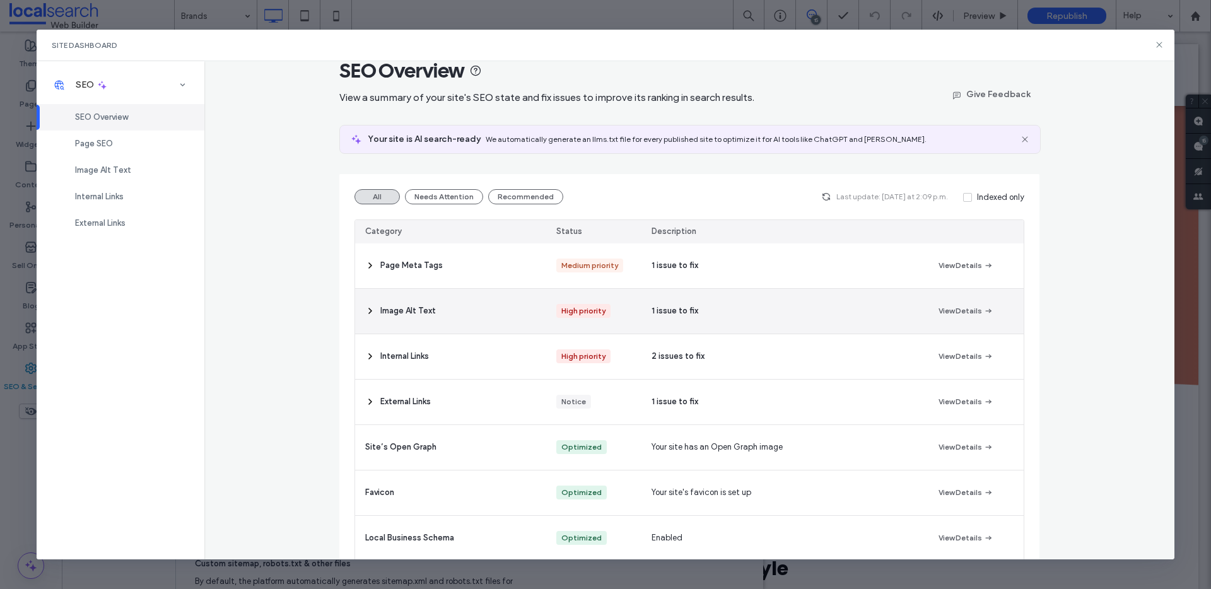
click at [684, 308] on span "1 issue to fix" at bounding box center [675, 311] width 47 height 13
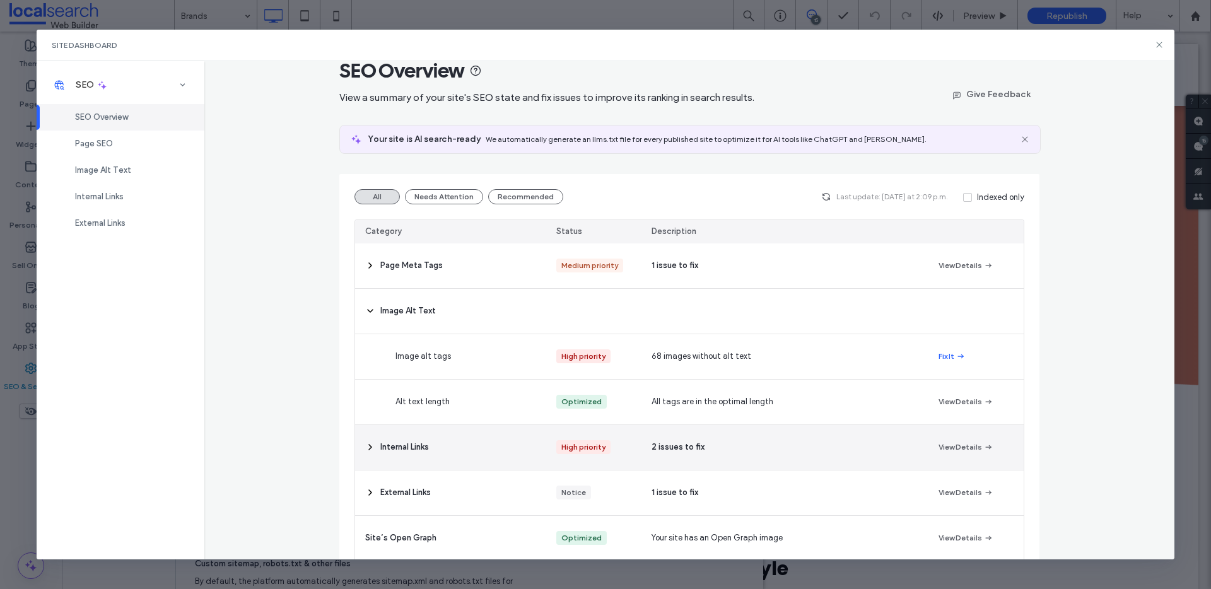
click at [669, 444] on span "2 issues to fix" at bounding box center [678, 447] width 53 height 13
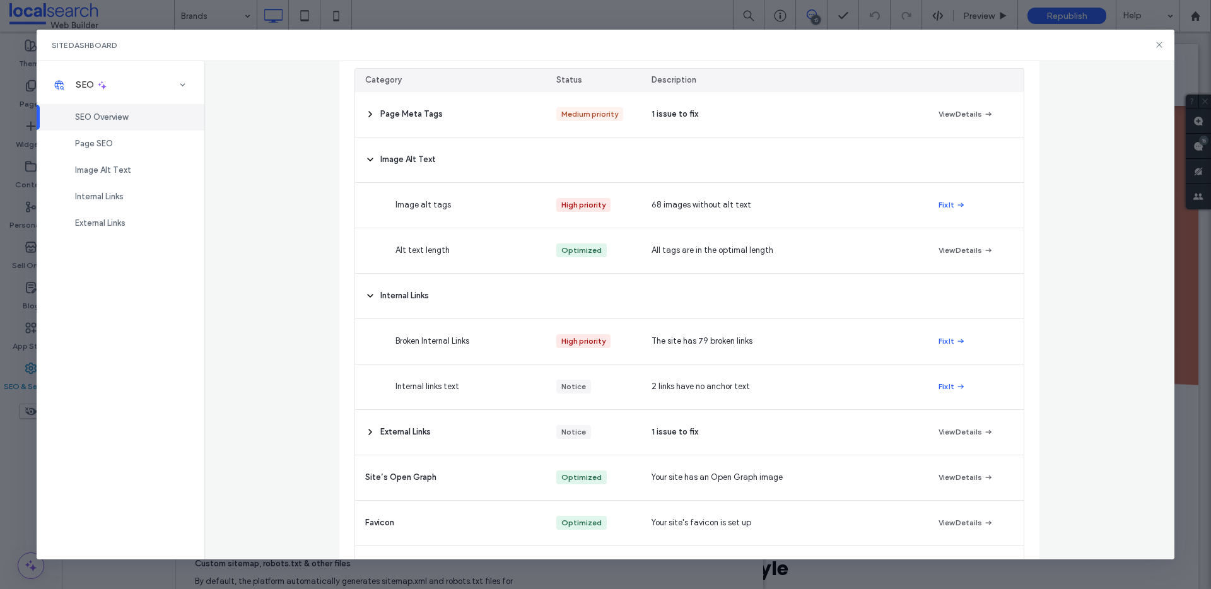
scroll to position [72, 0]
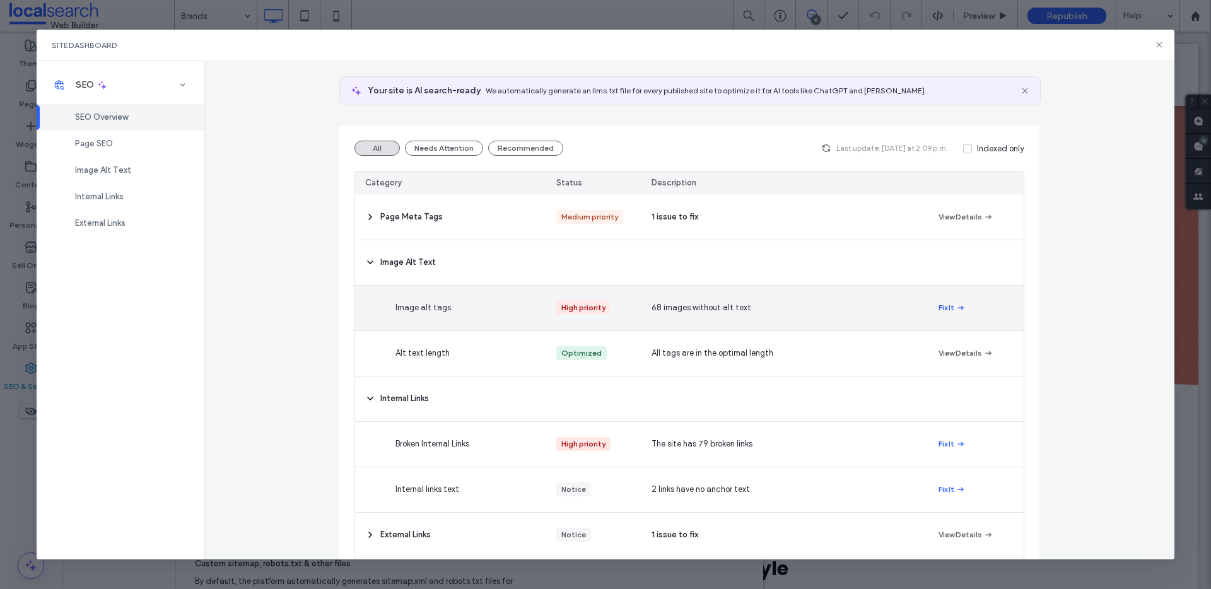
click at [940, 305] on button "Fix It" at bounding box center [952, 307] width 27 height 15
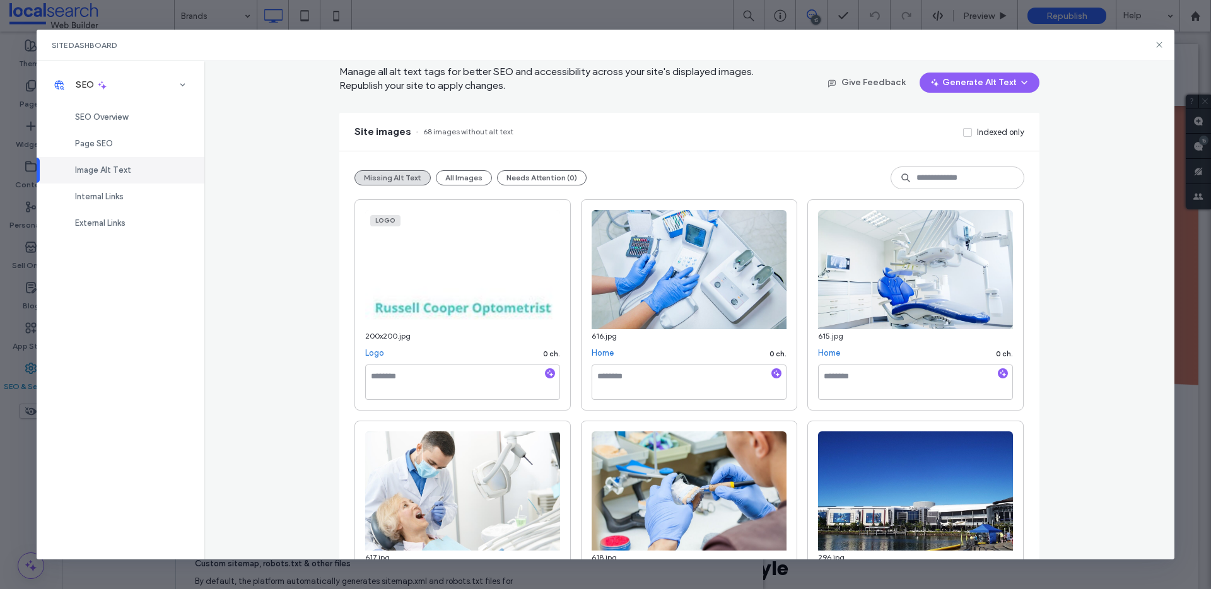
scroll to position [22, 0]
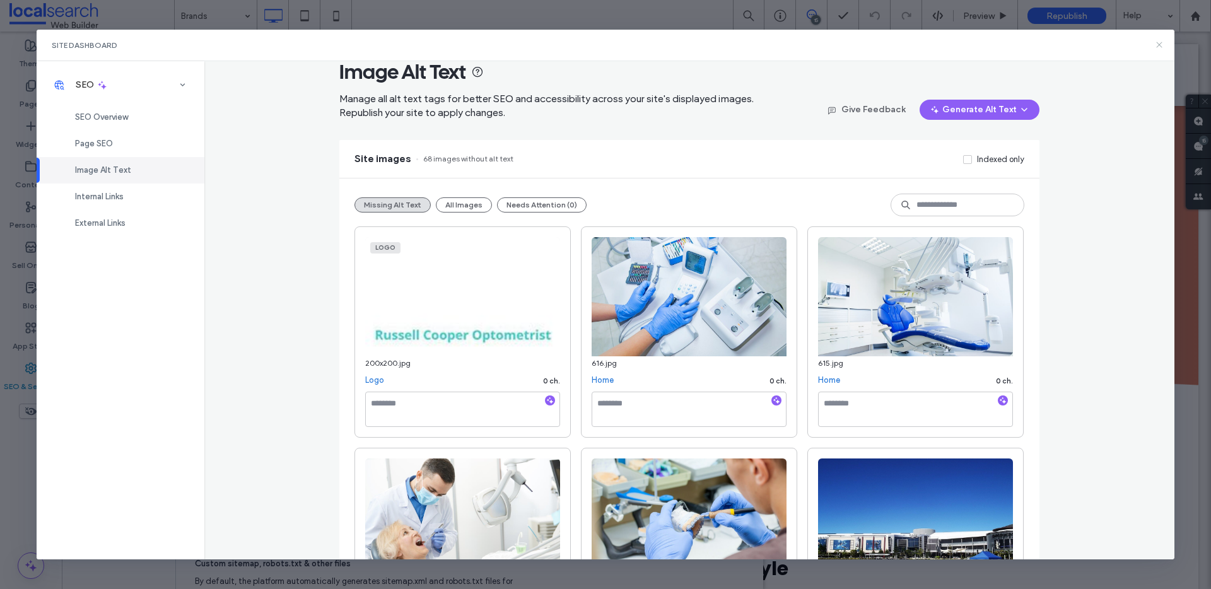
click at [1160, 45] on icon at bounding box center [1160, 45] width 10 height 10
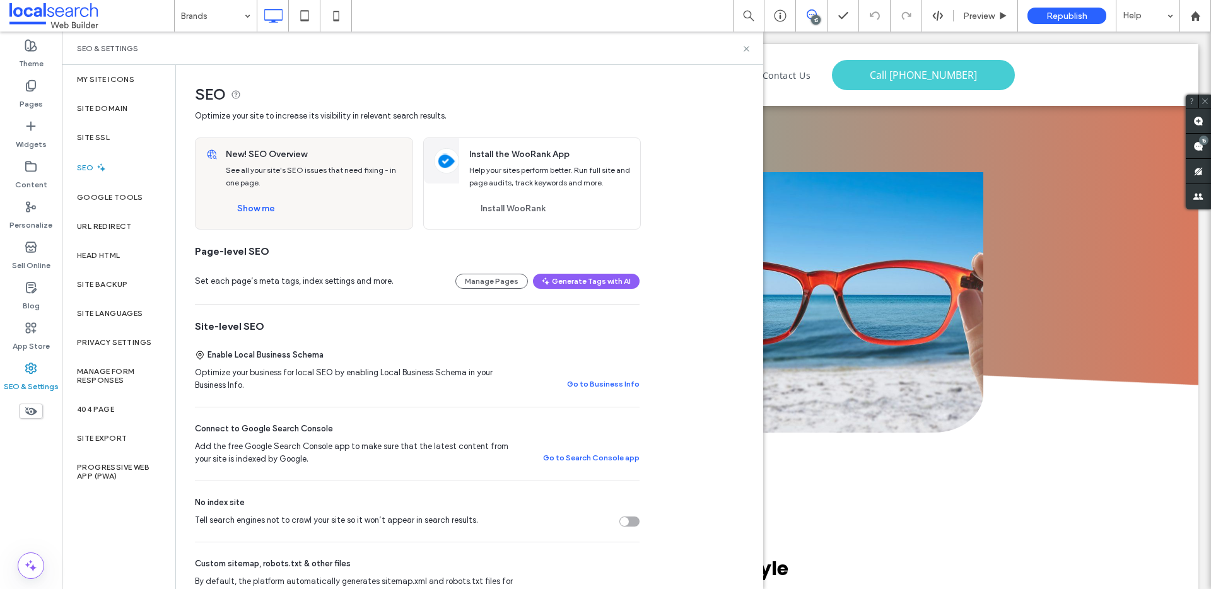
click at [751, 46] on div "SEO & Settings" at bounding box center [413, 48] width 702 height 33
click at [750, 47] on icon at bounding box center [746, 48] width 9 height 9
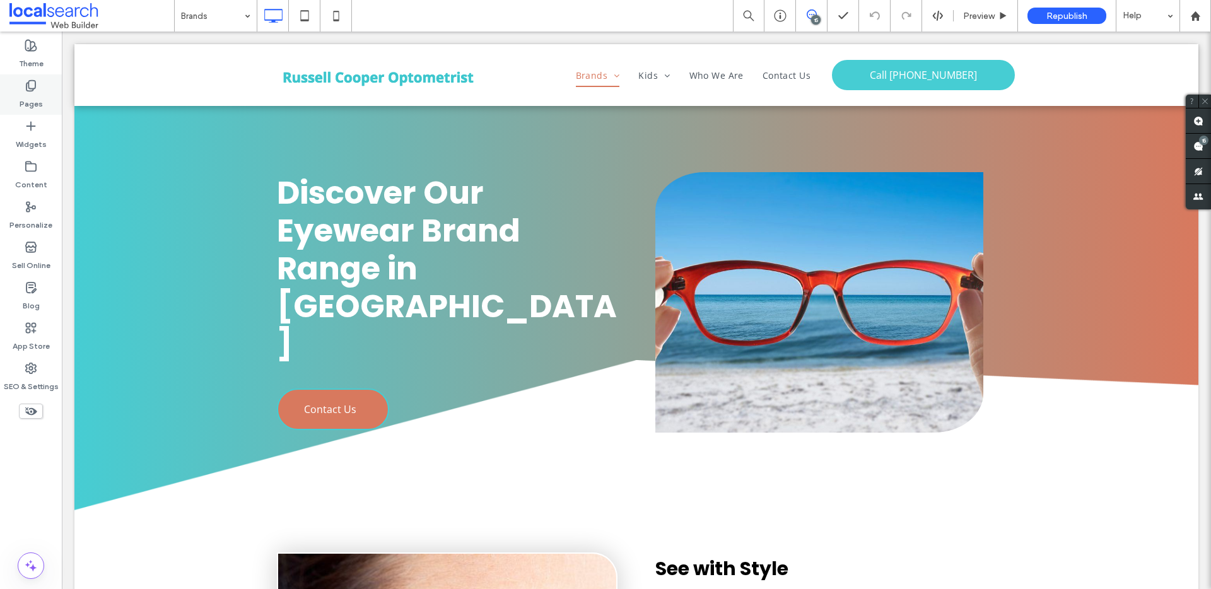
click at [33, 94] on label "Pages" at bounding box center [31, 101] width 23 height 18
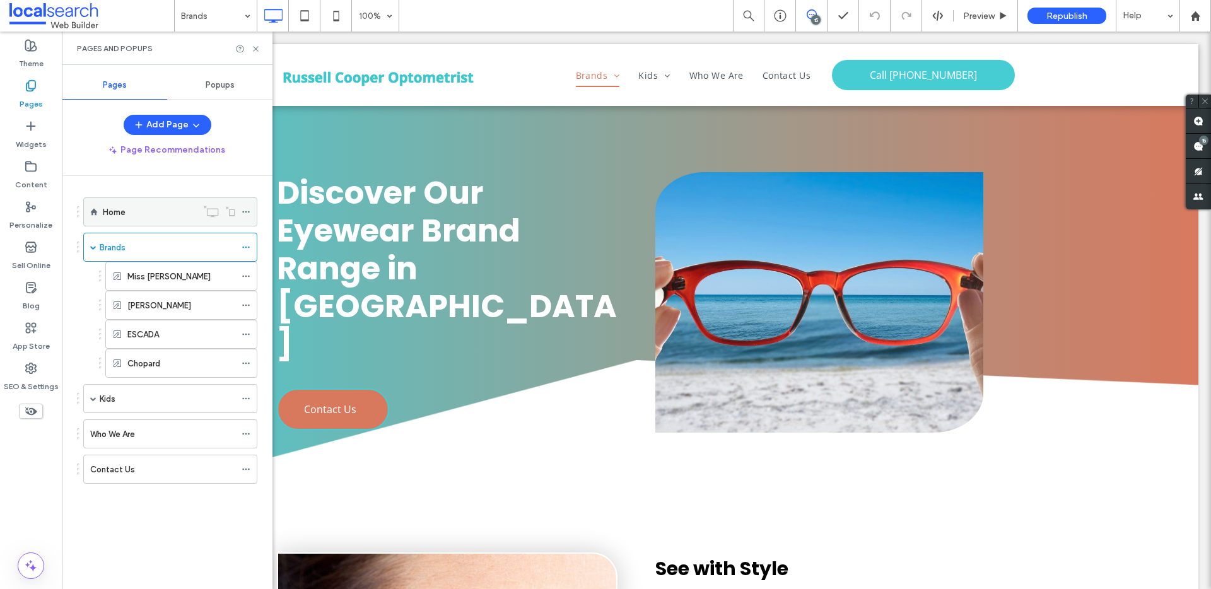
click at [115, 209] on label "Home" at bounding box center [114, 212] width 23 height 22
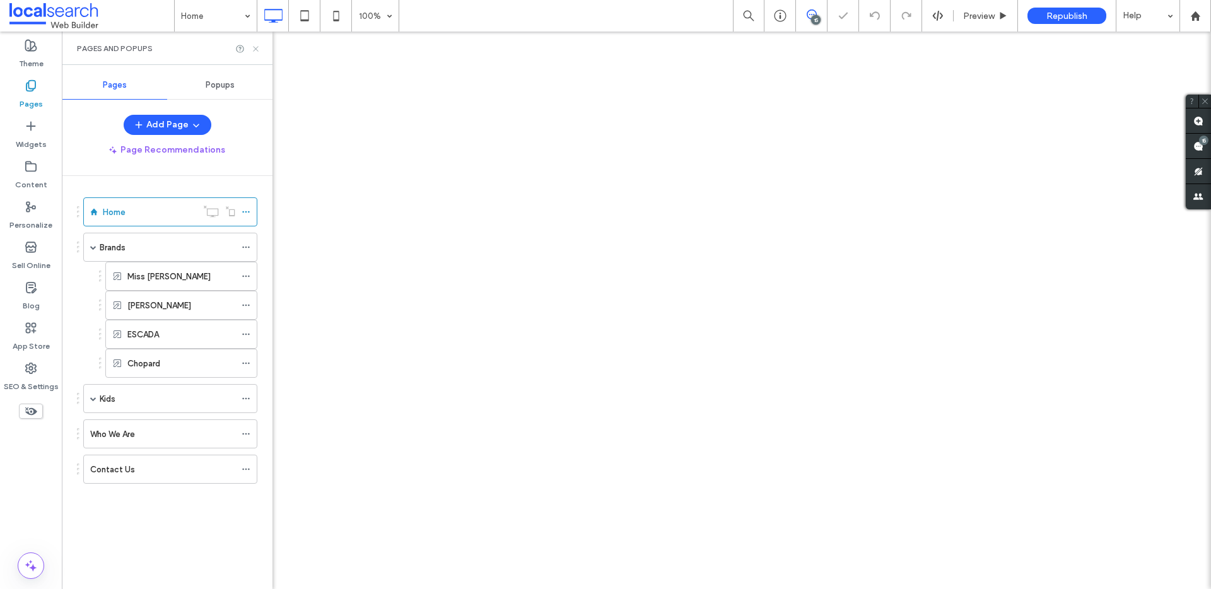
click at [254, 50] on icon at bounding box center [255, 48] width 9 height 9
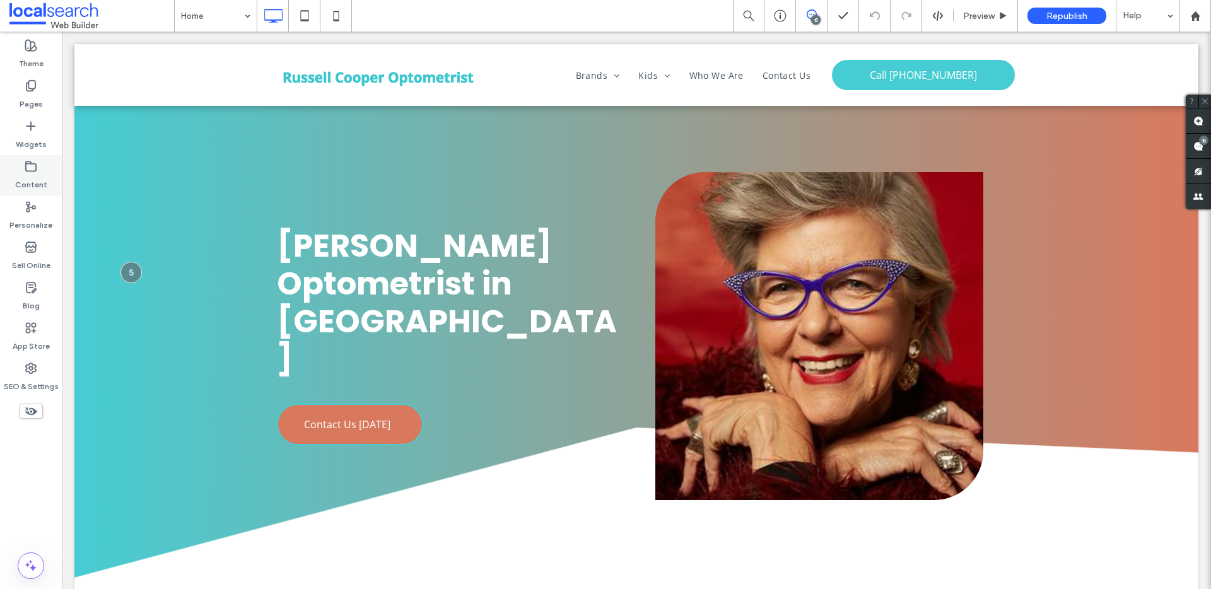
click at [36, 175] on label "Content" at bounding box center [31, 182] width 32 height 18
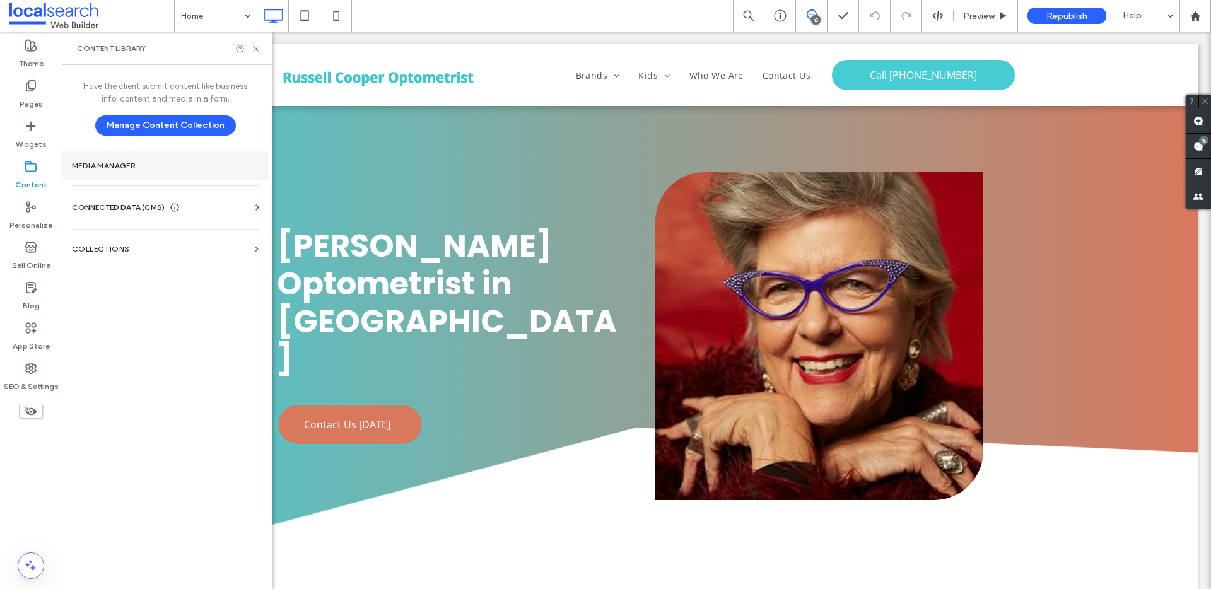
click at [91, 167] on label "Media Manager" at bounding box center [165, 166] width 187 height 9
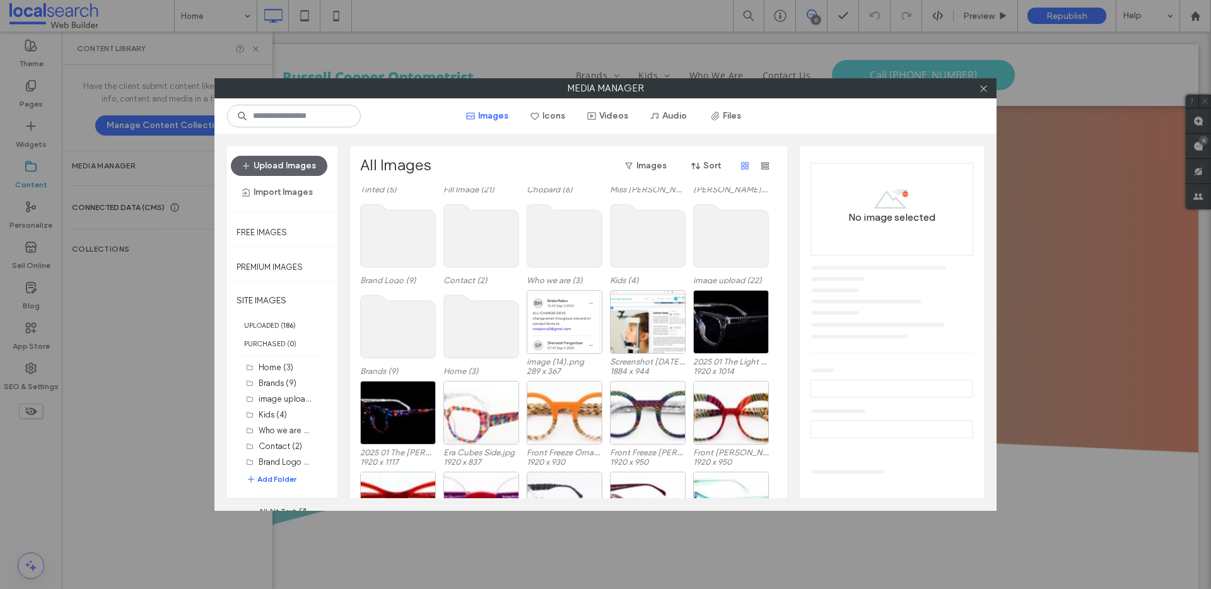
scroll to position [370, 0]
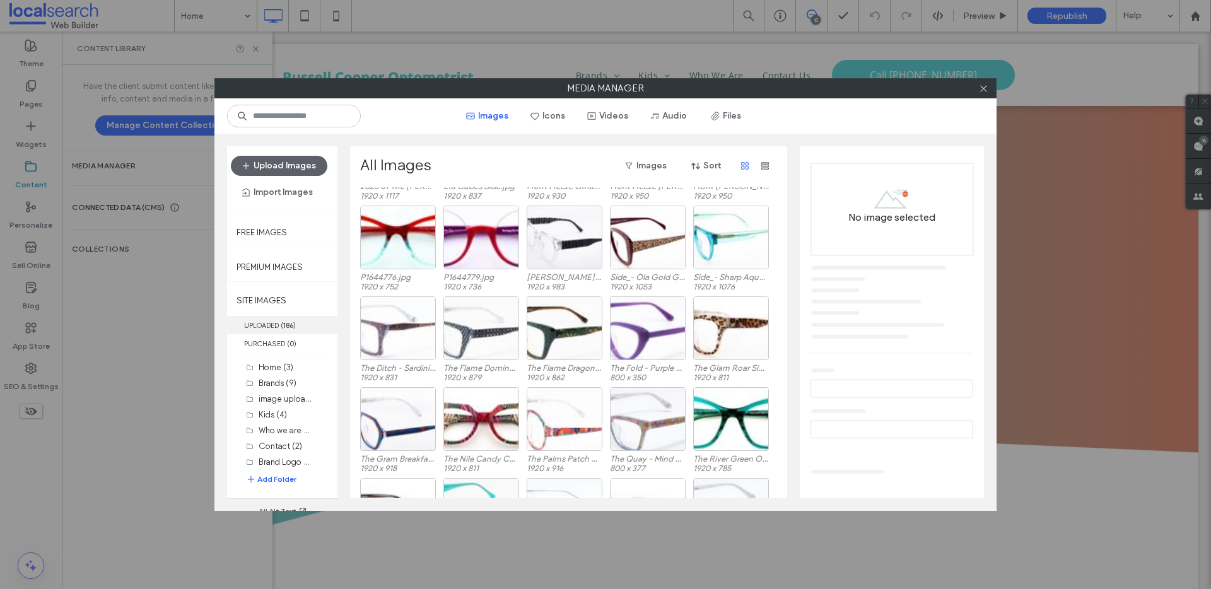
click at [285, 324] on b "186" at bounding box center [288, 325] width 10 height 9
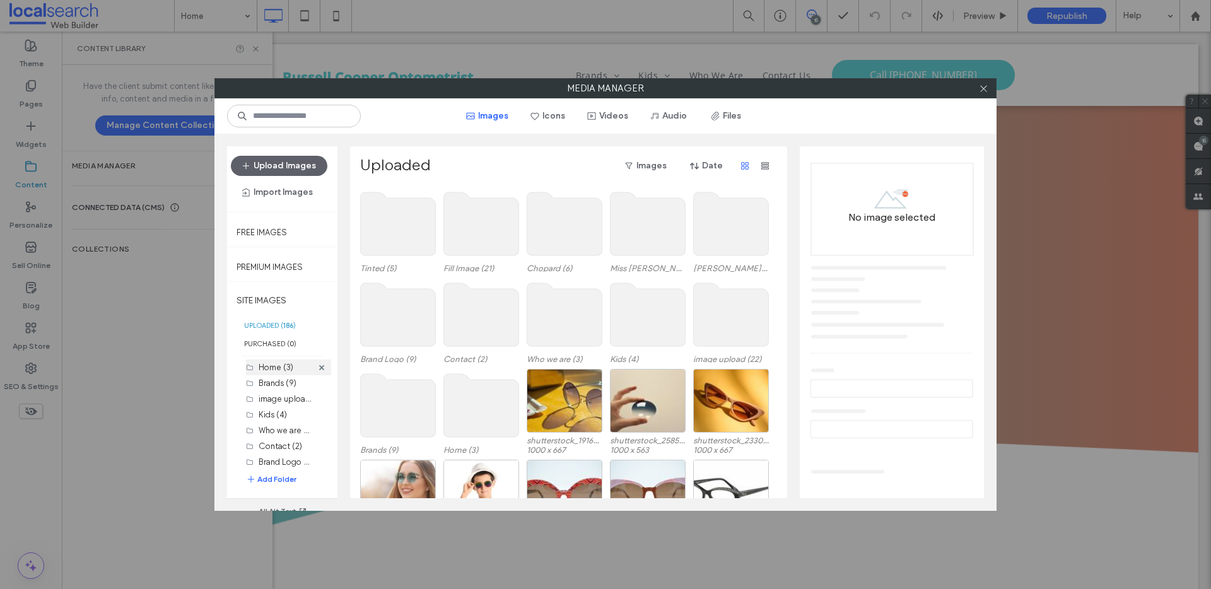
click at [286, 367] on label "Home (3)" at bounding box center [276, 367] width 35 height 9
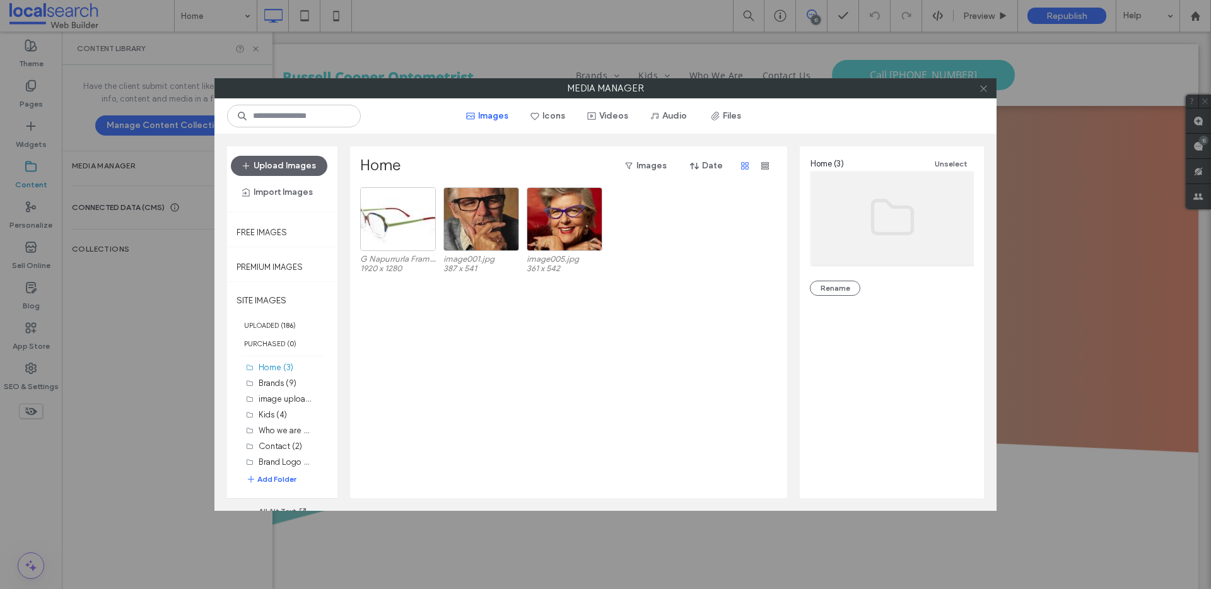
click at [986, 88] on icon at bounding box center [983, 88] width 9 height 9
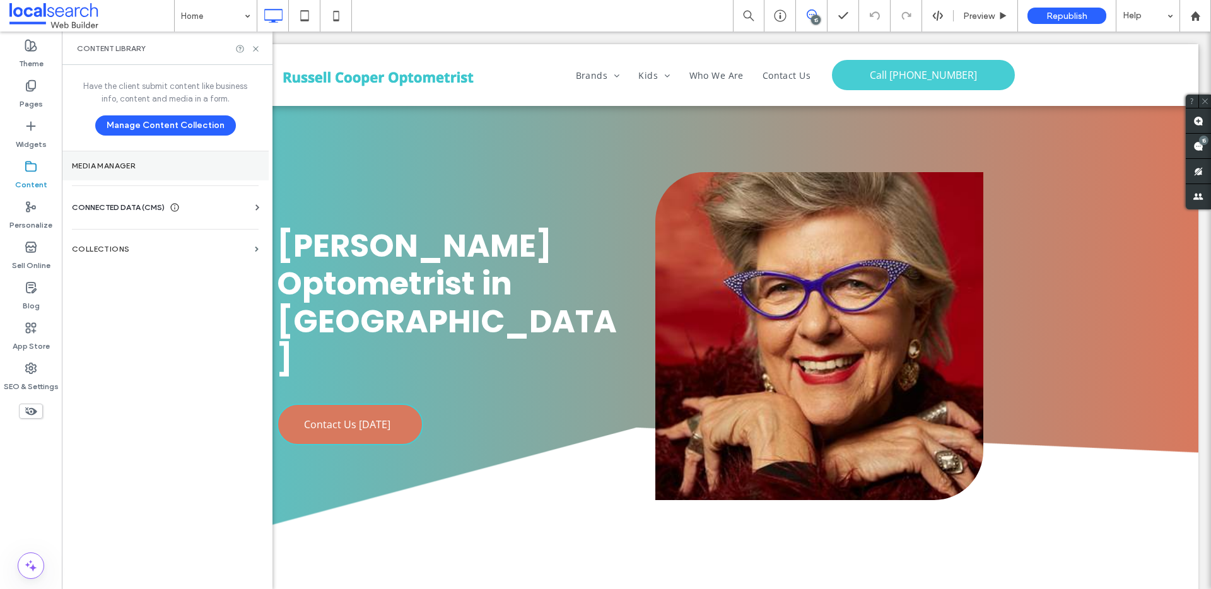
click at [151, 160] on section "Media Manager" at bounding box center [165, 165] width 207 height 29
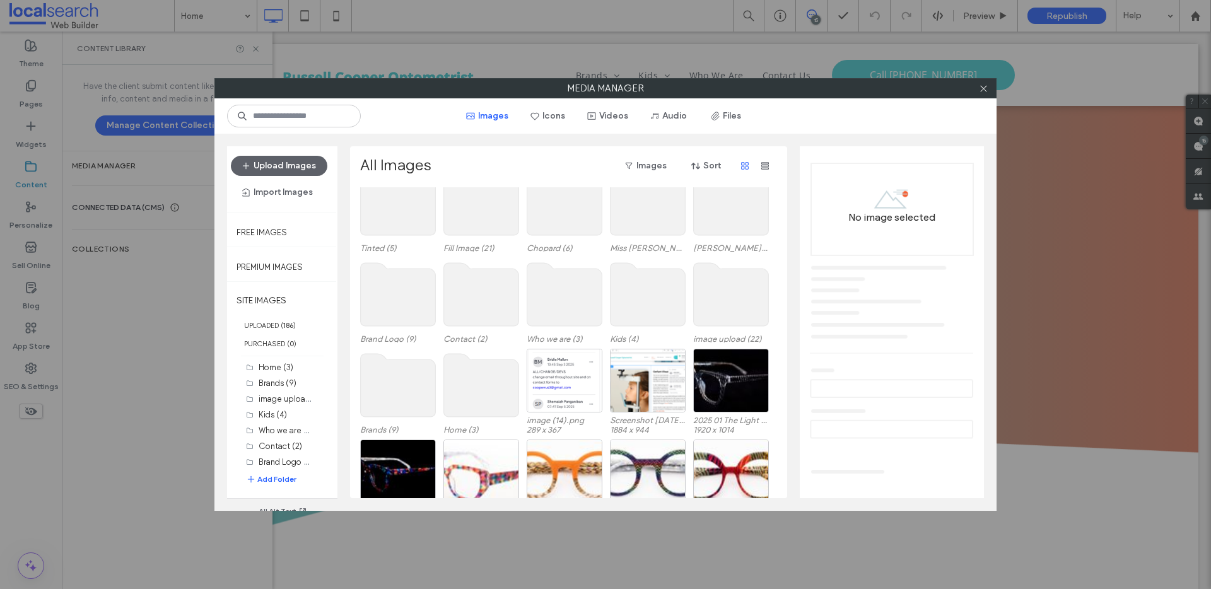
scroll to position [0, 0]
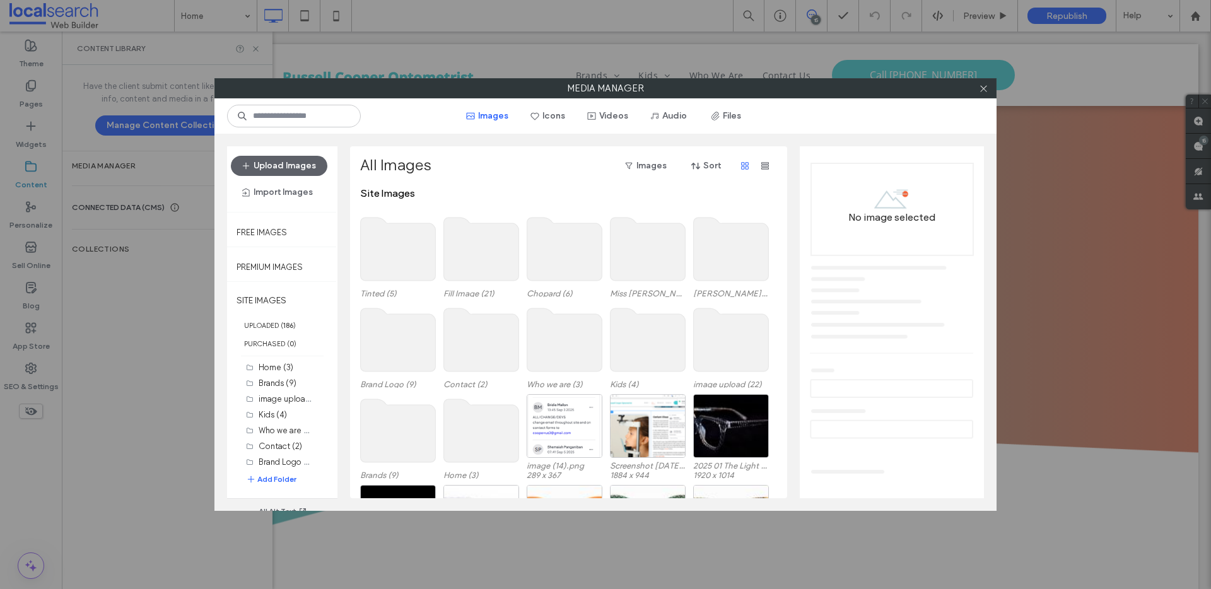
click at [714, 263] on use at bounding box center [731, 249] width 75 height 63
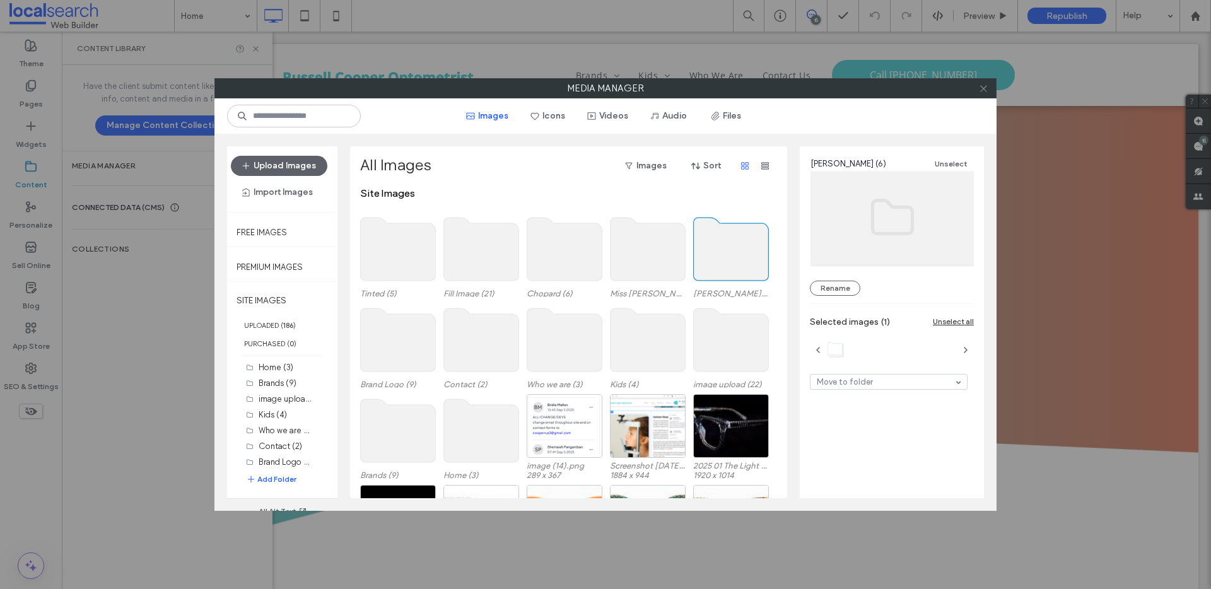
click at [983, 89] on use at bounding box center [983, 88] width 6 height 6
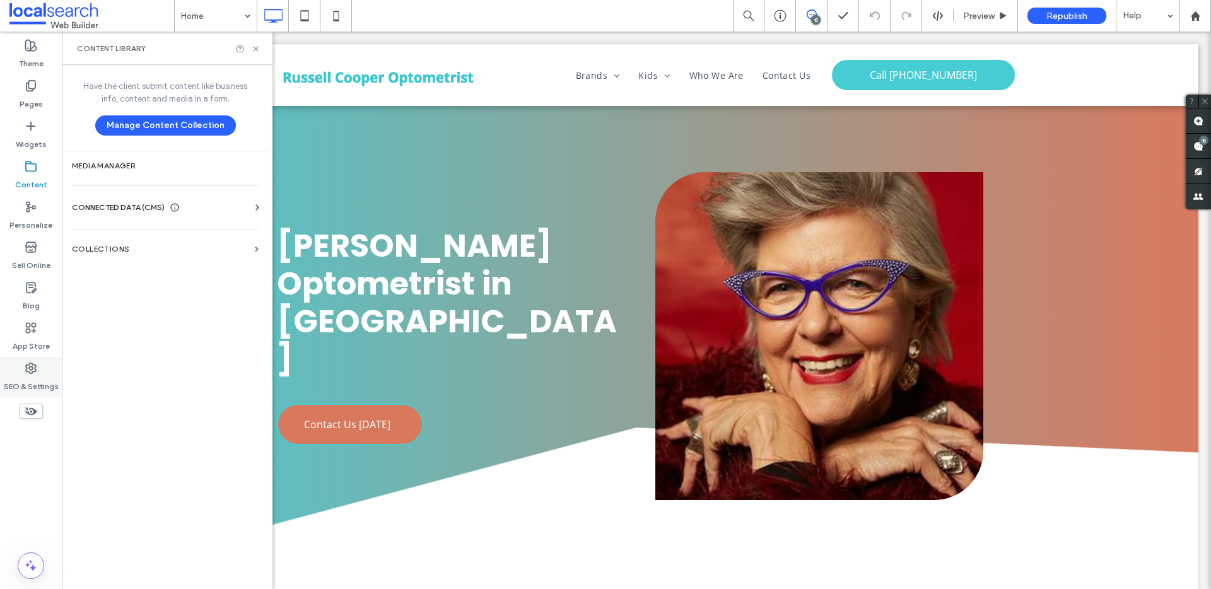
click at [30, 384] on label "SEO & Settings" at bounding box center [31, 384] width 55 height 18
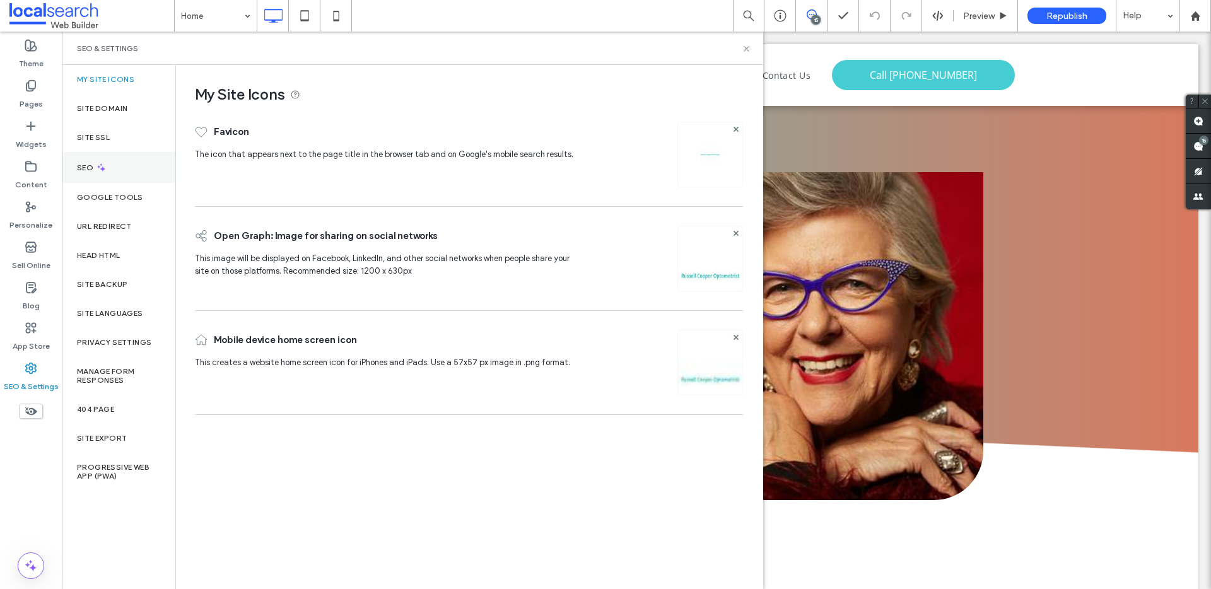
click at [105, 167] on icon at bounding box center [101, 167] width 11 height 11
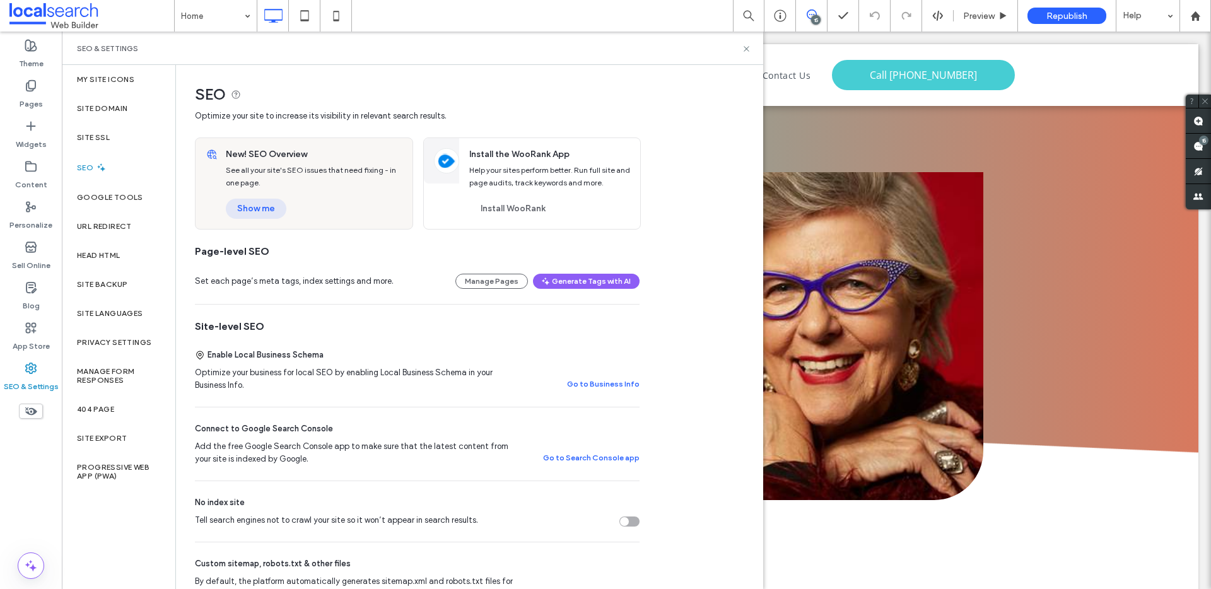
click at [273, 206] on button "Show me" at bounding box center [256, 209] width 61 height 20
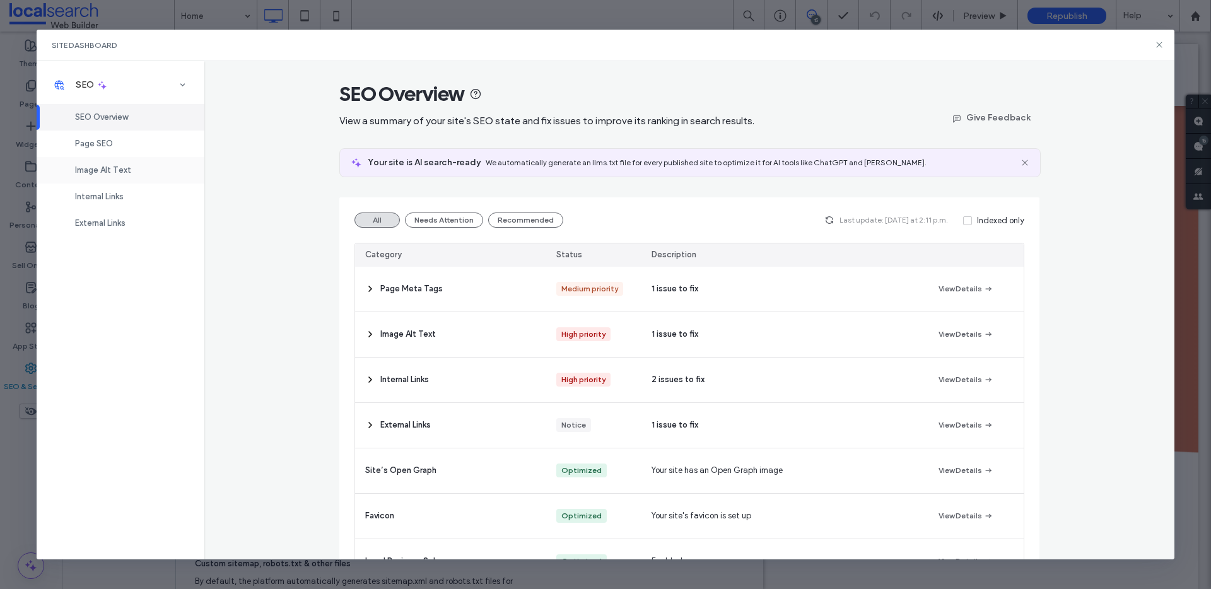
click at [129, 162] on div "Image Alt Text" at bounding box center [121, 170] width 168 height 26
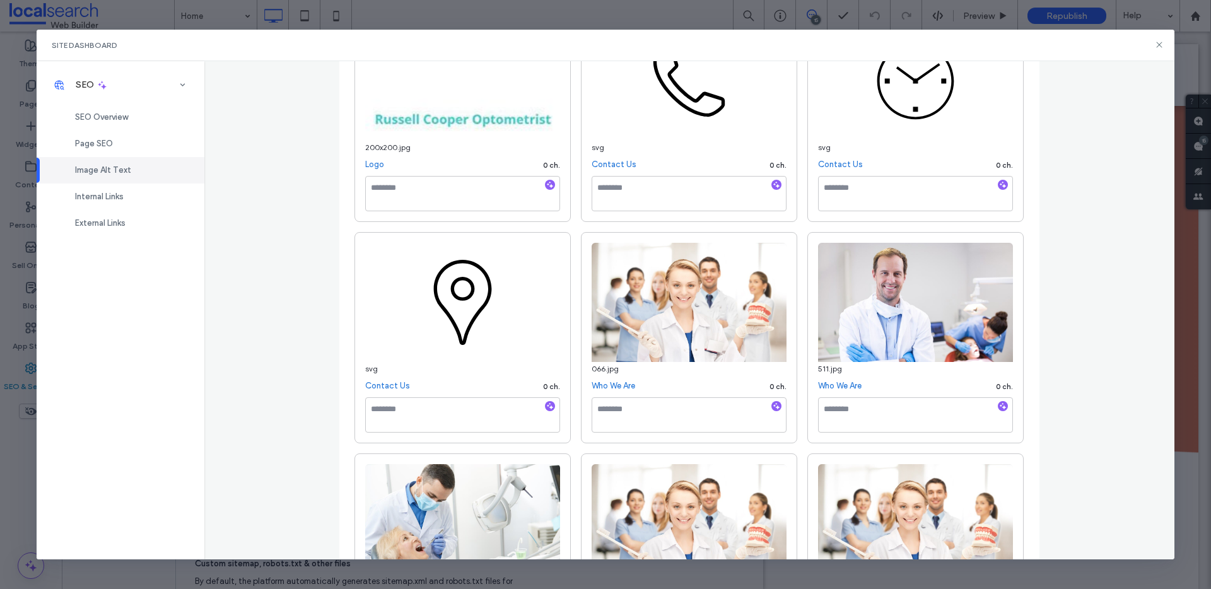
scroll to position [240, 0]
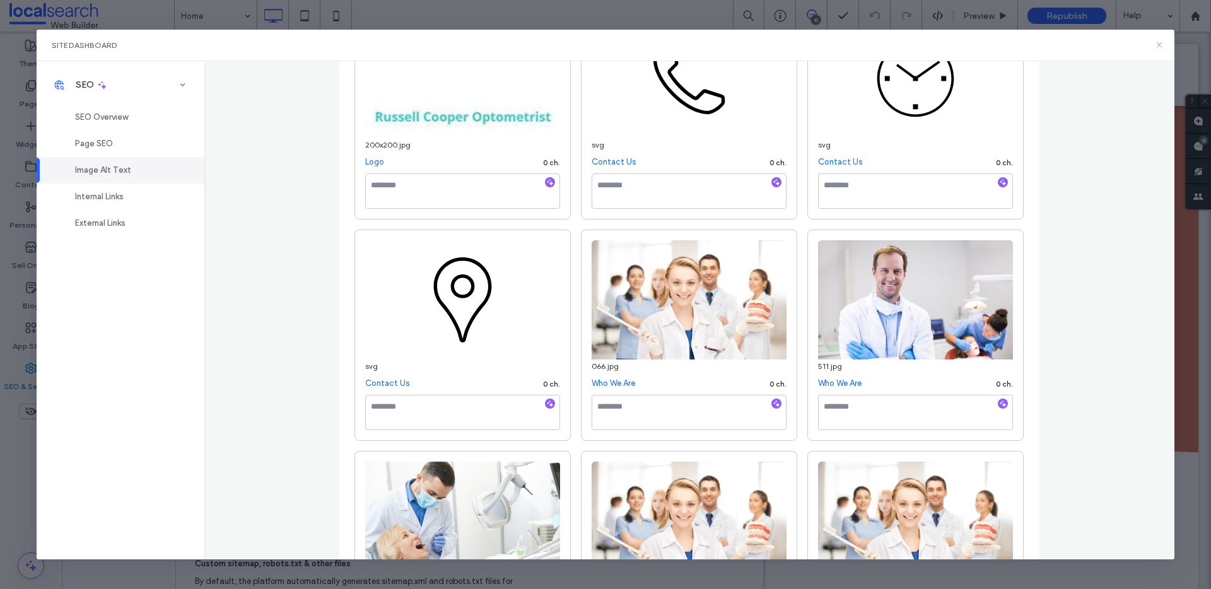
drag, startPoint x: 1159, startPoint y: 43, endPoint x: 1016, endPoint y: 26, distance: 143.5
click at [1159, 43] on icon at bounding box center [1160, 45] width 10 height 10
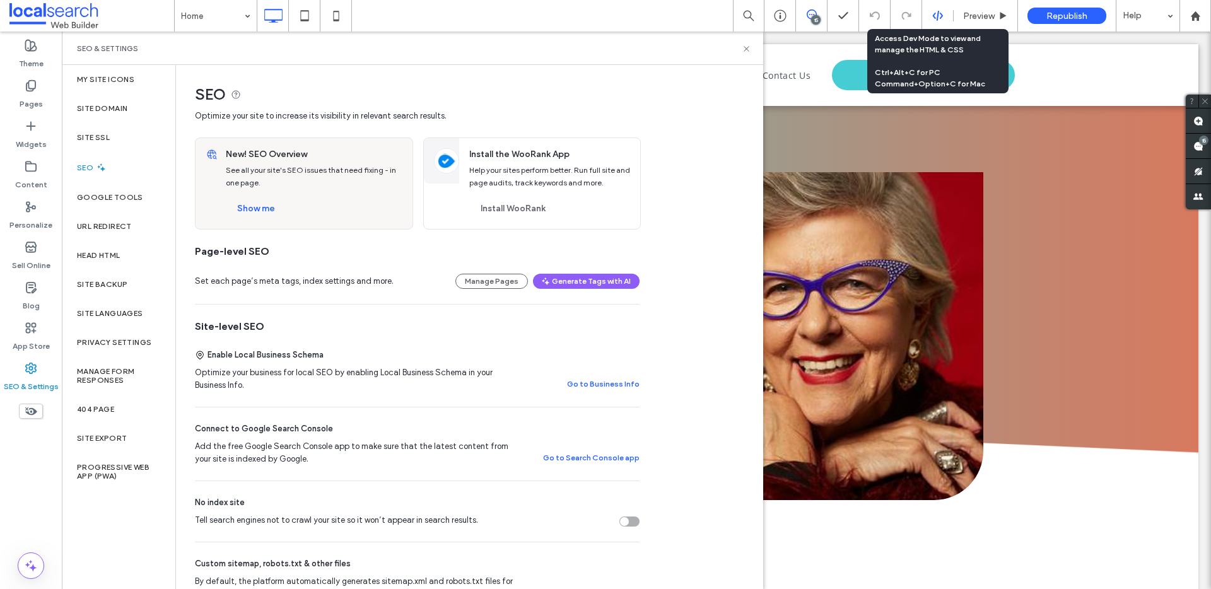
click at [941, 18] on use at bounding box center [938, 16] width 10 height 10
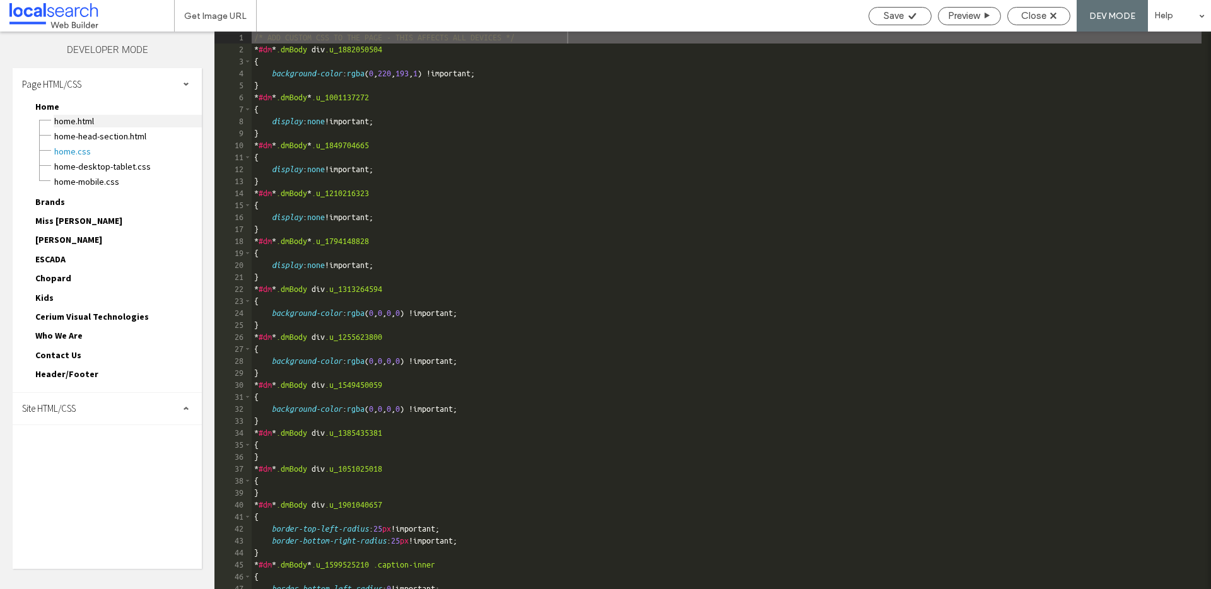
click at [83, 121] on span "Home.html" at bounding box center [128, 121] width 148 height 13
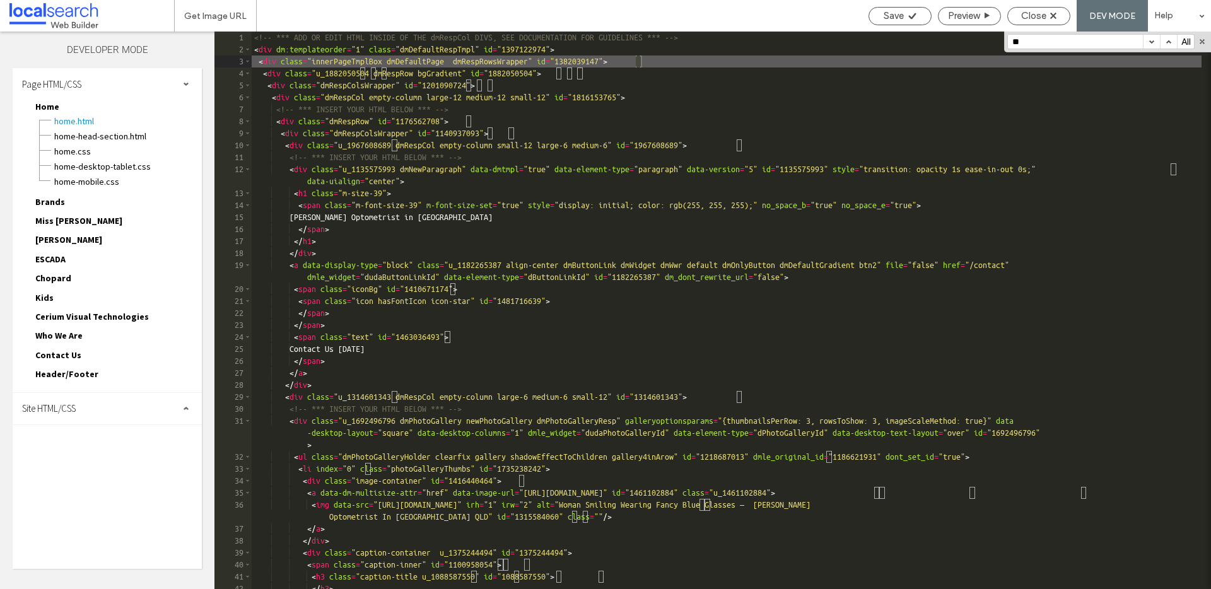
type input "***"
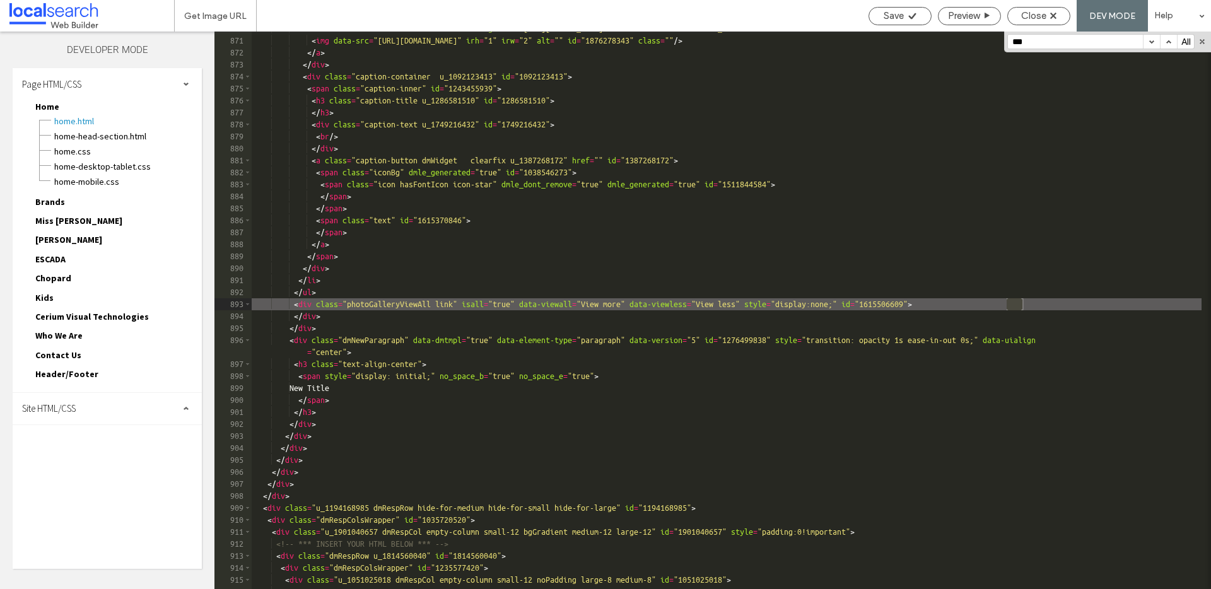
scroll to position [8388, 0]
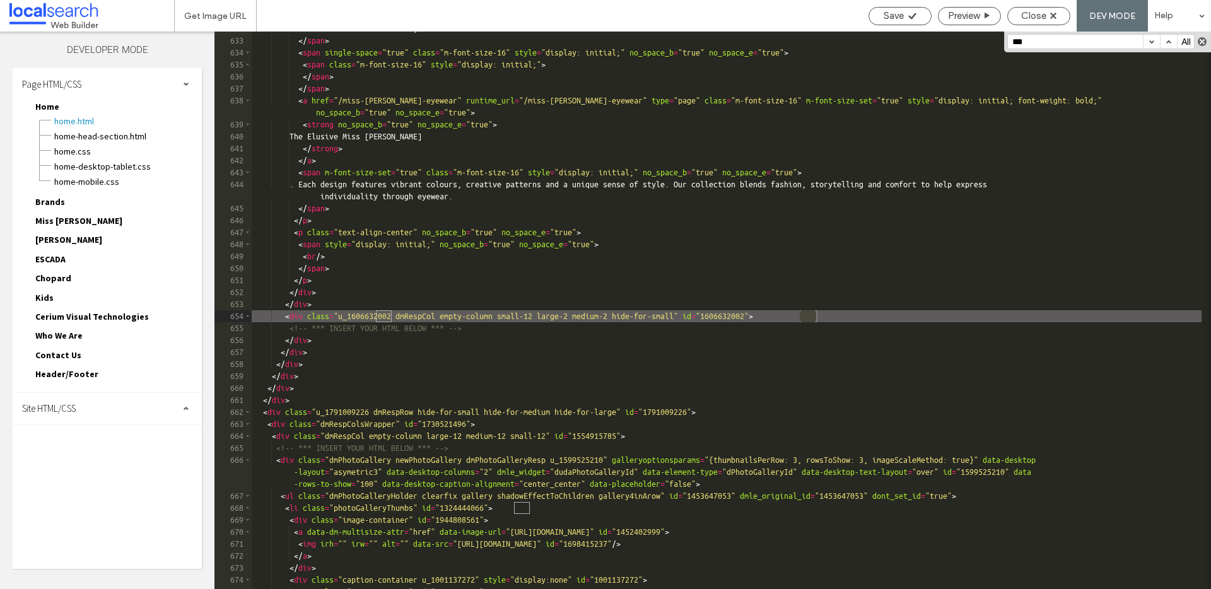
click at [1204, 45] on button "button" at bounding box center [1202, 41] width 9 height 9
click at [1023, 13] on span "Close" at bounding box center [1033, 15] width 25 height 11
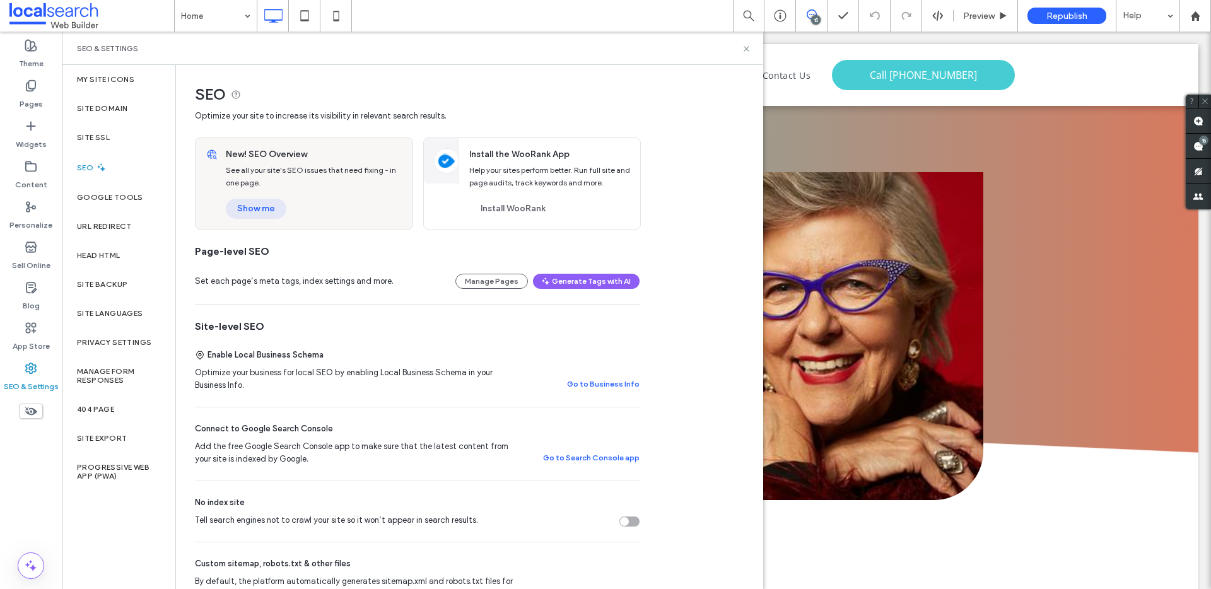
click at [246, 210] on button "Show me" at bounding box center [256, 209] width 61 height 20
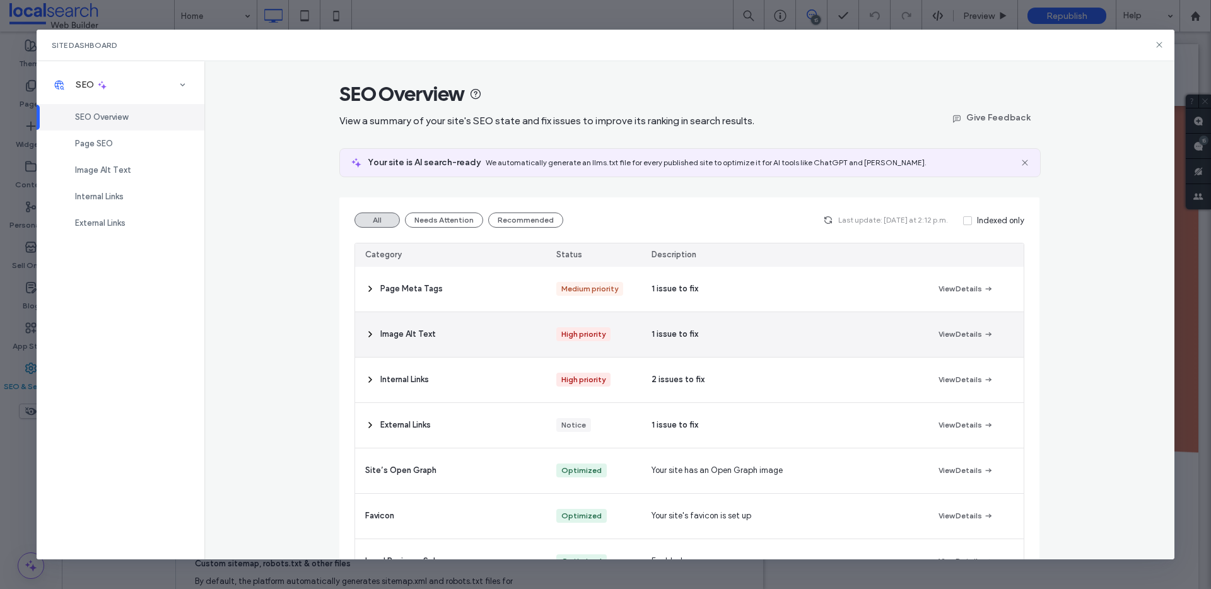
click at [513, 341] on div "Image Alt Text" at bounding box center [450, 334] width 191 height 45
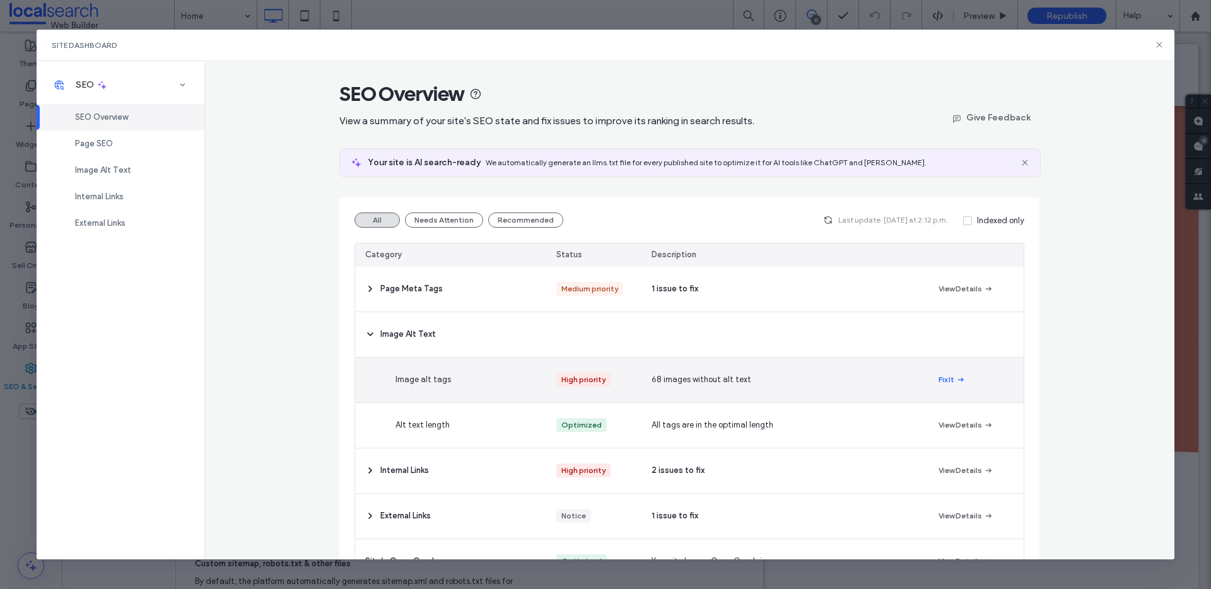
click at [477, 379] on div "Image alt tags" at bounding box center [480, 380] width 191 height 45
click at [956, 380] on icon "button" at bounding box center [961, 380] width 10 height 10
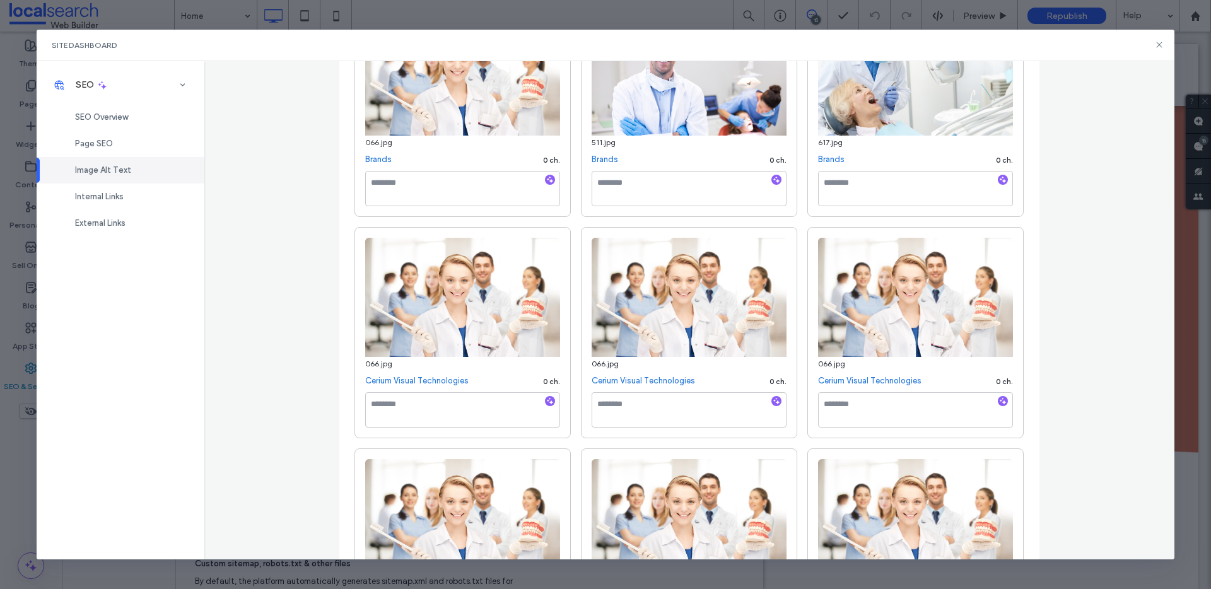
scroll to position [4705, 0]
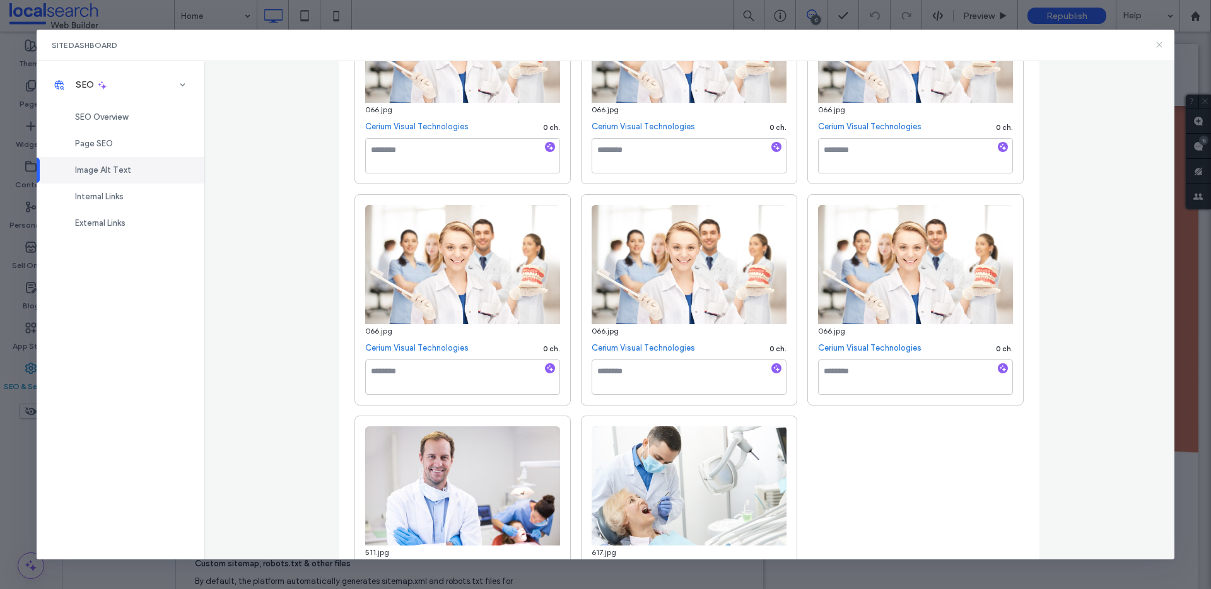
drag, startPoint x: 1156, startPoint y: 42, endPoint x: 1088, endPoint y: 18, distance: 72.8
click at [1156, 42] on icon at bounding box center [1160, 45] width 10 height 10
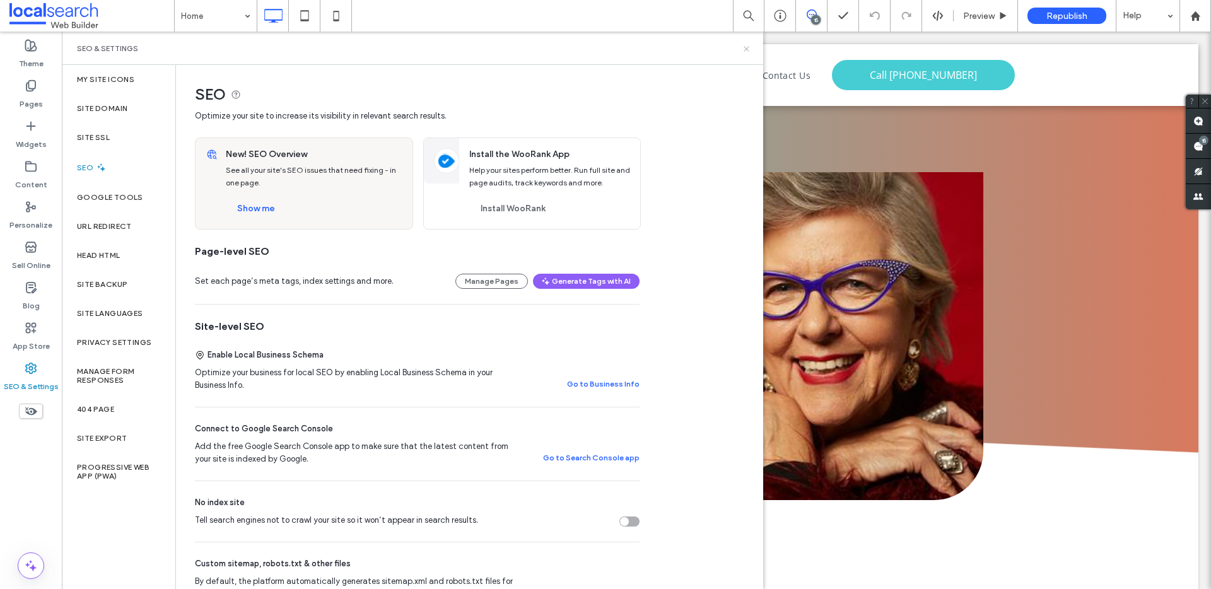
click at [749, 50] on icon at bounding box center [746, 48] width 9 height 9
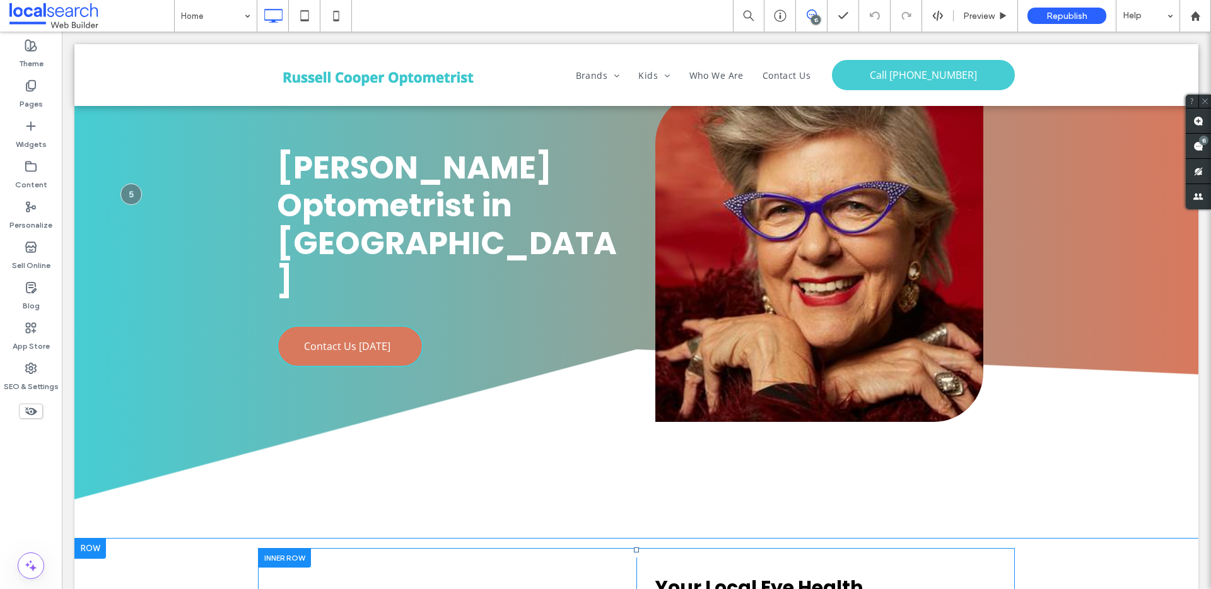
scroll to position [0, 0]
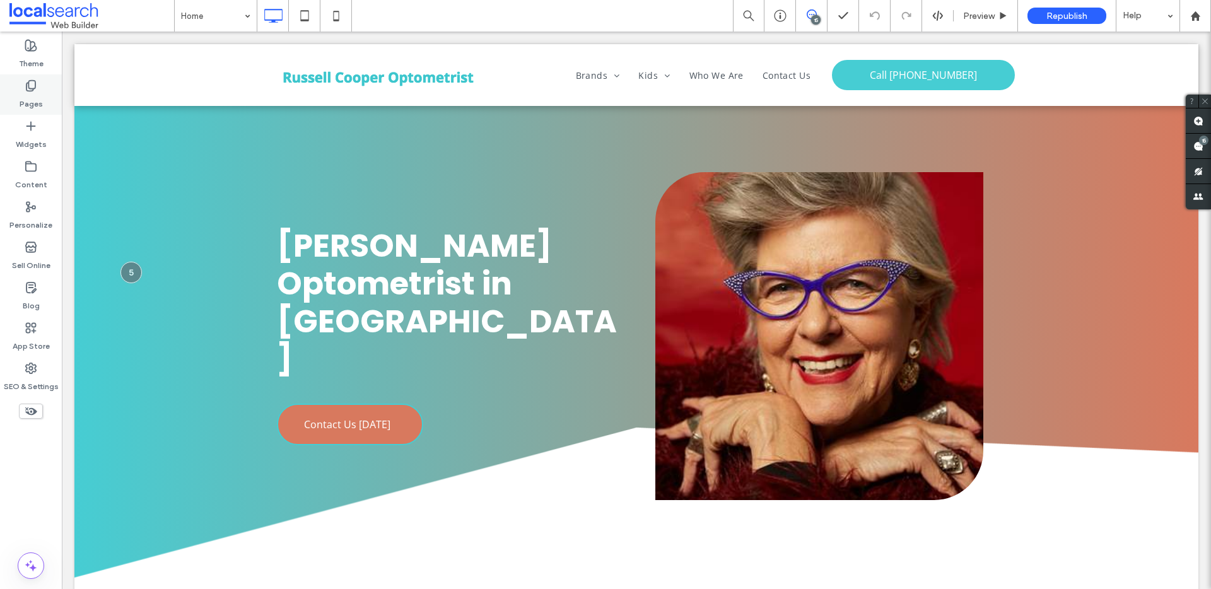
click at [30, 104] on label "Pages" at bounding box center [31, 101] width 23 height 18
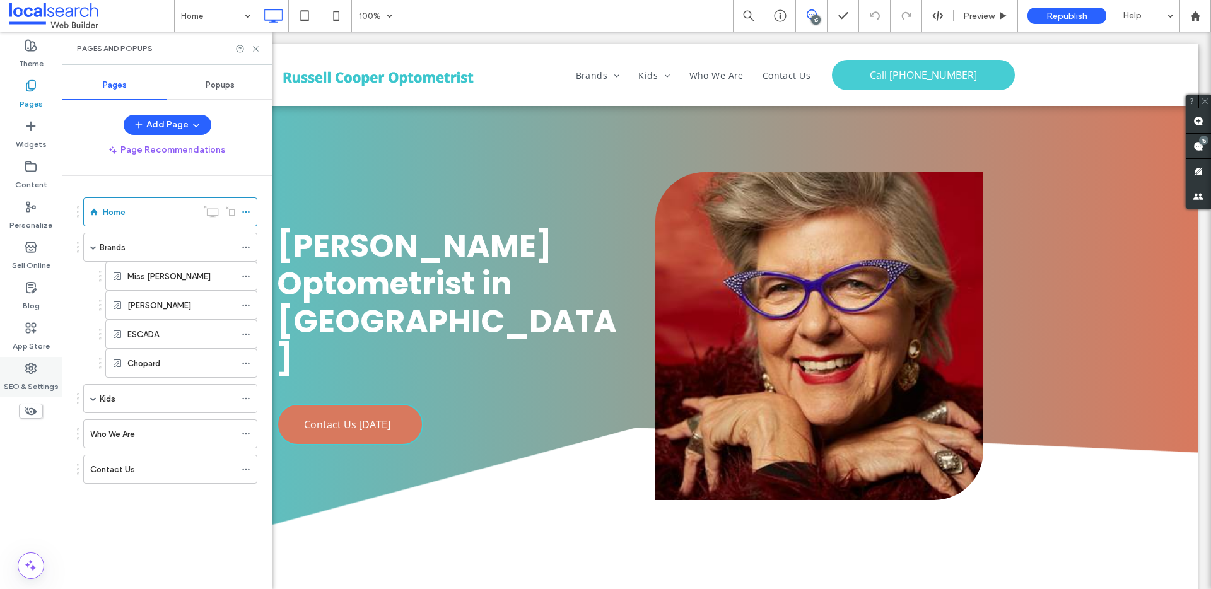
click at [30, 363] on use at bounding box center [31, 368] width 10 height 10
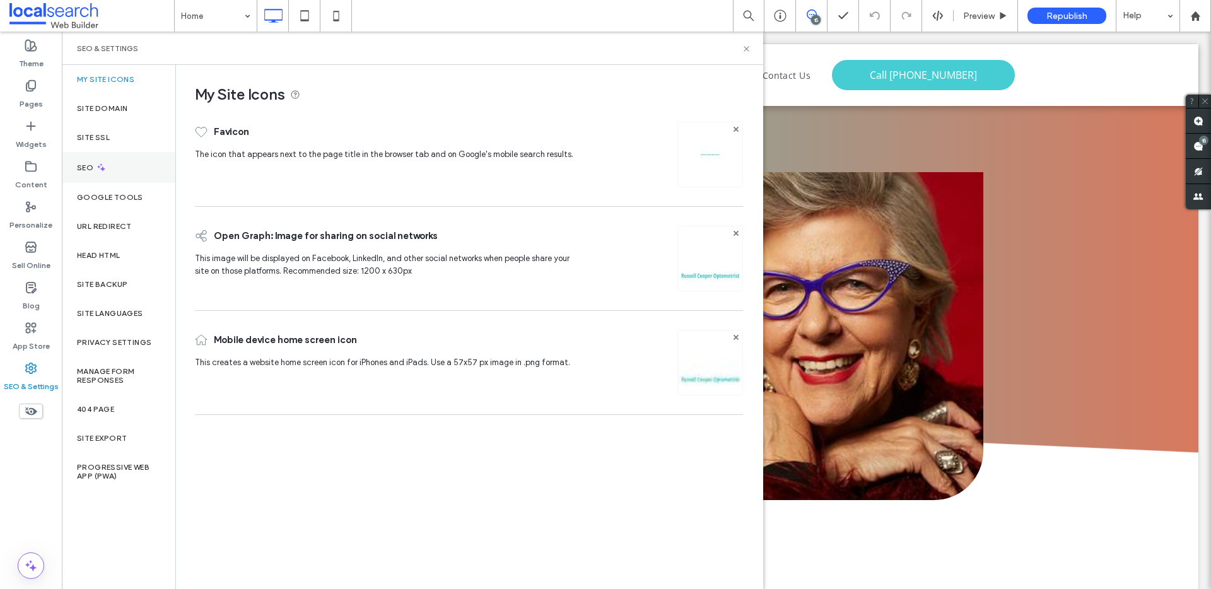
click at [106, 168] on icon at bounding box center [101, 167] width 11 height 11
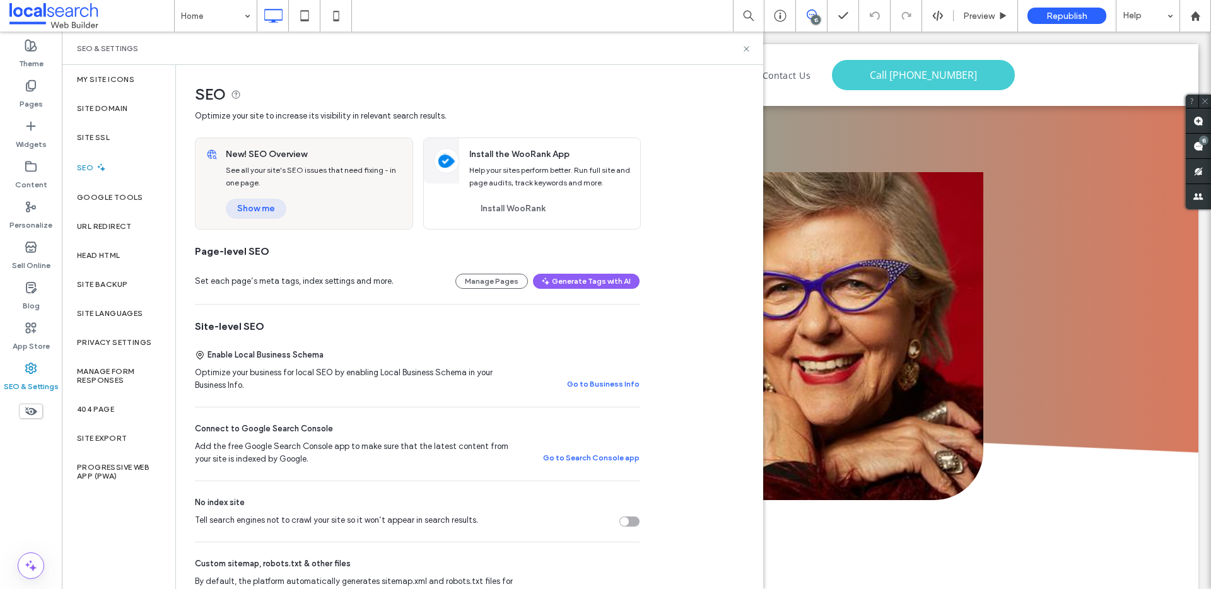
click at [273, 208] on button "Show me" at bounding box center [256, 209] width 61 height 20
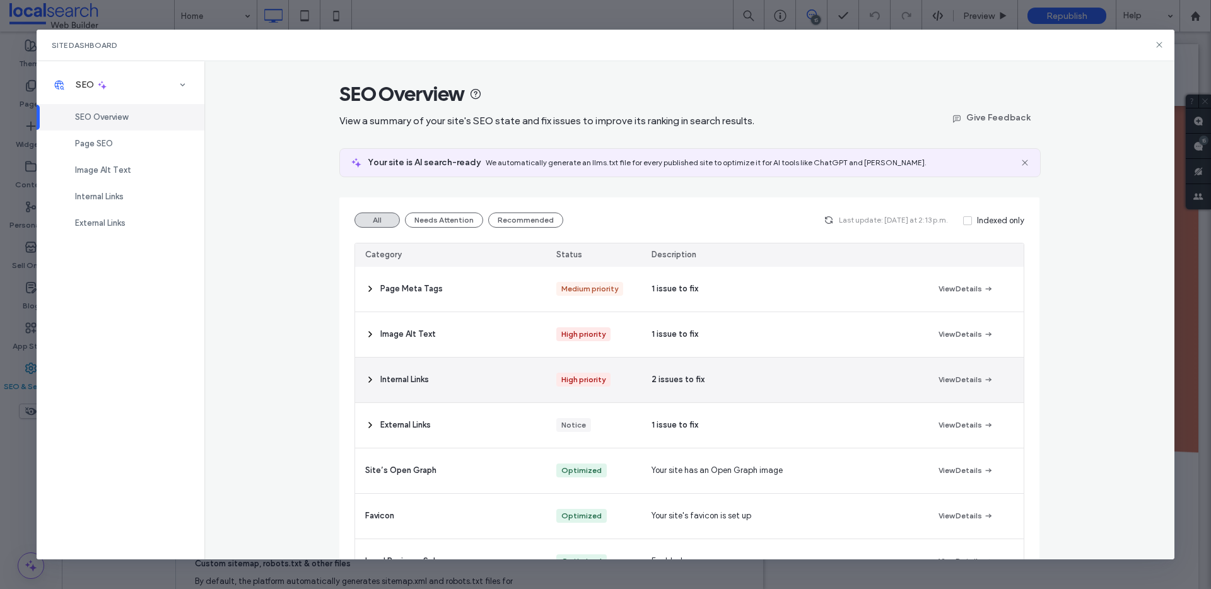
click at [695, 380] on span "2 issues to fix" at bounding box center [678, 380] width 53 height 13
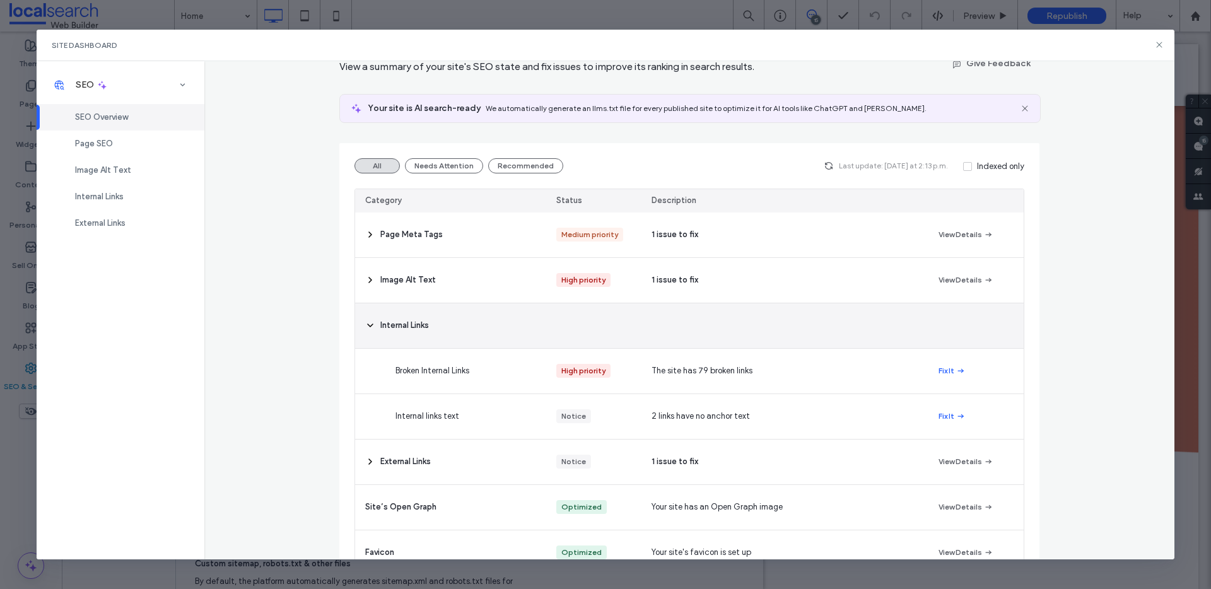
scroll to position [116, 0]
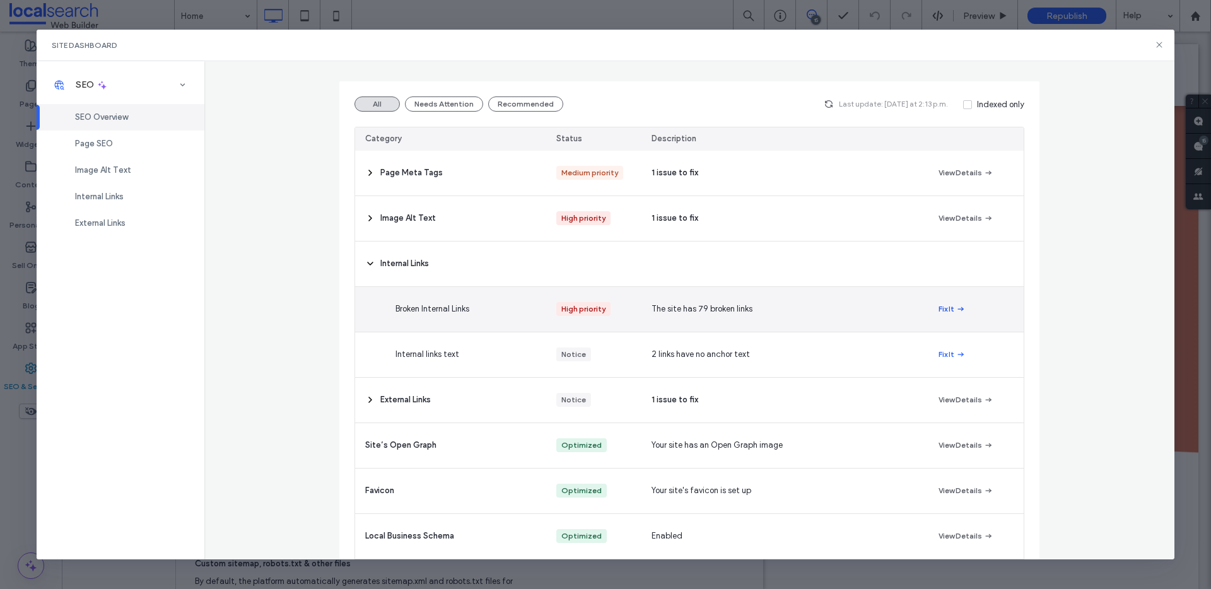
click at [944, 309] on button "Fix It" at bounding box center [952, 309] width 27 height 15
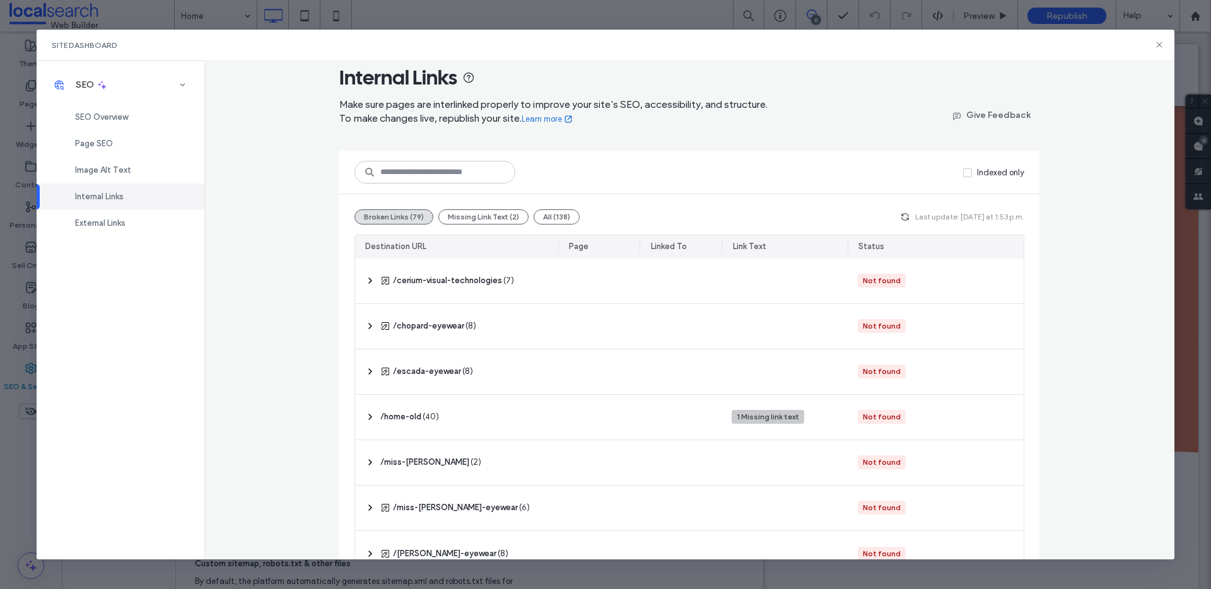
scroll to position [49, 0]
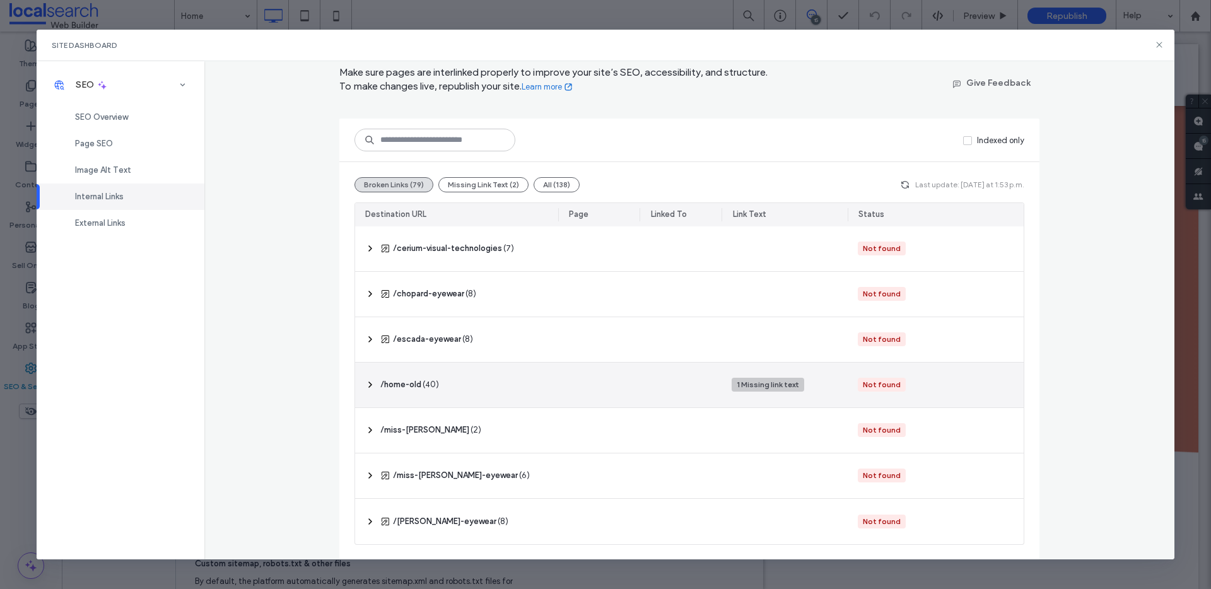
click at [397, 381] on span "‎ /home-old ‎" at bounding box center [400, 385] width 41 height 13
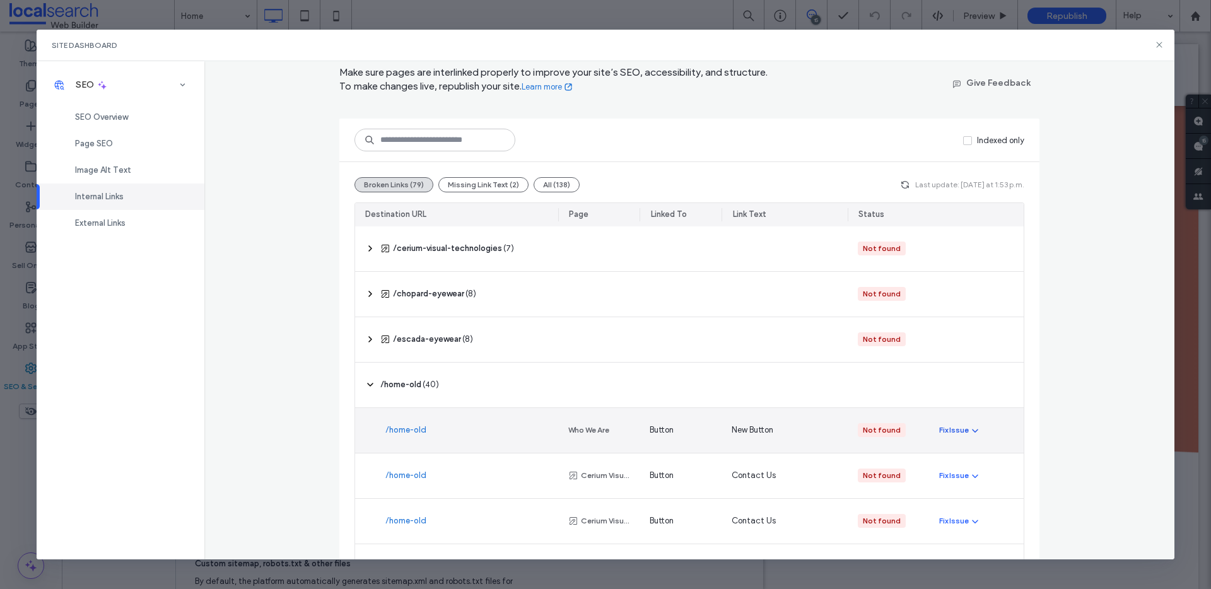
click at [973, 430] on icon "button" at bounding box center [975, 430] width 10 height 10
click at [974, 485] on span "Redirect Link" at bounding box center [970, 484] width 49 height 13
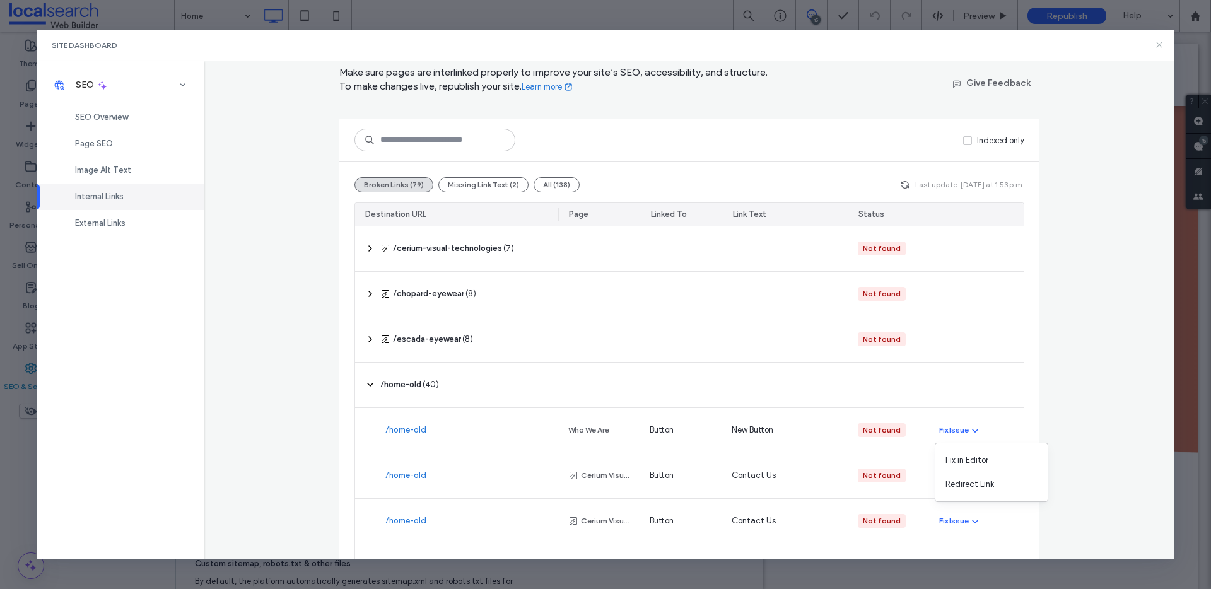
click at [1162, 44] on icon at bounding box center [1160, 45] width 10 height 10
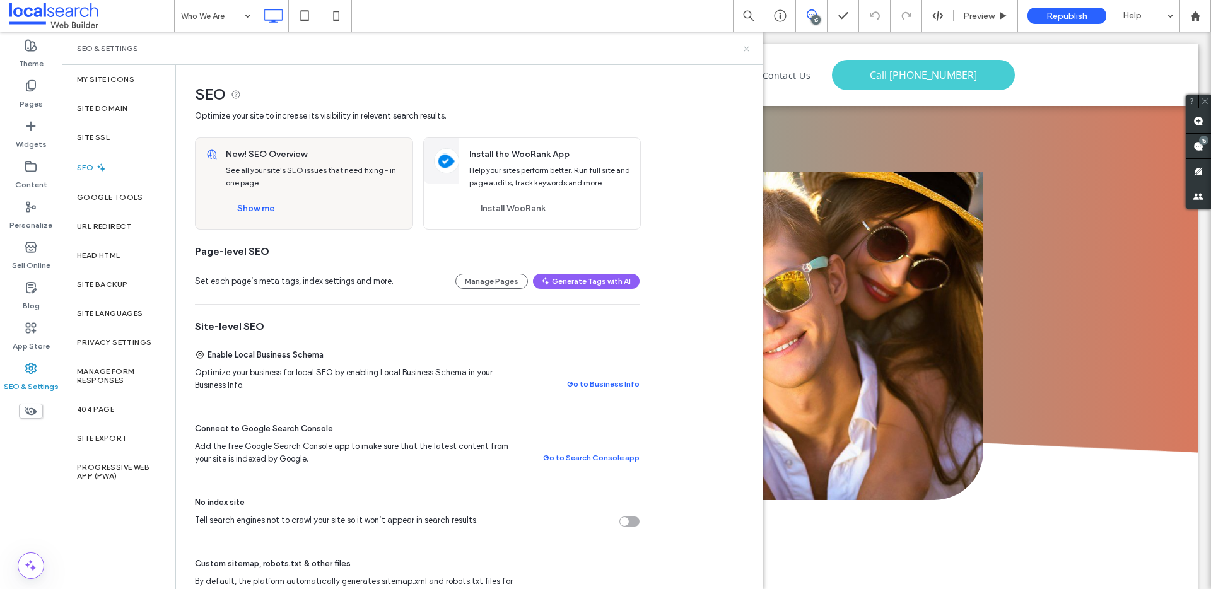
drag, startPoint x: 748, startPoint y: 50, endPoint x: 715, endPoint y: 4, distance: 57.1
click at [748, 50] on use at bounding box center [746, 48] width 5 height 5
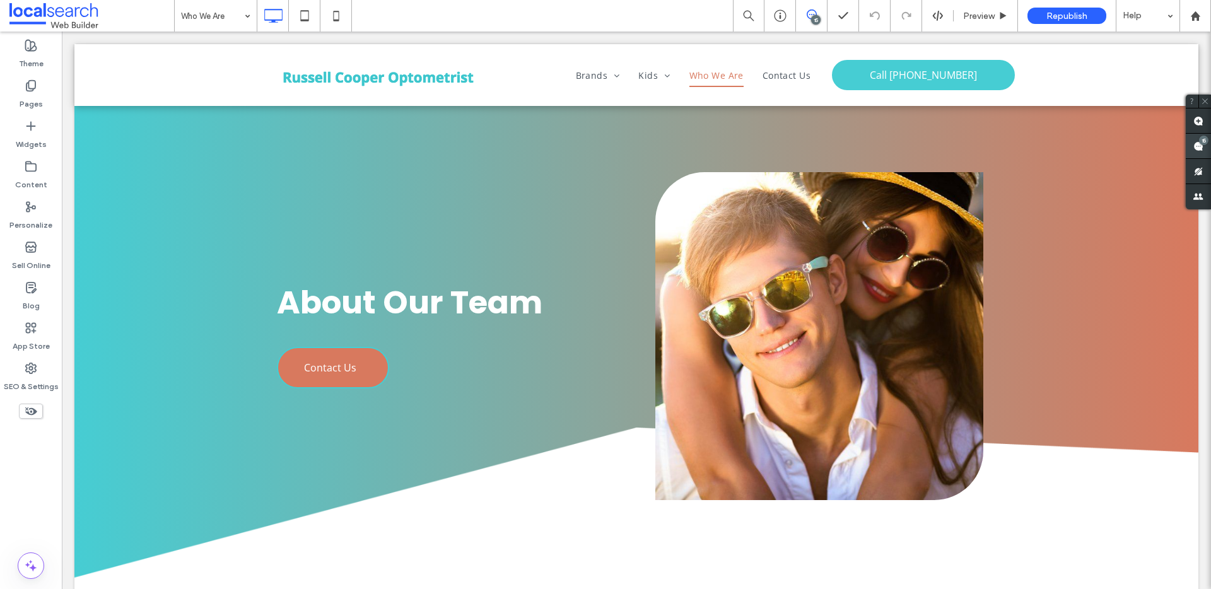
click at [1194, 142] on icon at bounding box center [1199, 146] width 10 height 10
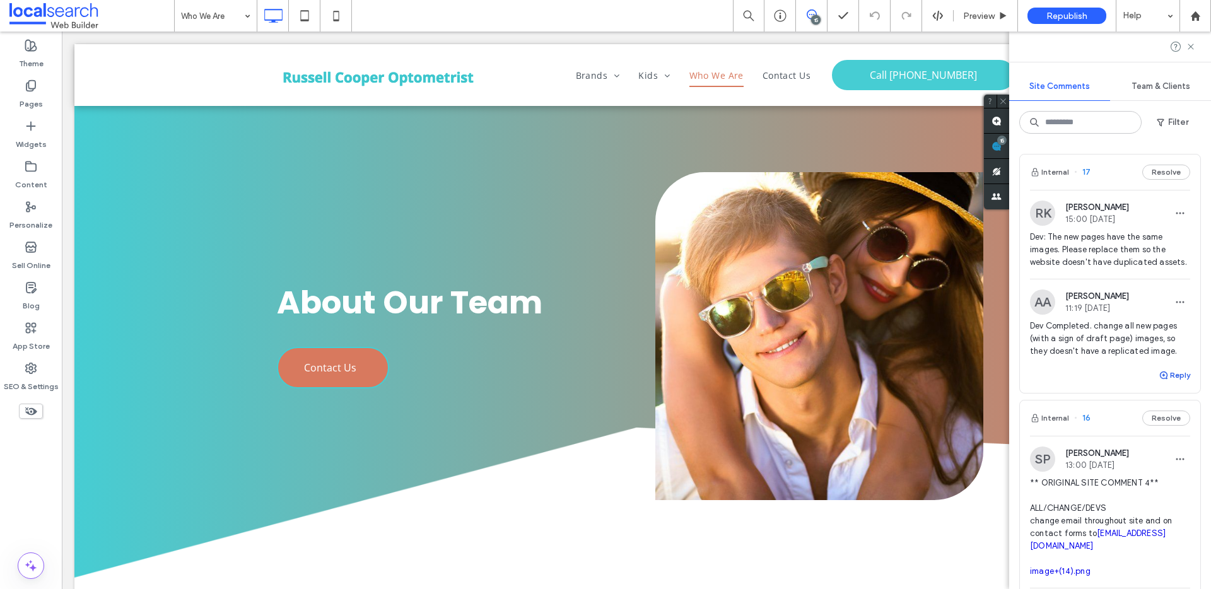
click at [1168, 383] on button "Reply" at bounding box center [1175, 375] width 32 height 15
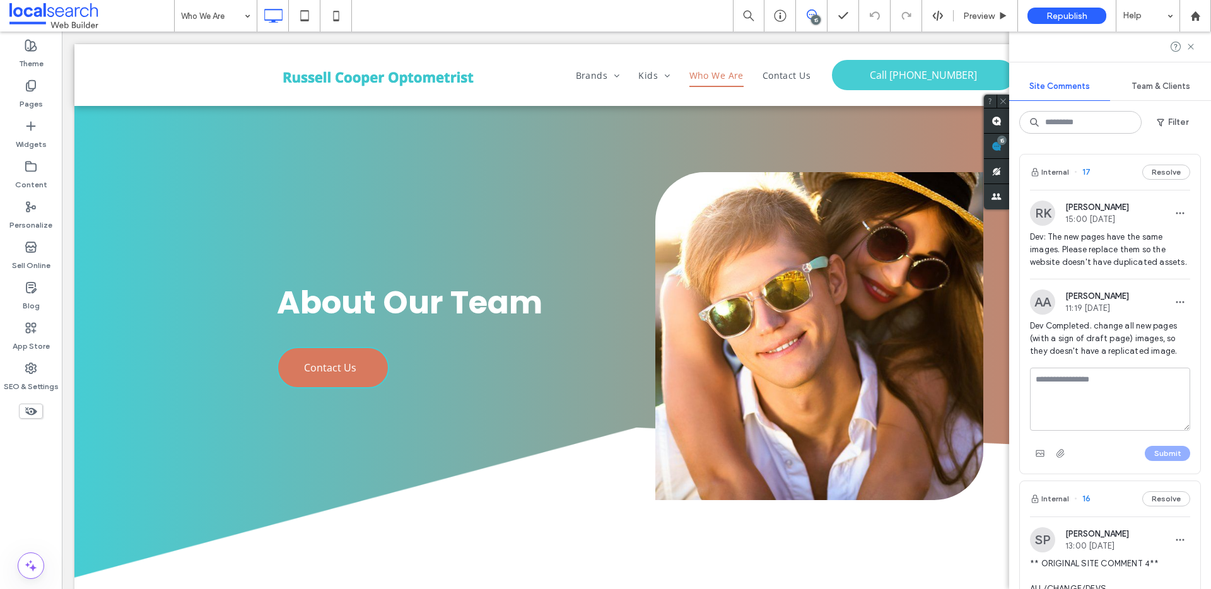
click at [1143, 392] on textarea at bounding box center [1110, 399] width 160 height 63
type textarea "**********"
click at [1161, 461] on button "Submit" at bounding box center [1167, 453] width 45 height 15
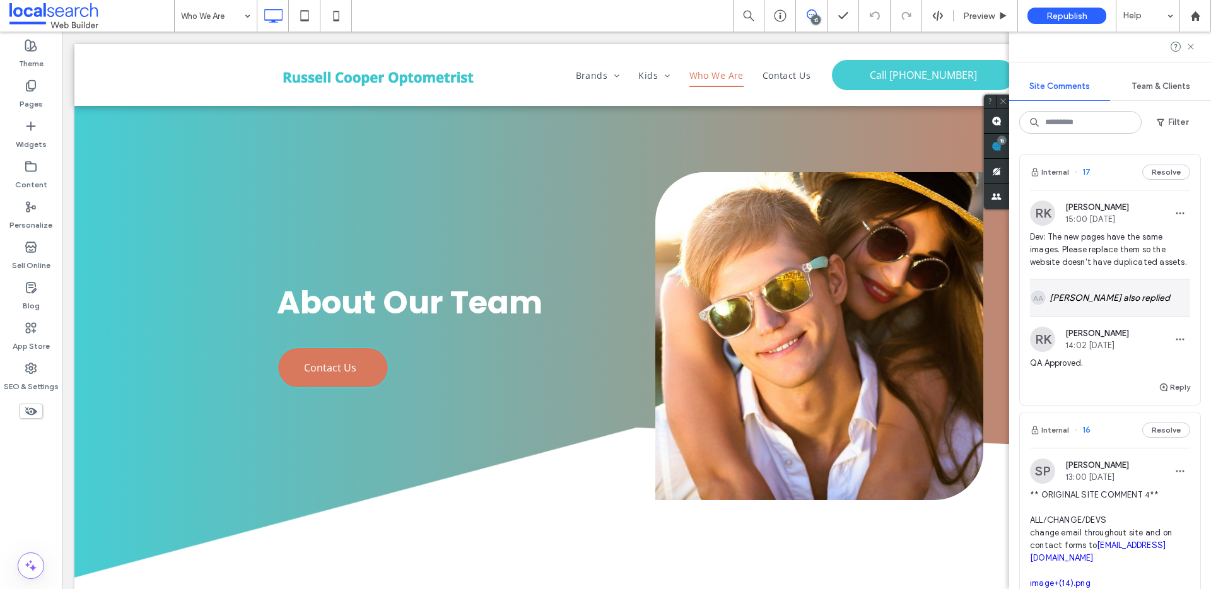
click at [1168, 316] on div "AA Alexander Abaloyan also replied" at bounding box center [1110, 297] width 160 height 37
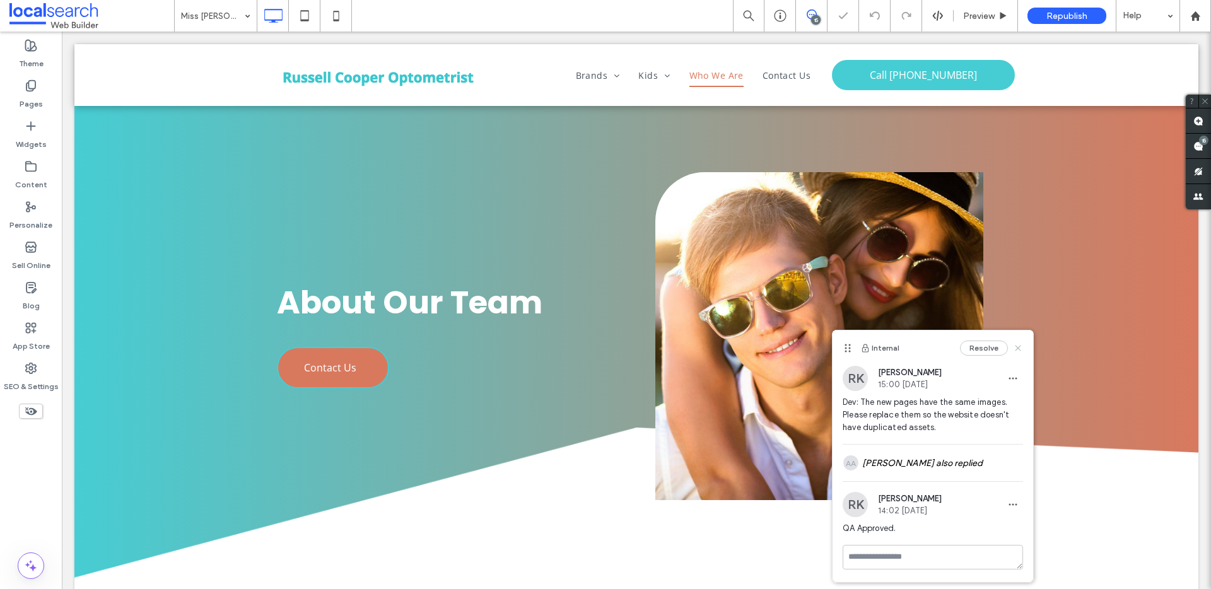
click at [1019, 349] on use at bounding box center [1018, 348] width 6 height 6
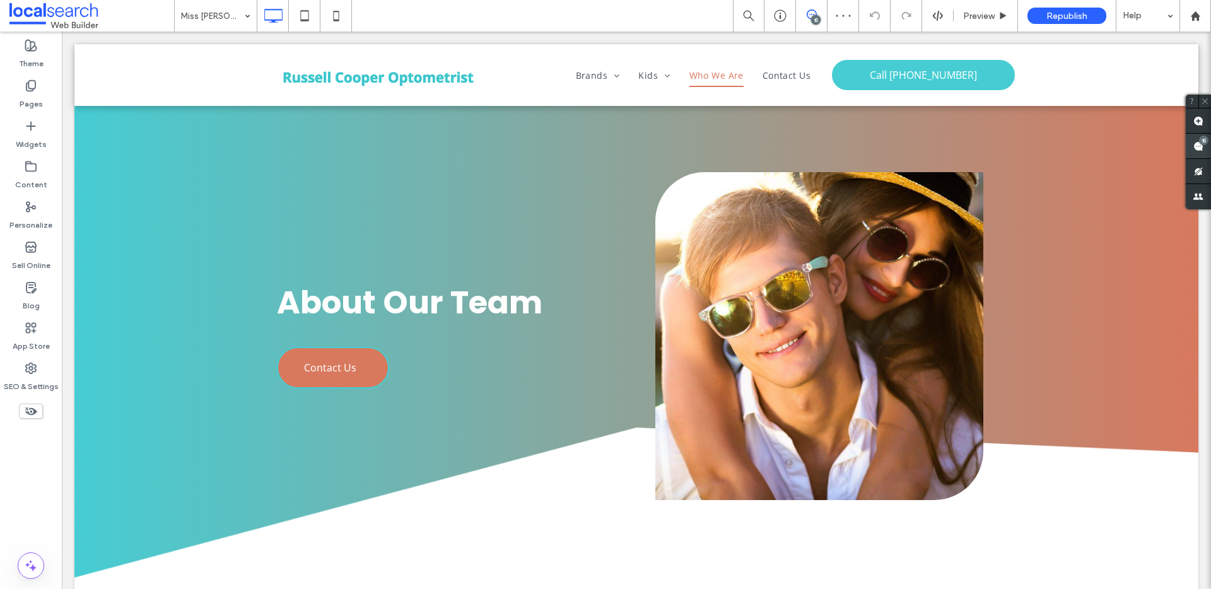
click at [1201, 144] on use at bounding box center [1199, 146] width 10 height 10
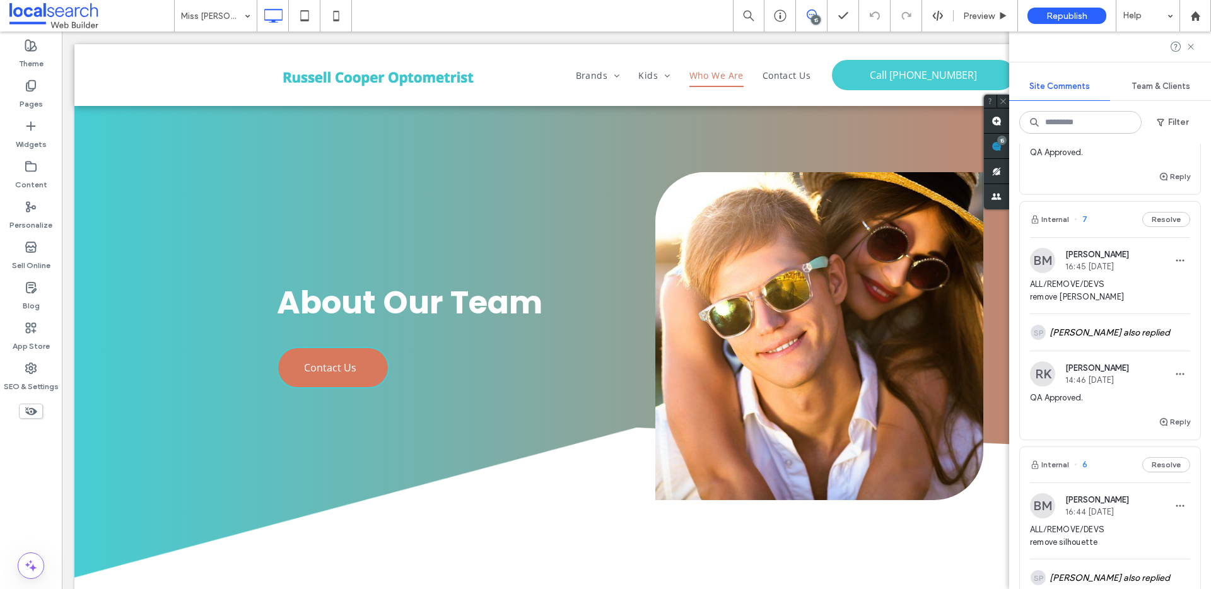
scroll to position [3118, 0]
click at [28, 89] on icon at bounding box center [31, 85] width 13 height 13
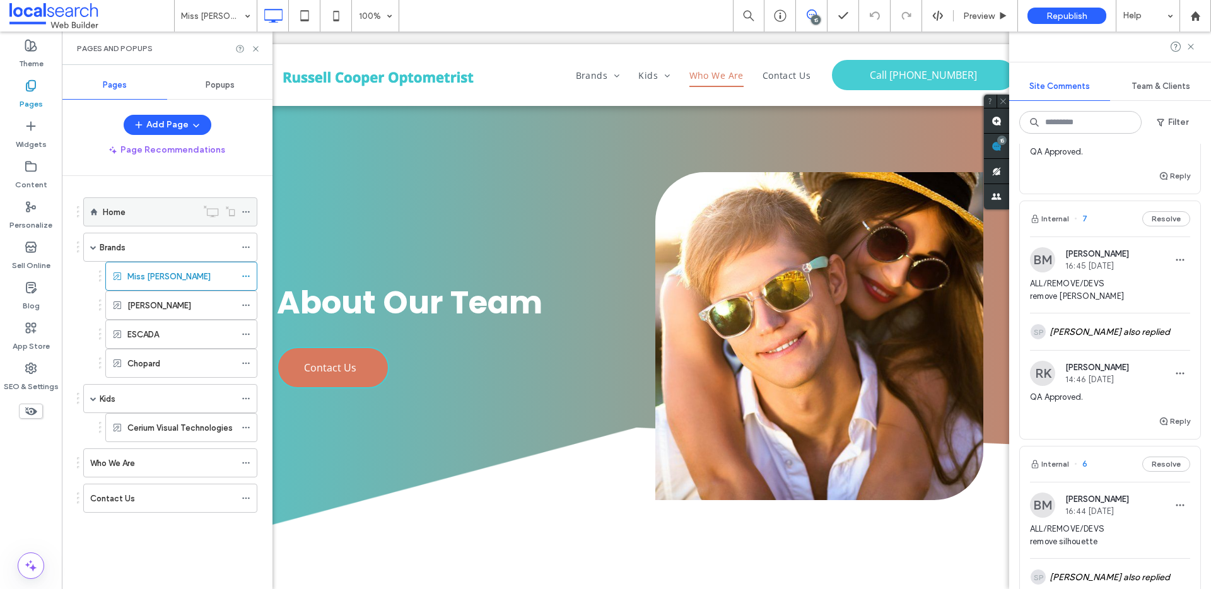
click at [138, 206] on div "Home" at bounding box center [150, 212] width 94 height 13
click at [1195, 44] on icon at bounding box center [1191, 47] width 10 height 10
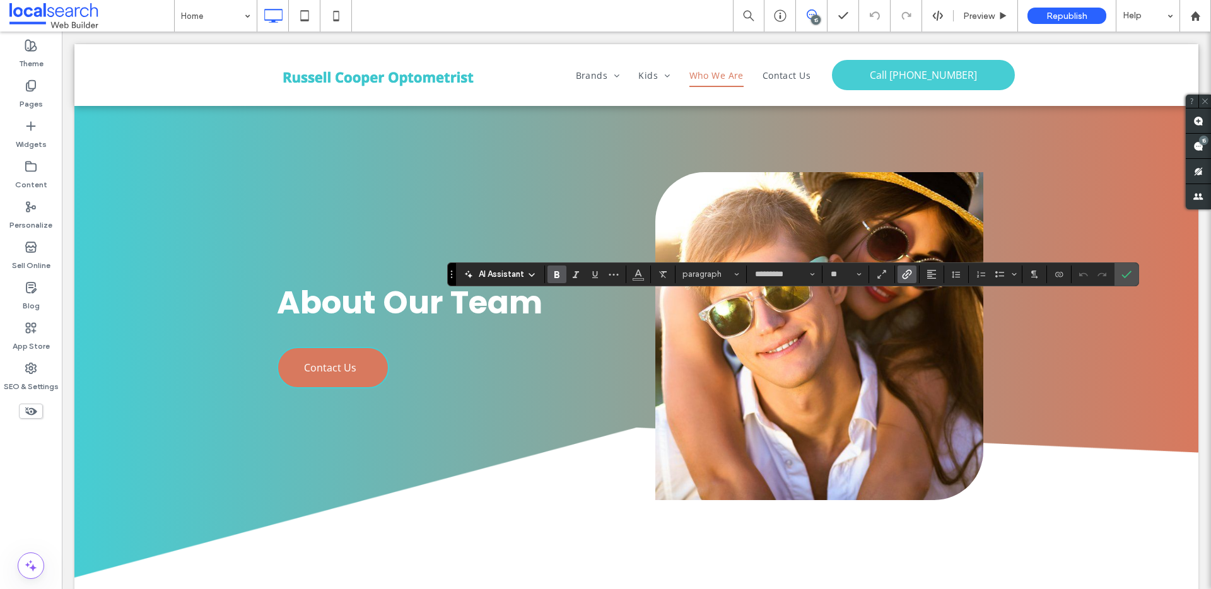
click at [908, 278] on icon "Link" at bounding box center [907, 274] width 10 height 10
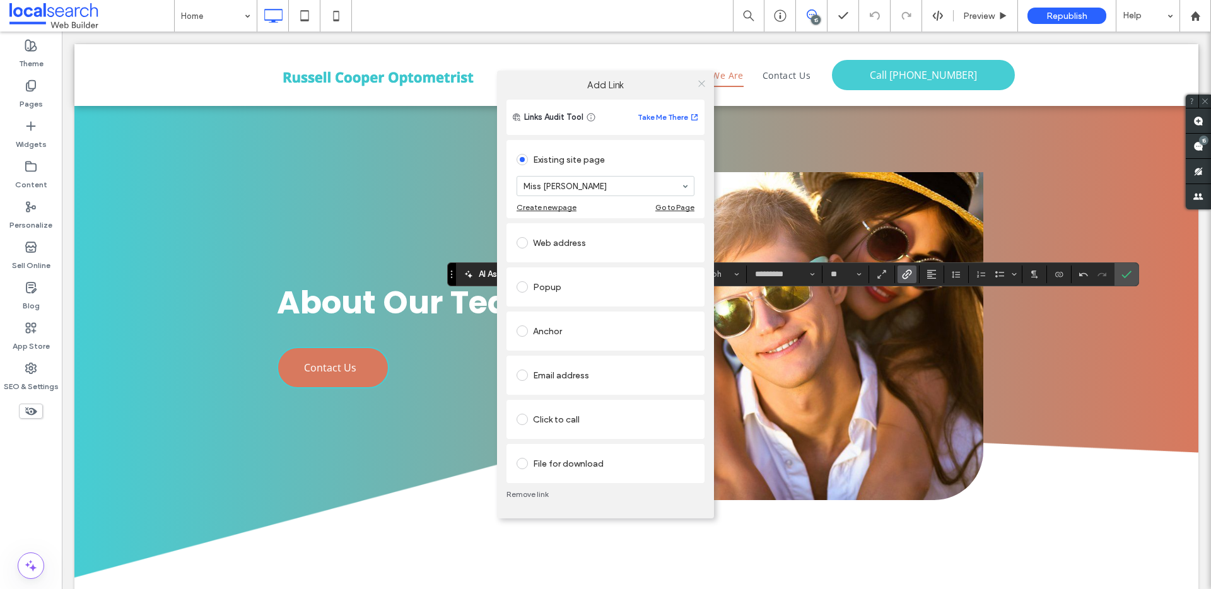
click at [697, 82] on icon at bounding box center [701, 83] width 9 height 9
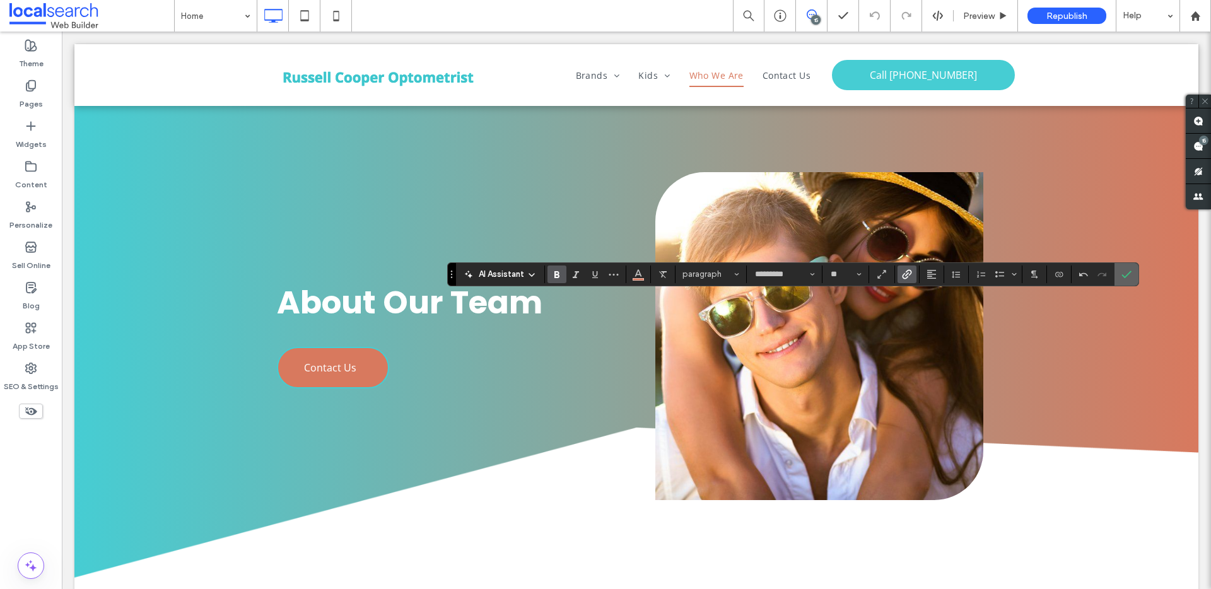
click at [1127, 276] on icon "Confirm" at bounding box center [1127, 274] width 10 height 10
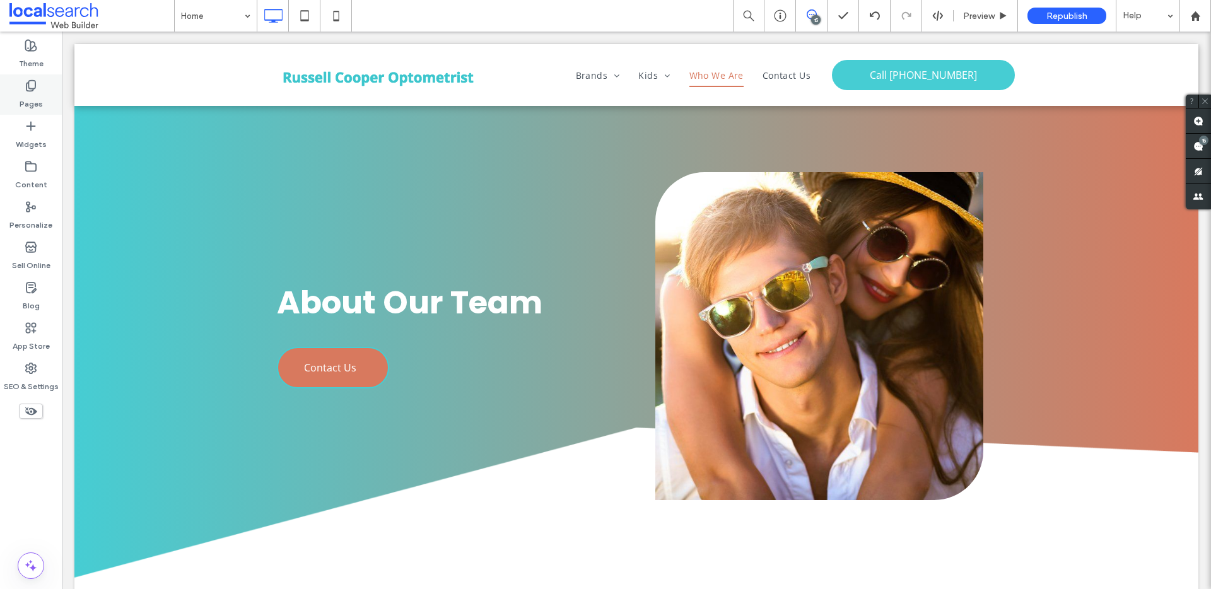
click at [30, 86] on icon at bounding box center [31, 85] width 13 height 13
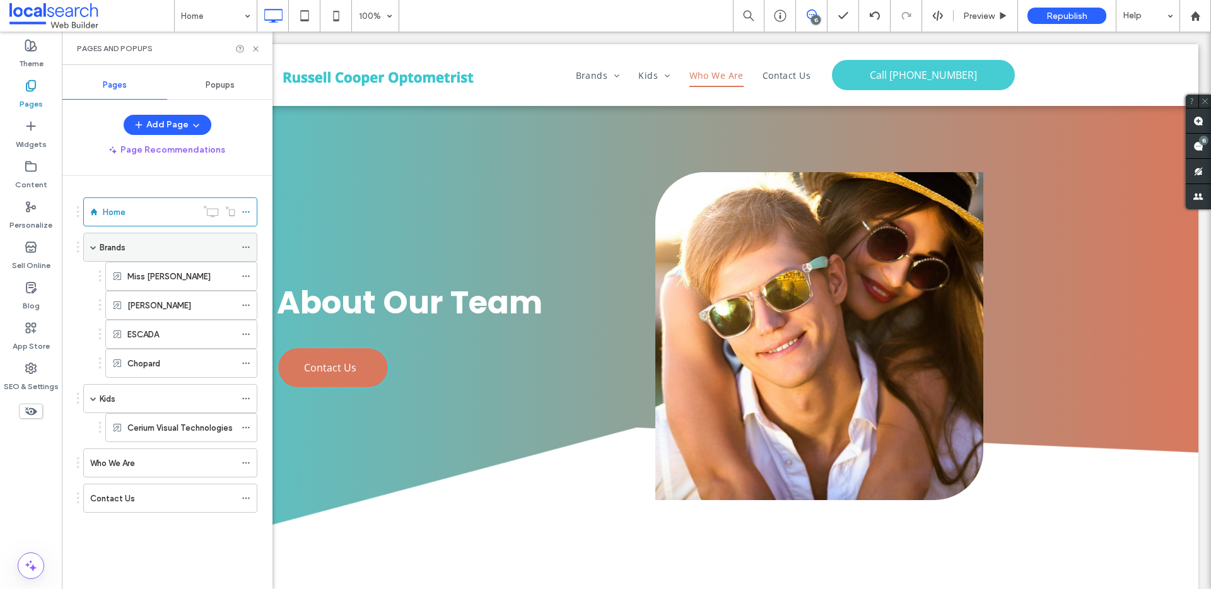
click at [151, 242] on div "Brands" at bounding box center [168, 247] width 136 height 13
click at [256, 46] on icon at bounding box center [255, 48] width 9 height 9
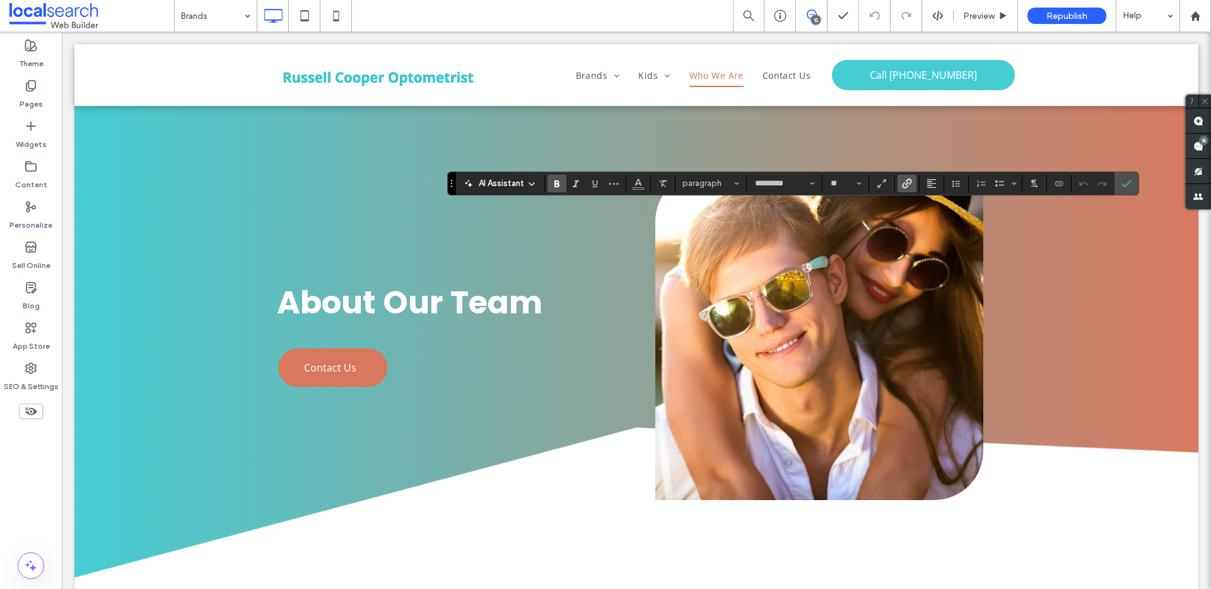
click at [903, 185] on icon "Link" at bounding box center [907, 184] width 10 height 10
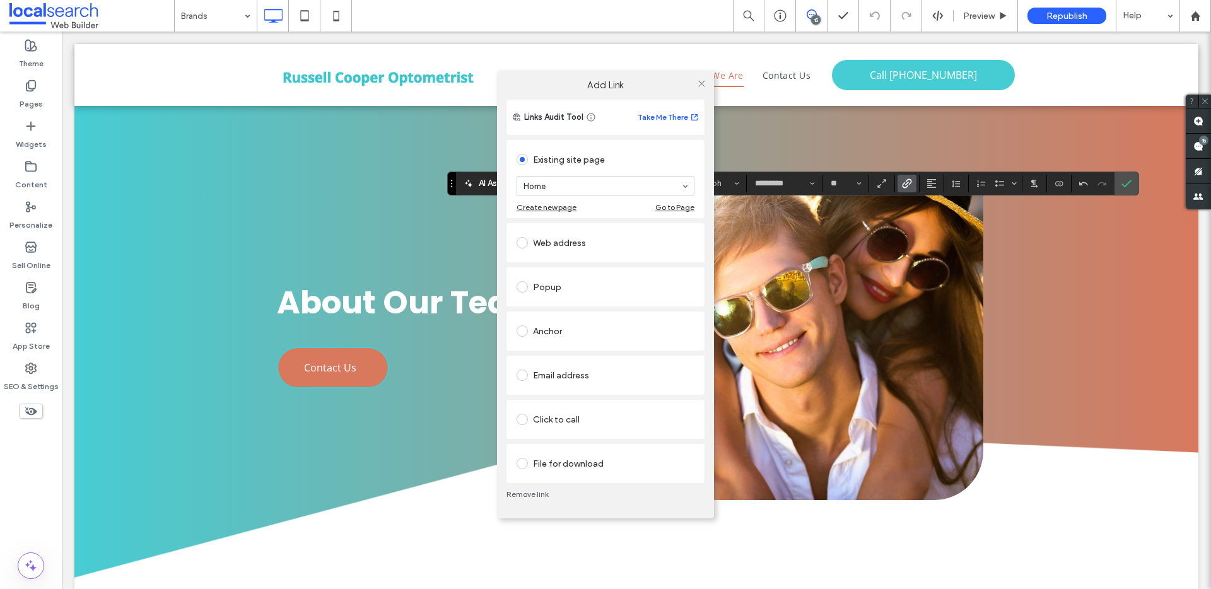
click at [571, 196] on div "Home" at bounding box center [606, 186] width 178 height 20
click at [699, 86] on use at bounding box center [701, 83] width 6 height 6
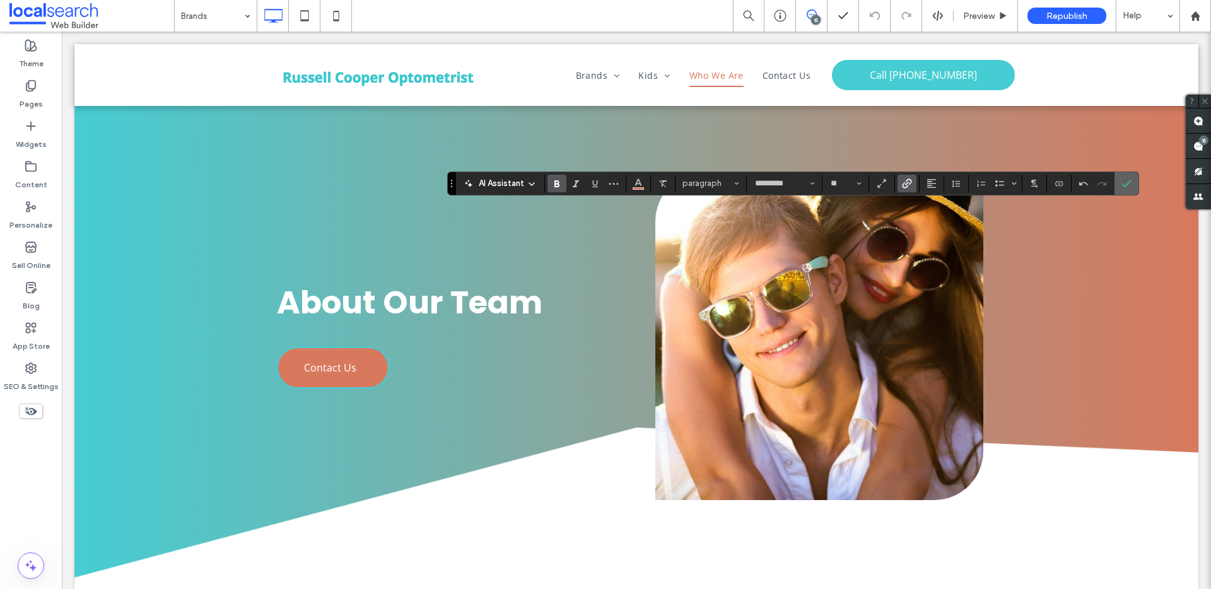
click at [1127, 179] on icon "Confirm" at bounding box center [1127, 184] width 10 height 10
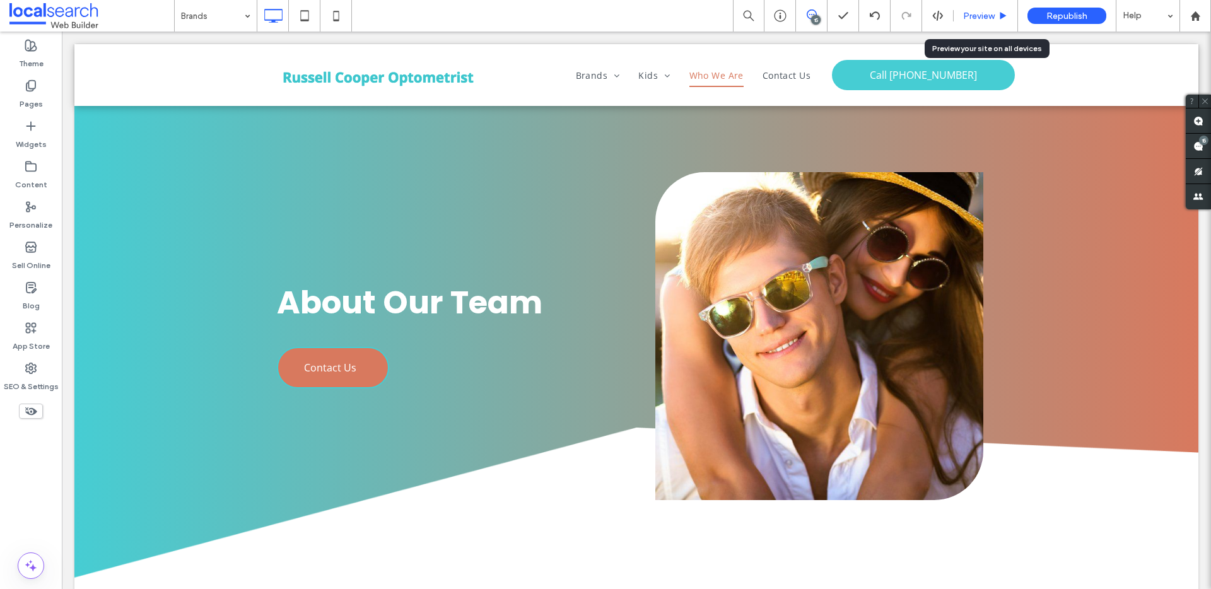
click at [977, 13] on span "Preview" at bounding box center [979, 16] width 32 height 11
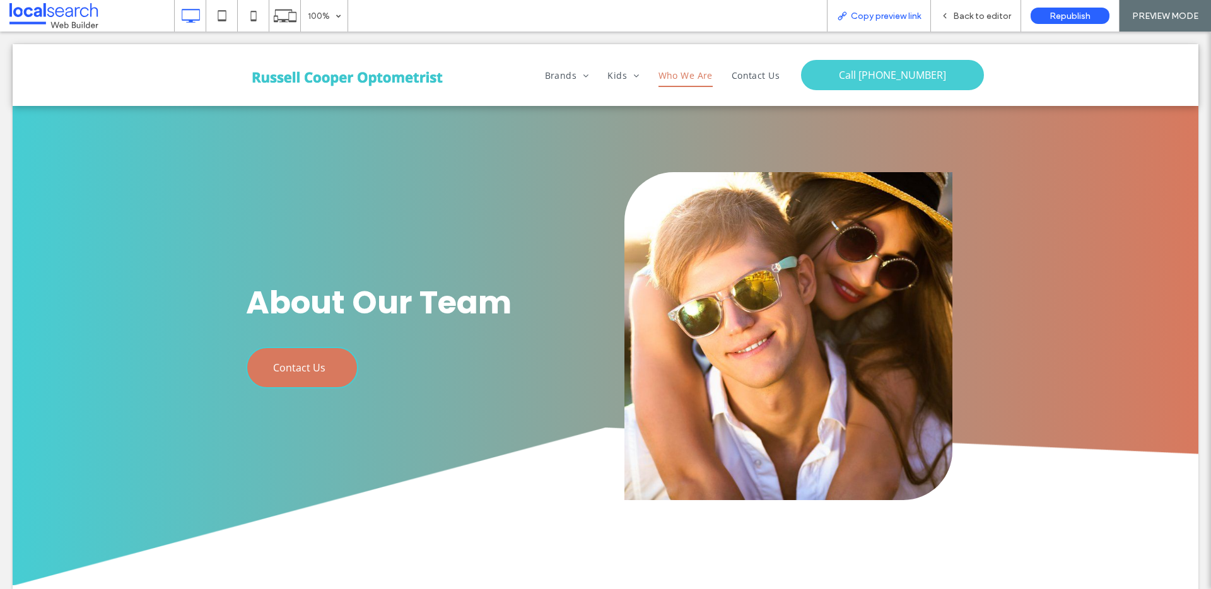
click at [893, 17] on span "Copy preview link" at bounding box center [886, 16] width 70 height 11
click at [977, 14] on span "Back to editor" at bounding box center [982, 16] width 58 height 11
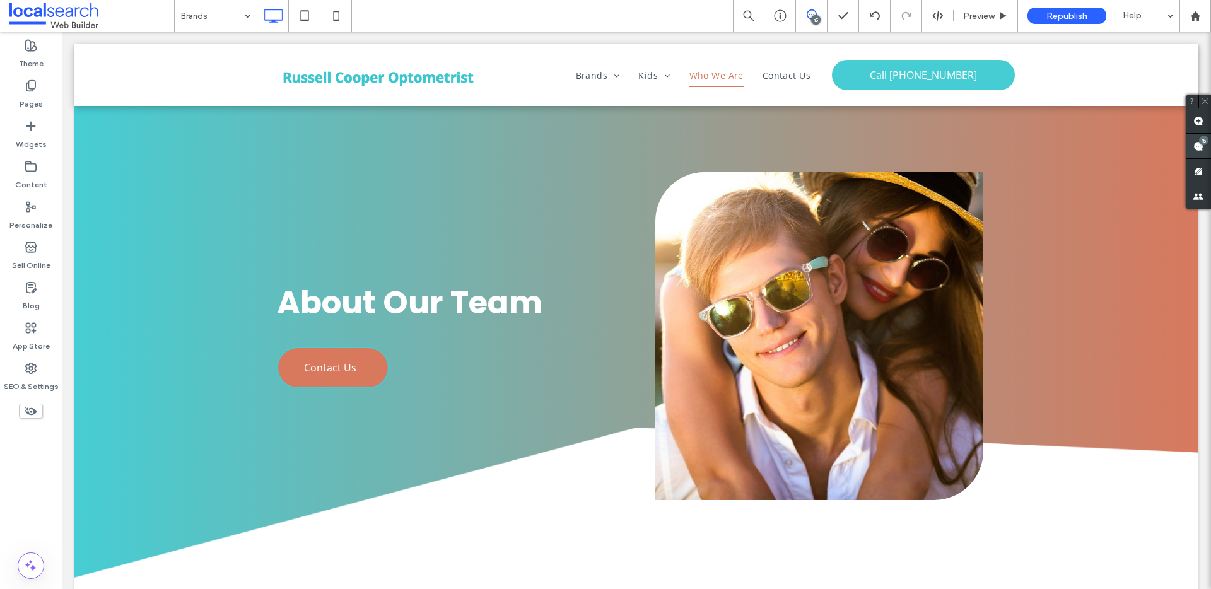
click at [1203, 143] on div "15" at bounding box center [1203, 140] width 9 height 9
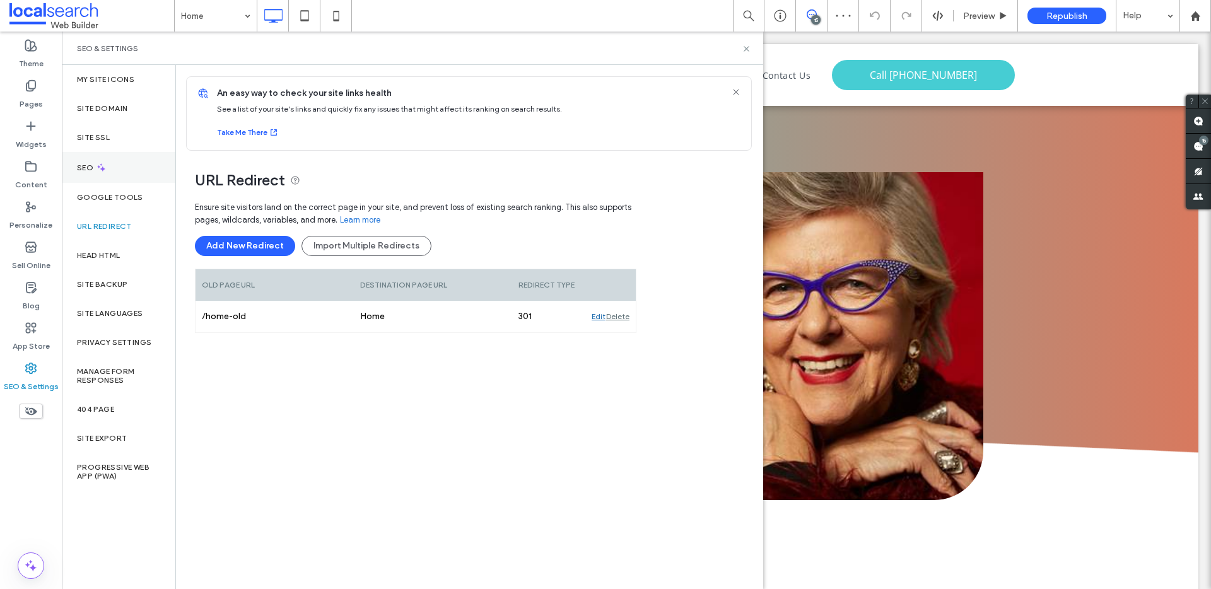
click at [105, 166] on icon at bounding box center [101, 167] width 11 height 11
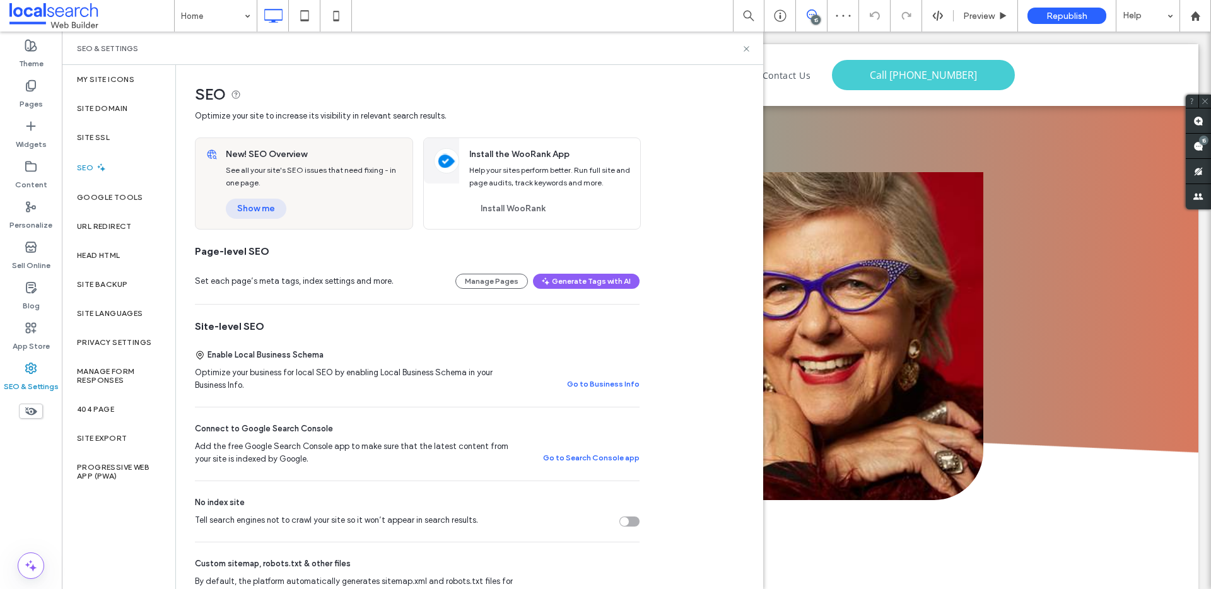
click at [245, 213] on button "Show me" at bounding box center [256, 209] width 61 height 20
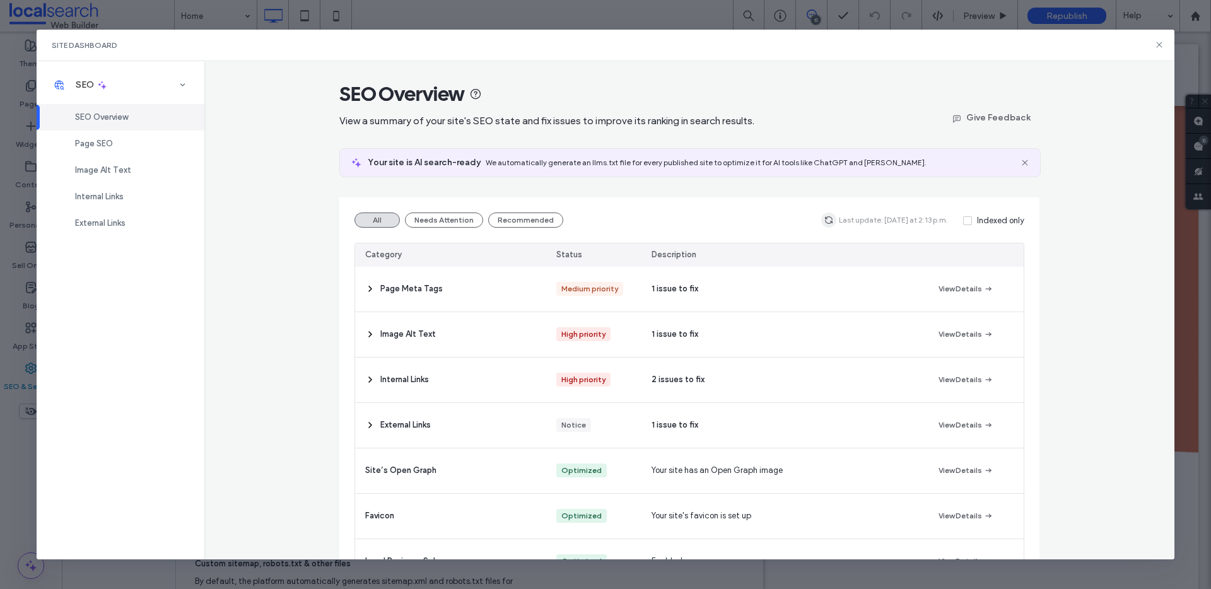
click at [828, 222] on icon "button" at bounding box center [829, 220] width 10 height 10
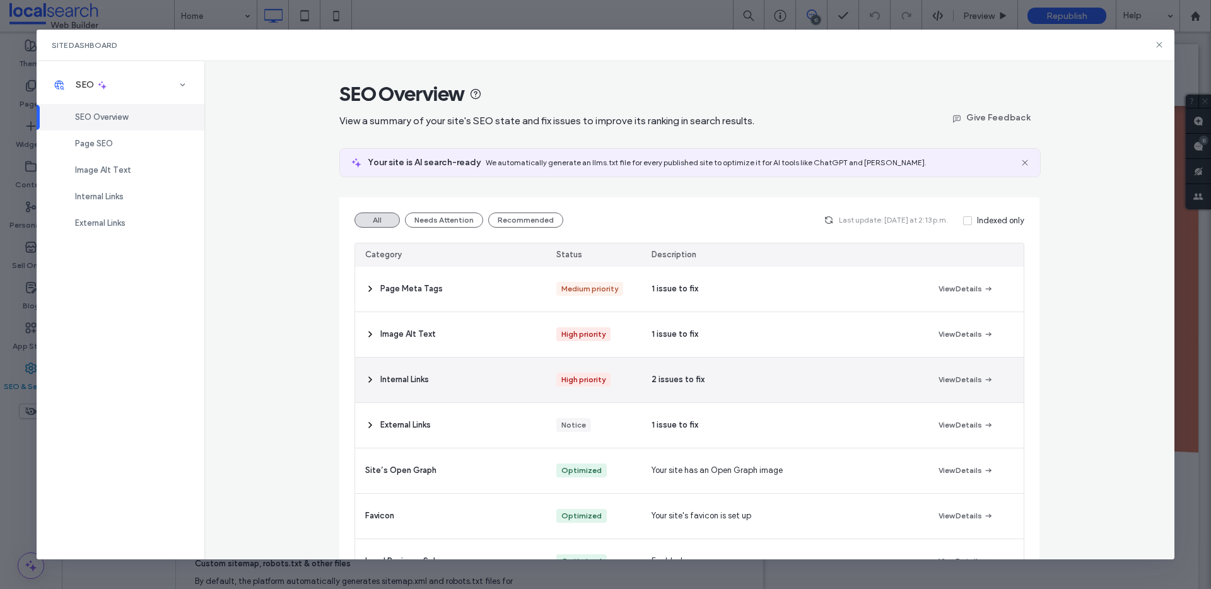
click at [726, 382] on div "2 issues to fix" at bounding box center [785, 380] width 286 height 45
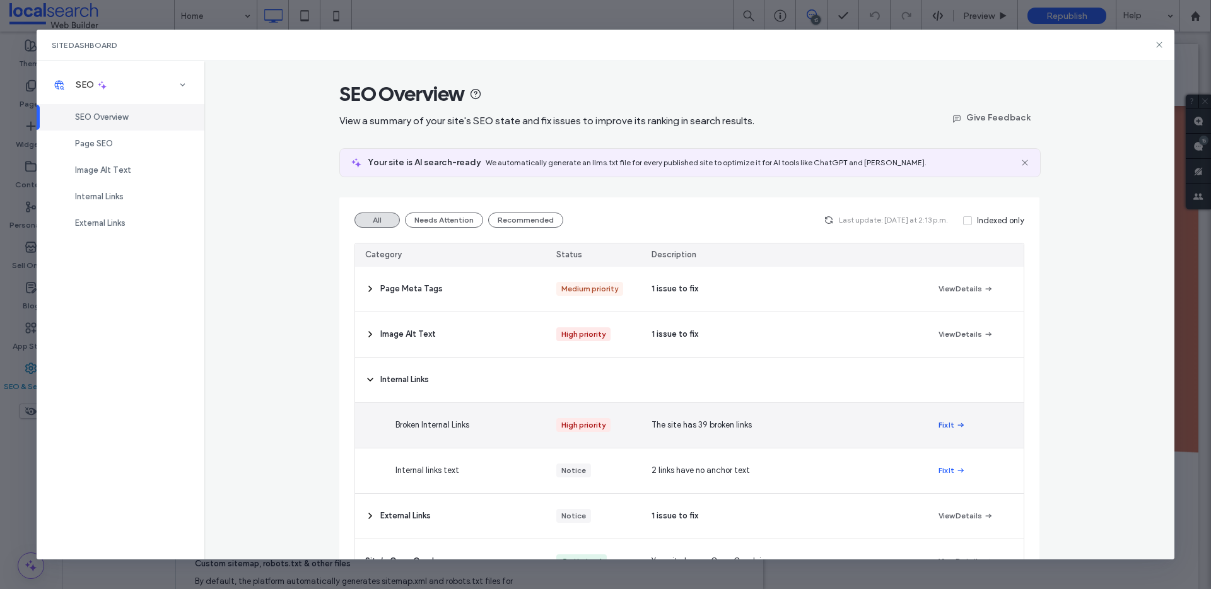
click at [943, 428] on button "Fix It" at bounding box center [952, 425] width 27 height 15
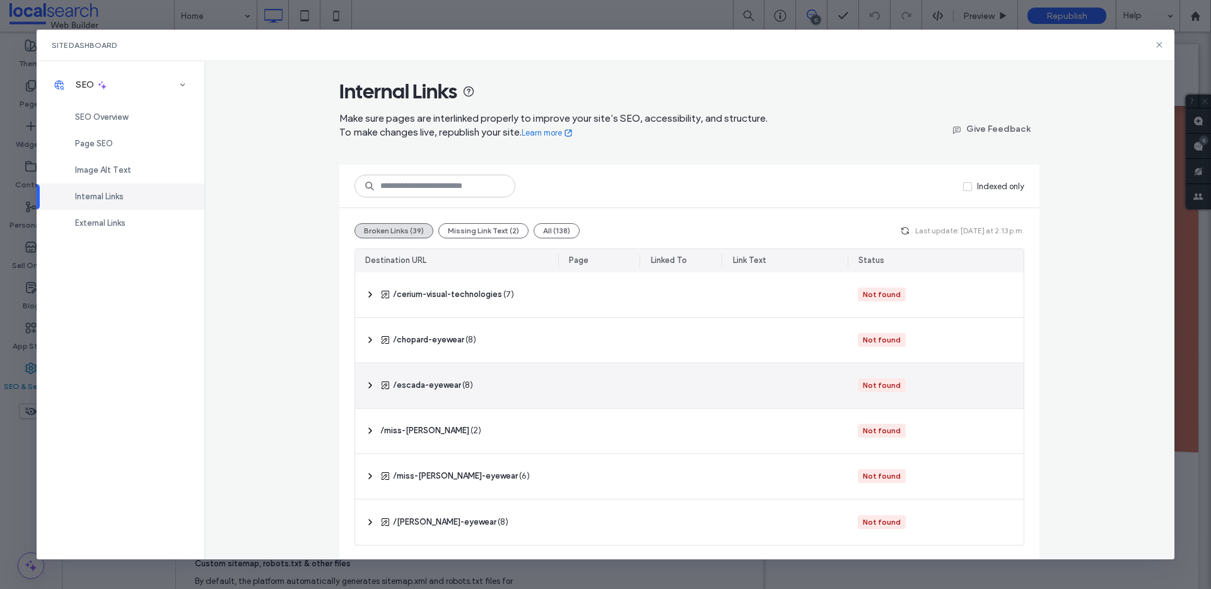
scroll to position [3, 0]
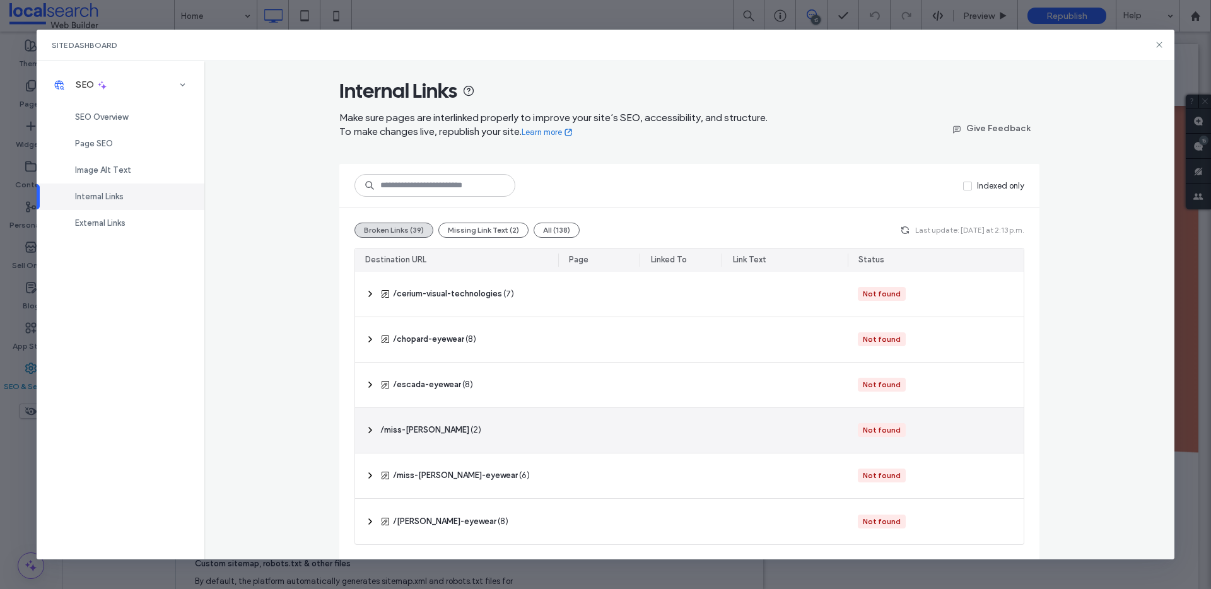
click at [365, 430] on icon at bounding box center [370, 430] width 10 height 10
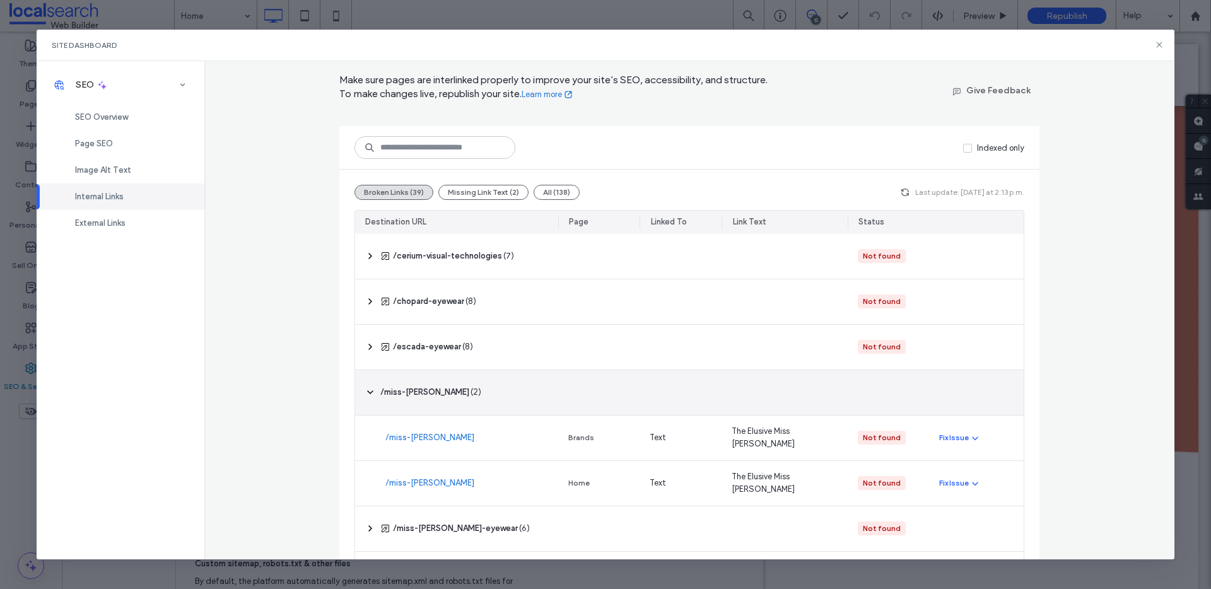
scroll to position [45, 0]
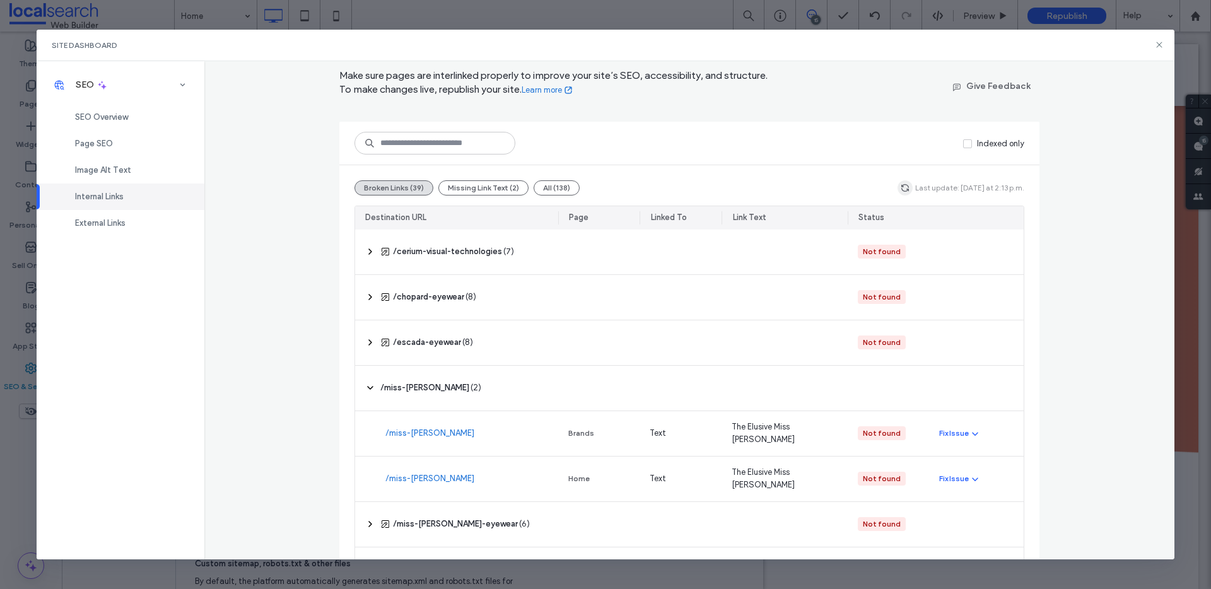
click at [901, 192] on span "button" at bounding box center [905, 187] width 15 height 15
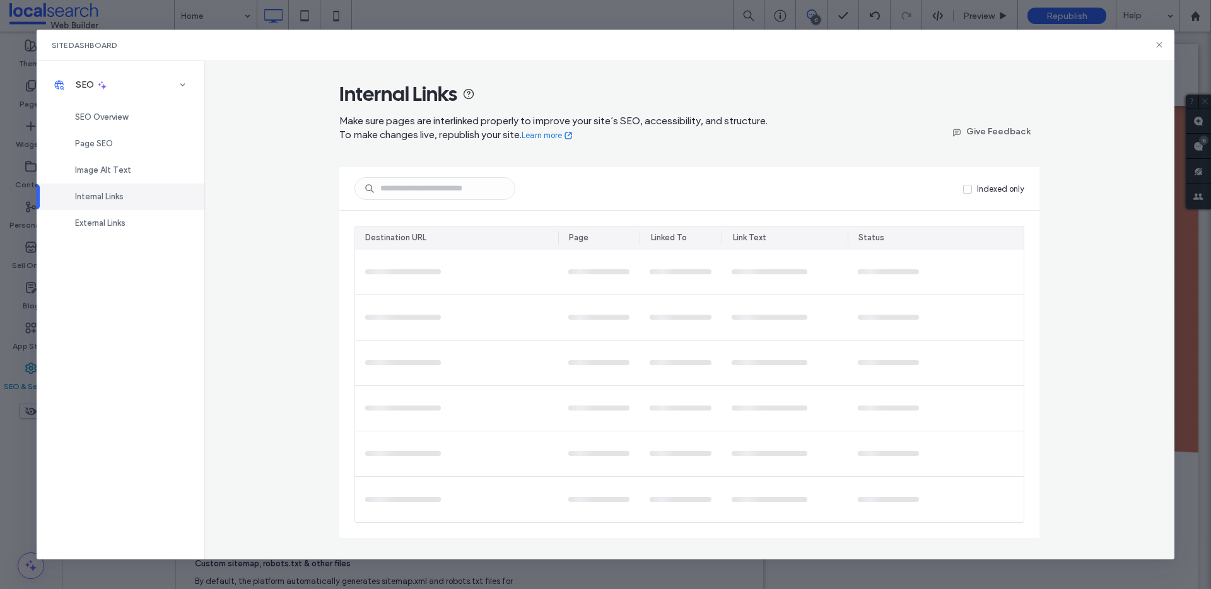
scroll to position [0, 0]
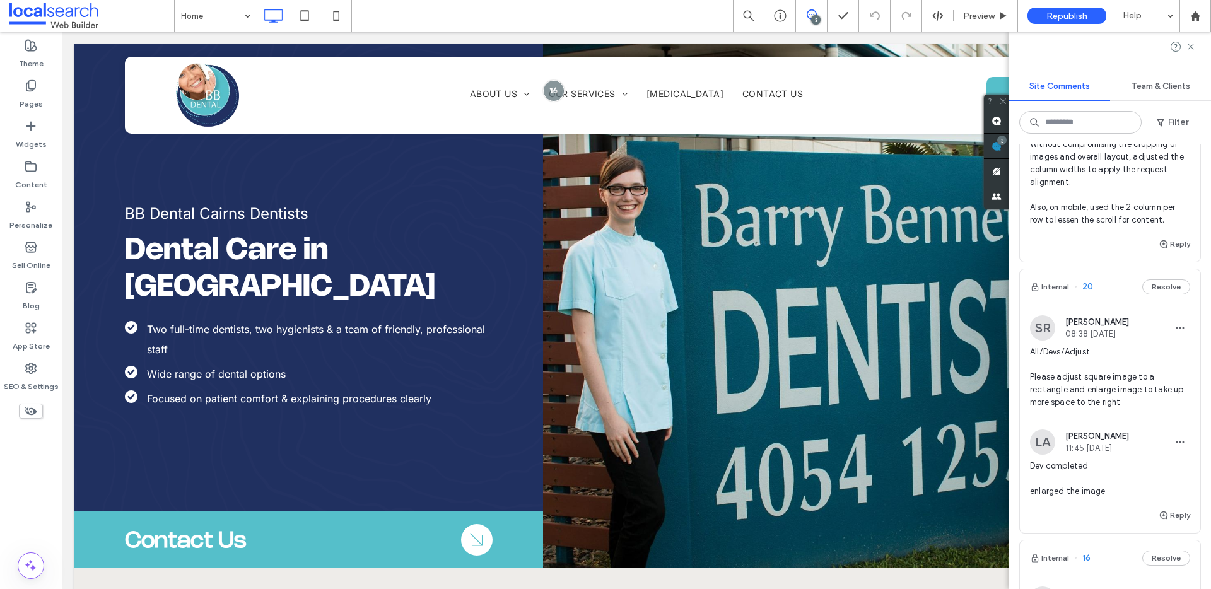
scroll to position [238, 0]
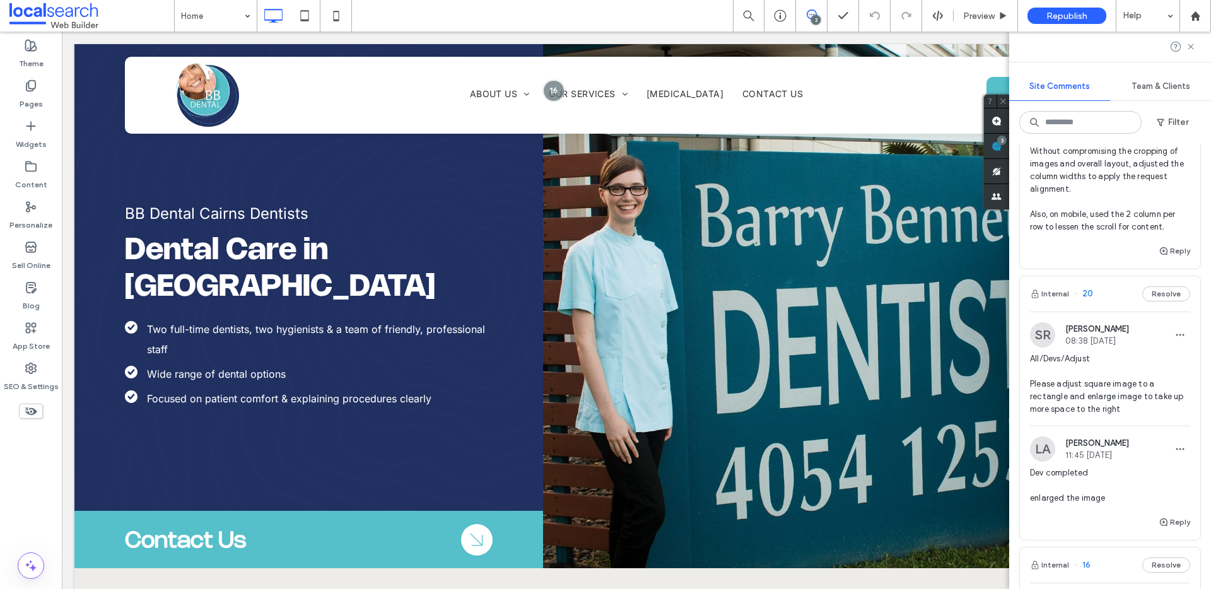
click at [1113, 297] on div "Internal 20 Resolve" at bounding box center [1110, 293] width 180 height 35
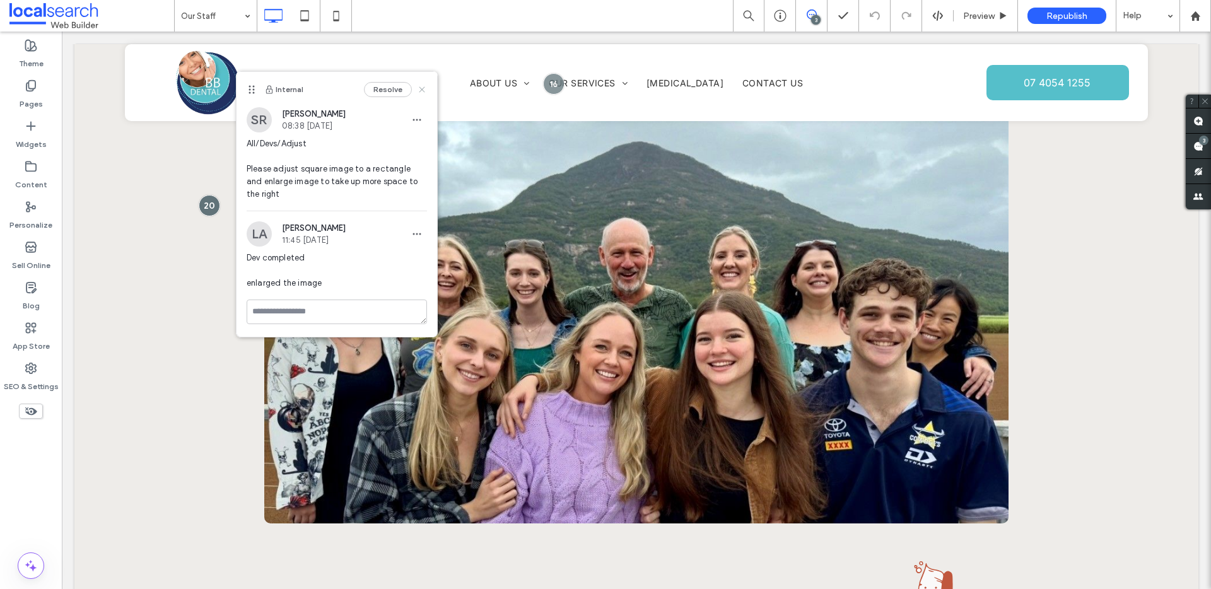
drag, startPoint x: 424, startPoint y: 90, endPoint x: 667, endPoint y: 71, distance: 243.6
click at [424, 90] on icon at bounding box center [422, 90] width 10 height 10
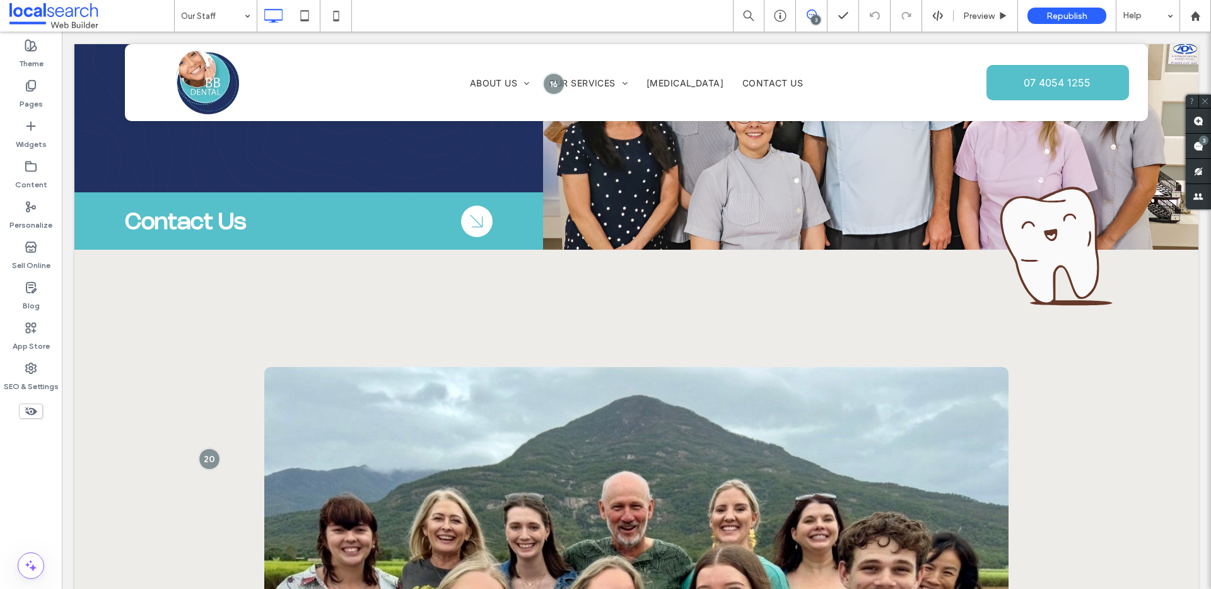
scroll to position [480, 0]
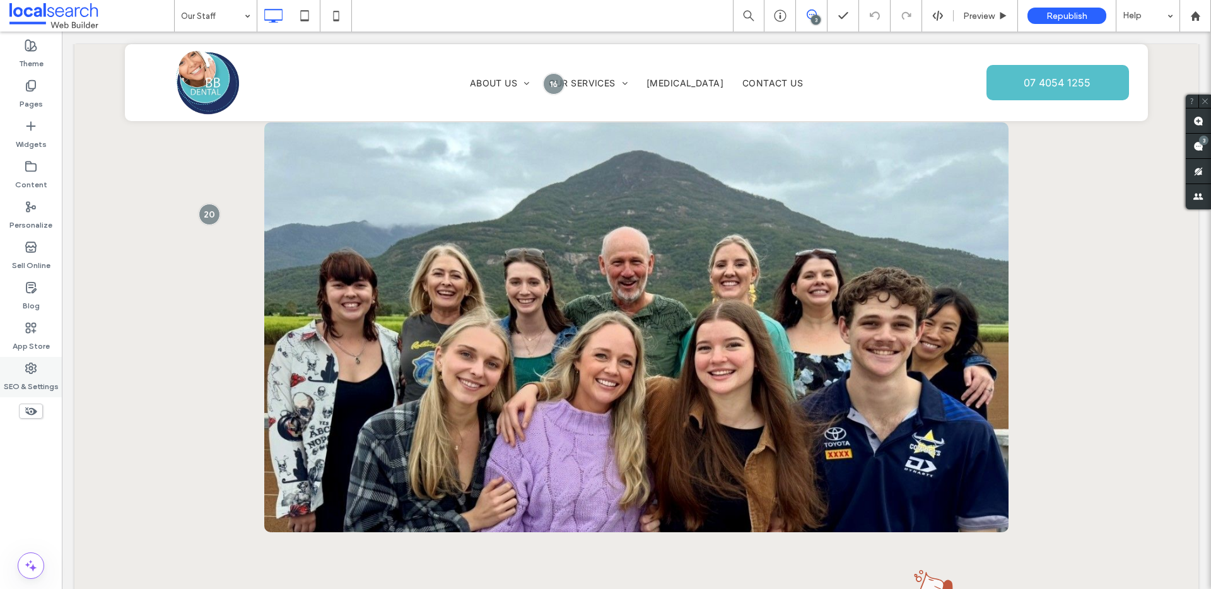
click at [38, 374] on div "SEO & Settings" at bounding box center [31, 377] width 62 height 40
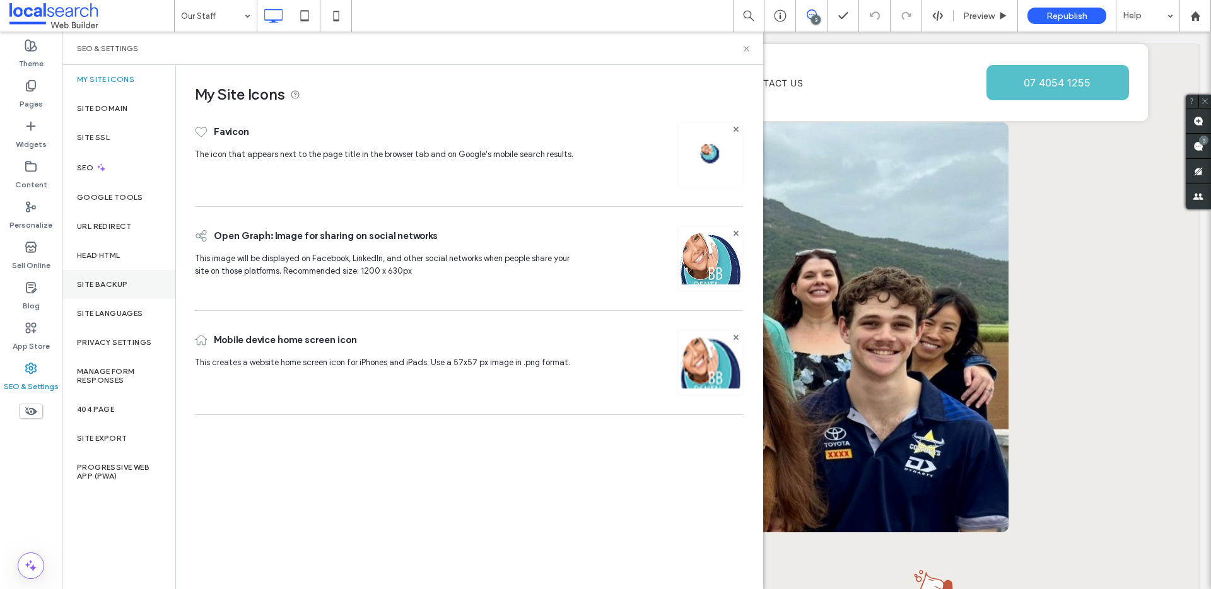
click at [121, 291] on div "Site Backup" at bounding box center [119, 284] width 114 height 29
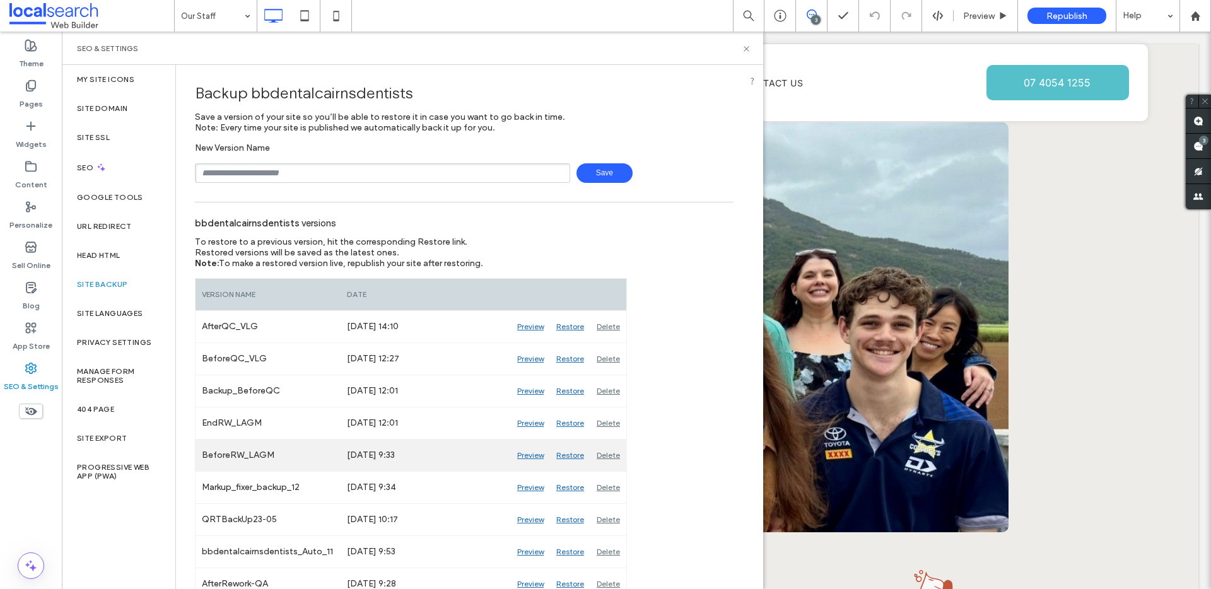
click at [527, 456] on div "Preview" at bounding box center [530, 456] width 39 height 32
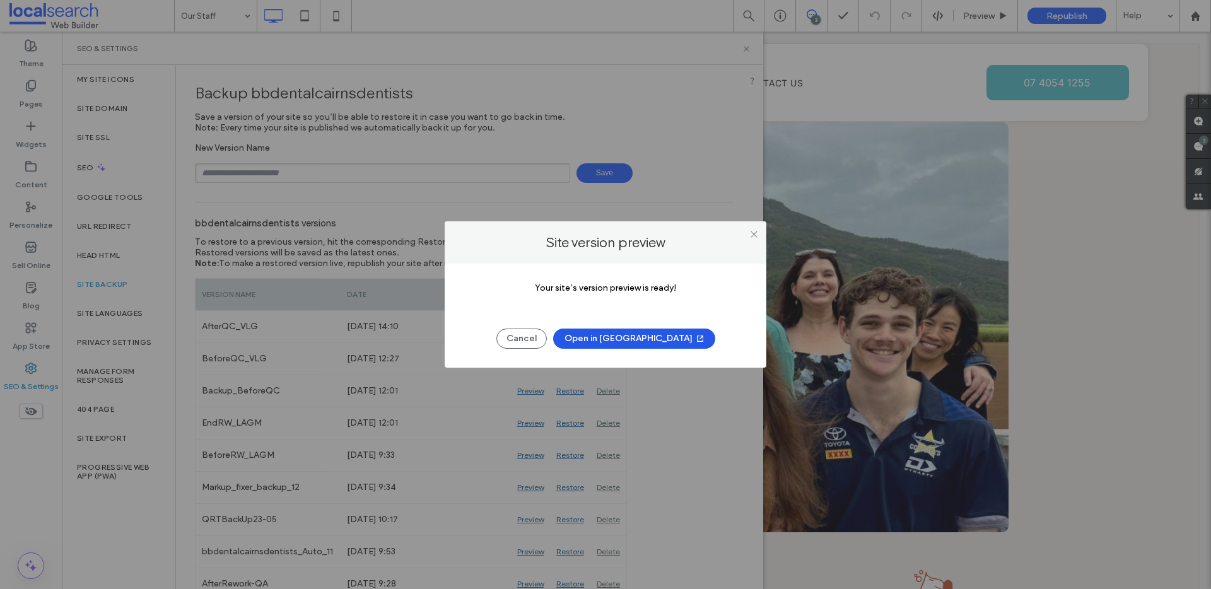
click at [618, 331] on button "Open in [GEOGRAPHIC_DATA]" at bounding box center [634, 339] width 162 height 20
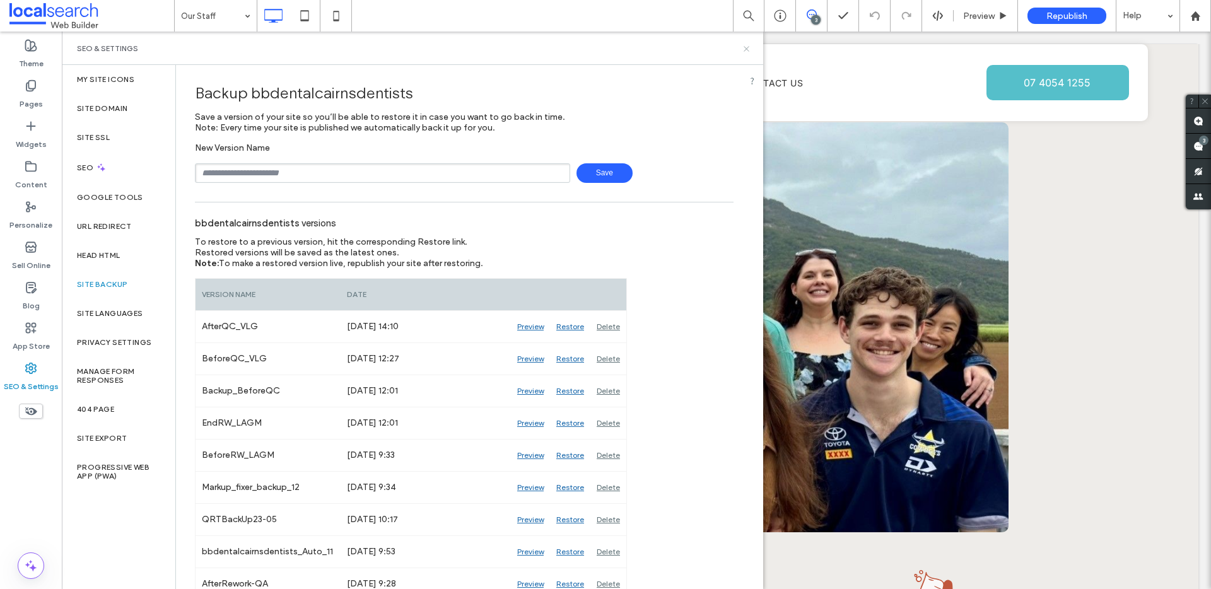
click at [746, 45] on icon at bounding box center [746, 48] width 9 height 9
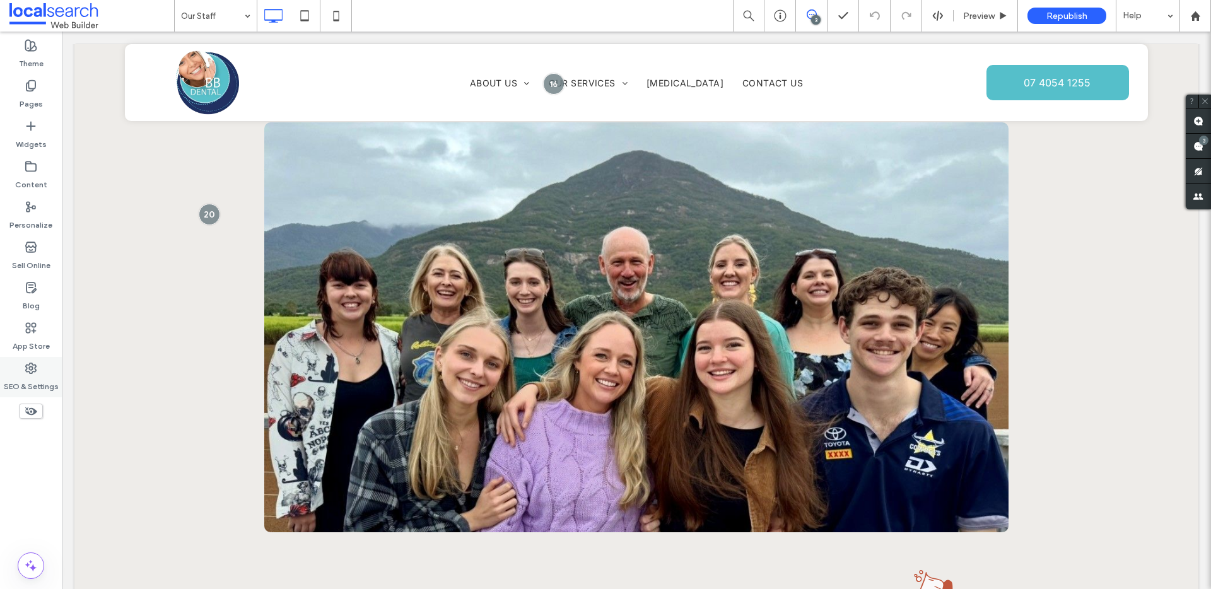
click at [38, 380] on label "SEO & Settings" at bounding box center [31, 384] width 55 height 18
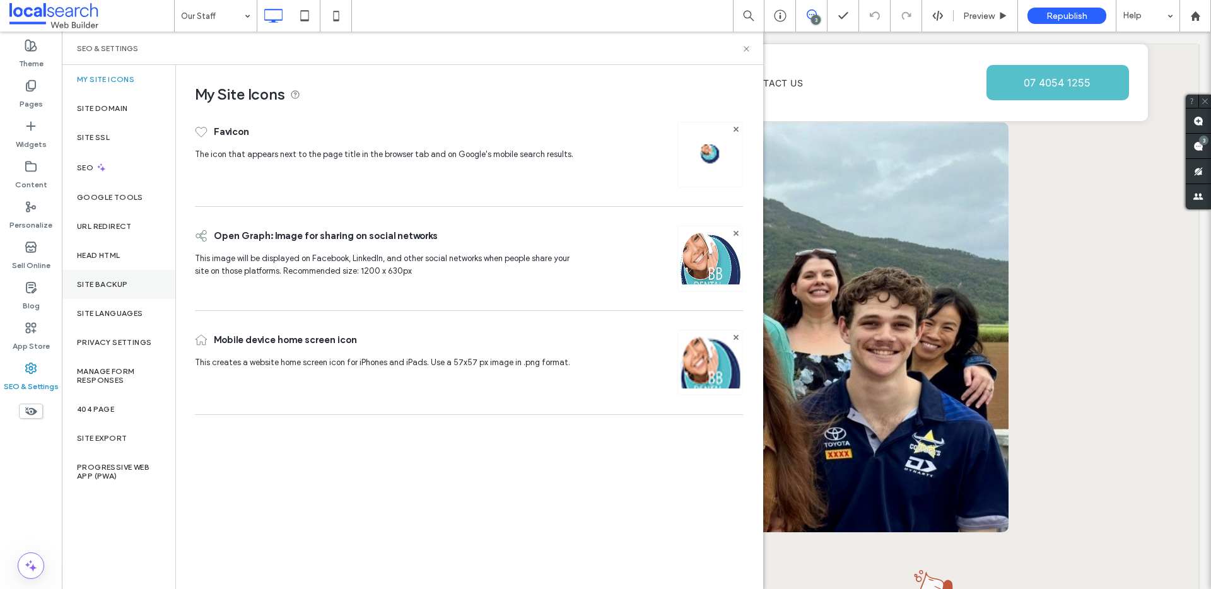
click at [118, 283] on label "Site Backup" at bounding box center [102, 284] width 50 height 9
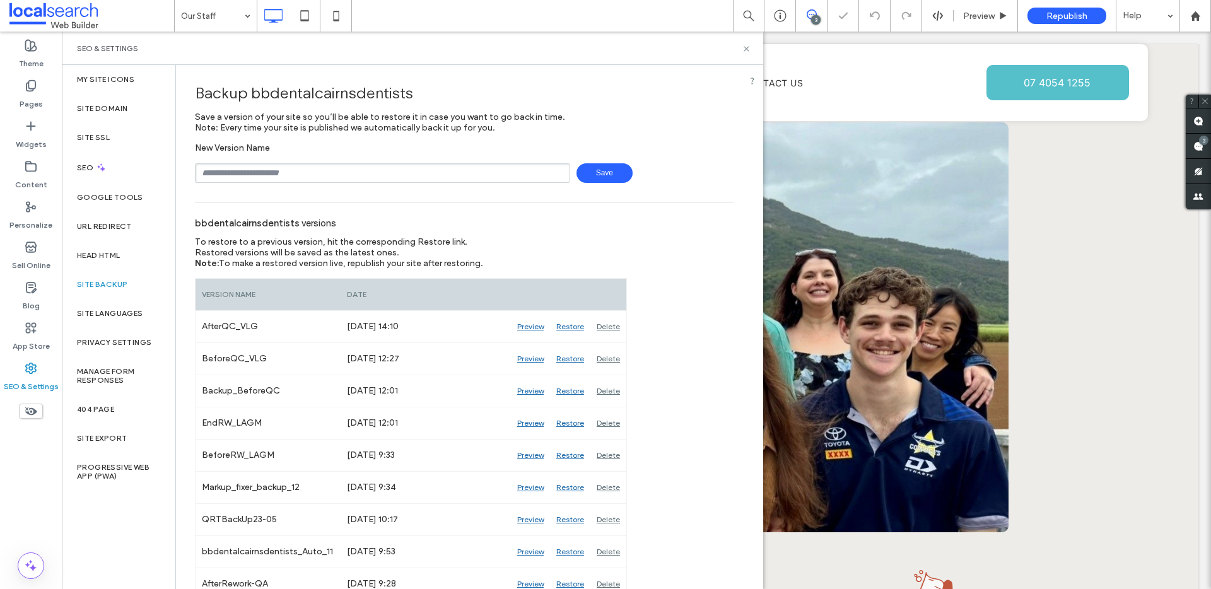
click at [273, 167] on input "text" at bounding box center [382, 173] width 375 height 20
click at [593, 174] on span "Save" at bounding box center [605, 173] width 56 height 20
click at [457, 180] on input "**********" at bounding box center [382, 173] width 375 height 20
type input "**********"
click at [615, 182] on span "Save" at bounding box center [605, 173] width 56 height 20
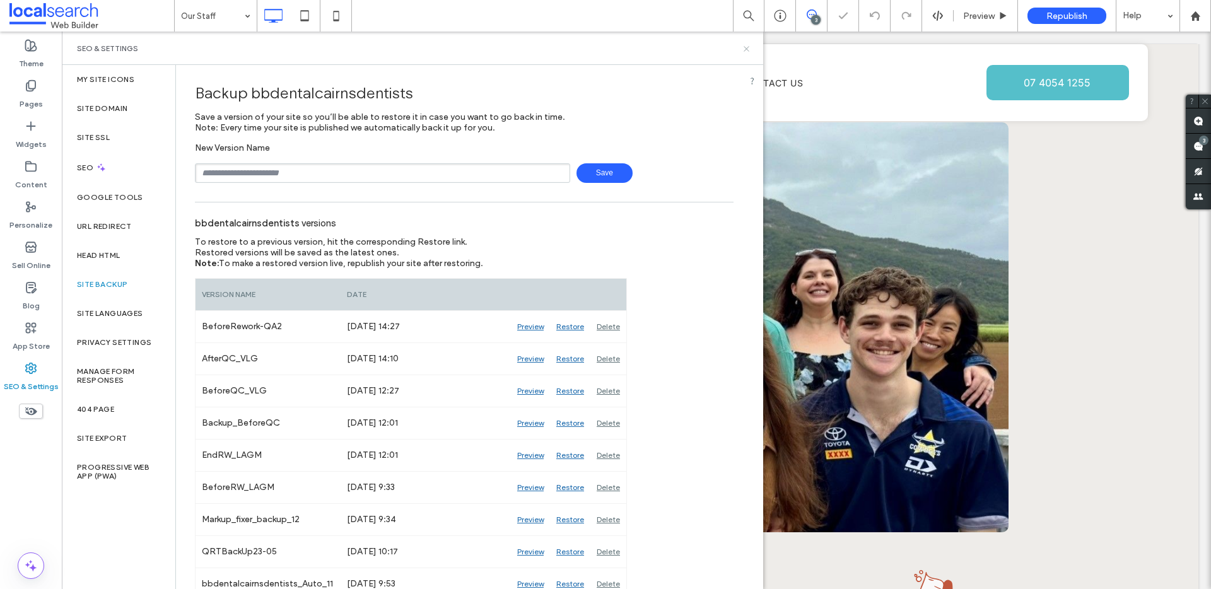
click at [745, 47] on use at bounding box center [746, 48] width 5 height 5
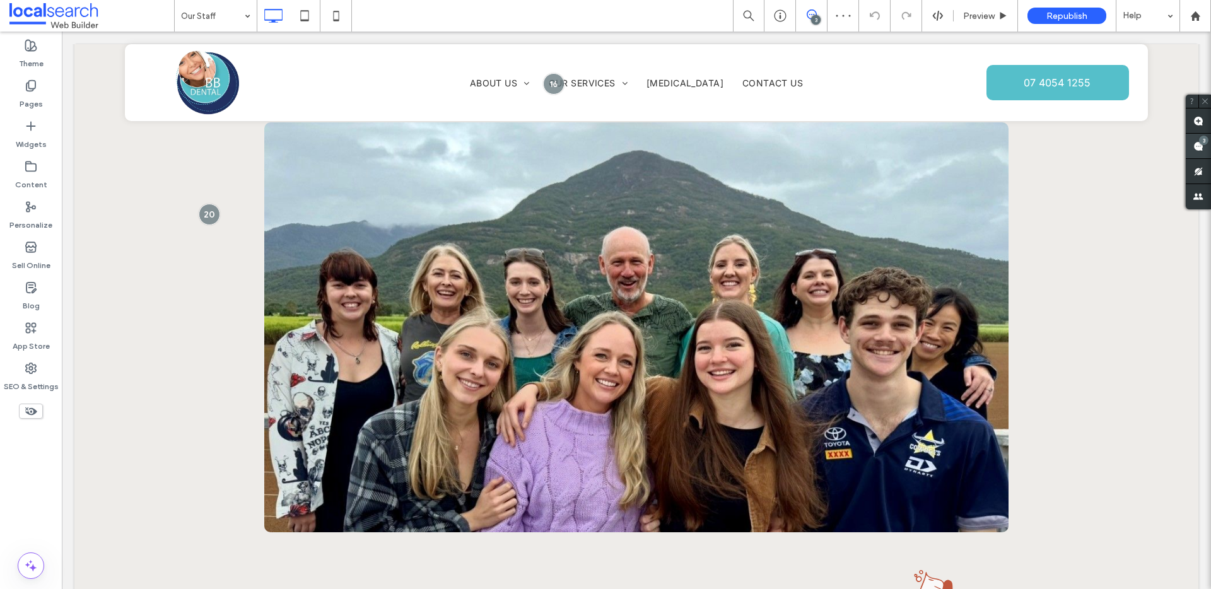
click at [1196, 146] on use at bounding box center [1199, 146] width 10 height 10
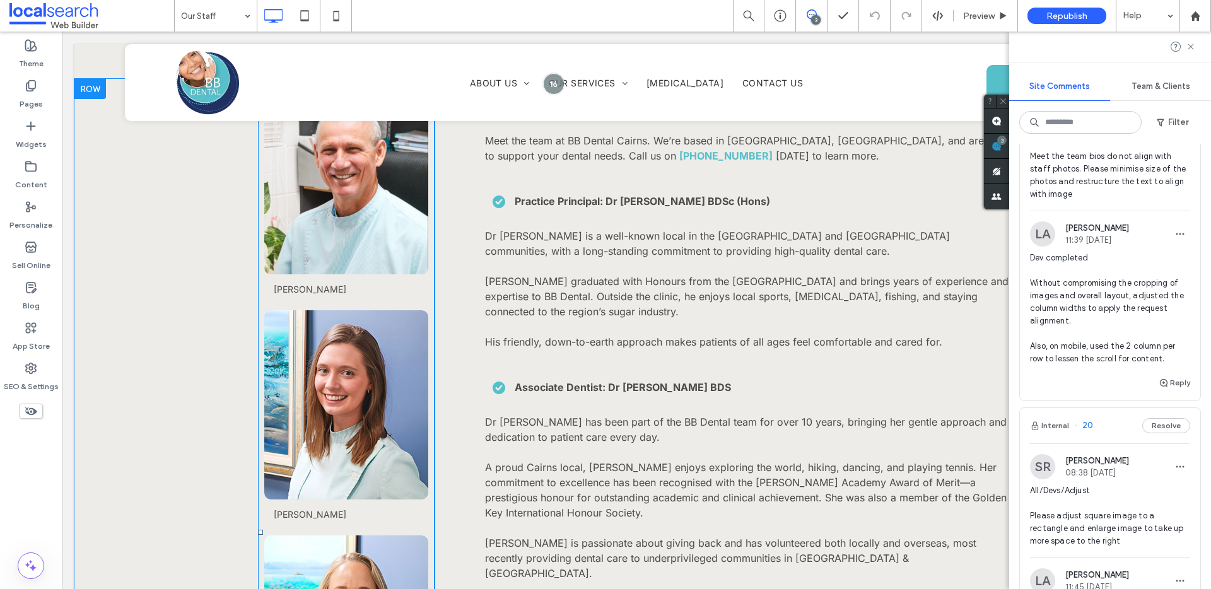
scroll to position [1114, 0]
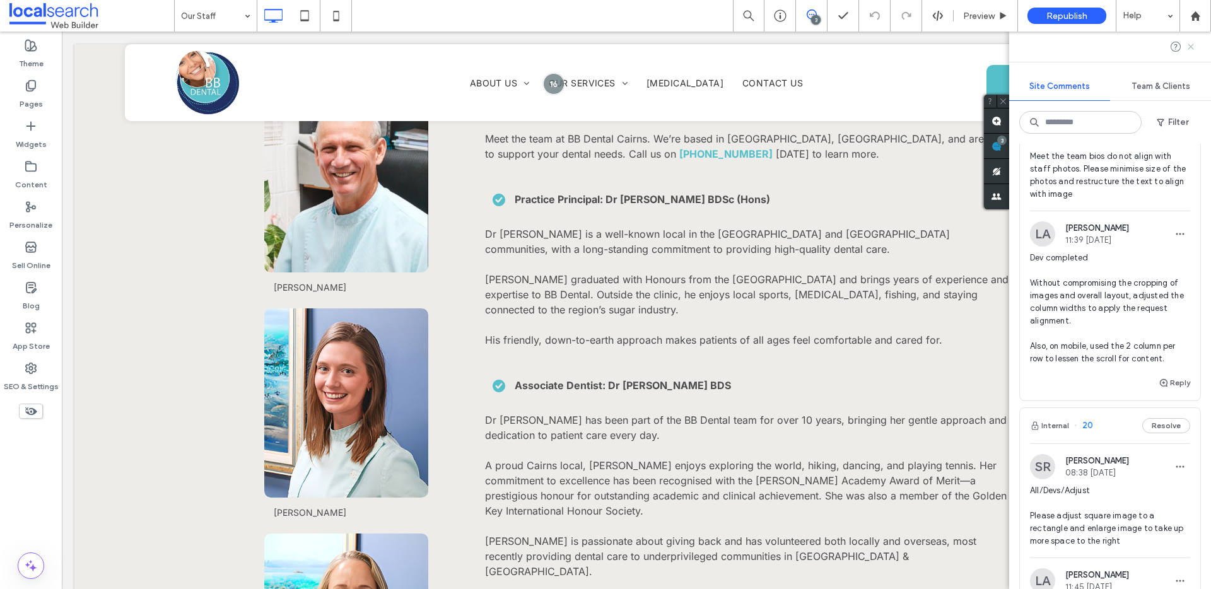
click at [1191, 48] on icon at bounding box center [1191, 47] width 10 height 10
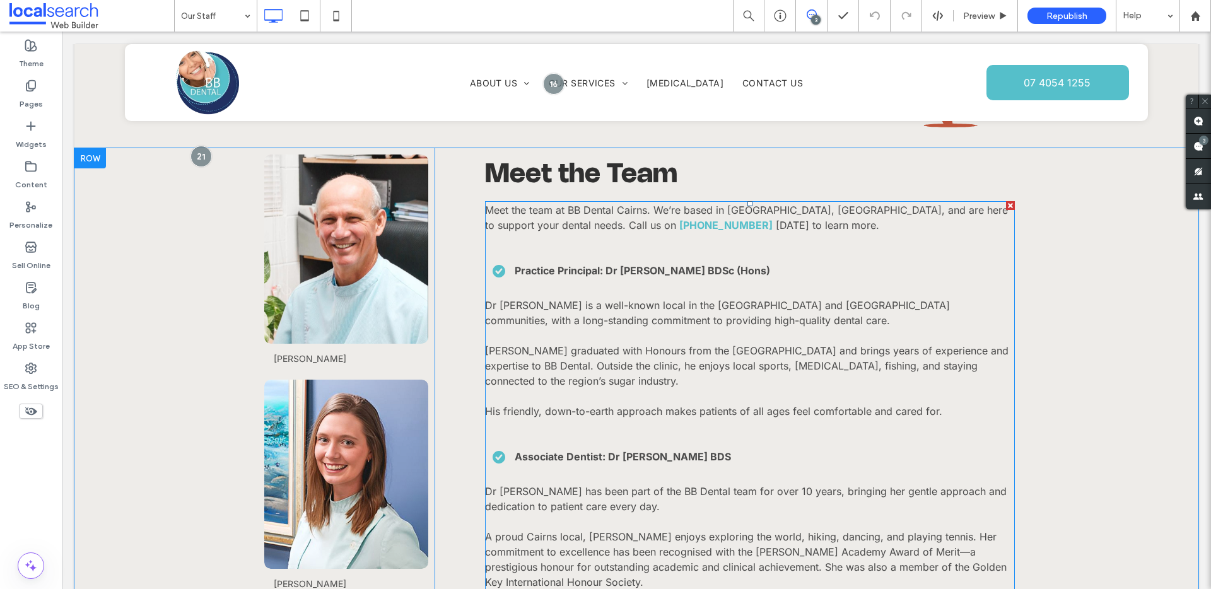
scroll to position [1034, 0]
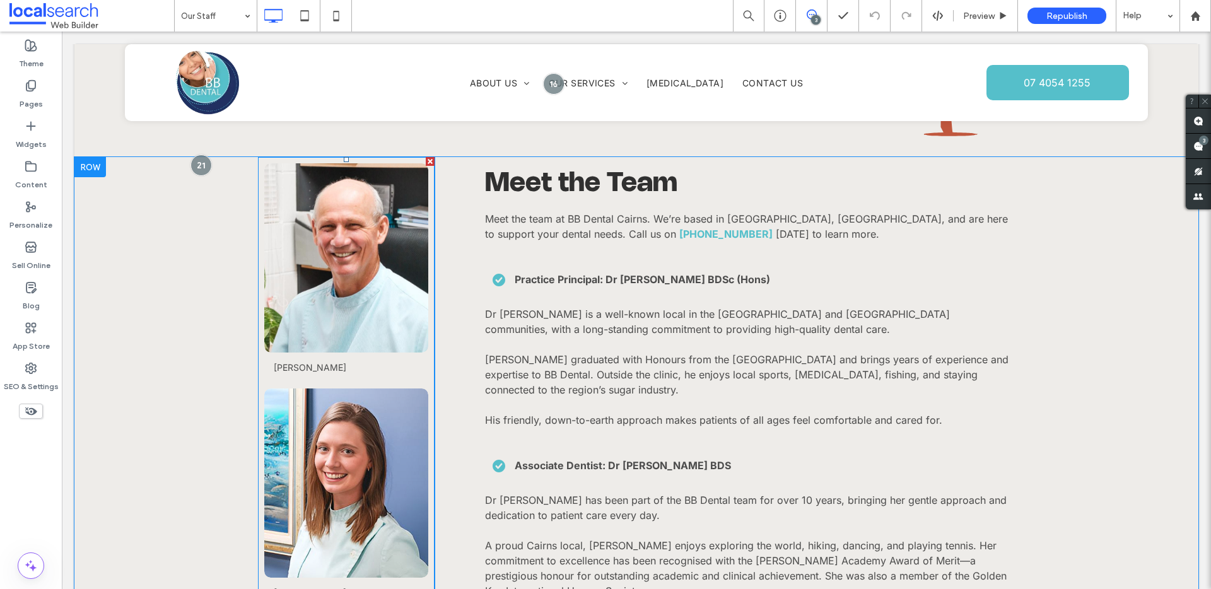
click at [347, 304] on link at bounding box center [346, 258] width 174 height 201
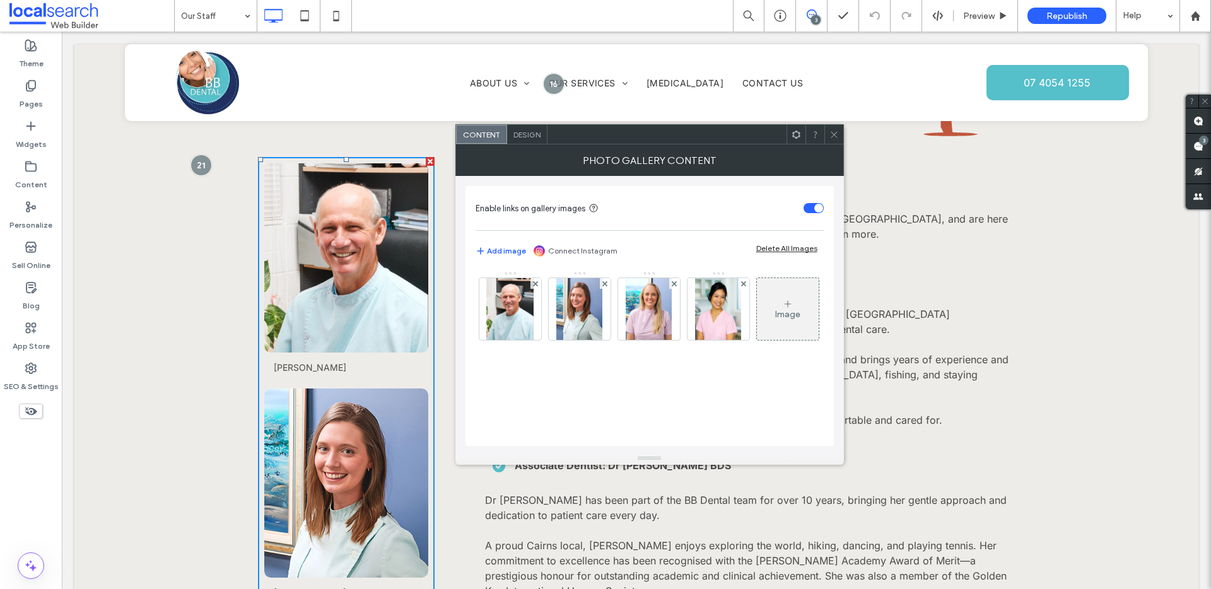
click at [830, 134] on icon at bounding box center [834, 134] width 9 height 9
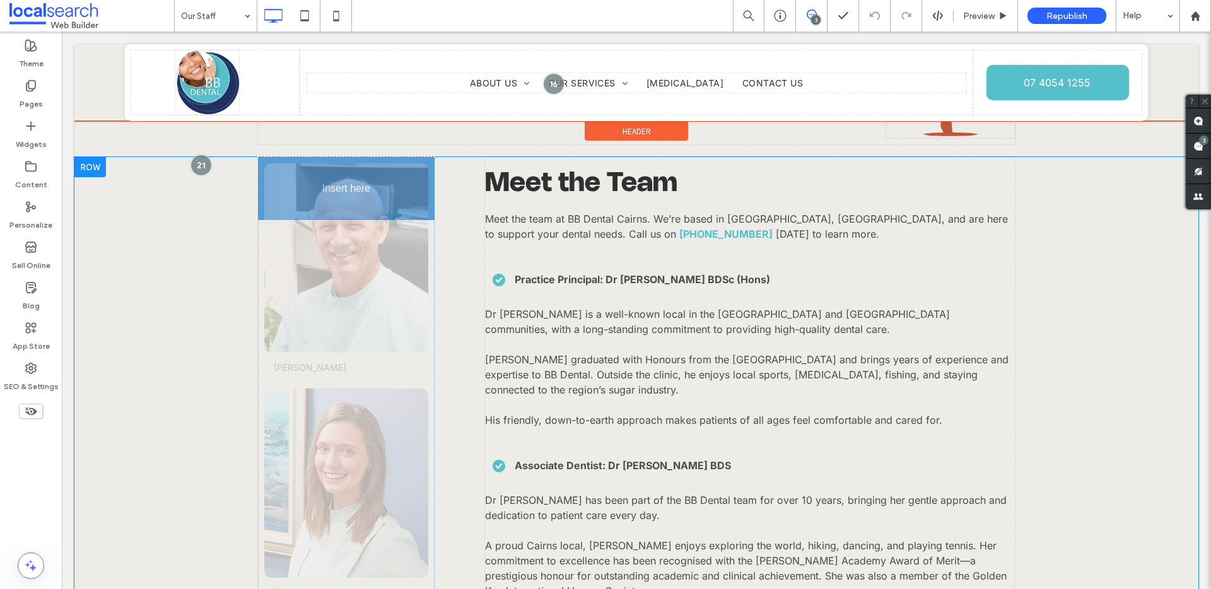
drag, startPoint x: 315, startPoint y: 294, endPoint x: 296, endPoint y: 305, distance: 22.1
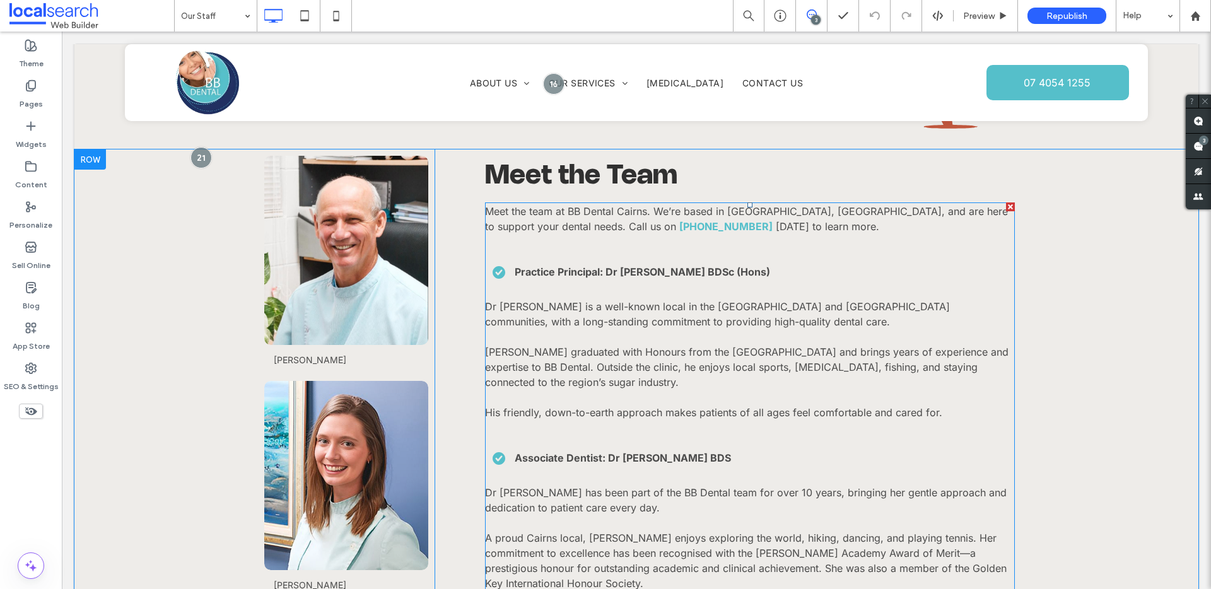
scroll to position [967, 0]
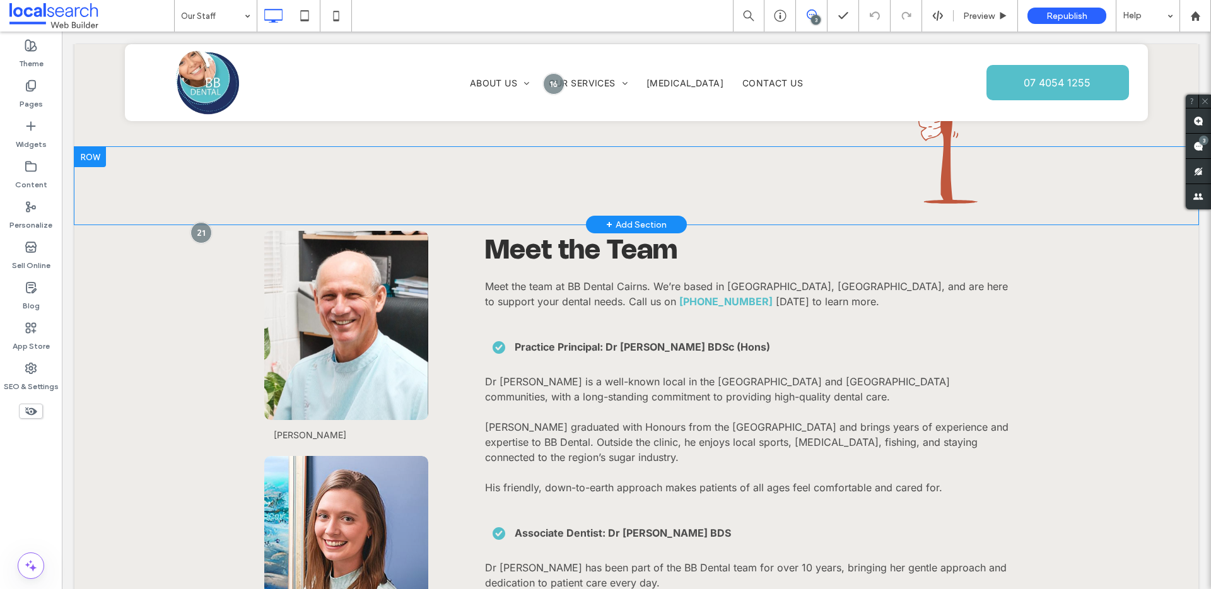
click at [606, 223] on span "+" at bounding box center [609, 225] width 6 height 14
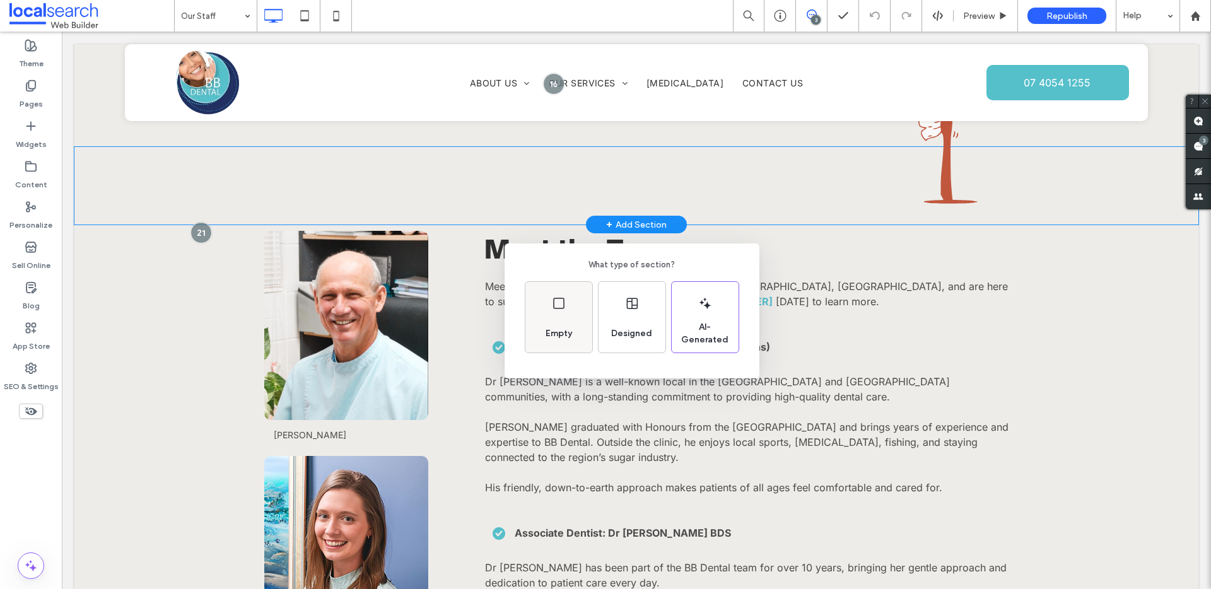
drag, startPoint x: 567, startPoint y: 317, endPoint x: 509, endPoint y: 281, distance: 68.0
click at [567, 317] on div "Empty" at bounding box center [559, 317] width 67 height 71
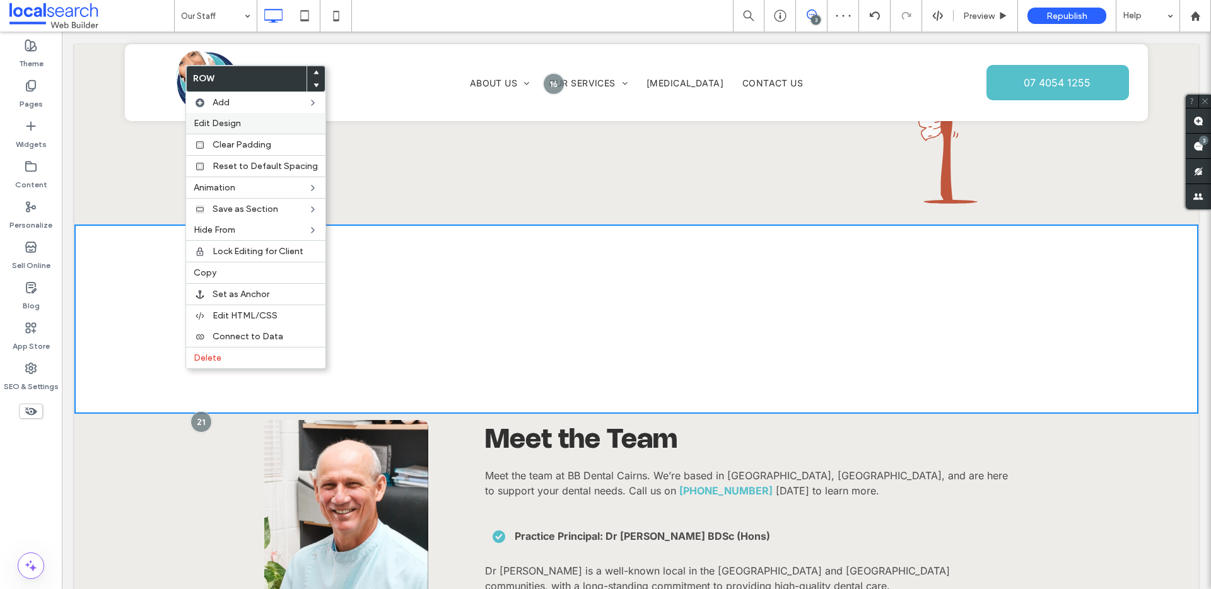
drag, startPoint x: 245, startPoint y: 128, endPoint x: 474, endPoint y: 172, distance: 233.7
click at [245, 128] on label "Edit Design" at bounding box center [256, 123] width 124 height 11
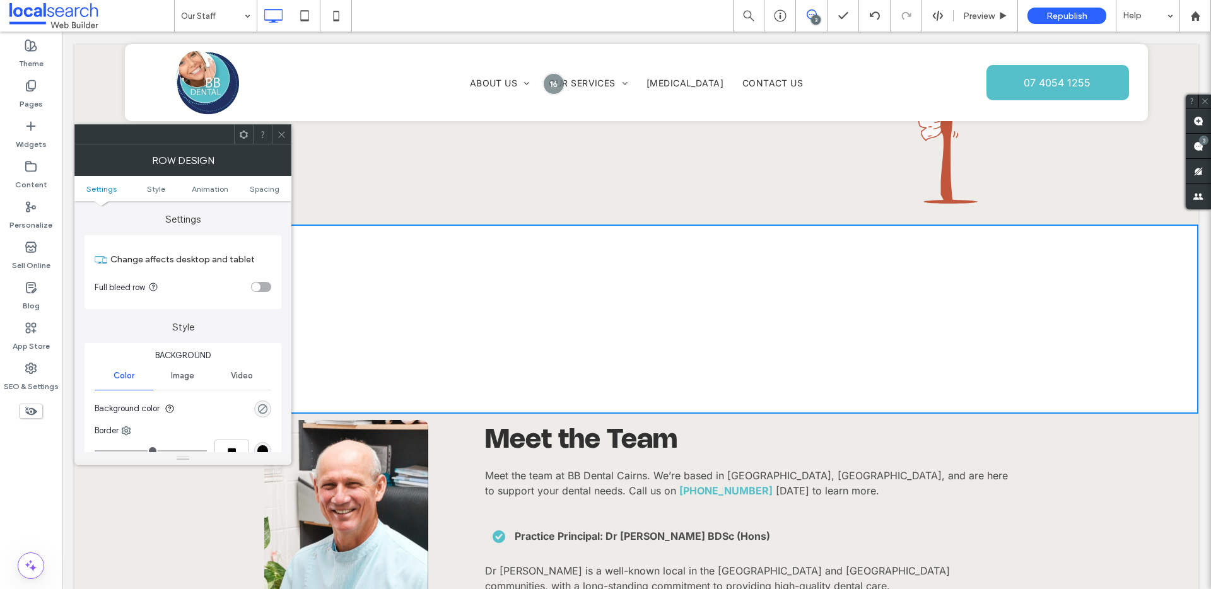
click at [262, 409] on div "rgba(0, 0, 0, 0)" at bounding box center [262, 409] width 11 height 11
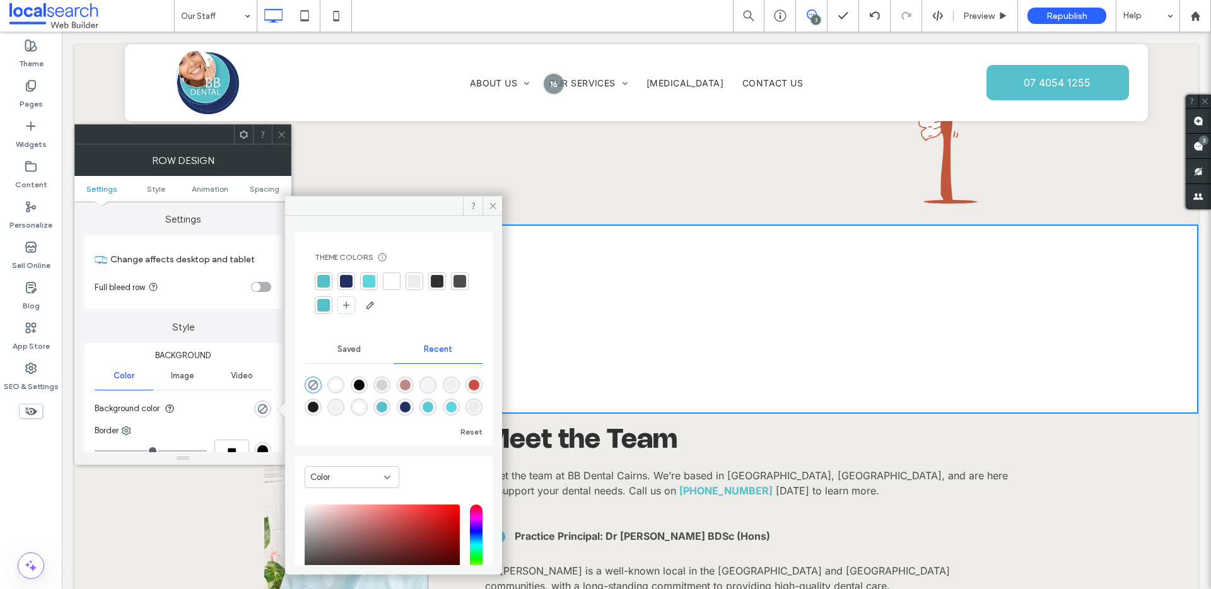
click at [408, 283] on div at bounding box center [414, 281] width 13 height 13
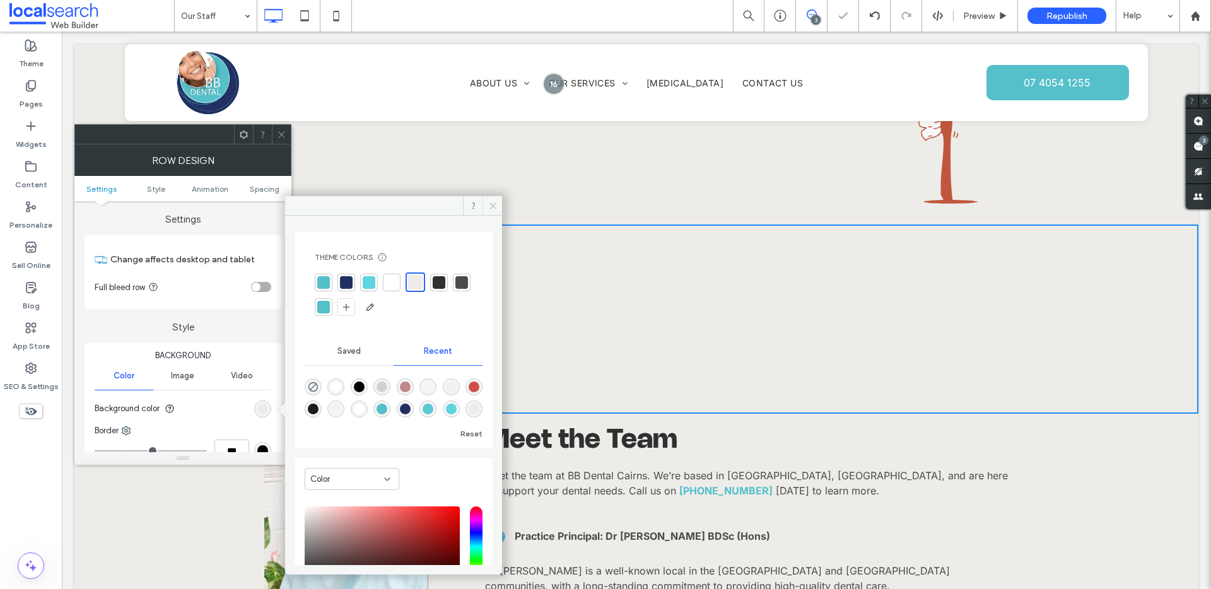
click at [486, 207] on span at bounding box center [493, 205] width 20 height 19
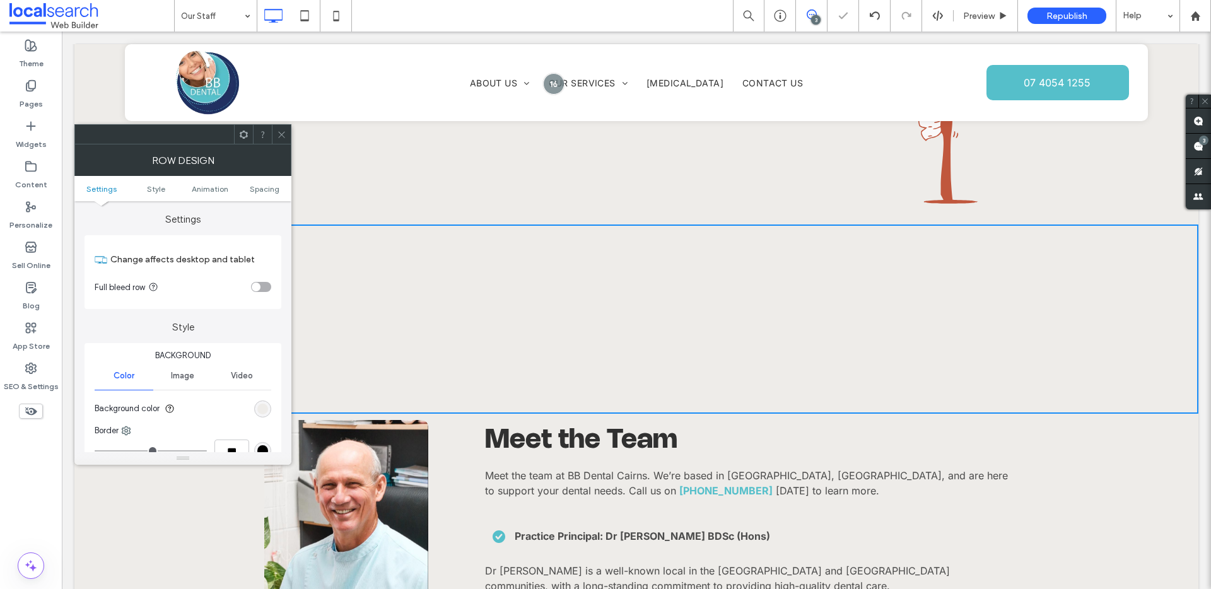
drag, startPoint x: 277, startPoint y: 131, endPoint x: 274, endPoint y: 213, distance: 82.1
click at [277, 131] on icon at bounding box center [281, 134] width 9 height 9
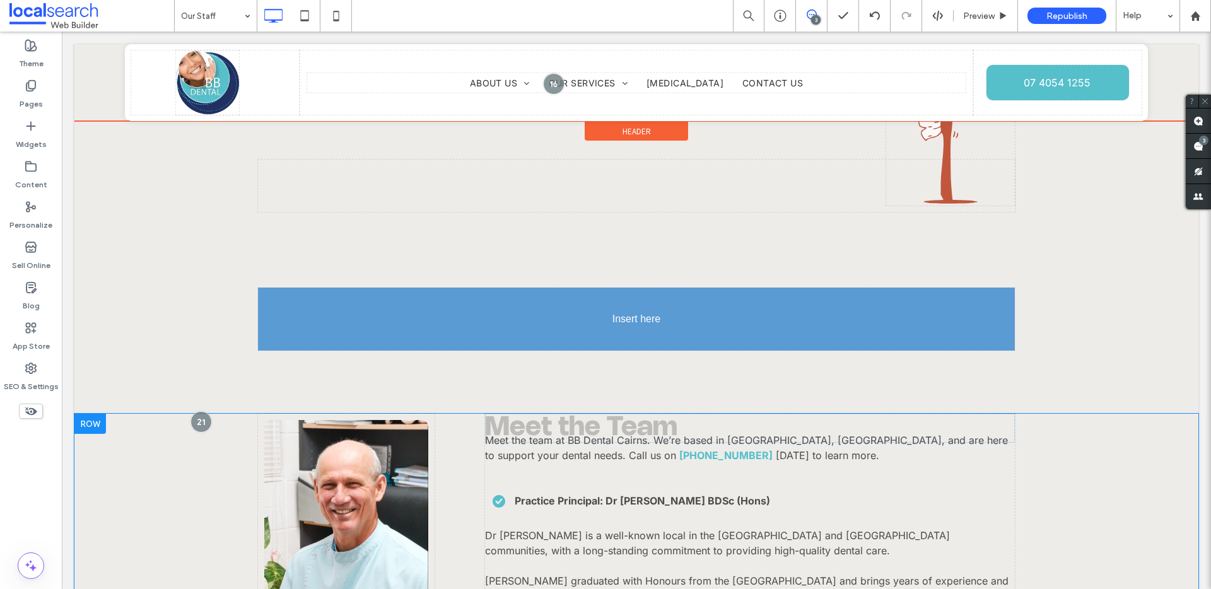
drag, startPoint x: 535, startPoint y: 433, endPoint x: 555, endPoint y: 384, distance: 53.5
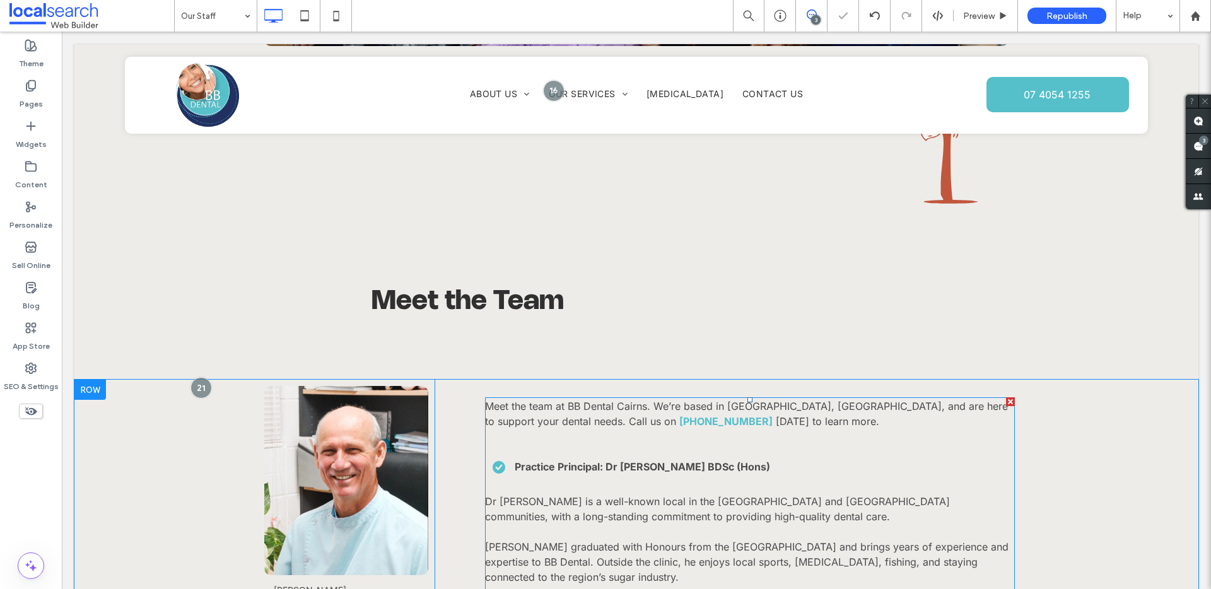
click at [509, 411] on span "Meet the team at BB Dental Cairns. We’re based in [GEOGRAPHIC_DATA], [GEOGRAPHI…" at bounding box center [746, 414] width 523 height 28
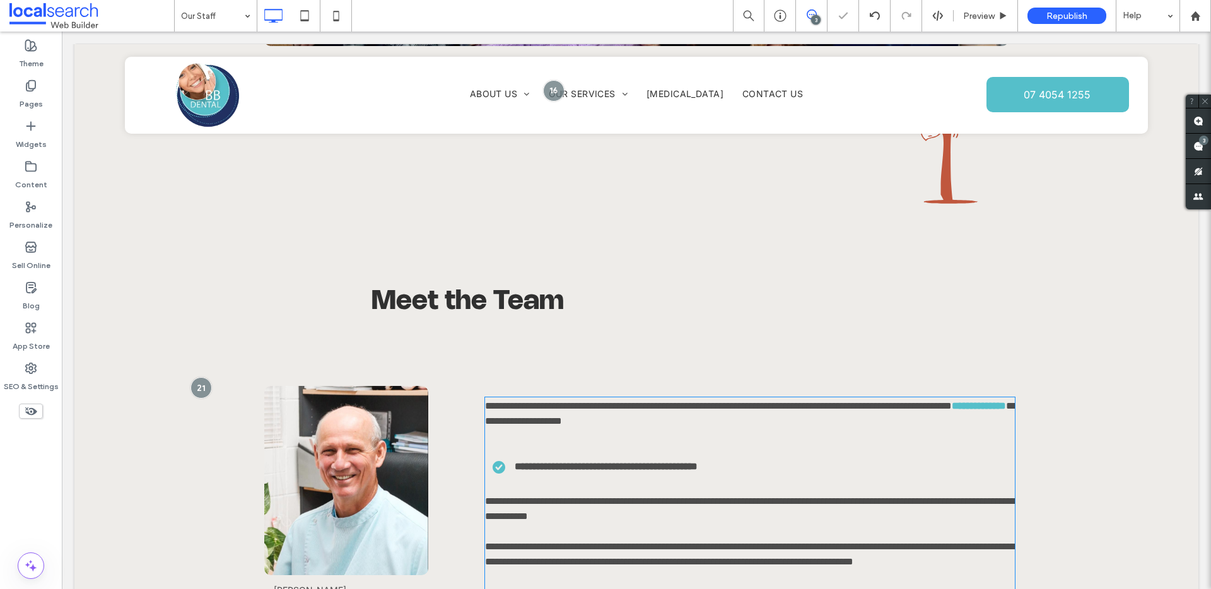
click at [507, 411] on span "**********" at bounding box center [718, 405] width 467 height 9
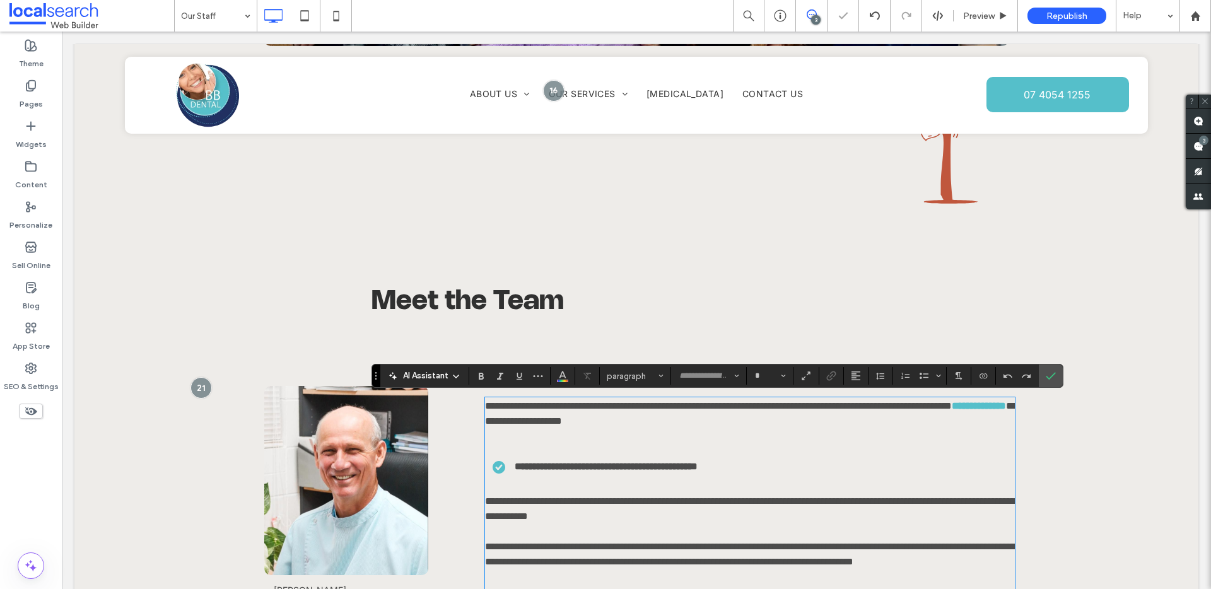
type input "*****"
type input "**"
click at [505, 411] on span "**********" at bounding box center [718, 405] width 467 height 9
click at [656, 417] on span "**********" at bounding box center [749, 413] width 529 height 25
click at [490, 310] on span "Meet the Team" at bounding box center [468, 302] width 192 height 25
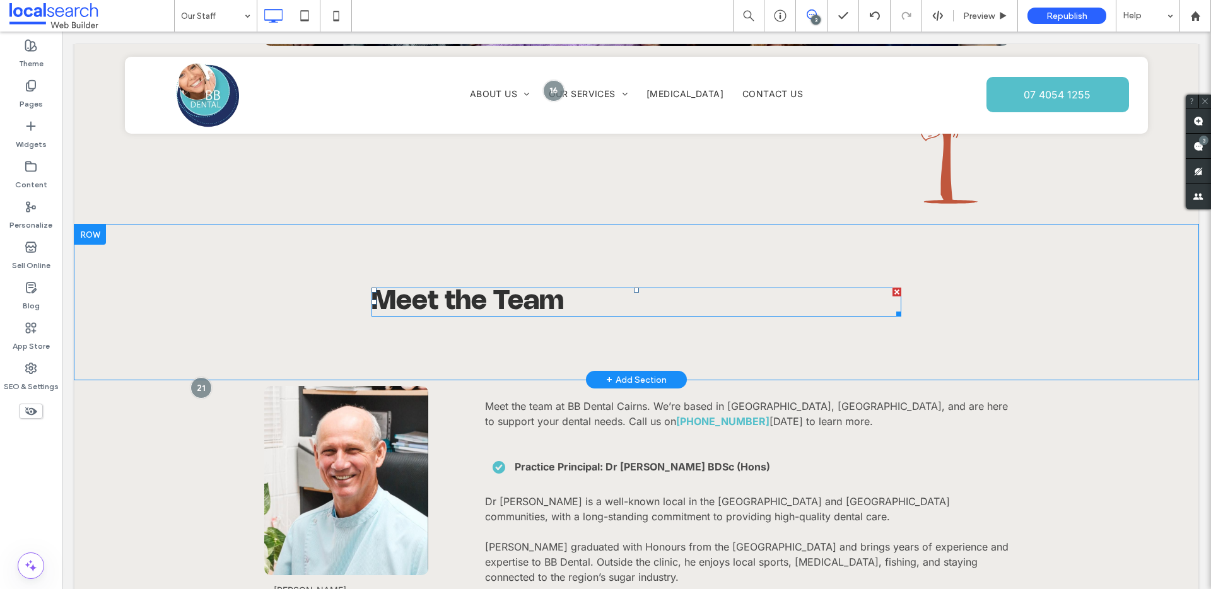
click at [562, 302] on h2 "Meet the Team" at bounding box center [637, 302] width 530 height 26
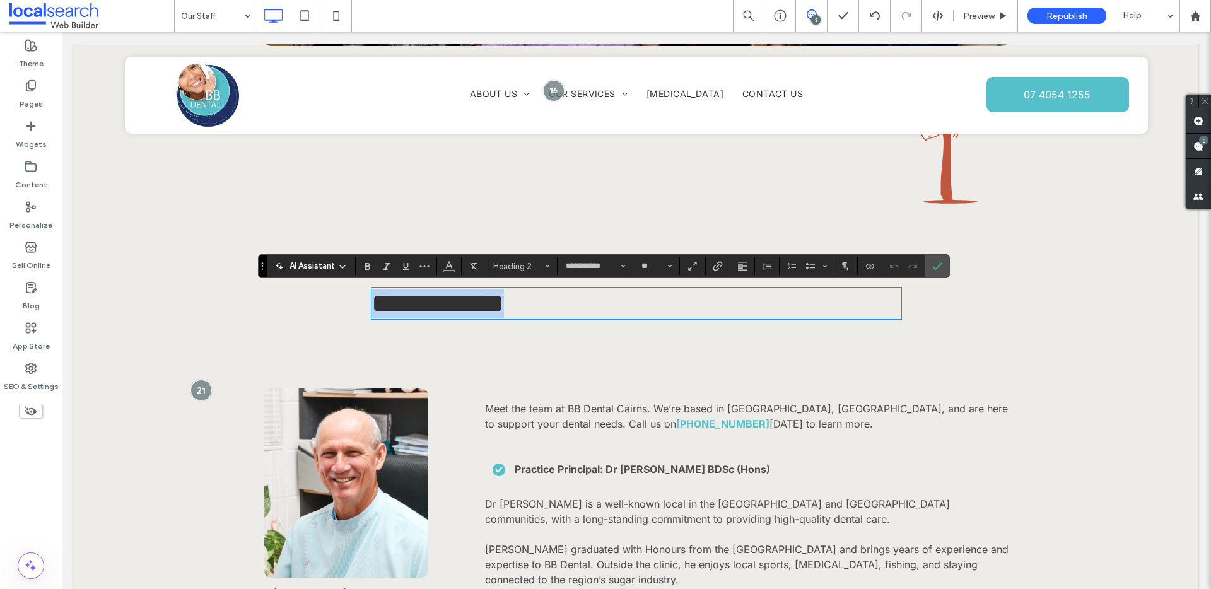
click at [562, 302] on h2 "**********" at bounding box center [637, 303] width 530 height 29
click at [550, 329] on div "**********" at bounding box center [636, 304] width 1124 height 158
click at [25, 141] on label "Widgets" at bounding box center [31, 141] width 31 height 18
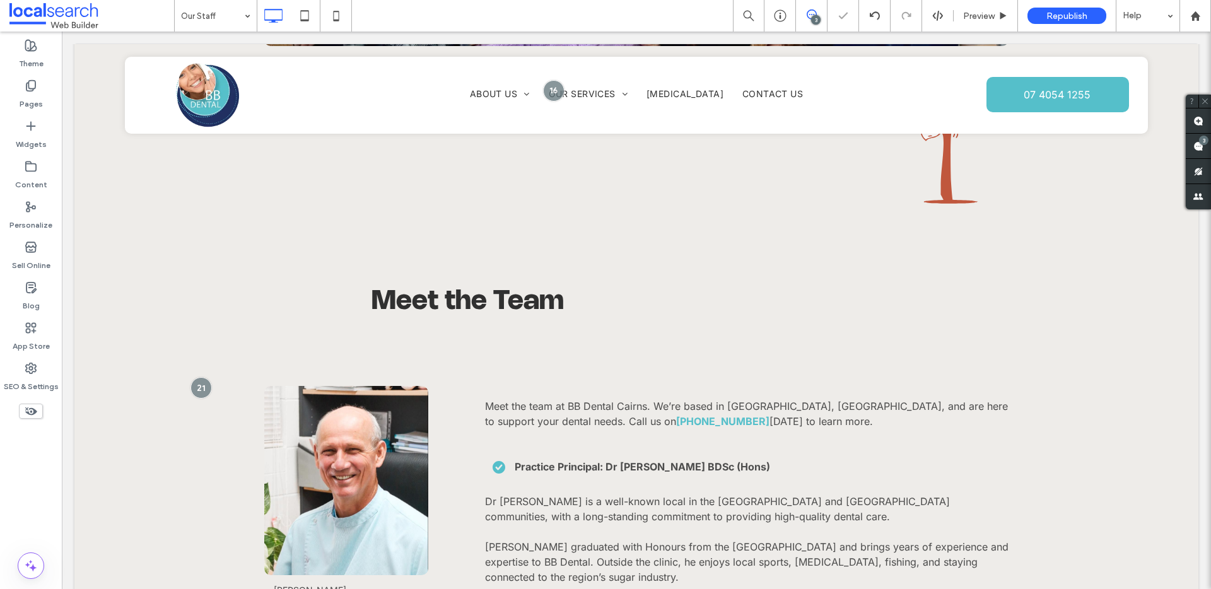
type input "*****"
type input "**"
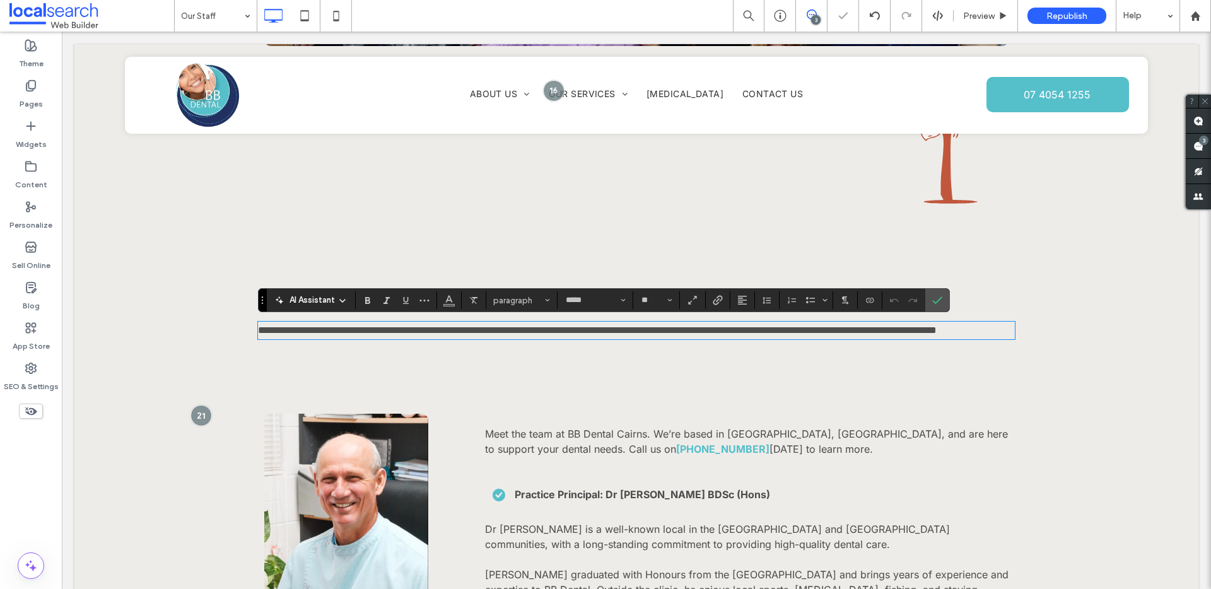
click at [770, 456] on span "today to learn more." at bounding box center [821, 449] width 103 height 13
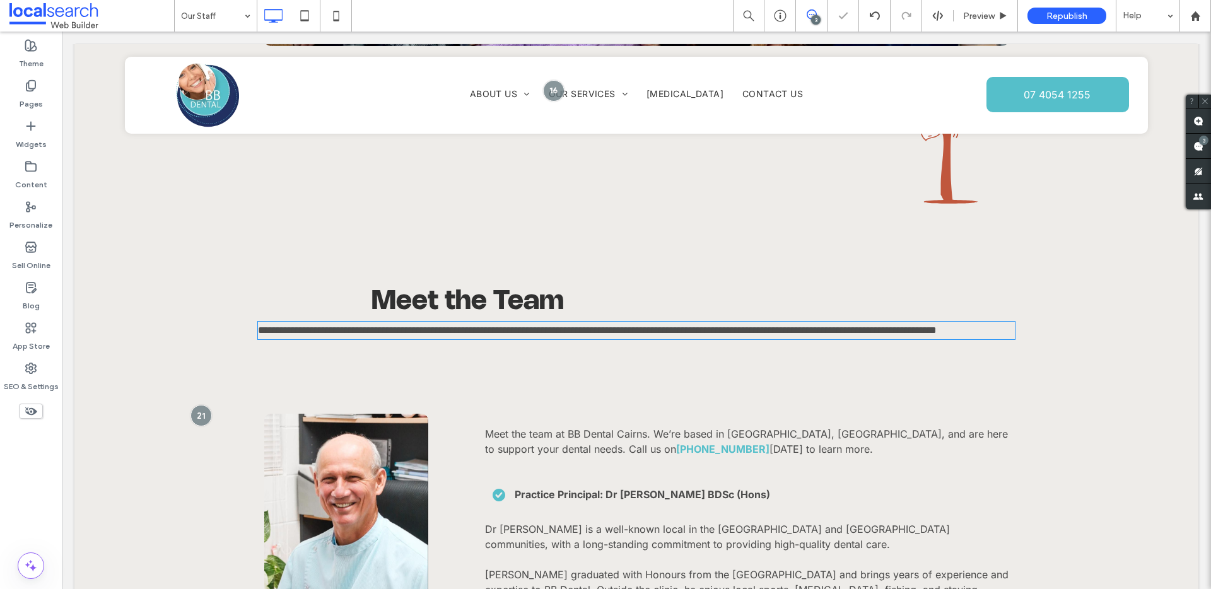
click at [770, 456] on span "today to learn more." at bounding box center [821, 449] width 103 height 13
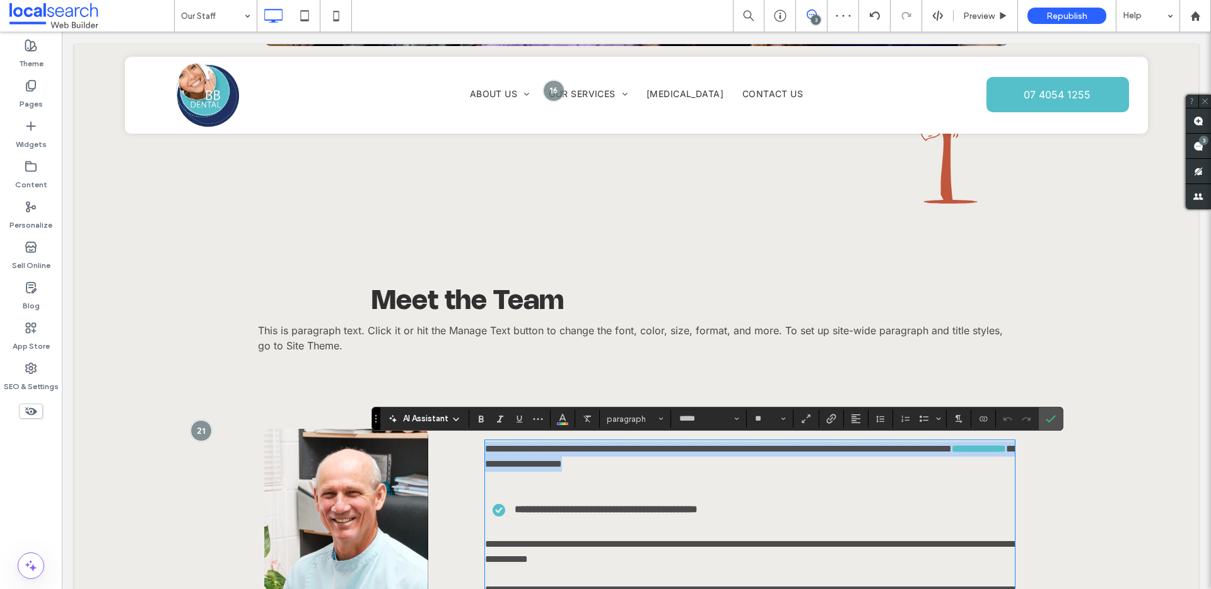
drag, startPoint x: 707, startPoint y: 468, endPoint x: 471, endPoint y: 448, distance: 236.8
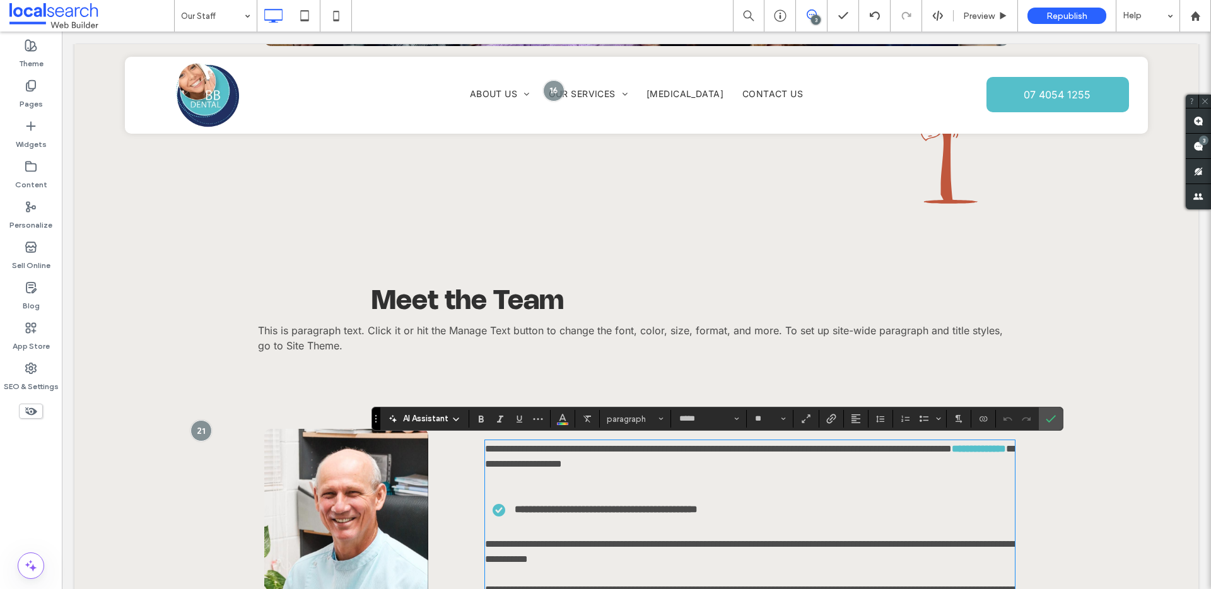
click at [519, 329] on span "This is paragraph text. Click it or hit the Manage Text button to change the fo…" at bounding box center [630, 338] width 745 height 28
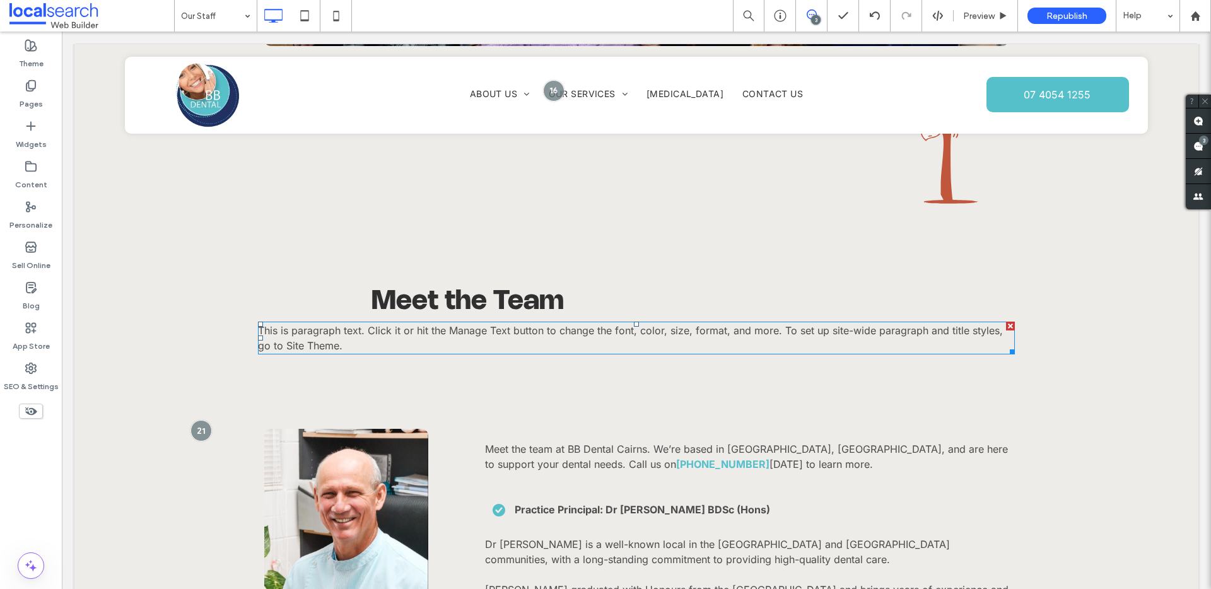
click at [417, 327] on span "This is paragraph text. Click it or hit the Manage Text button to change the fo…" at bounding box center [630, 338] width 745 height 28
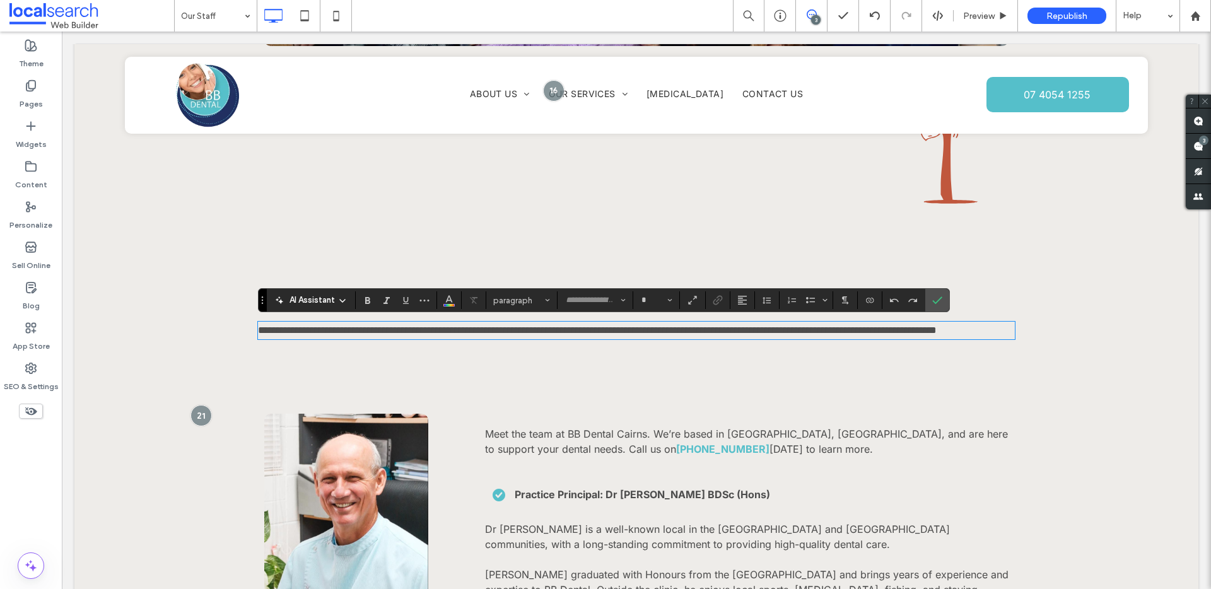
type input "*****"
type input "**"
click at [417, 327] on span "**********" at bounding box center [597, 330] width 679 height 9
click at [941, 302] on icon "Confirm" at bounding box center [938, 300] width 10 height 10
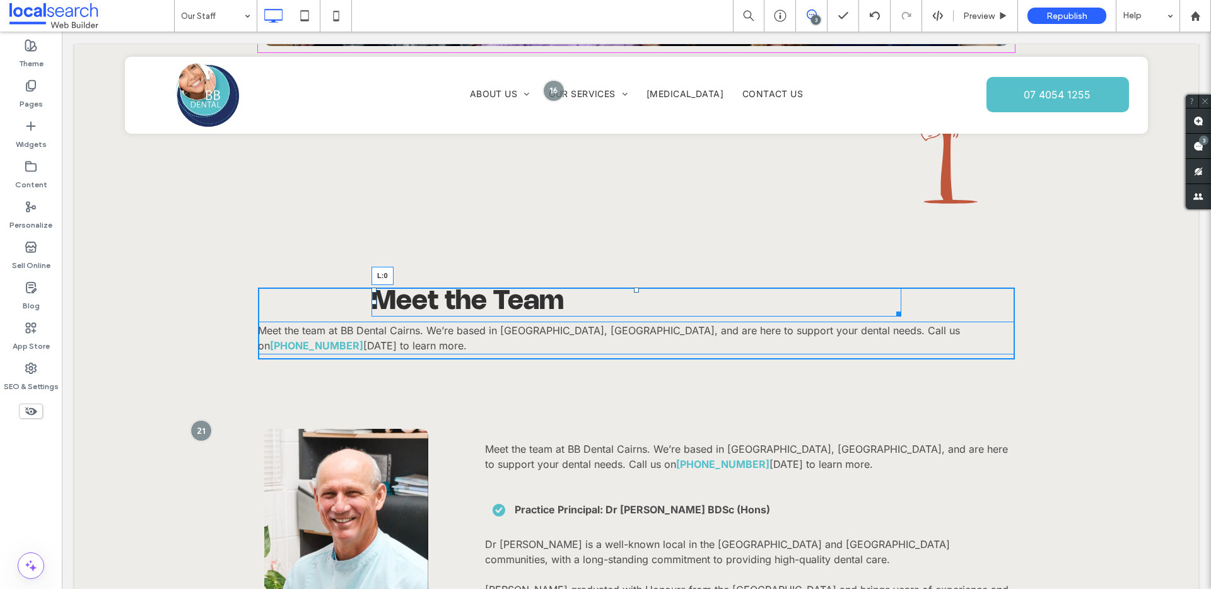
drag, startPoint x: 370, startPoint y: 300, endPoint x: 253, endPoint y: 302, distance: 117.4
click at [372, 302] on div at bounding box center [374, 302] width 5 height 5
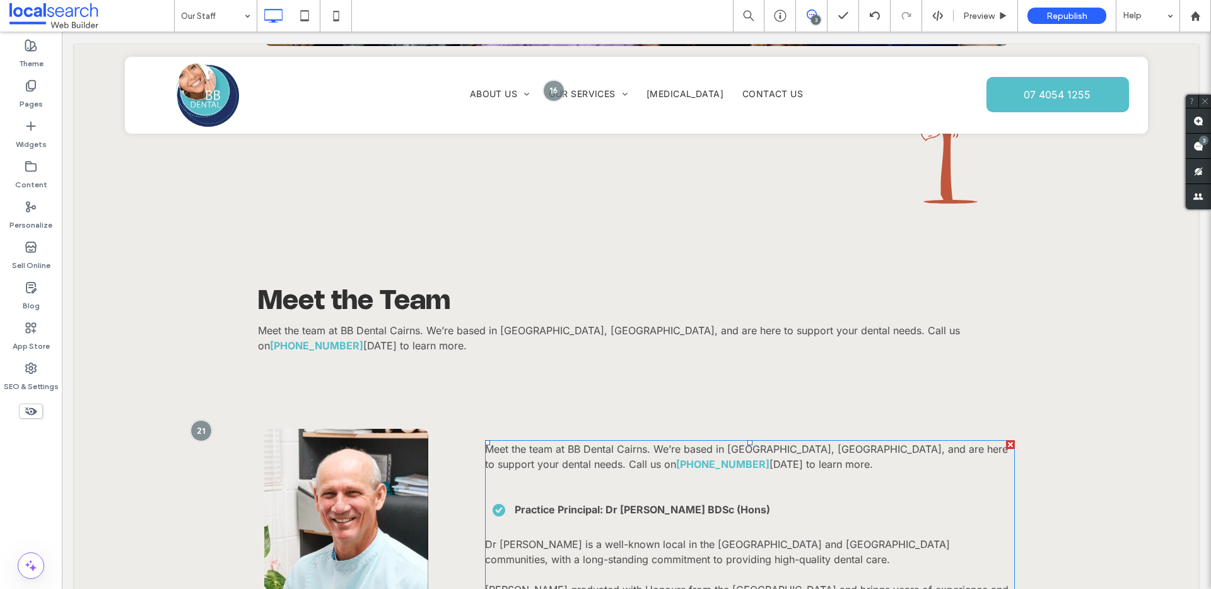
click at [770, 458] on span "today to learn more." at bounding box center [821, 464] width 103 height 13
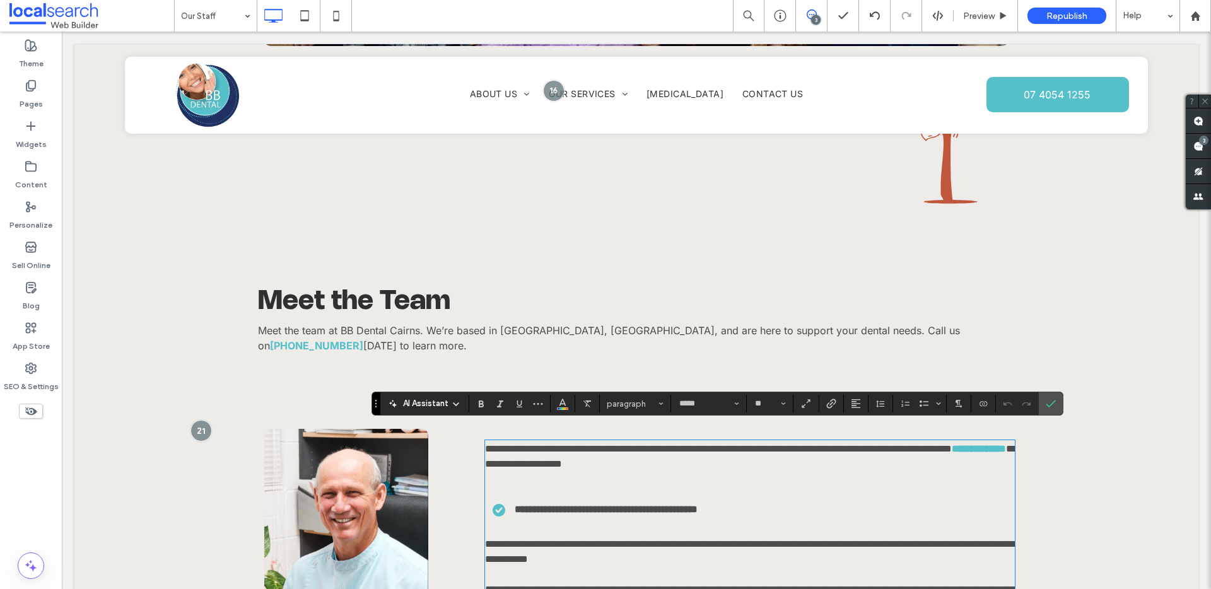
click at [712, 449] on p "**********" at bounding box center [750, 457] width 530 height 30
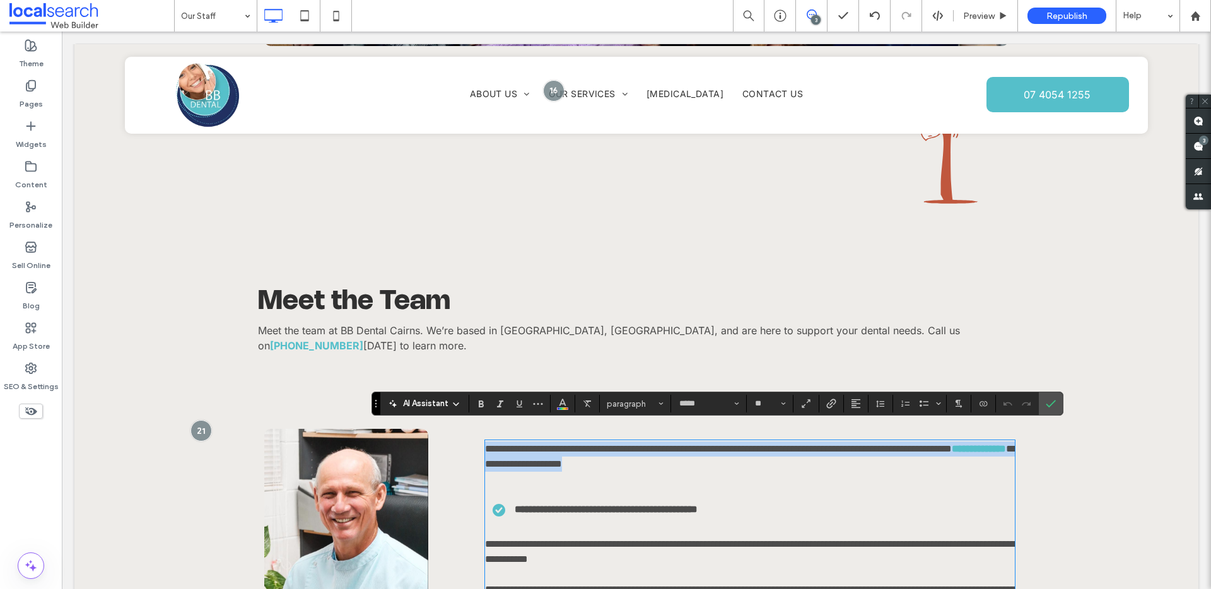
drag, startPoint x: 713, startPoint y: 449, endPoint x: 478, endPoint y: 433, distance: 235.9
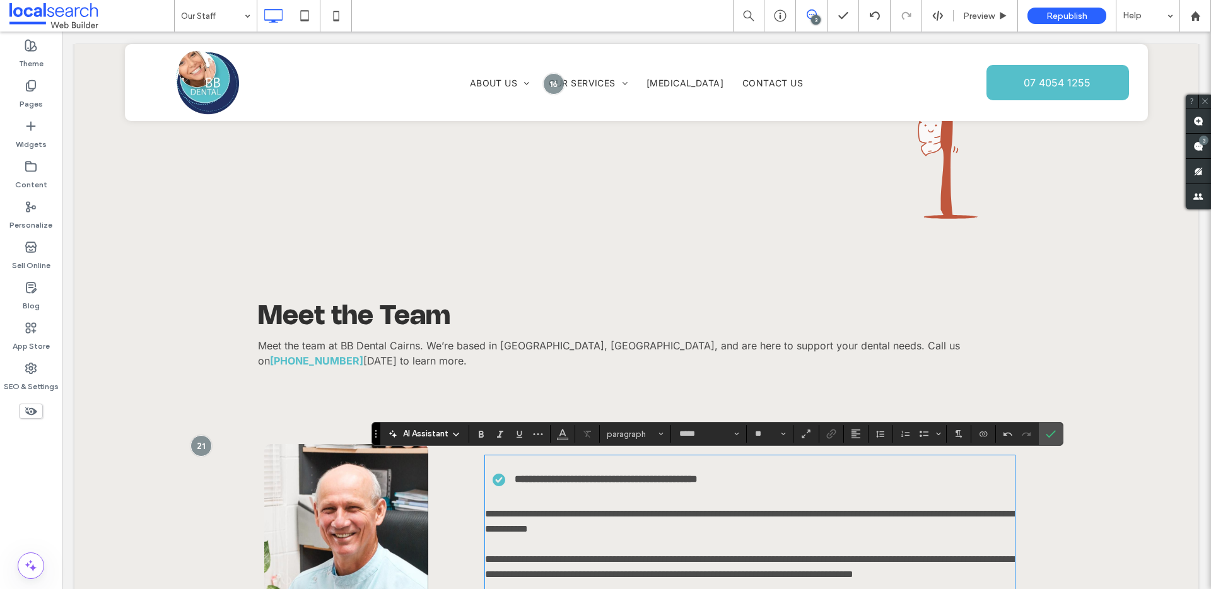
scroll to position [936, 0]
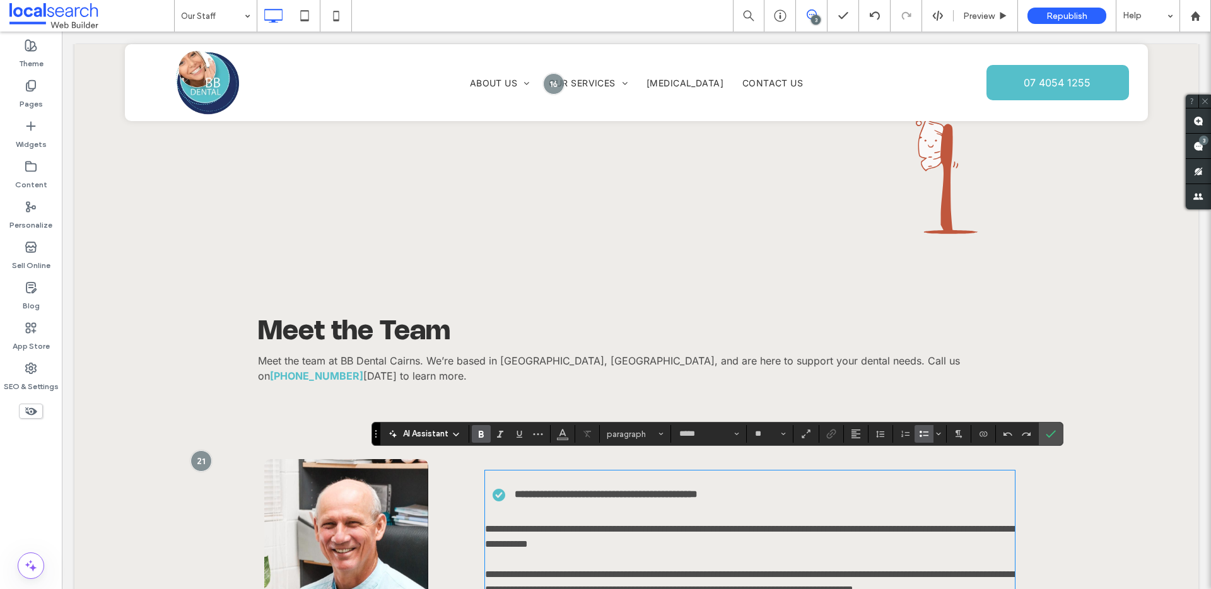
click at [561, 472] on p at bounding box center [750, 479] width 530 height 15
click at [486, 487] on ul "**********" at bounding box center [744, 494] width 543 height 15
click at [535, 472] on p at bounding box center [750, 479] width 530 height 15
drag, startPoint x: 1048, startPoint y: 440, endPoint x: 944, endPoint y: 421, distance: 105.8
click at [1048, 440] on span "Confirm" at bounding box center [1049, 434] width 6 height 23
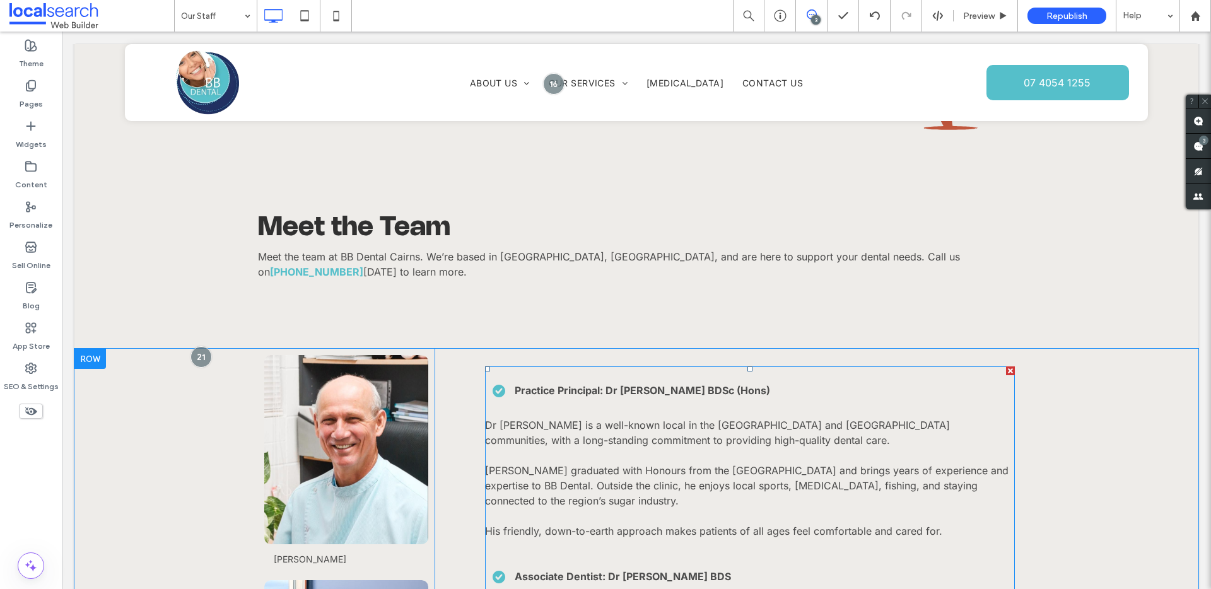
scroll to position [1041, 0]
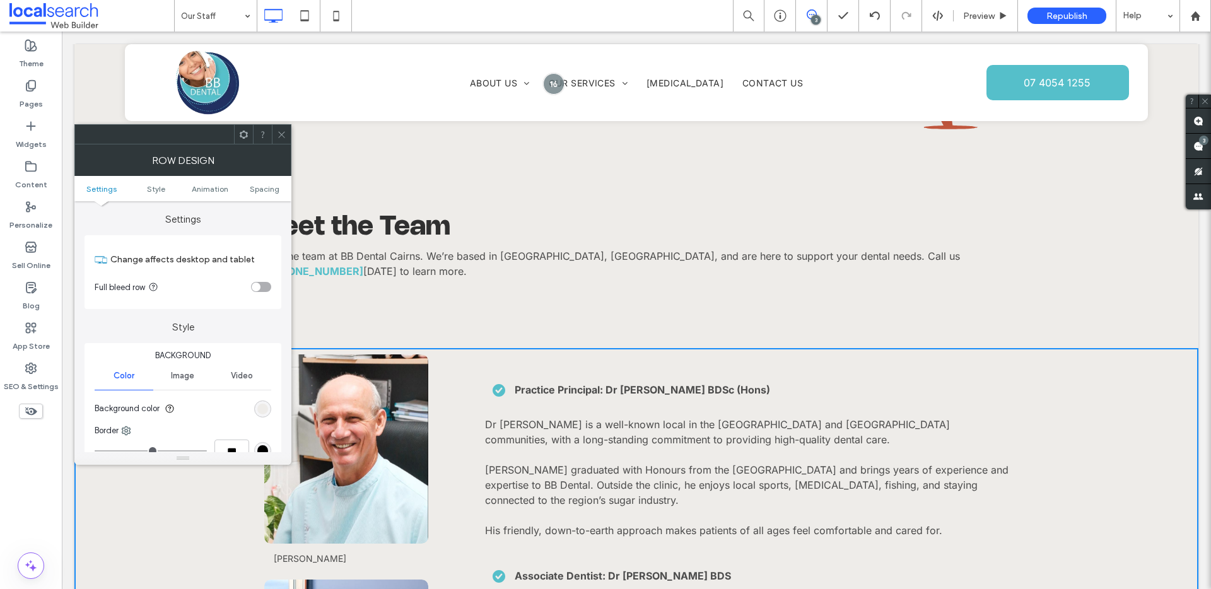
drag, startPoint x: 278, startPoint y: 141, endPoint x: 244, endPoint y: 167, distance: 42.9
click at [278, 141] on span at bounding box center [281, 134] width 9 height 19
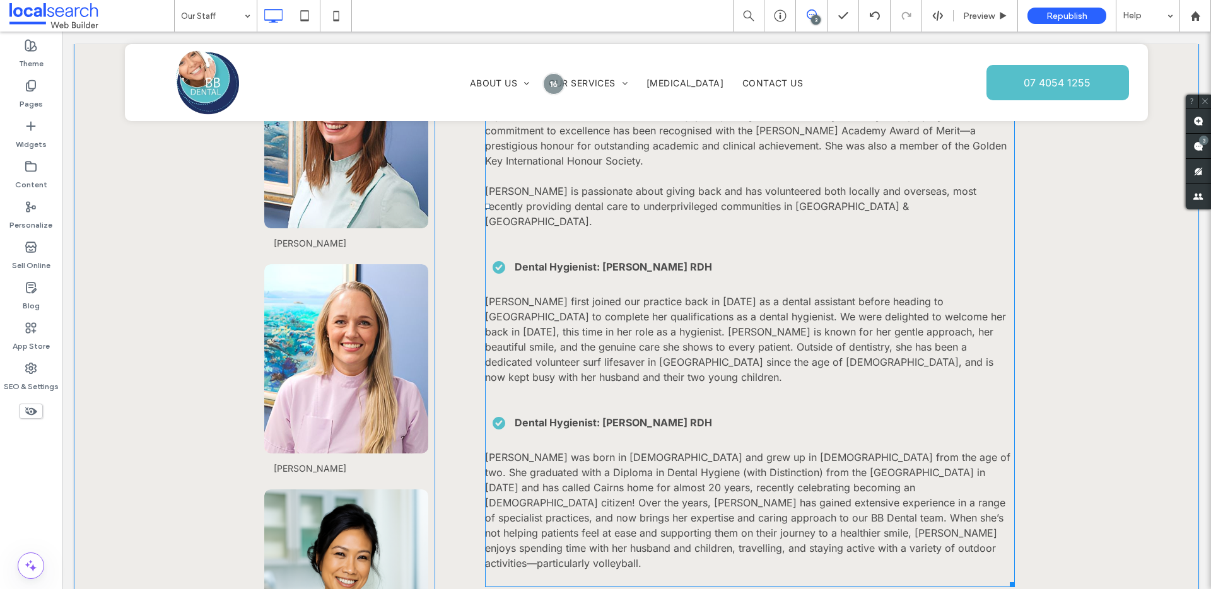
scroll to position [1641, 0]
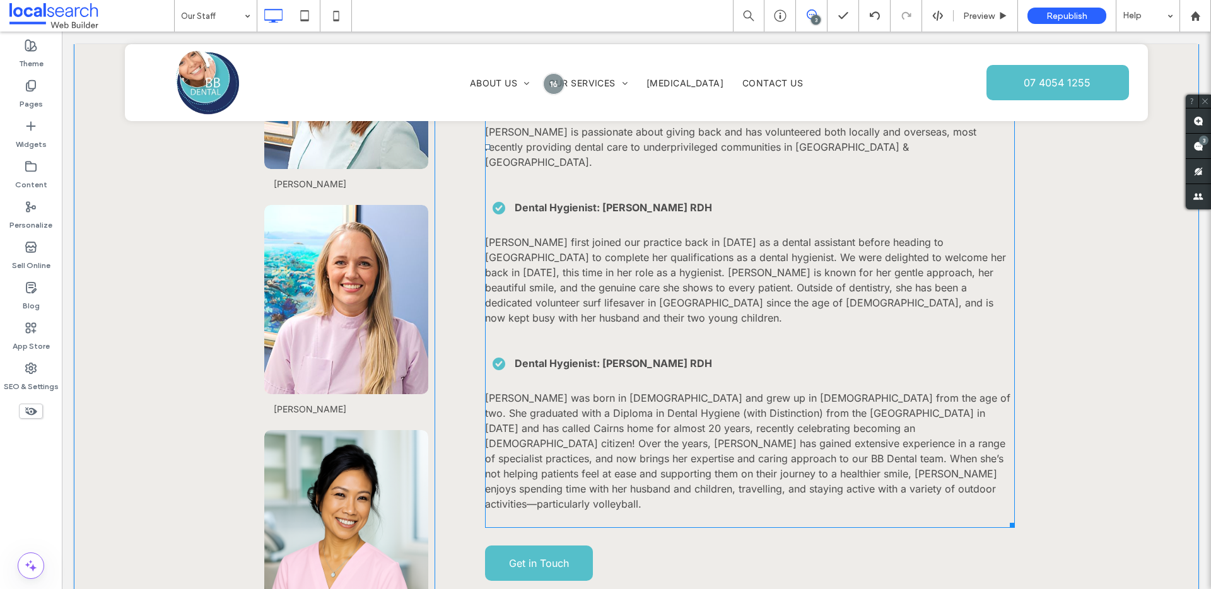
click at [563, 341] on p at bounding box center [750, 348] width 530 height 15
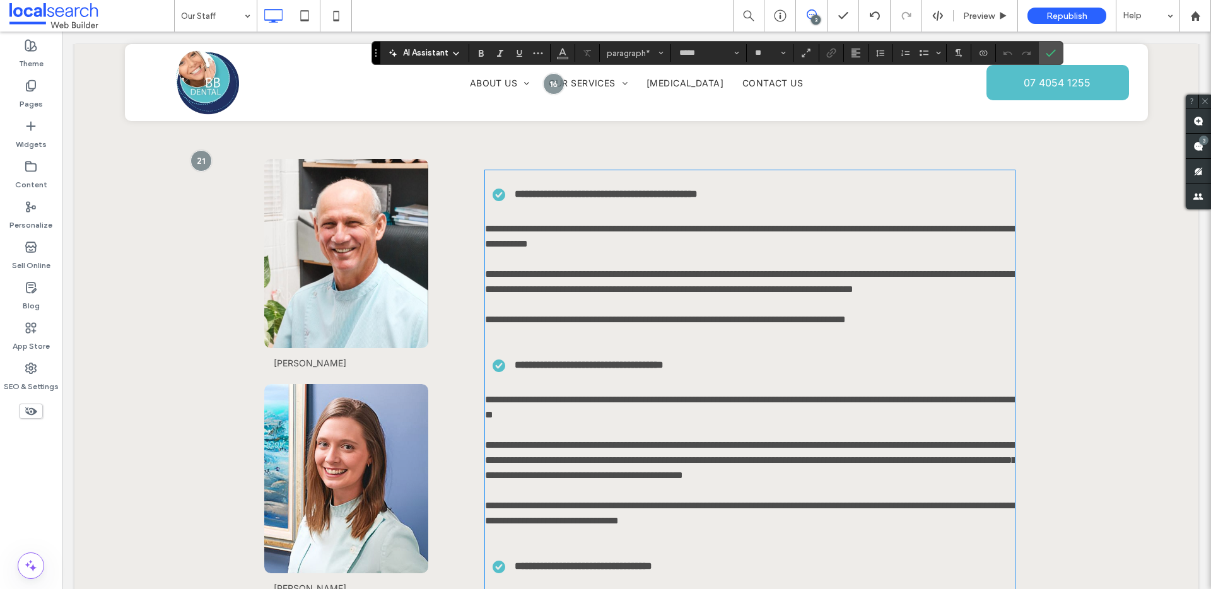
scroll to position [1311, 0]
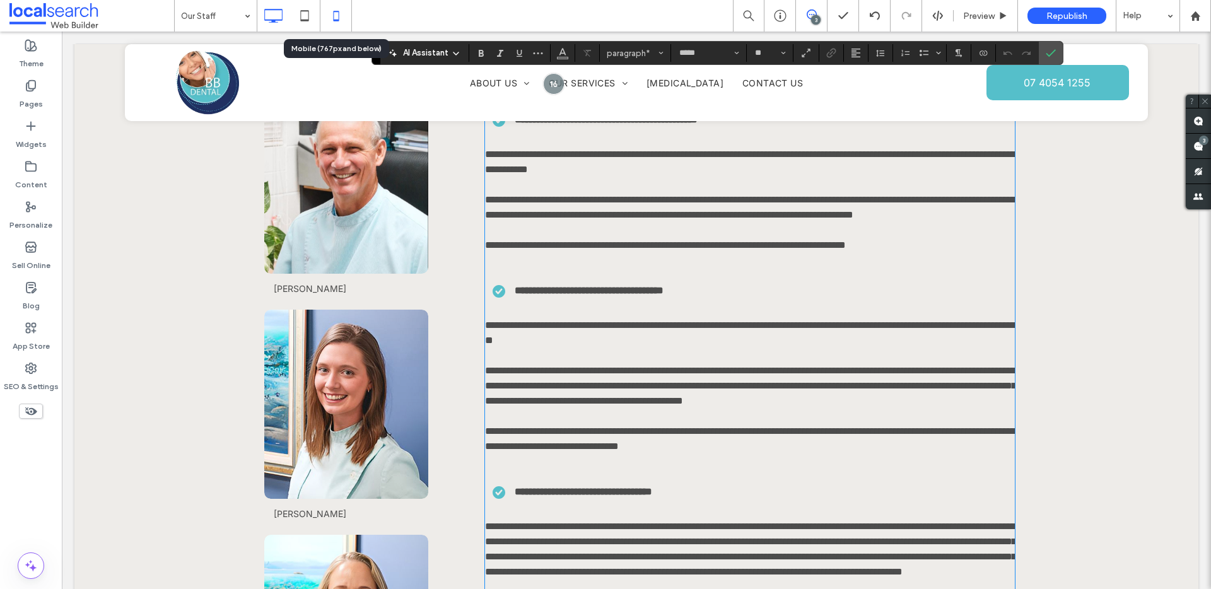
click at [330, 20] on icon at bounding box center [336, 15] width 25 height 25
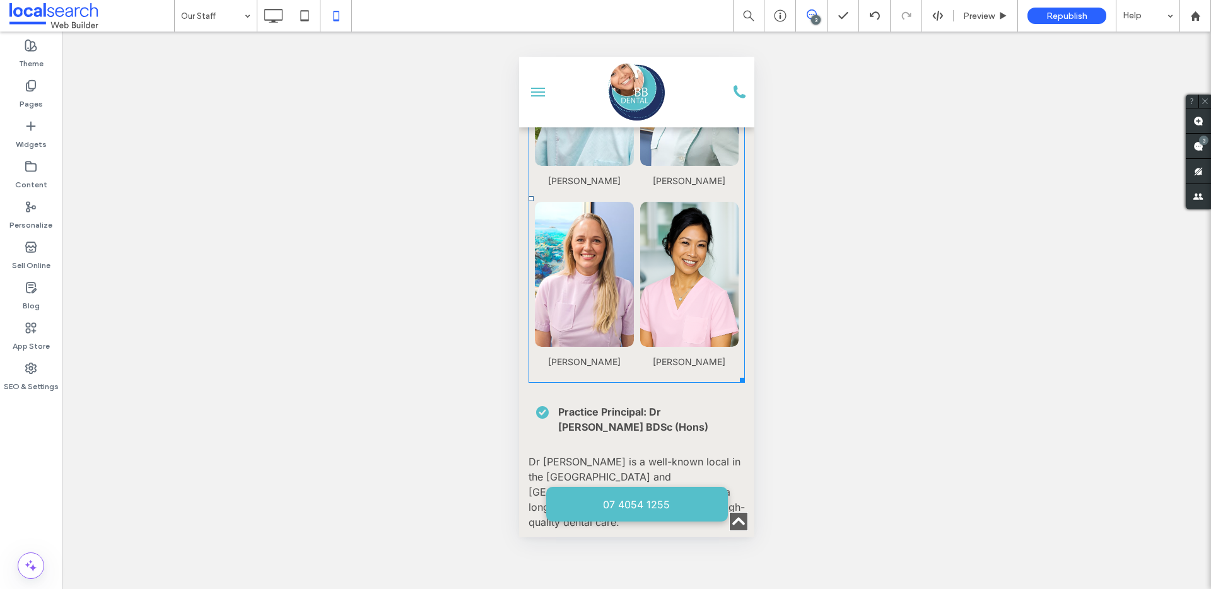
scroll to position [1063, 0]
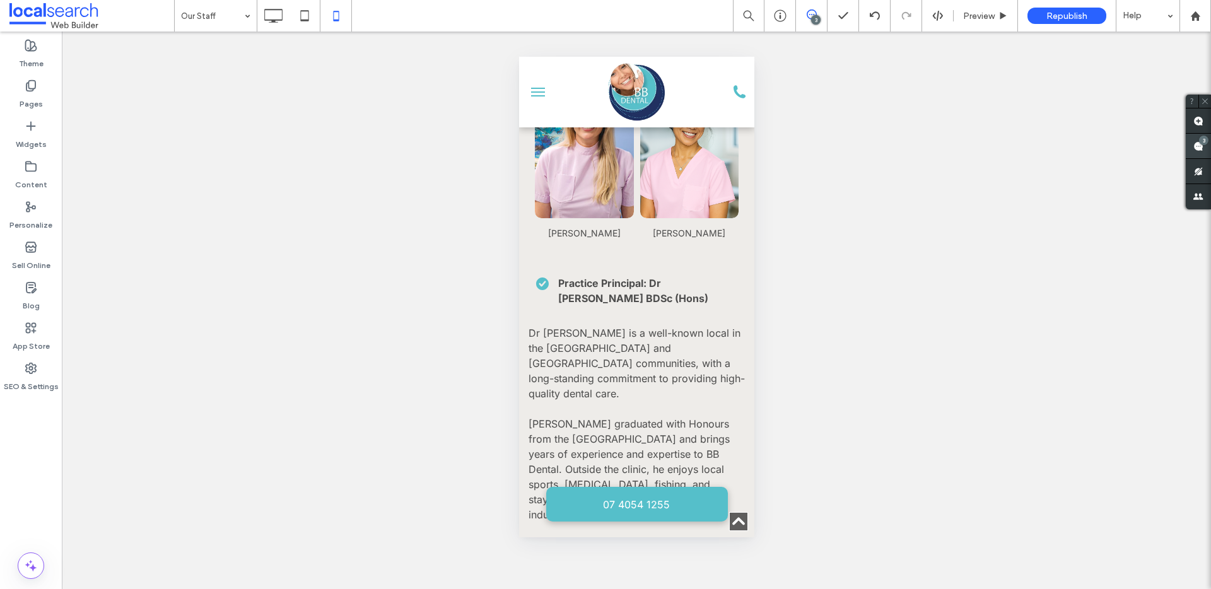
click at [1202, 142] on div "3" at bounding box center [1203, 140] width 9 height 9
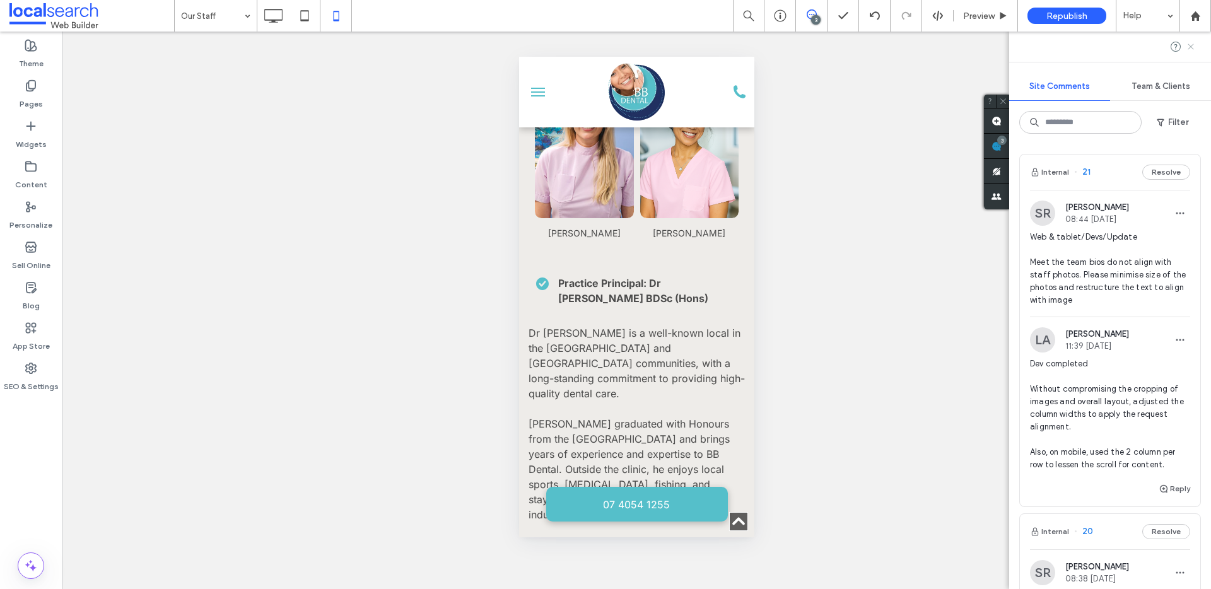
click at [1195, 47] on icon at bounding box center [1191, 47] width 10 height 10
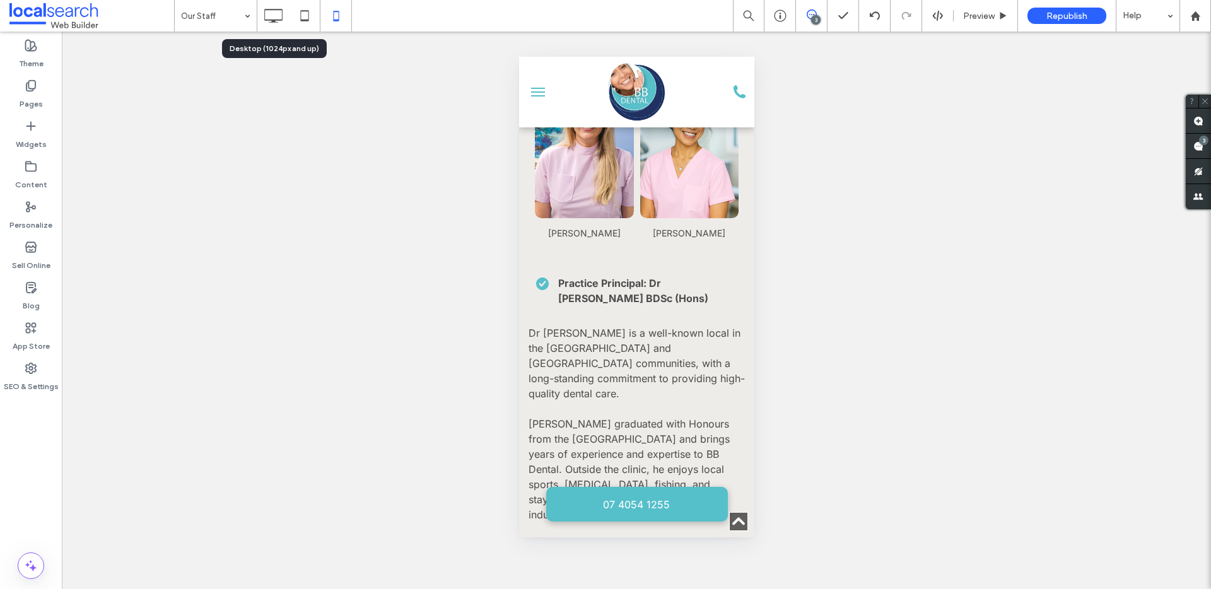
drag, startPoint x: 268, startPoint y: 16, endPoint x: 273, endPoint y: 23, distance: 8.1
click at [268, 16] on icon at bounding box center [273, 15] width 25 height 25
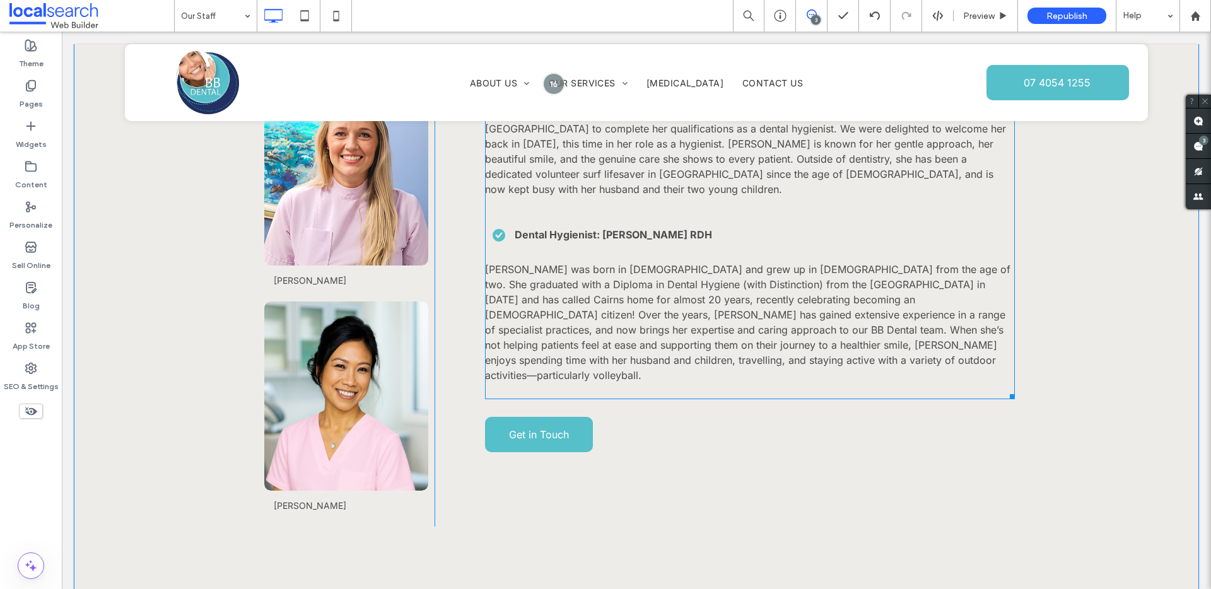
scroll to position [1623, 0]
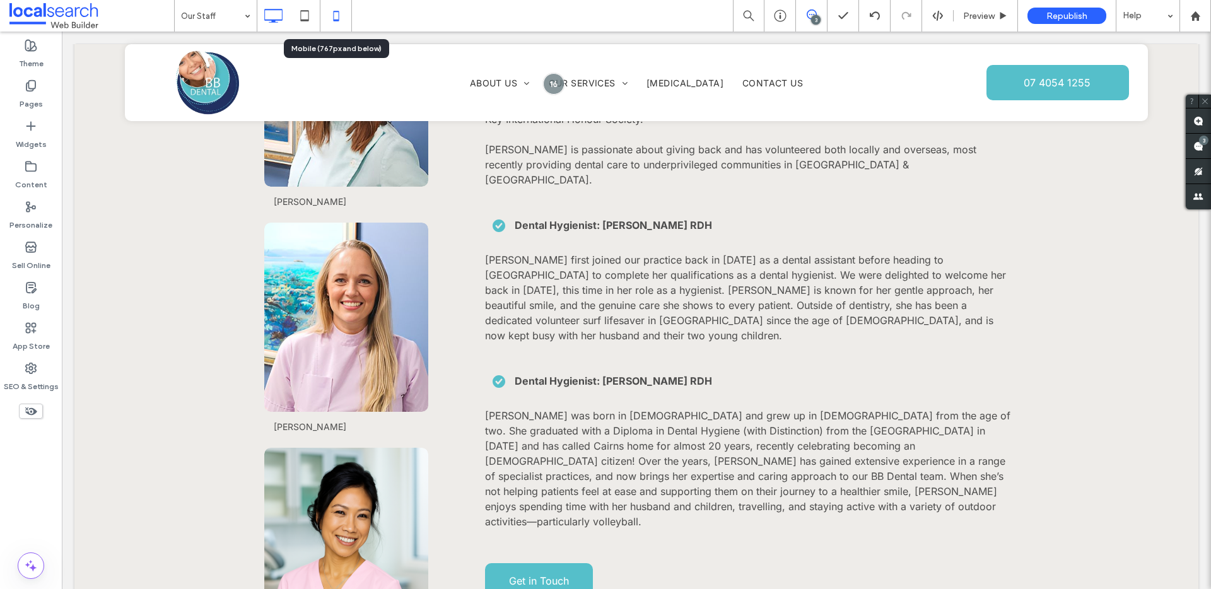
click at [330, 21] on icon at bounding box center [336, 15] width 25 height 25
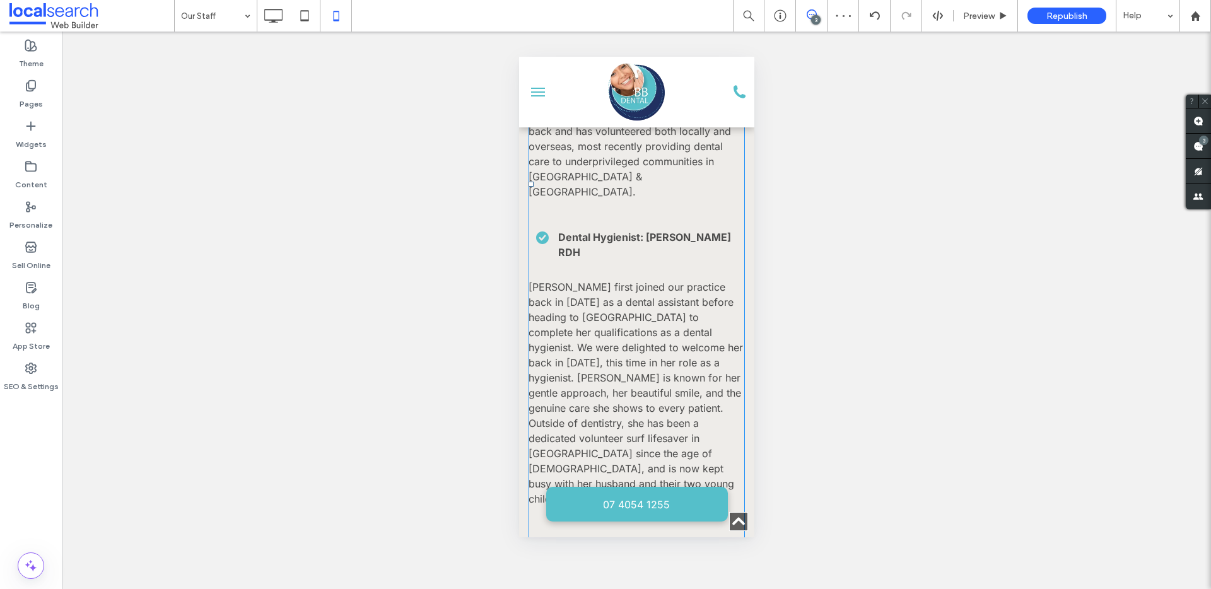
scroll to position [1765, 0]
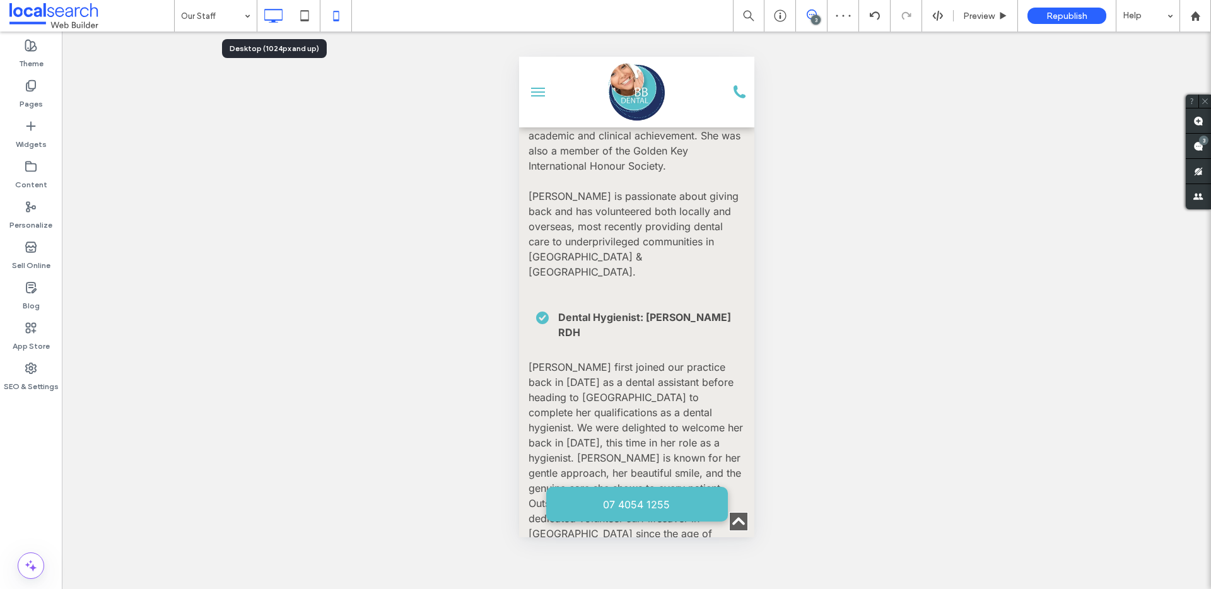
click at [280, 18] on icon at bounding box center [273, 15] width 25 height 25
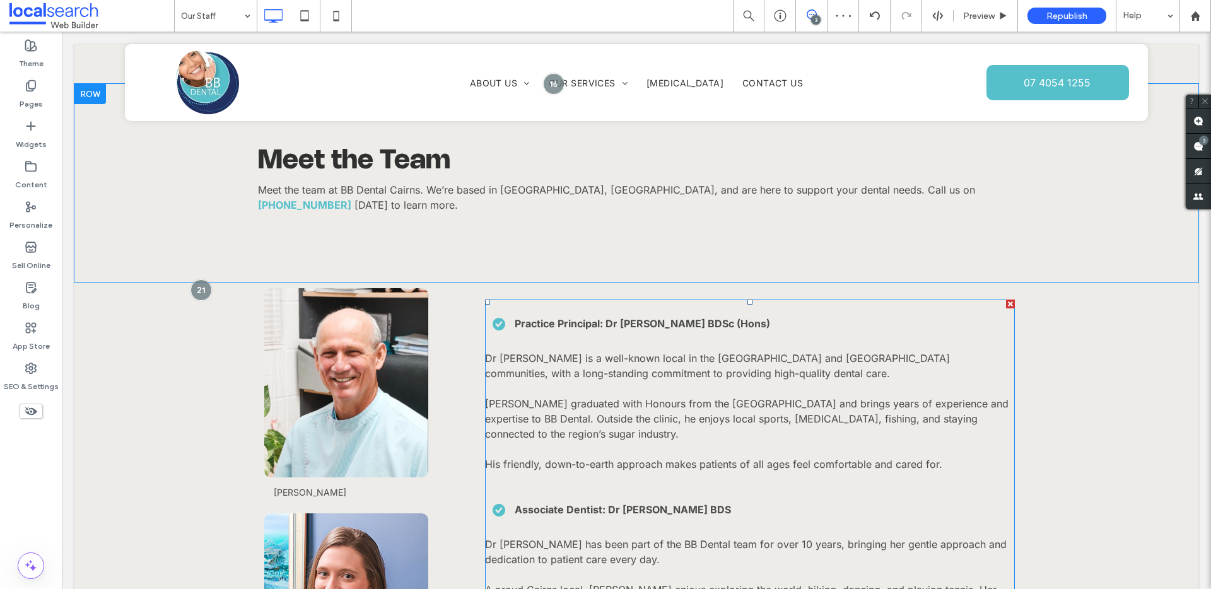
scroll to position [1083, 0]
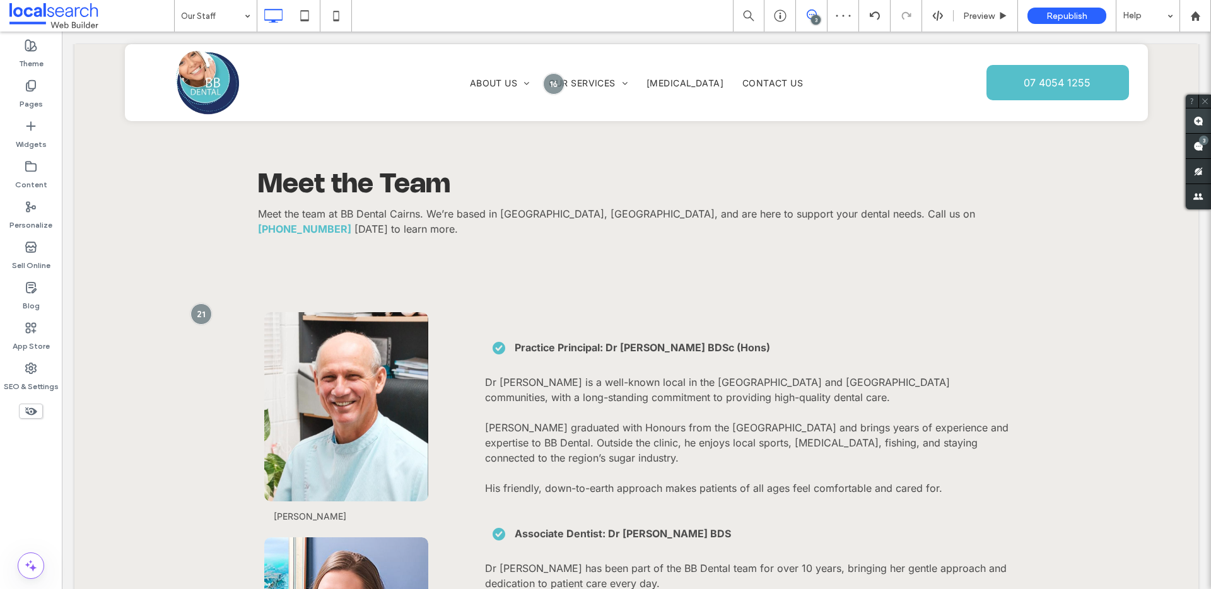
click at [1199, 124] on use at bounding box center [1199, 121] width 10 height 10
click at [468, 250] on div "Meet the Team Meet the team at BB Dental Cairns. We’re based in Earlville, Cair…" at bounding box center [636, 207] width 1124 height 198
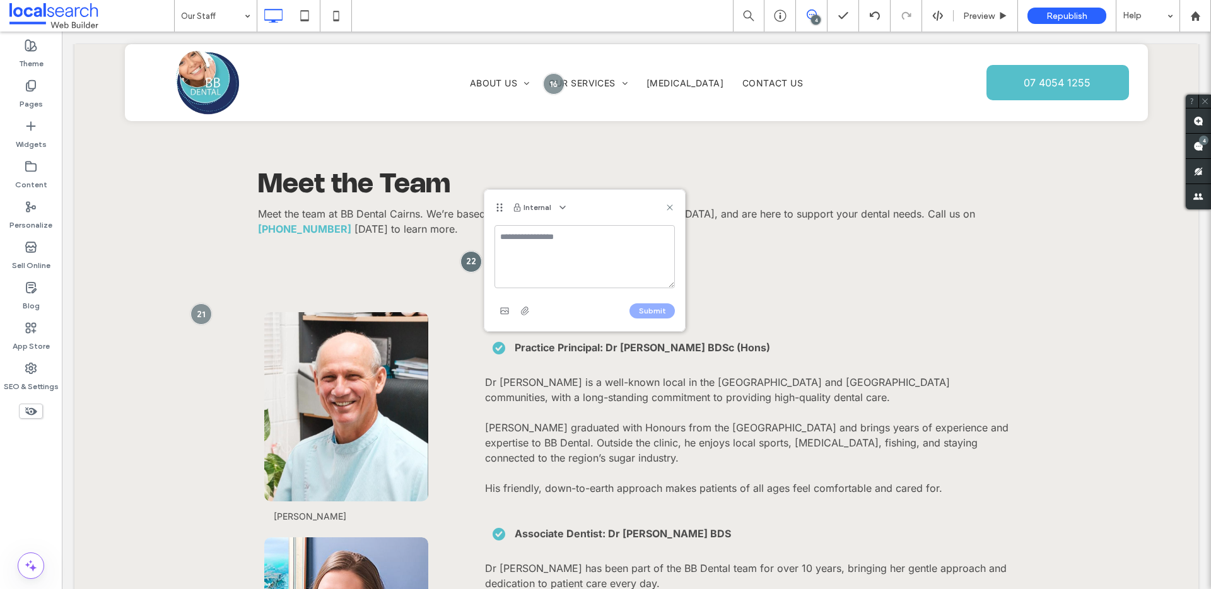
click at [533, 244] on textarea at bounding box center [585, 256] width 180 height 63
click at [537, 245] on textarea at bounding box center [585, 256] width 180 height 63
type textarea "****"
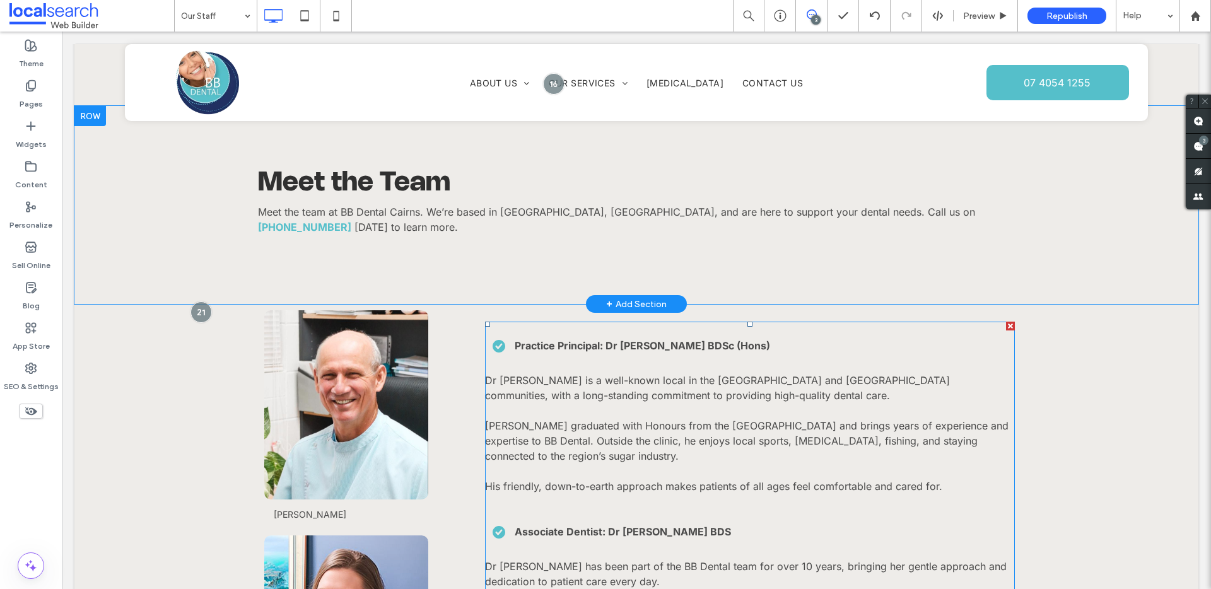
scroll to position [1079, 0]
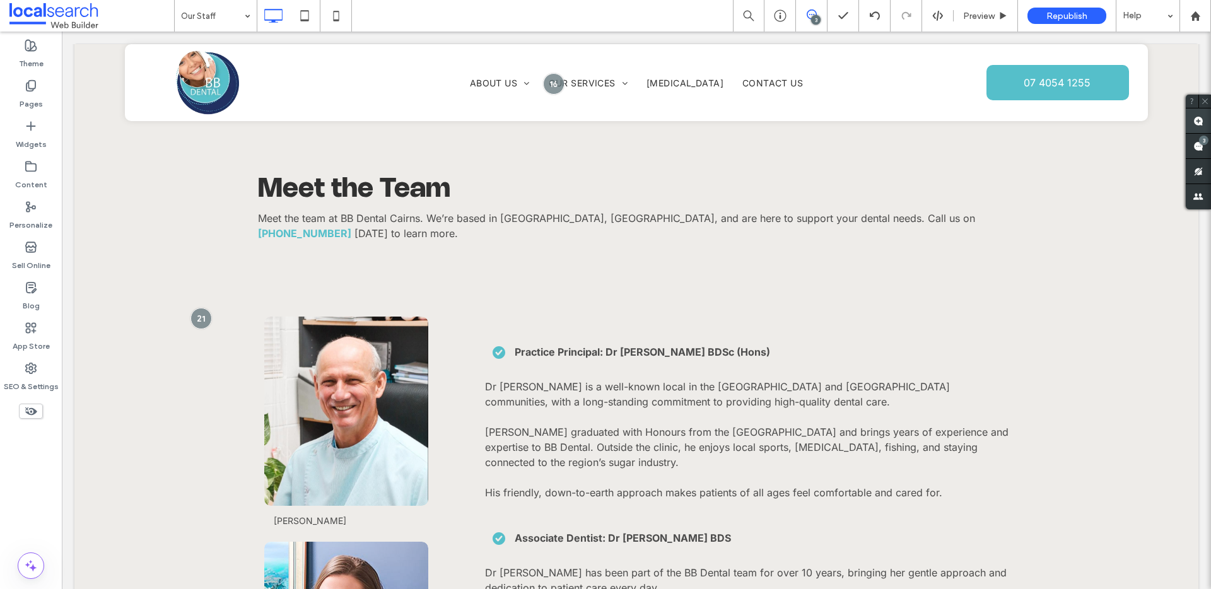
click at [1197, 123] on use at bounding box center [1199, 121] width 10 height 10
click at [506, 272] on div "Meet the Team Meet the team at BB Dental Cairns. We’re based in Earlville, Cair…" at bounding box center [636, 211] width 1124 height 198
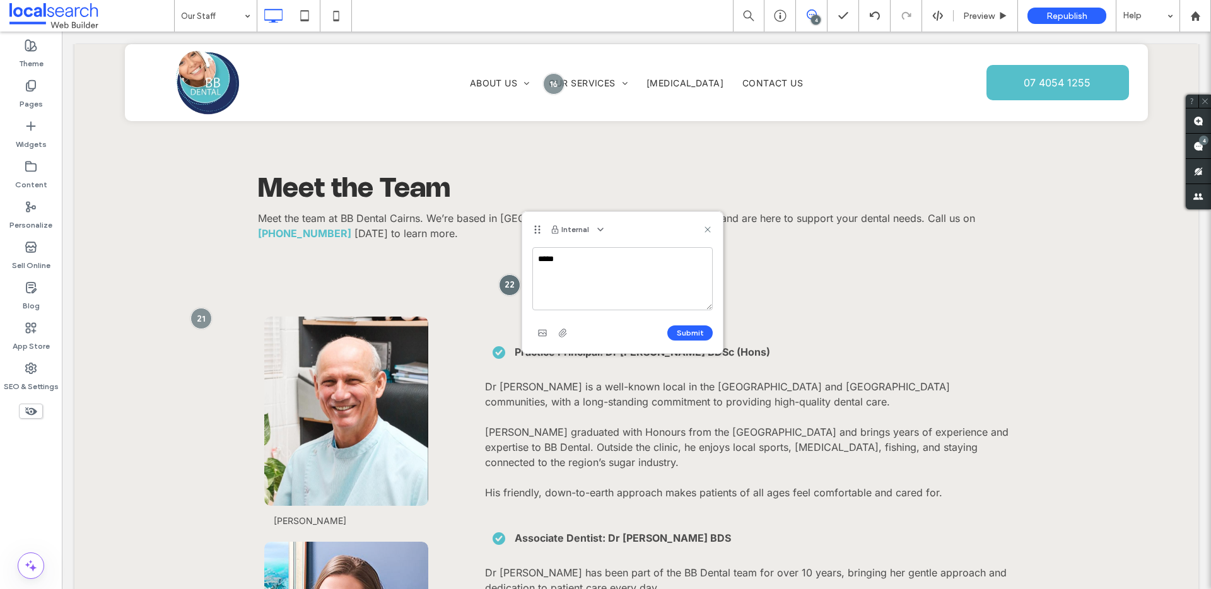
click at [589, 274] on textarea "****" at bounding box center [622, 278] width 180 height 63
type textarea "**********"
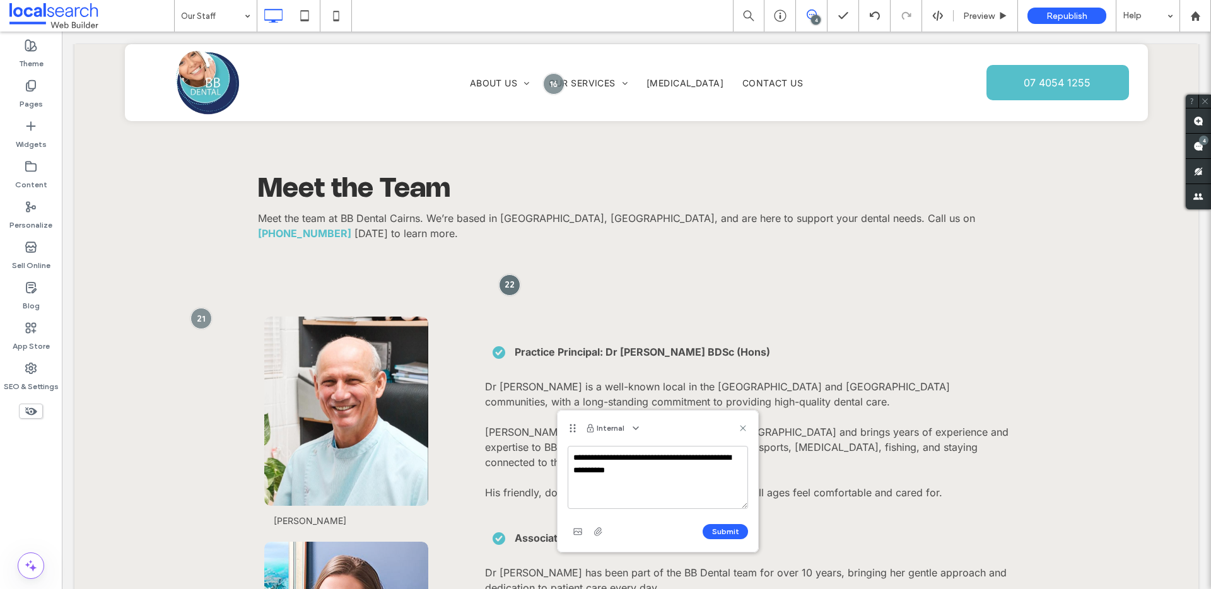
drag, startPoint x: 536, startPoint y: 227, endPoint x: 569, endPoint y: 452, distance: 227.0
click at [569, 433] on icon at bounding box center [573, 428] width 10 height 10
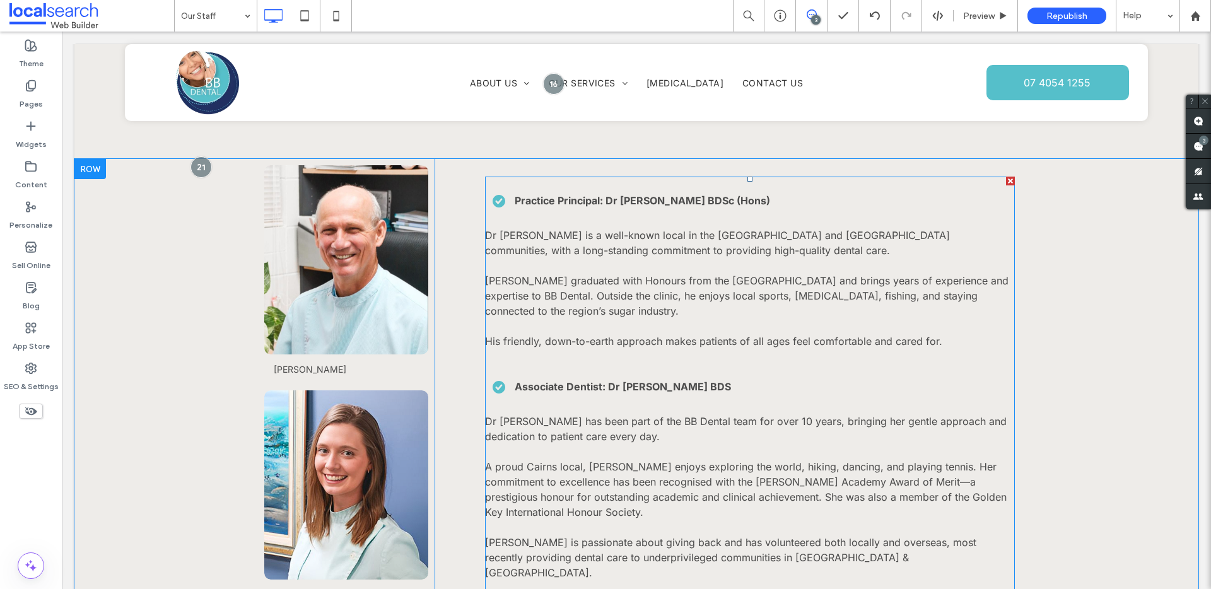
scroll to position [1082, 0]
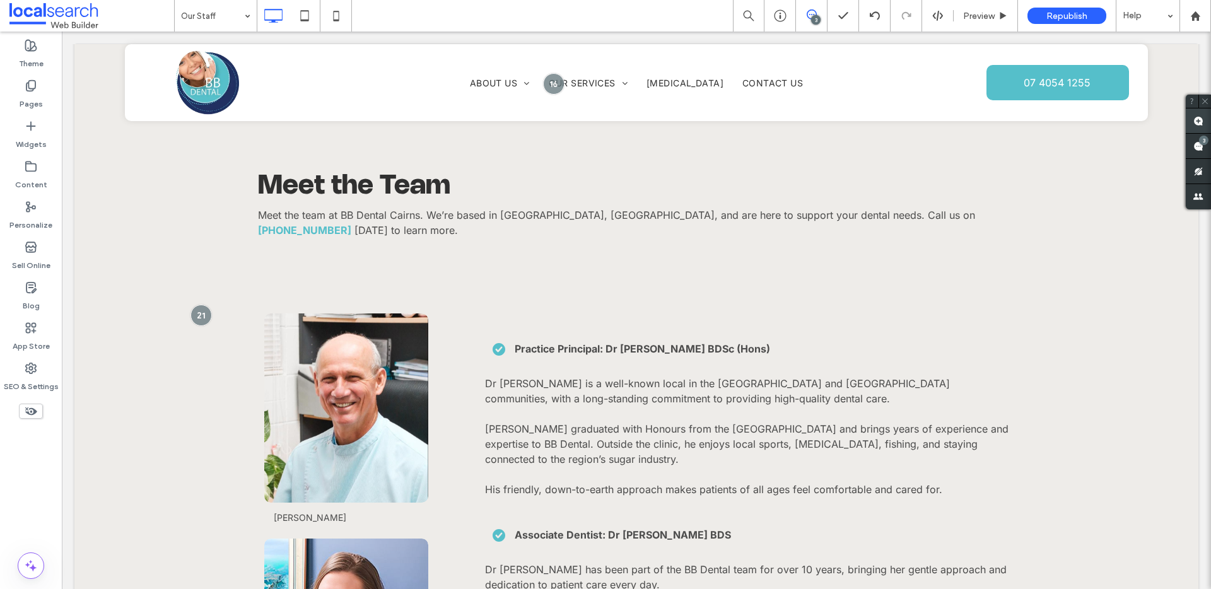
click at [1197, 120] on use at bounding box center [1199, 121] width 10 height 10
click at [550, 266] on div "Meet the Team Meet the team at BB Dental Cairns. We’re based in Earlville, Cair…" at bounding box center [636, 208] width 1124 height 198
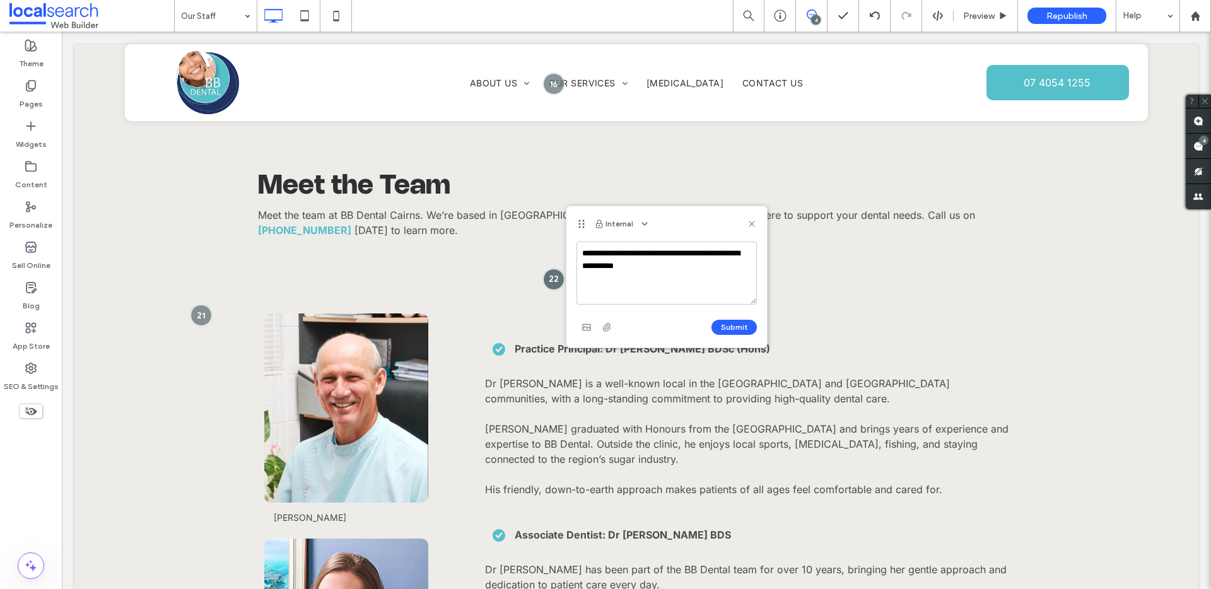
click at [670, 271] on textarea "**********" at bounding box center [667, 273] width 180 height 63
click at [670, 268] on textarea "**********" at bounding box center [667, 273] width 180 height 63
type textarea "**********"
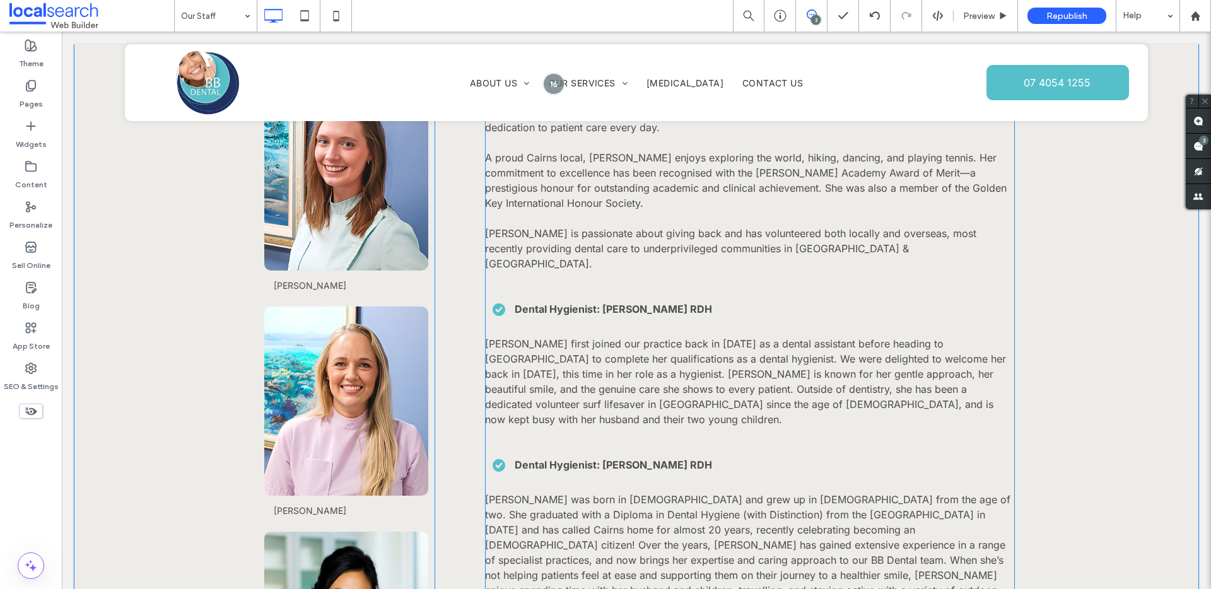
scroll to position [1808, 0]
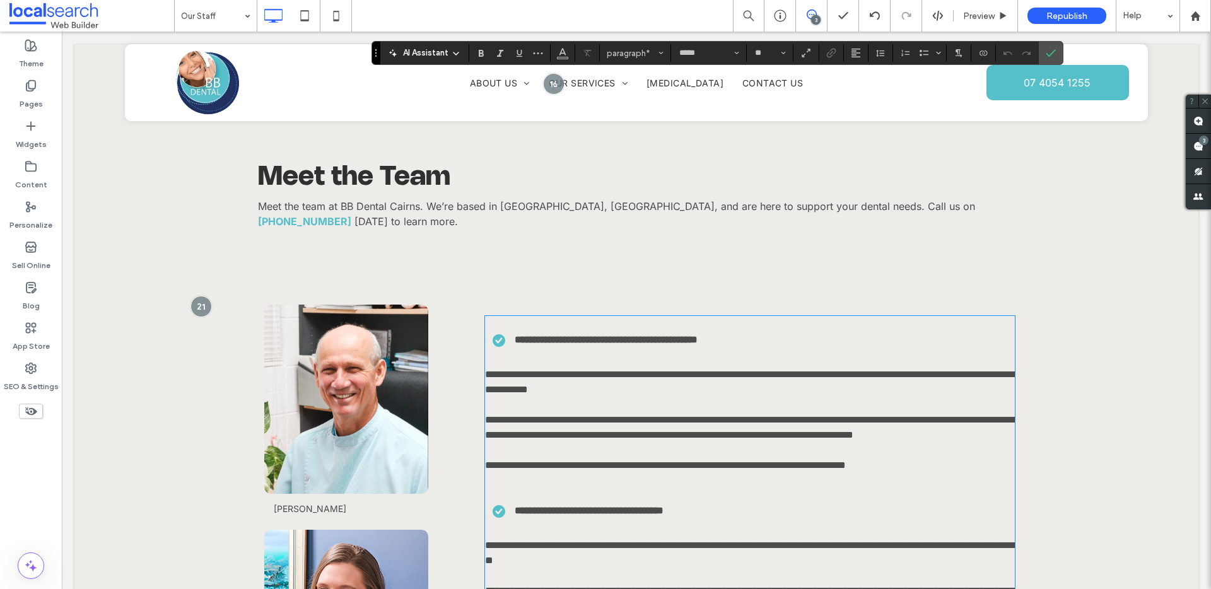
click at [610, 155] on div "Meet the Team Meet the team at BB Dental Cairns. We’re based in Earlville, Cair…" at bounding box center [636, 199] width 1124 height 198
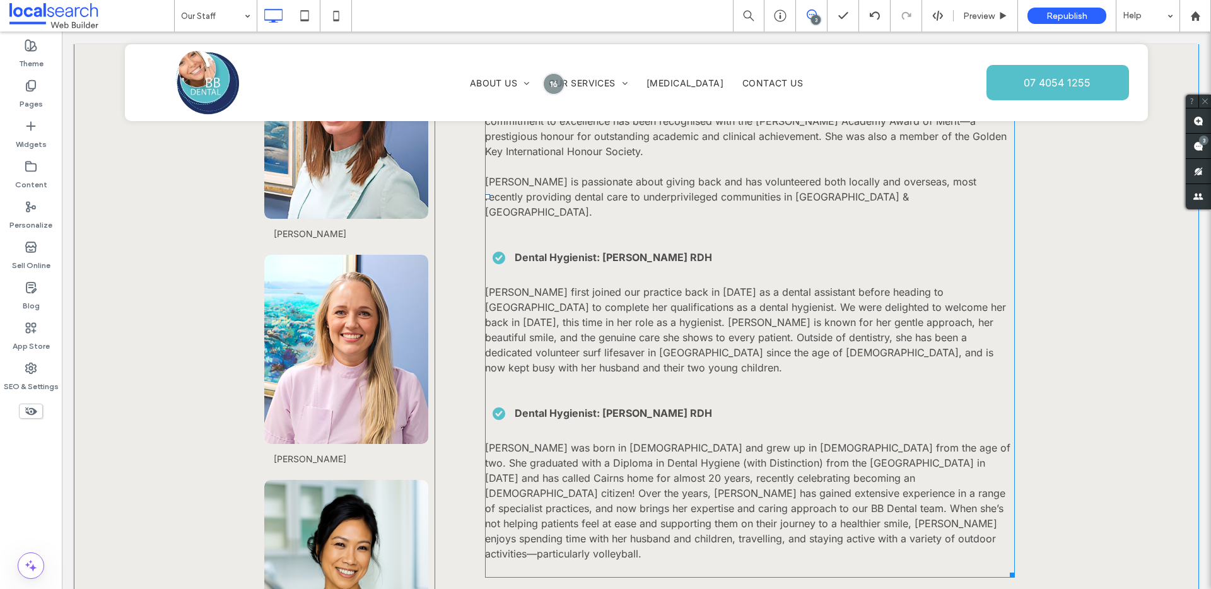
click at [583, 407] on strong "Dental Hygienist: Thuy Vu RDH" at bounding box center [613, 413] width 197 height 13
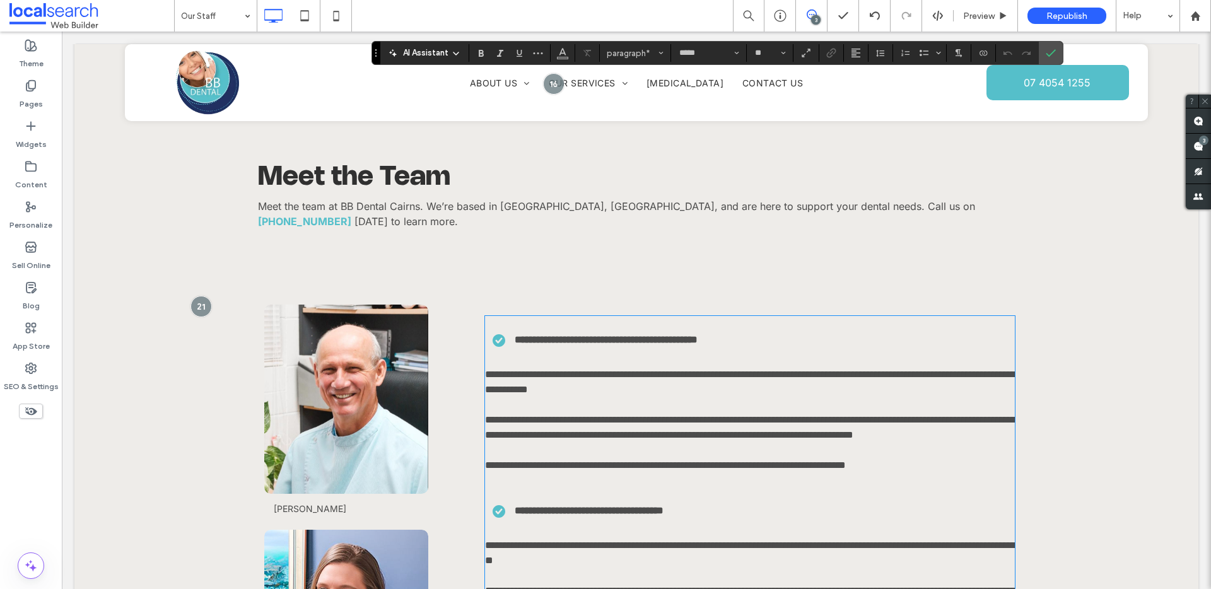
click at [590, 370] on span "**********" at bounding box center [750, 382] width 531 height 25
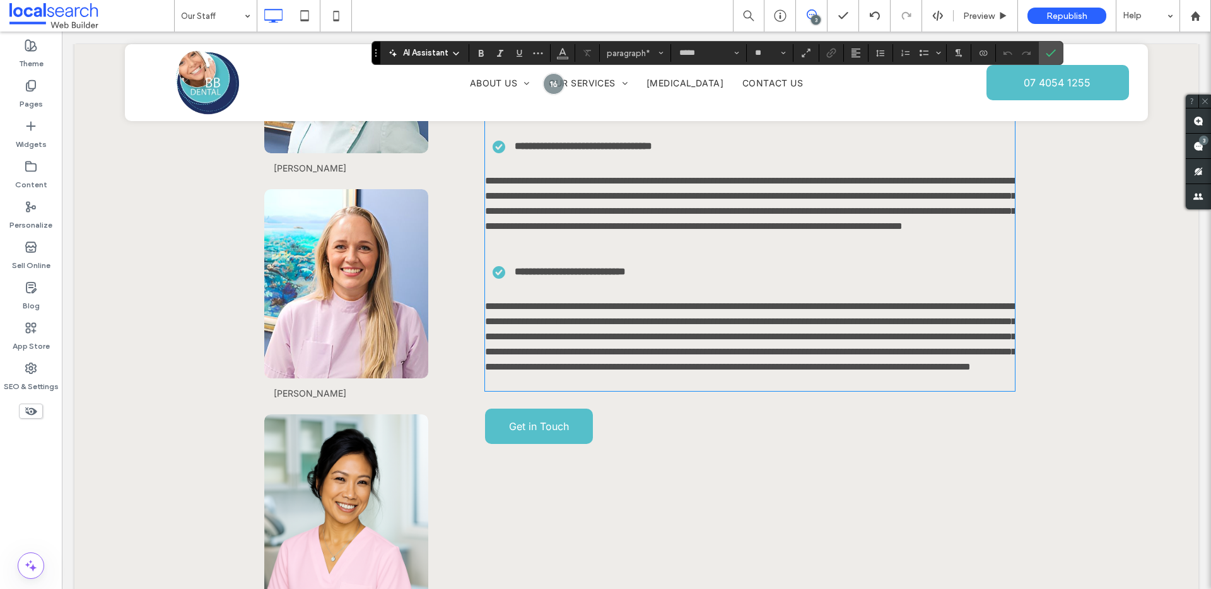
scroll to position [1721, 0]
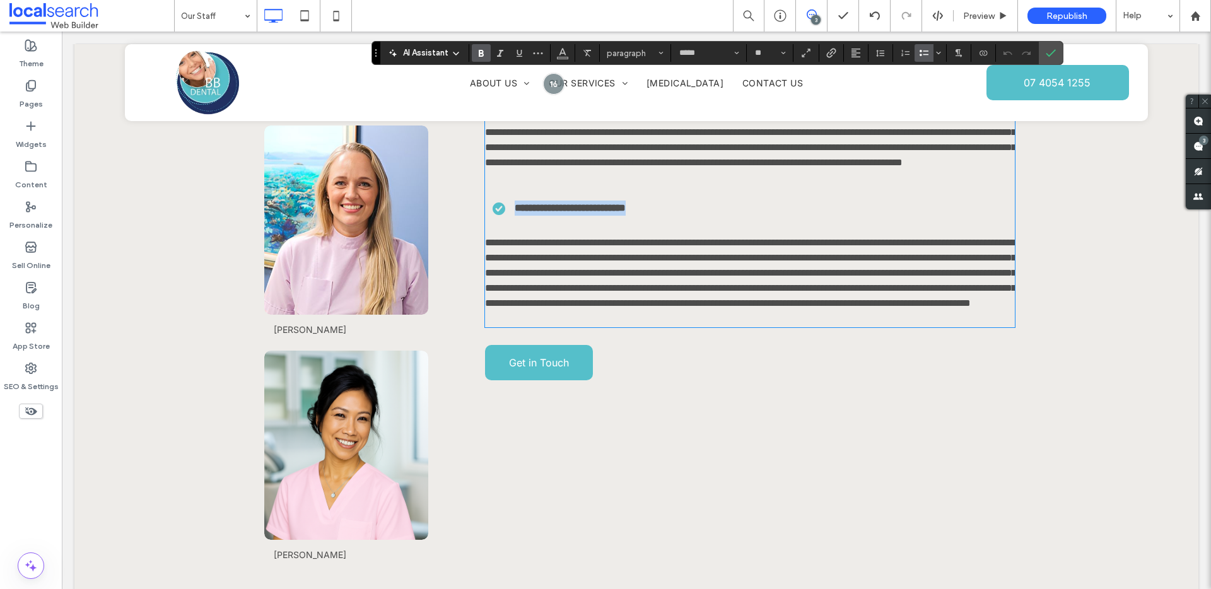
drag, startPoint x: 667, startPoint y: 235, endPoint x: 509, endPoint y: 237, distance: 157.8
click at [509, 216] on li "**********" at bounding box center [754, 208] width 522 height 15
copy strong "**********"
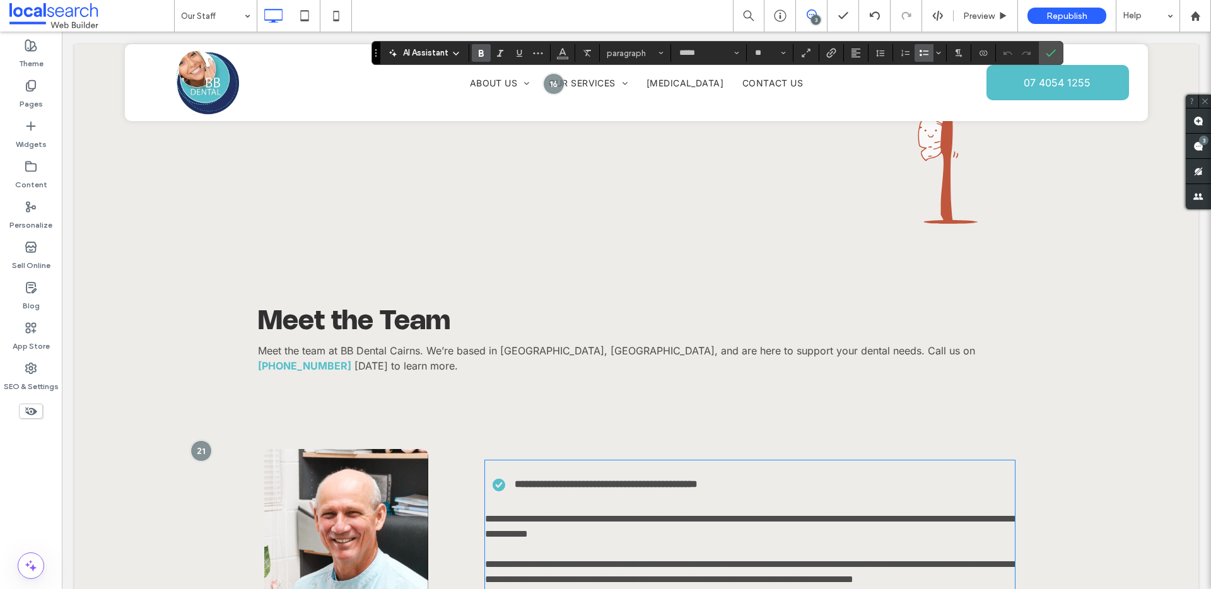
scroll to position [1014, 0]
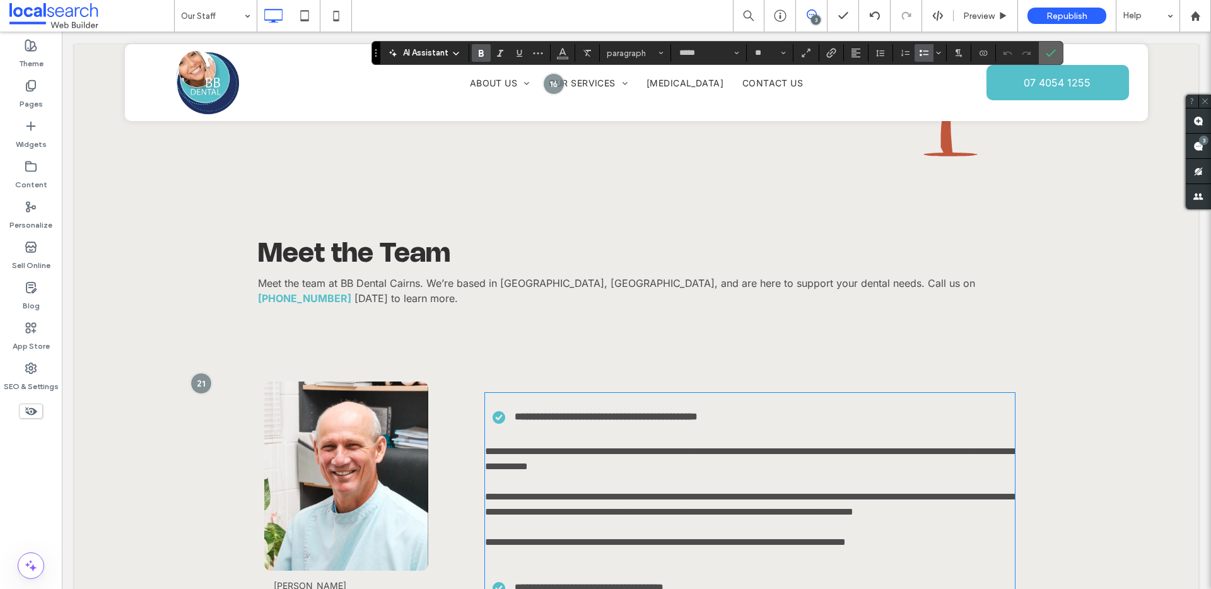
click at [1049, 49] on icon "Confirm" at bounding box center [1051, 53] width 10 height 10
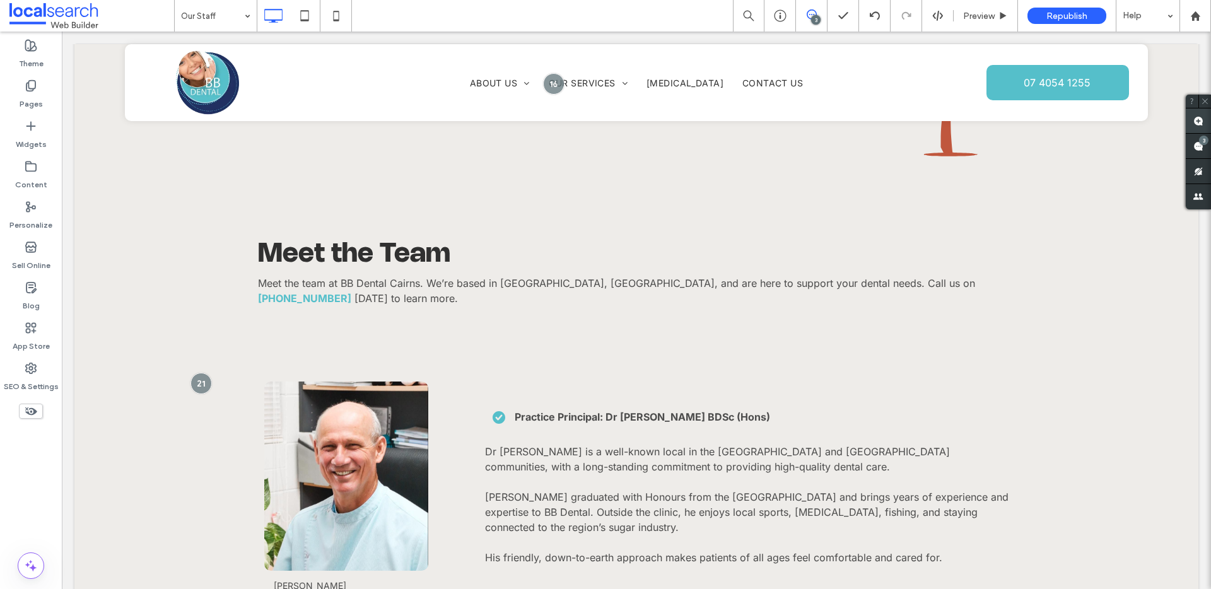
drag, startPoint x: 1194, startPoint y: 122, endPoint x: 1123, endPoint y: 93, distance: 77.2
click at [1194, 122] on use at bounding box center [1199, 121] width 10 height 10
click at [586, 342] on div "Meet the Team Meet the team at BB Dental Cairns. We’re based in Earlville, Cair…" at bounding box center [636, 276] width 1124 height 198
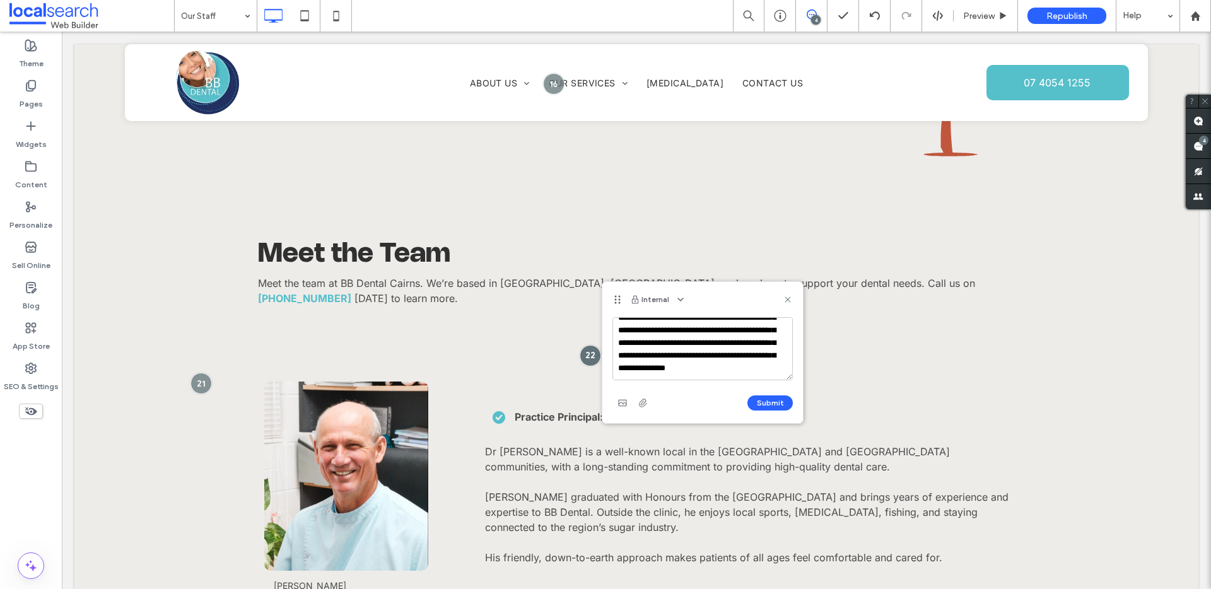
scroll to position [68, 0]
click at [691, 377] on textarea "**********" at bounding box center [703, 348] width 180 height 63
drag, startPoint x: 707, startPoint y: 330, endPoint x: 684, endPoint y: 330, distance: 23.3
click at [684, 330] on textarea "**********" at bounding box center [703, 348] width 180 height 63
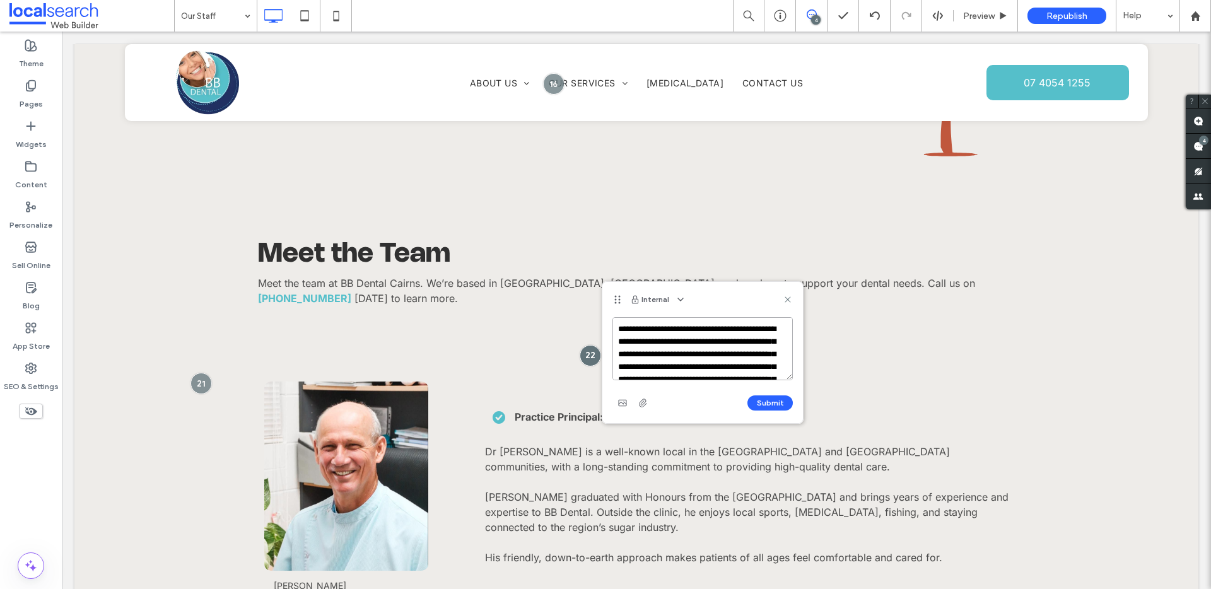
click at [673, 351] on textarea "**********" at bounding box center [703, 348] width 180 height 63
type textarea "**********"
click at [764, 401] on button "Submit" at bounding box center [770, 403] width 45 height 15
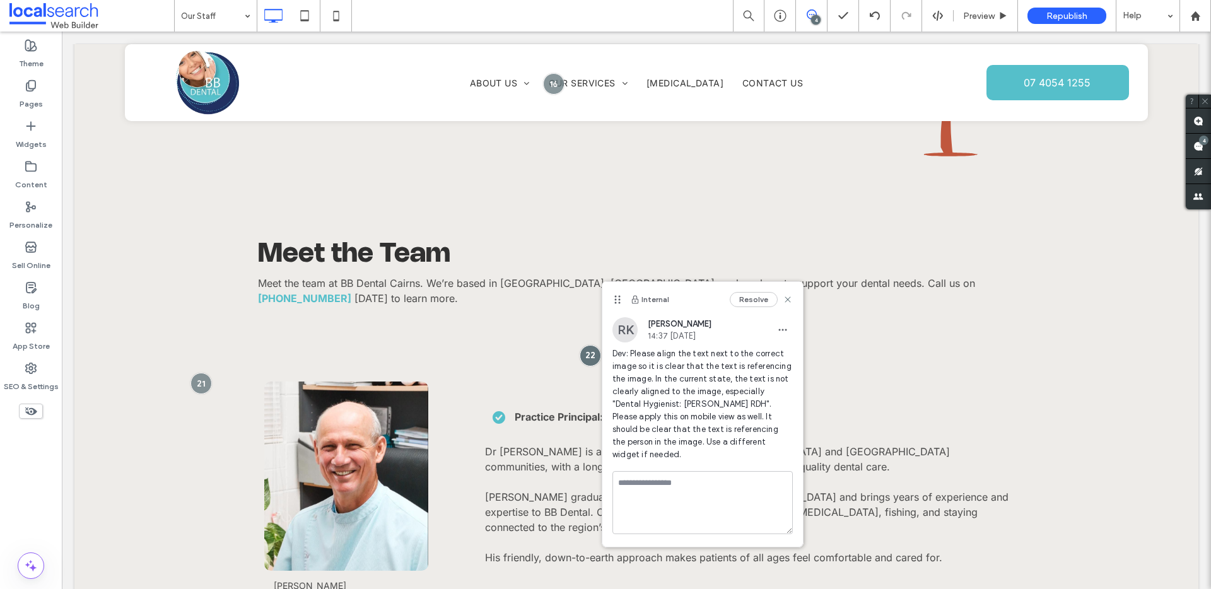
scroll to position [0, 0]
click at [789, 300] on use at bounding box center [788, 300] width 6 height 6
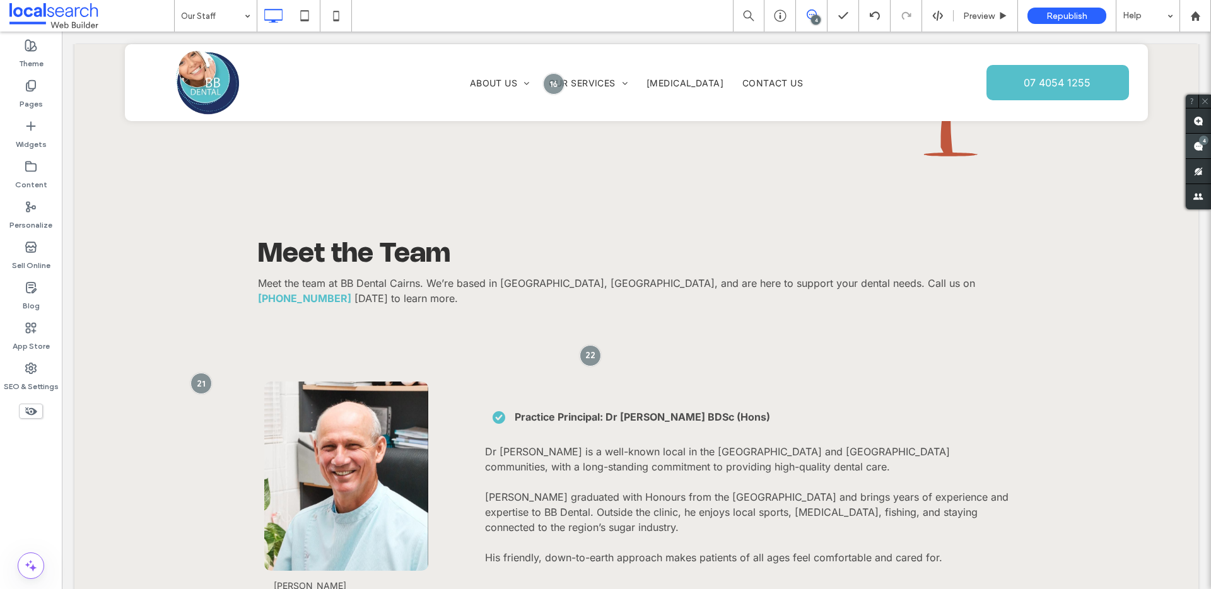
click at [1195, 149] on use at bounding box center [1199, 146] width 10 height 10
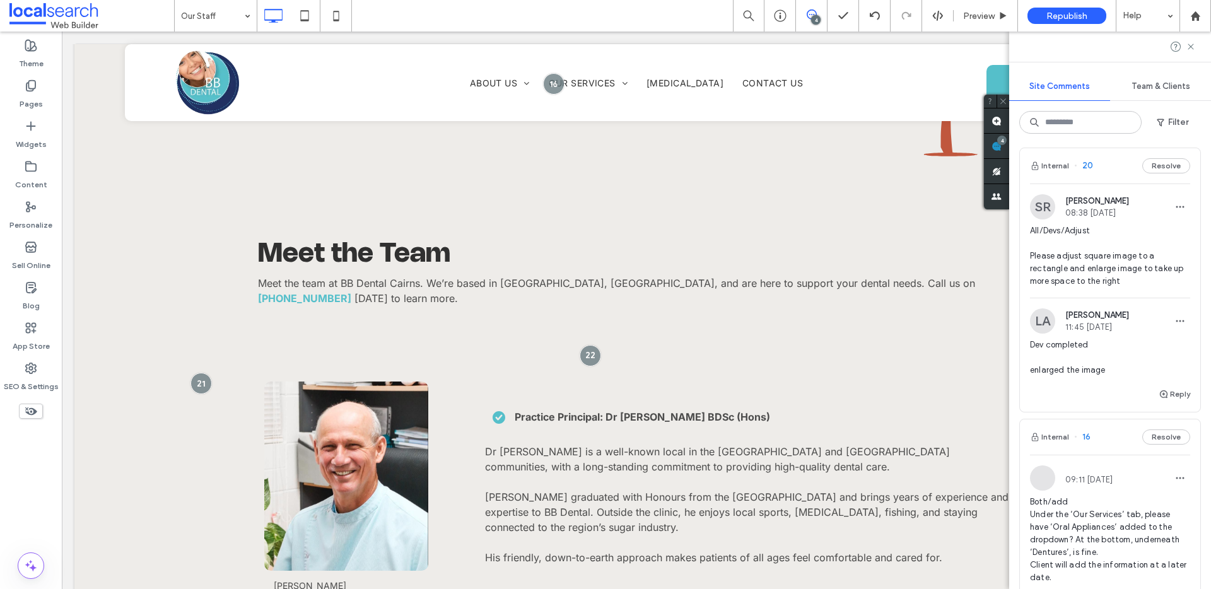
scroll to position [554, 0]
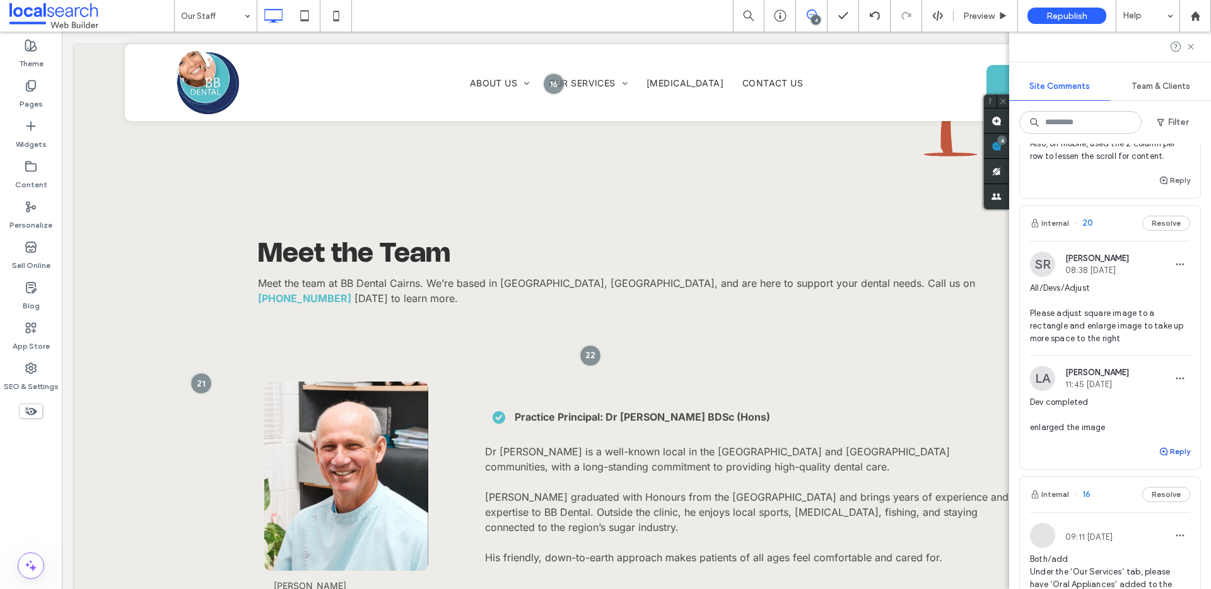
click at [1168, 456] on button "Reply" at bounding box center [1175, 451] width 32 height 15
click at [1127, 461] on textarea at bounding box center [1110, 475] width 160 height 63
type textarea "**********"
drag, startPoint x: 1149, startPoint y: 524, endPoint x: 1131, endPoint y: 517, distance: 19.2
click at [1149, 525] on button "Submit" at bounding box center [1167, 529] width 45 height 15
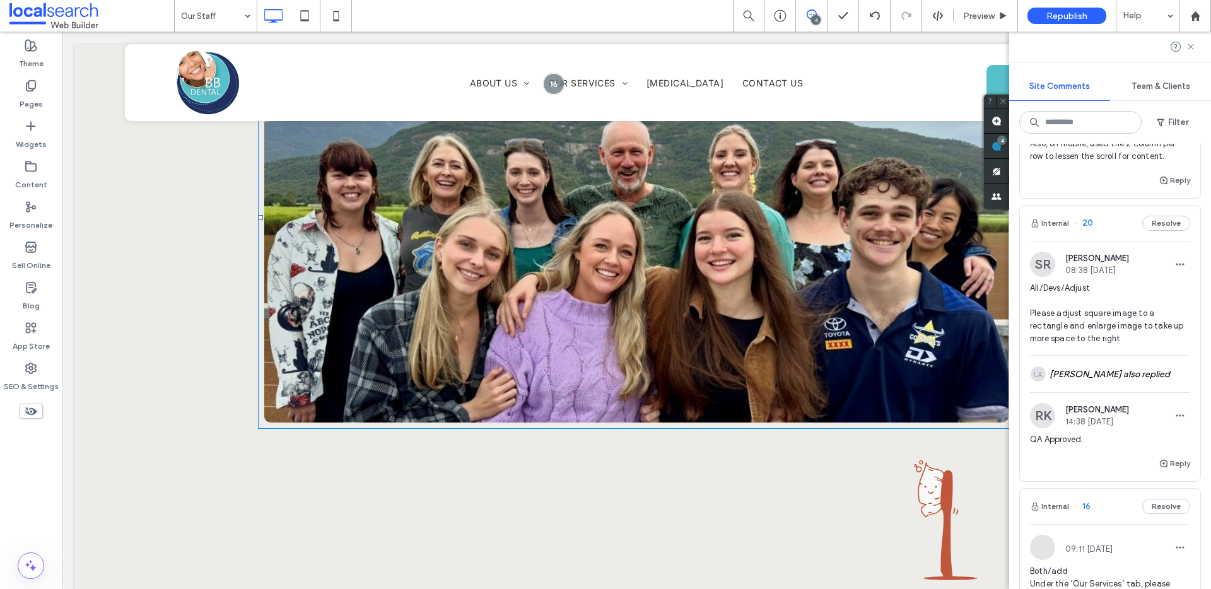
scroll to position [589, 0]
click at [1190, 49] on icon at bounding box center [1191, 47] width 10 height 10
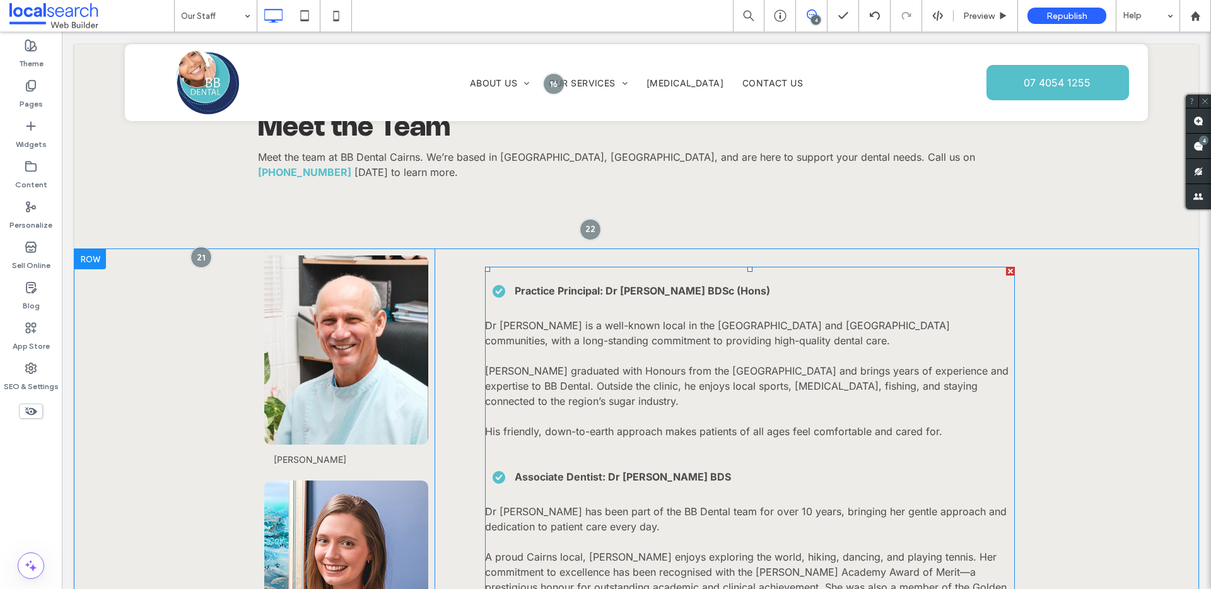
scroll to position [879, 0]
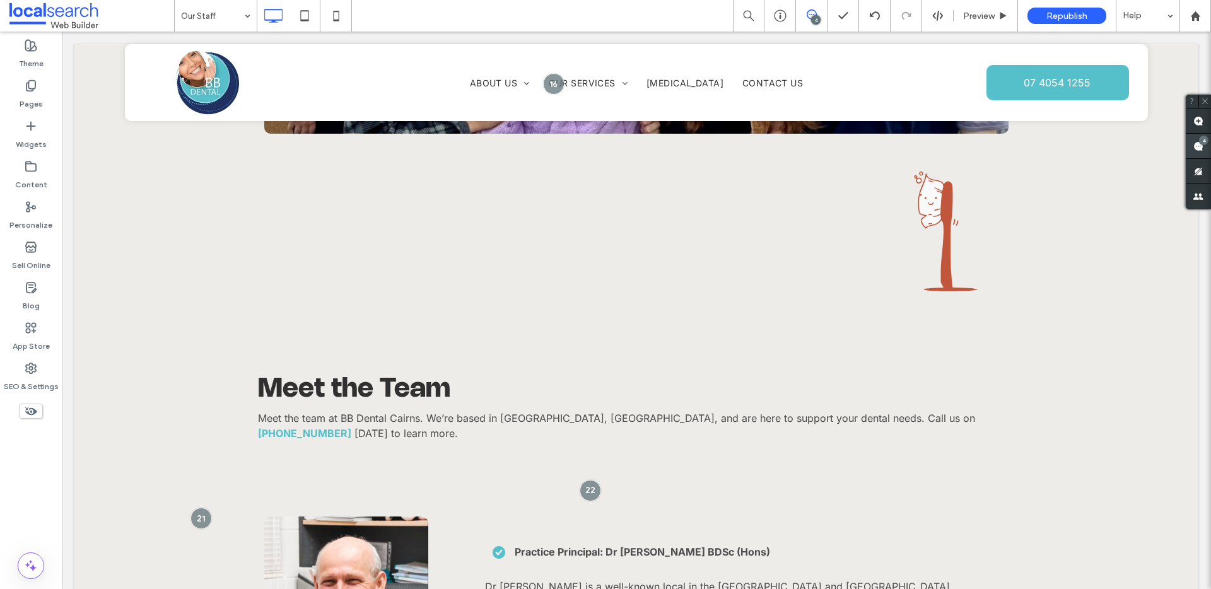
click at [1204, 143] on div "4" at bounding box center [1203, 140] width 9 height 9
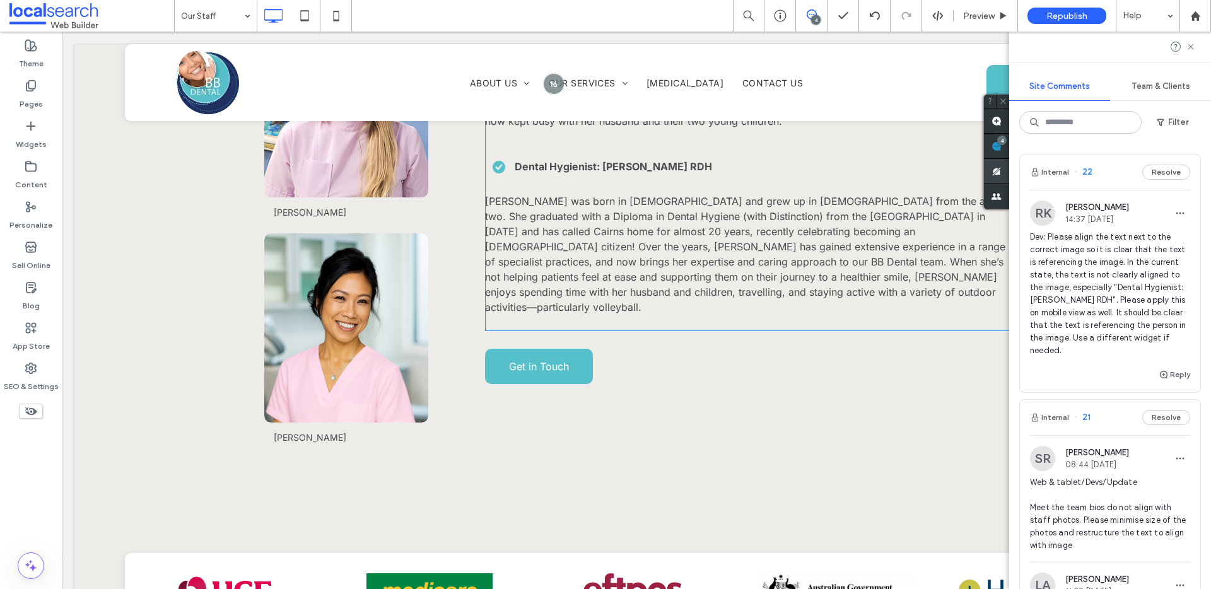
scroll to position [1841, 0]
